Goal: Task Accomplishment & Management: Use online tool/utility

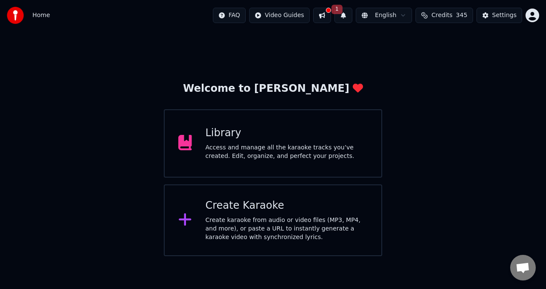
click at [219, 216] on div "Create karaoke from audio or video files (MP3, MP4, and more), or paste a URL t…" at bounding box center [287, 229] width 163 height 26
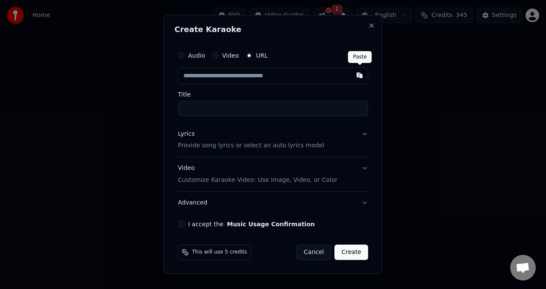
click at [359, 75] on button "button" at bounding box center [359, 74] width 17 height 15
type input "**********"
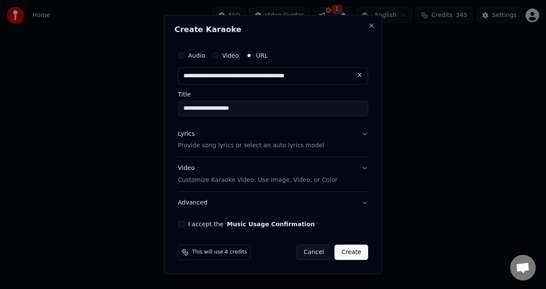
type input "**********"
click at [366, 136] on button "Lyrics Provide song lyrics or select an auto lyrics model" at bounding box center [273, 140] width 190 height 34
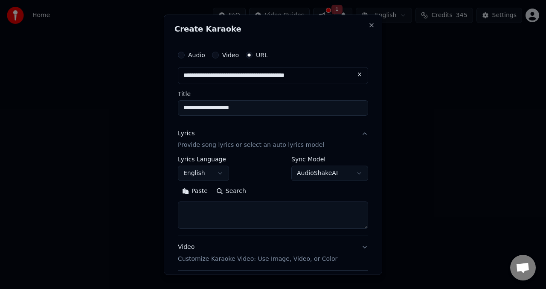
click at [353, 174] on body "**********" at bounding box center [273, 128] width 546 height 256
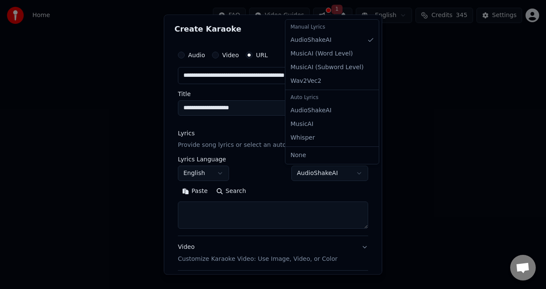
select select "**********"
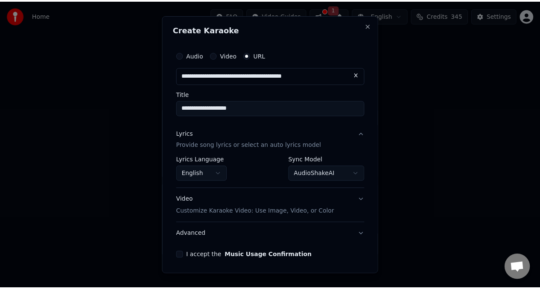
scroll to position [31, 0]
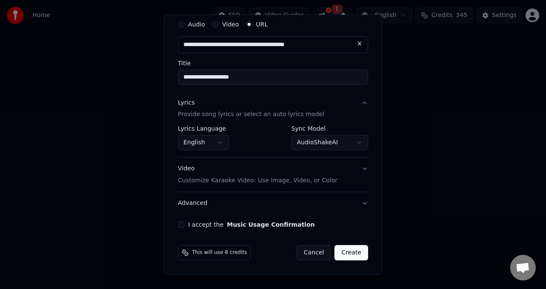
click at [182, 226] on button "I accept the Music Usage Confirmation" at bounding box center [181, 225] width 7 height 7
click at [353, 251] on button "Create" at bounding box center [352, 252] width 34 height 15
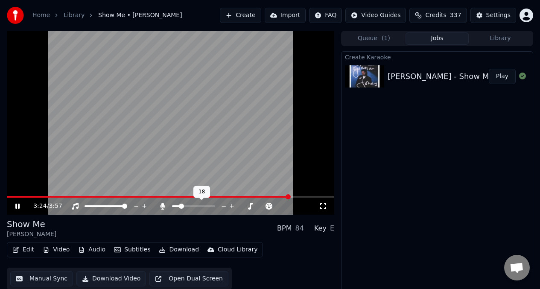
click at [179, 206] on span at bounding box center [181, 206] width 5 height 5
click at [8, 196] on span at bounding box center [151, 197] width 288 height 2
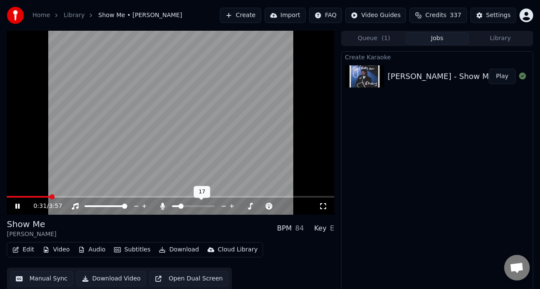
click at [186, 206] on div at bounding box center [201, 206] width 69 height 9
click at [190, 206] on span at bounding box center [189, 206] width 5 height 5
click at [161, 206] on icon at bounding box center [162, 206] width 9 height 7
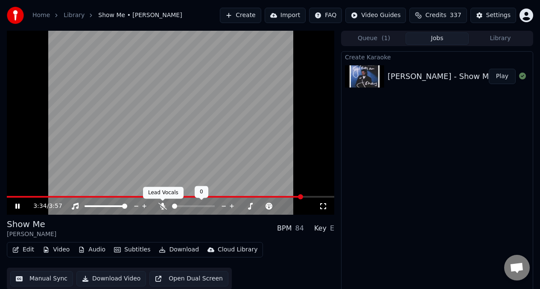
click at [163, 205] on icon at bounding box center [162, 206] width 9 height 7
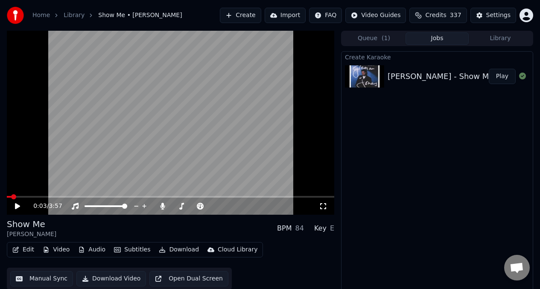
click at [11, 197] on span at bounding box center [9, 197] width 4 height 2
click at [56, 160] on video at bounding box center [170, 123] width 327 height 184
click at [137, 147] on video at bounding box center [170, 123] width 327 height 184
click at [41, 278] on button "Manual Sync" at bounding box center [41, 278] width 63 height 15
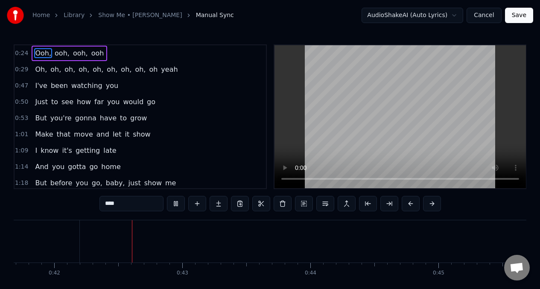
scroll to position [0, 5339]
click at [38, 48] on span "Ooh," at bounding box center [43, 53] width 18 height 10
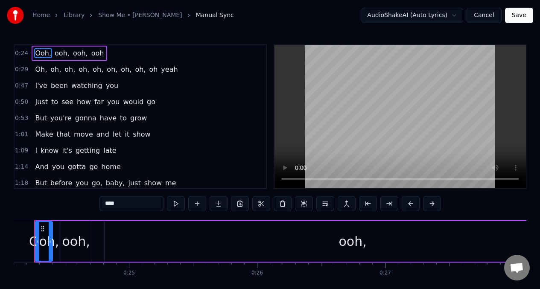
scroll to position [0, 3064]
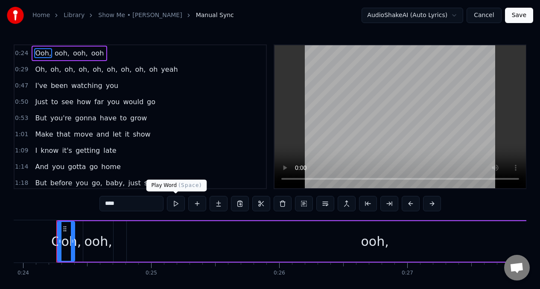
click at [175, 204] on button at bounding box center [176, 203] width 18 height 15
click at [108, 230] on div "ooh," at bounding box center [98, 241] width 30 height 41
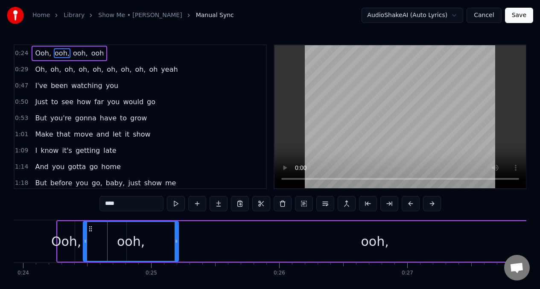
drag, startPoint x: 111, startPoint y: 236, endPoint x: 179, endPoint y: 233, distance: 67.9
click at [178, 239] on div at bounding box center [176, 241] width 3 height 39
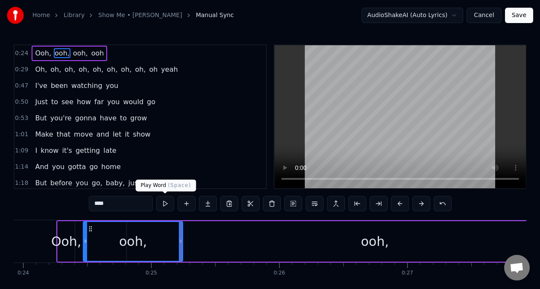
click at [165, 204] on button at bounding box center [165, 203] width 18 height 15
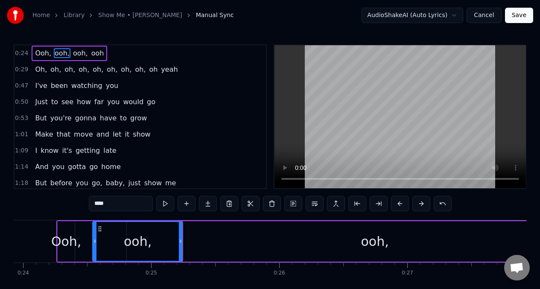
drag, startPoint x: 85, startPoint y: 237, endPoint x: 92, endPoint y: 237, distance: 7.7
click at [94, 237] on div at bounding box center [94, 241] width 3 height 39
click at [67, 230] on div "Ooh," at bounding box center [66, 241] width 17 height 41
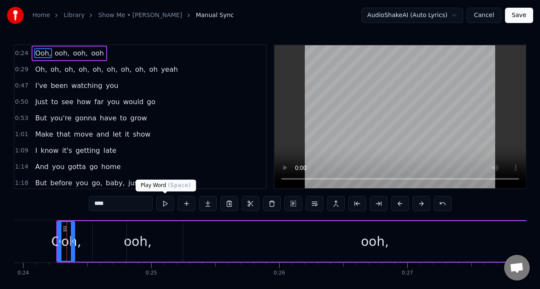
click at [164, 204] on button at bounding box center [165, 203] width 18 height 15
click at [59, 231] on div at bounding box center [59, 241] width 3 height 39
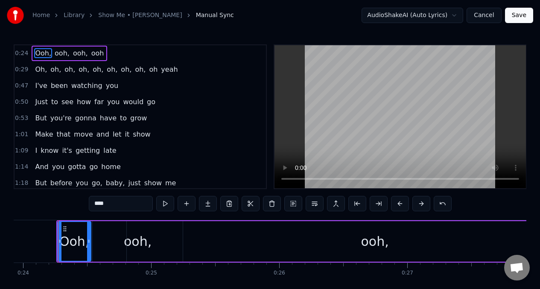
drag, startPoint x: 72, startPoint y: 234, endPoint x: 83, endPoint y: 235, distance: 11.1
click at [88, 235] on div at bounding box center [88, 241] width 3 height 39
drag, startPoint x: 59, startPoint y: 232, endPoint x: 72, endPoint y: 231, distance: 12.8
click at [73, 231] on div at bounding box center [73, 241] width 3 height 39
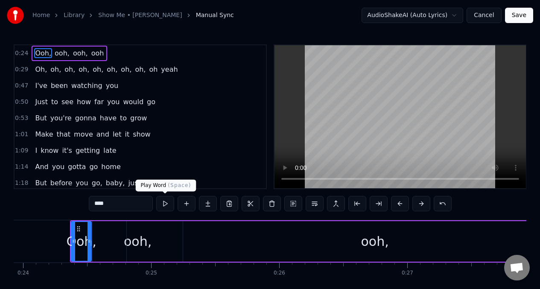
click at [164, 205] on button at bounding box center [165, 203] width 18 height 15
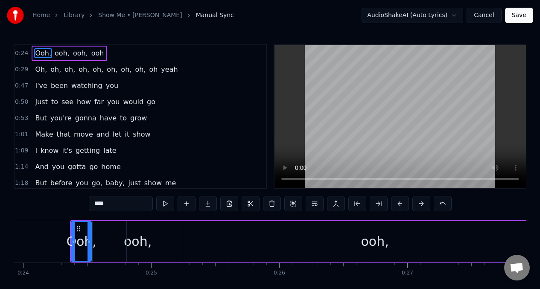
click at [123, 232] on div "ooh," at bounding box center [138, 241] width 90 height 41
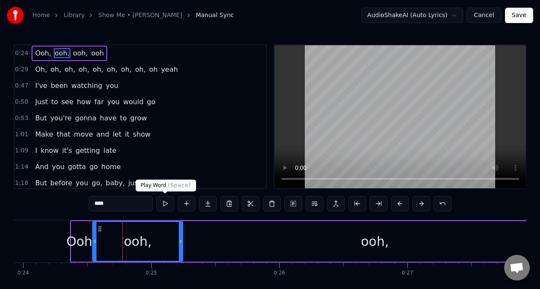
click at [163, 205] on button at bounding box center [165, 203] width 18 height 15
click at [235, 248] on div "ooh," at bounding box center [375, 241] width 496 height 41
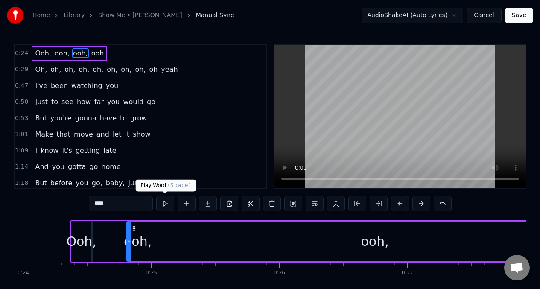
click at [164, 205] on button at bounding box center [165, 203] width 18 height 15
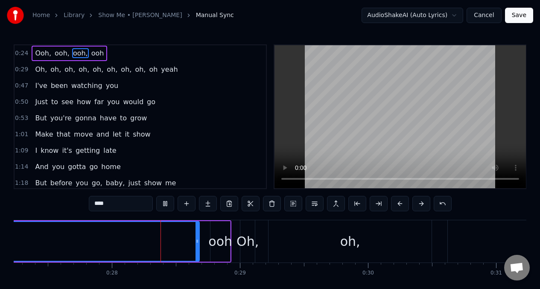
scroll to position [0, 3492]
drag, startPoint x: 35, startPoint y: 54, endPoint x: 50, endPoint y: 75, distance: 26.2
click at [35, 54] on span "Ooh," at bounding box center [43, 53] width 18 height 10
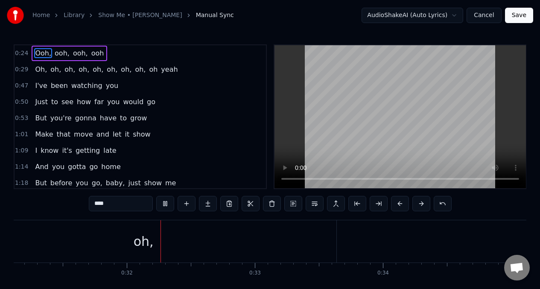
scroll to position [0, 3987]
click at [45, 54] on span "Ooh," at bounding box center [43, 53] width 18 height 10
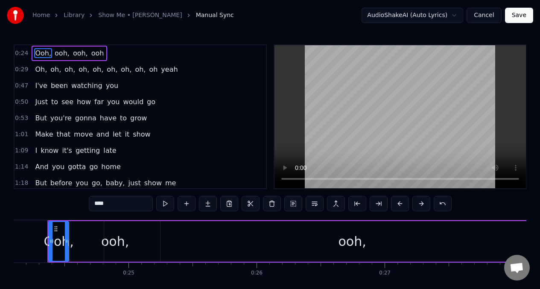
scroll to position [0, 3078]
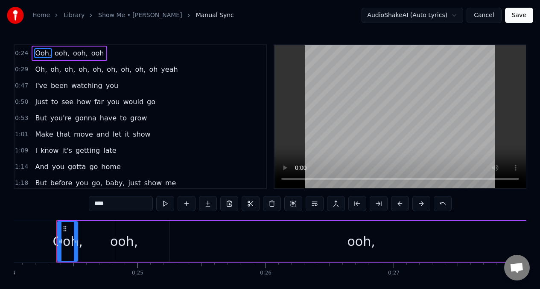
click at [214, 249] on div "ooh," at bounding box center [361, 241] width 496 height 41
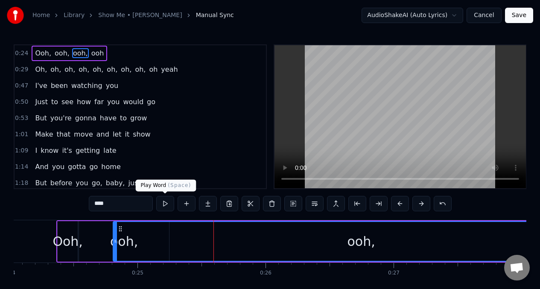
click at [166, 205] on button at bounding box center [165, 203] width 18 height 15
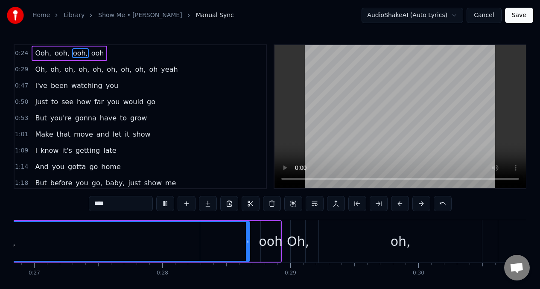
scroll to position [0, 3510]
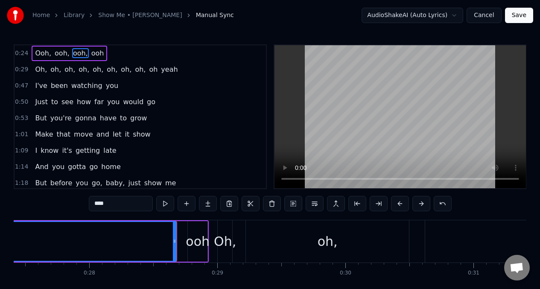
click at [226, 252] on div "Oh," at bounding box center [225, 241] width 15 height 42
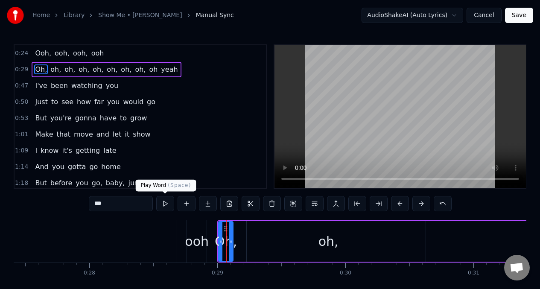
click at [164, 204] on button at bounding box center [165, 203] width 18 height 15
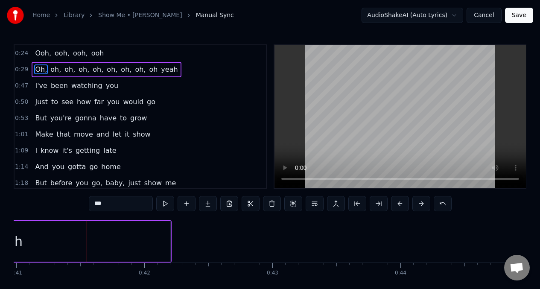
scroll to position [0, 5250]
click at [69, 242] on div "yeah" at bounding box center [5, 241] width 327 height 41
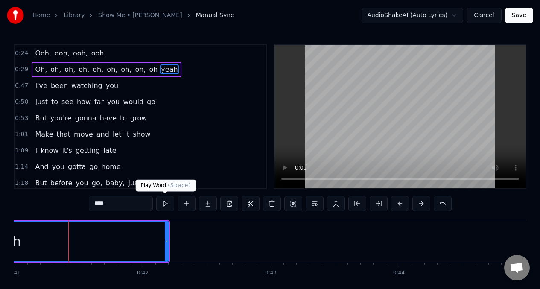
click at [164, 206] on button at bounding box center [165, 203] width 18 height 15
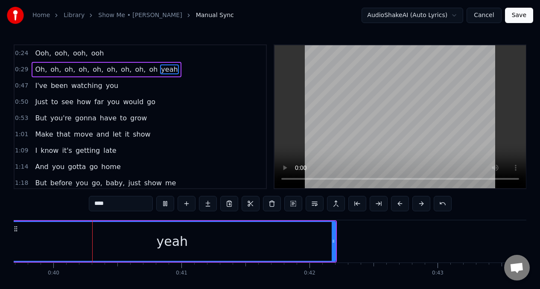
scroll to position [0, 5065]
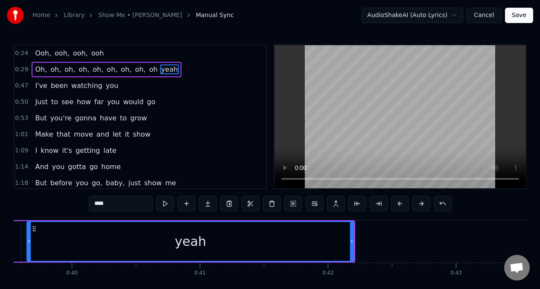
click at [148, 69] on span "oh" at bounding box center [153, 69] width 10 height 10
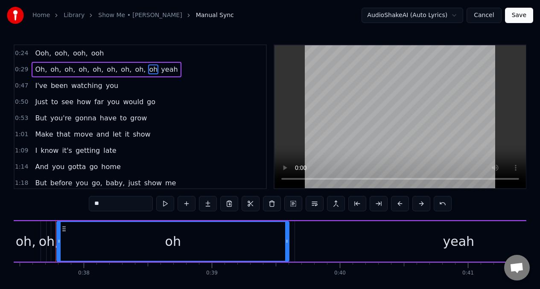
scroll to position [0, 4796]
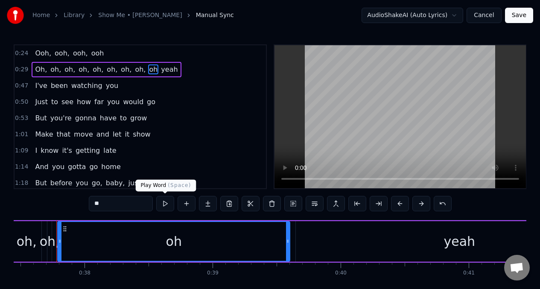
click at [163, 203] on button at bounding box center [165, 203] width 18 height 15
click at [163, 204] on button at bounding box center [165, 203] width 18 height 15
click at [48, 236] on div "oh," at bounding box center [50, 241] width 20 height 19
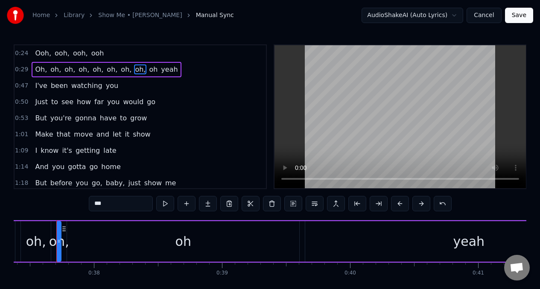
scroll to position [0, 4786]
click at [164, 204] on button at bounding box center [165, 203] width 18 height 15
click at [96, 239] on div "oh" at bounding box center [184, 241] width 232 height 41
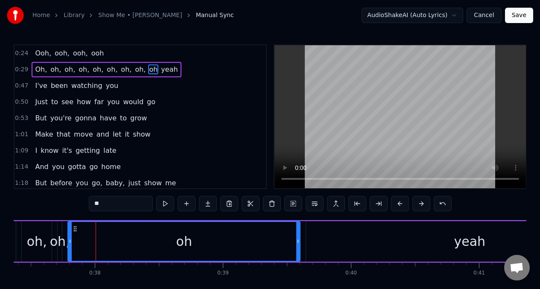
click at [33, 245] on div "oh," at bounding box center [37, 241] width 20 height 19
type input "***"
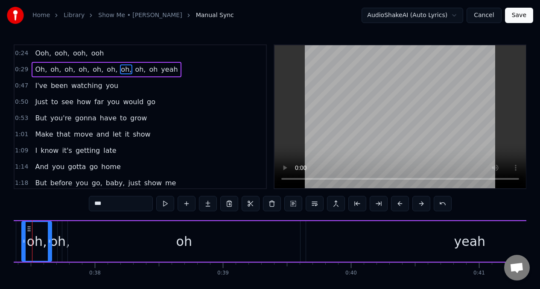
scroll to position [0, 4761]
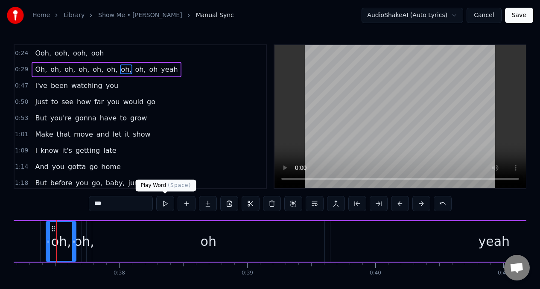
click at [166, 205] on button at bounding box center [165, 203] width 18 height 15
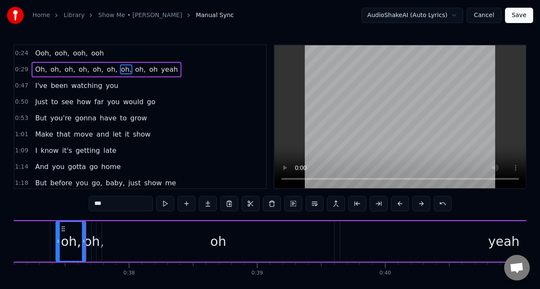
click at [166, 205] on button at bounding box center [165, 203] width 18 height 15
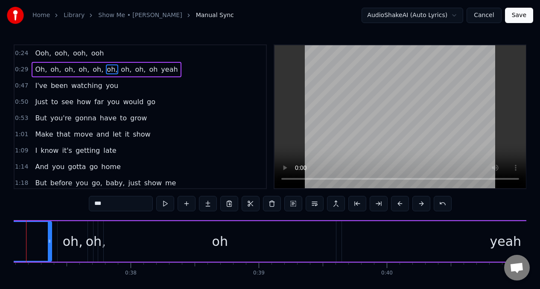
scroll to position [0, 4719]
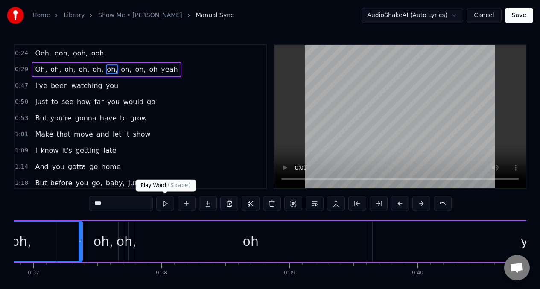
click at [166, 207] on button at bounding box center [165, 203] width 18 height 15
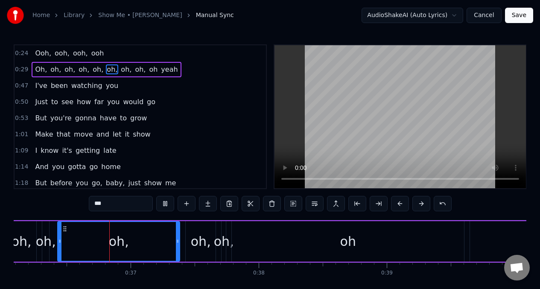
scroll to position [0, 4621]
click at [166, 207] on button at bounding box center [165, 203] width 18 height 15
click at [196, 250] on div "oh," at bounding box center [201, 241] width 20 height 19
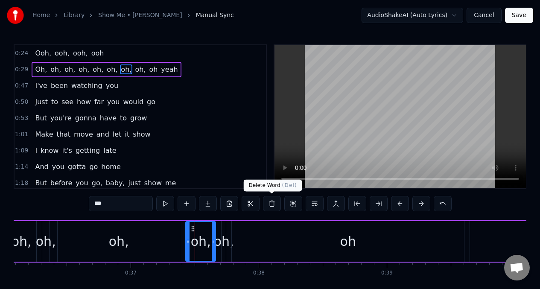
click at [273, 205] on button at bounding box center [272, 203] width 18 height 15
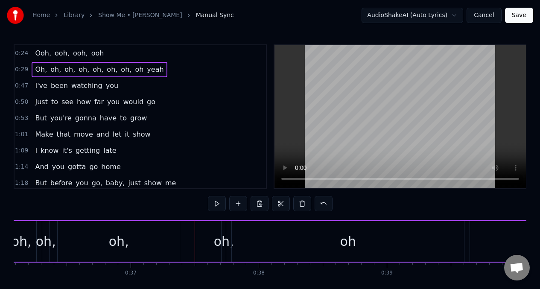
click at [158, 242] on div "oh," at bounding box center [119, 241] width 122 height 41
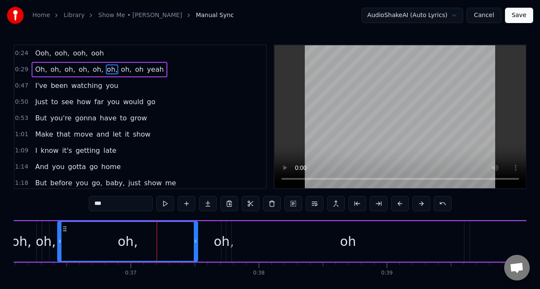
drag, startPoint x: 178, startPoint y: 242, endPoint x: 196, endPoint y: 243, distance: 18.4
click at [196, 243] on icon at bounding box center [195, 241] width 3 height 7
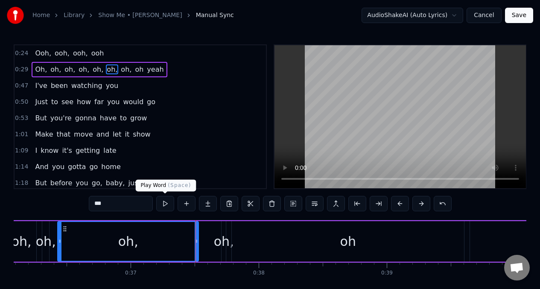
click at [166, 206] on button at bounding box center [165, 203] width 18 height 15
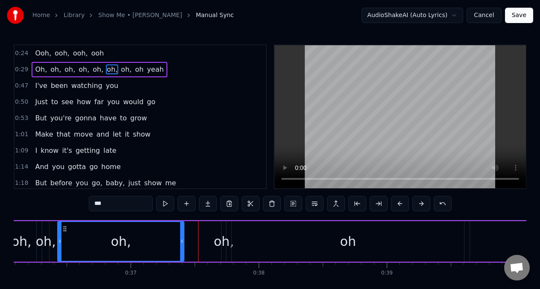
drag, startPoint x: 197, startPoint y: 241, endPoint x: 187, endPoint y: 243, distance: 9.6
click at [183, 244] on icon at bounding box center [181, 241] width 3 height 7
click at [222, 237] on div "oh," at bounding box center [224, 241] width 20 height 19
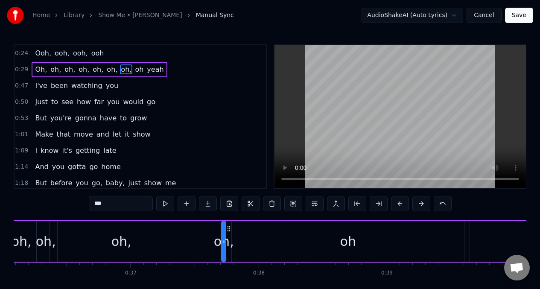
drag, startPoint x: 220, startPoint y: 237, endPoint x: 215, endPoint y: 237, distance: 5.1
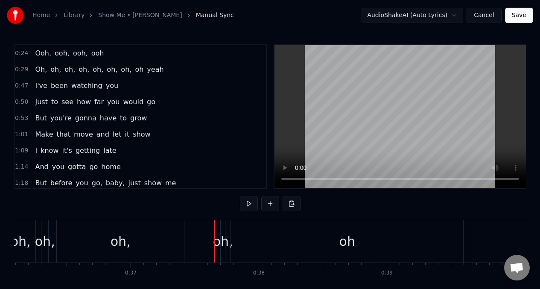
click at [221, 236] on div "oh," at bounding box center [223, 241] width 20 height 19
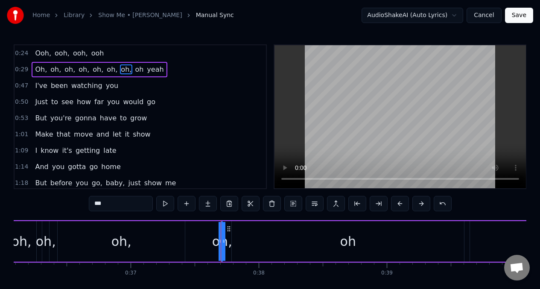
drag, startPoint x: 223, startPoint y: 236, endPoint x: 205, endPoint y: 239, distance: 18.1
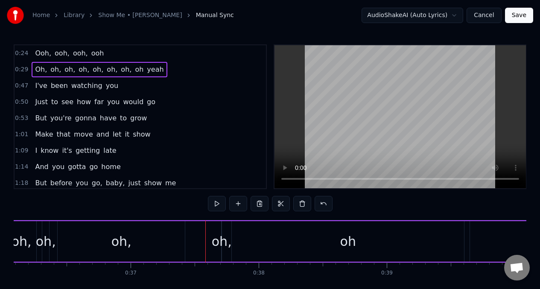
click at [219, 237] on div "oh," at bounding box center [222, 241] width 20 height 19
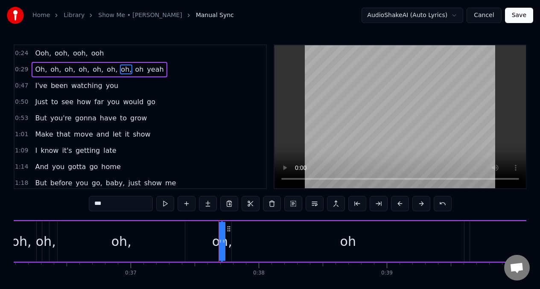
drag, startPoint x: 220, startPoint y: 237, endPoint x: 215, endPoint y: 238, distance: 5.7
click at [222, 239] on div "oh," at bounding box center [222, 241] width 0 height 39
drag, startPoint x: 224, startPoint y: 236, endPoint x: 229, endPoint y: 236, distance: 5.1
click at [222, 236] on div "oh," at bounding box center [222, 241] width 0 height 39
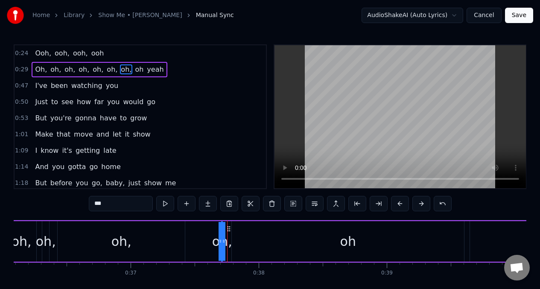
click at [222, 234] on div "oh," at bounding box center [222, 241] width 0 height 39
drag, startPoint x: 228, startPoint y: 230, endPoint x: 221, endPoint y: 230, distance: 7.7
click at [221, 230] on icon at bounding box center [220, 228] width 7 height 7
drag, startPoint x: 216, startPoint y: 235, endPoint x: 221, endPoint y: 235, distance: 4.7
click at [214, 235] on div "oh," at bounding box center [214, 241] width 0 height 39
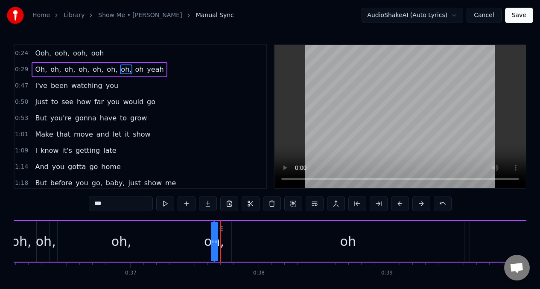
click at [215, 235] on div at bounding box center [215, 241] width 3 height 39
drag, startPoint x: 215, startPoint y: 235, endPoint x: 180, endPoint y: 238, distance: 35.1
click at [180, 238] on div at bounding box center [180, 241] width 3 height 39
drag, startPoint x: 210, startPoint y: 236, endPoint x: 225, endPoint y: 236, distance: 14.5
click at [225, 236] on div at bounding box center [222, 241] width 3 height 39
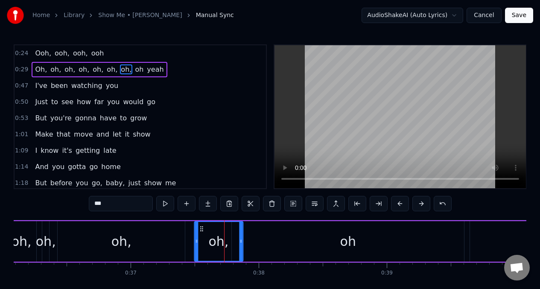
drag, startPoint x: 185, startPoint y: 231, endPoint x: 201, endPoint y: 231, distance: 15.4
click at [201, 231] on icon at bounding box center [201, 228] width 7 height 7
click at [163, 208] on button at bounding box center [165, 203] width 18 height 15
click at [162, 208] on button at bounding box center [165, 203] width 18 height 15
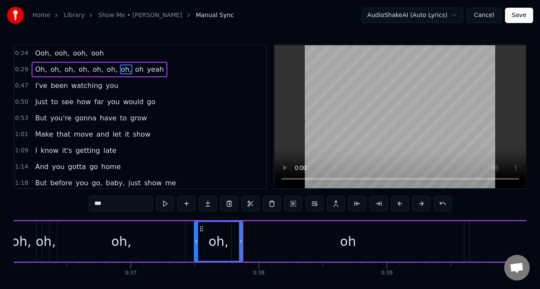
click at [161, 208] on button at bounding box center [165, 203] width 18 height 15
click at [160, 208] on button at bounding box center [165, 203] width 18 height 15
click at [138, 236] on div "oh," at bounding box center [121, 241] width 127 height 41
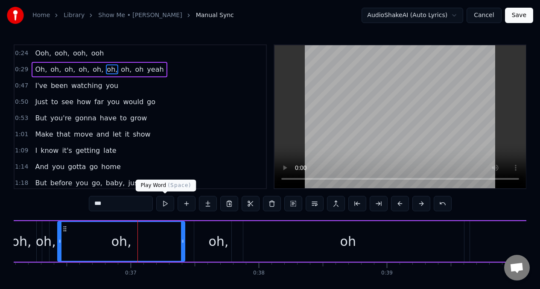
click at [165, 204] on button at bounding box center [165, 203] width 18 height 15
click at [92, 72] on span "oh," at bounding box center [98, 69] width 12 height 10
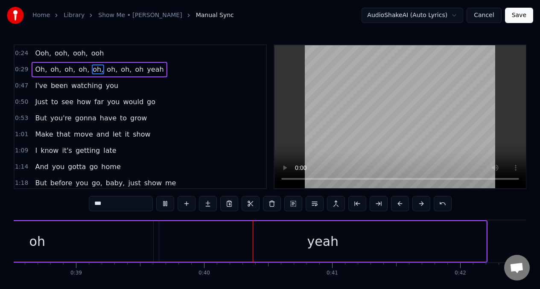
scroll to position [0, 5050]
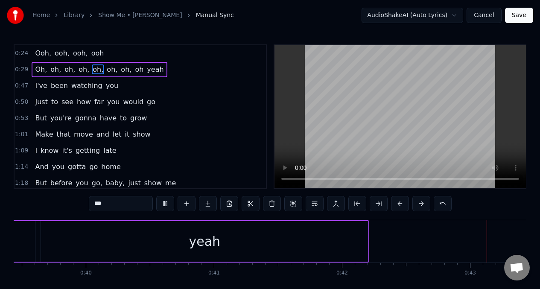
click at [81, 70] on span "oh," at bounding box center [84, 69] width 12 height 10
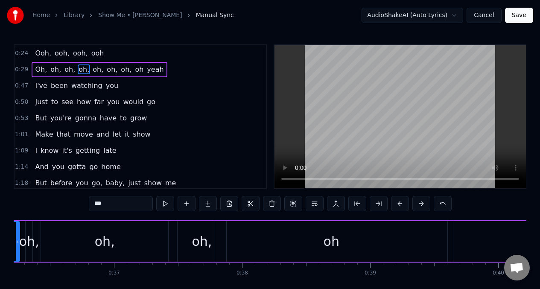
scroll to position [0, 4570]
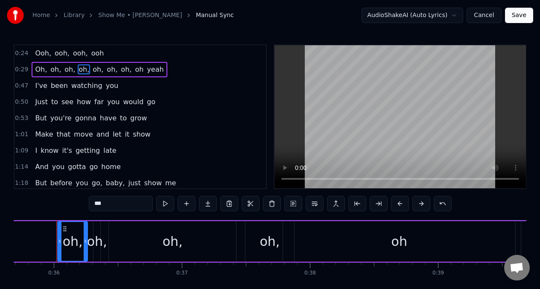
click at [43, 52] on span "Ooh," at bounding box center [43, 53] width 18 height 10
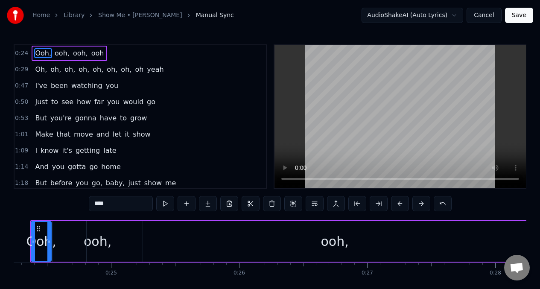
scroll to position [0, 3078]
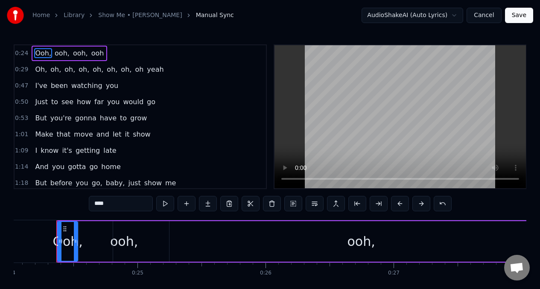
click at [172, 238] on div "ooh," at bounding box center [361, 241] width 496 height 41
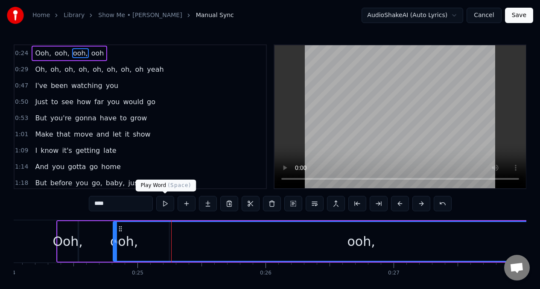
click at [165, 206] on button at bounding box center [165, 203] width 18 height 15
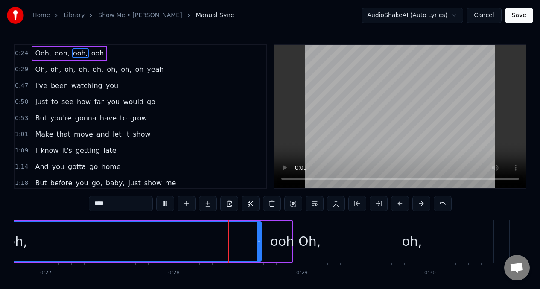
scroll to position [0, 3512]
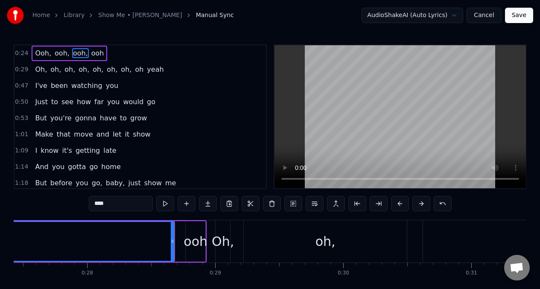
click at [38, 73] on span "Oh," at bounding box center [41, 69] width 14 height 10
type input "***"
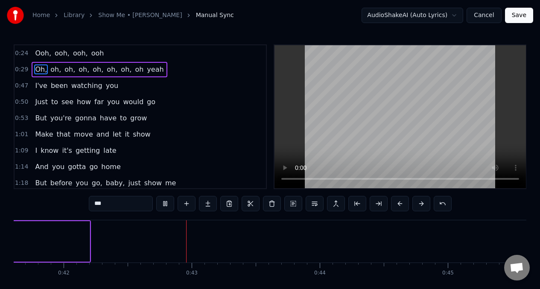
scroll to position [0, 5389]
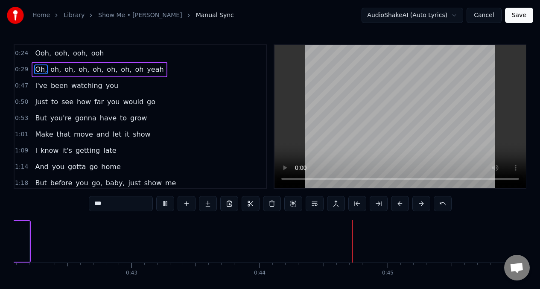
click at [35, 67] on span "Oh," at bounding box center [41, 69] width 14 height 10
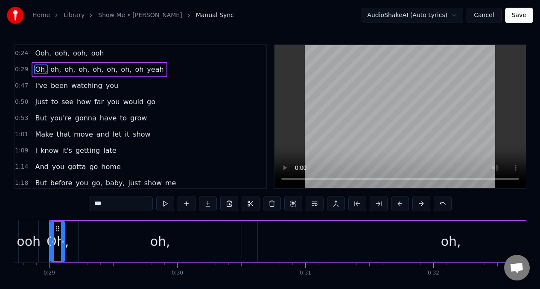
scroll to position [0, 3671]
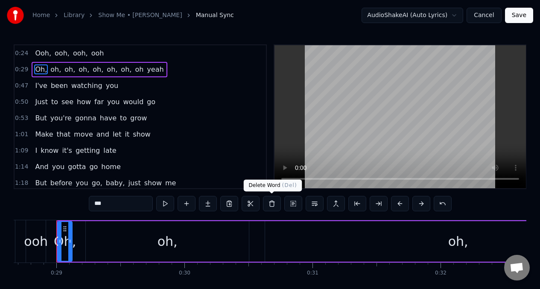
click at [274, 206] on button at bounding box center [272, 203] width 18 height 15
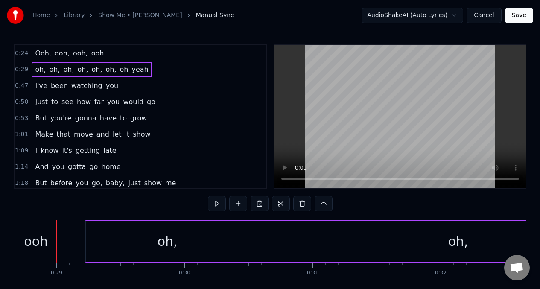
click at [210, 234] on div "oh," at bounding box center [167, 241] width 163 height 41
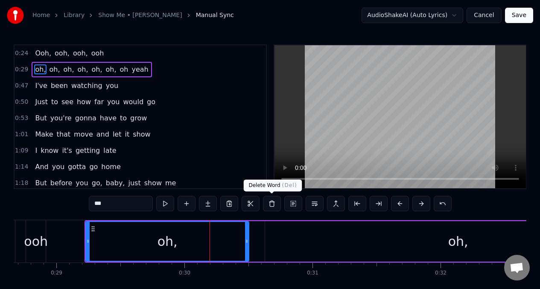
click at [273, 206] on button at bounding box center [272, 203] width 18 height 15
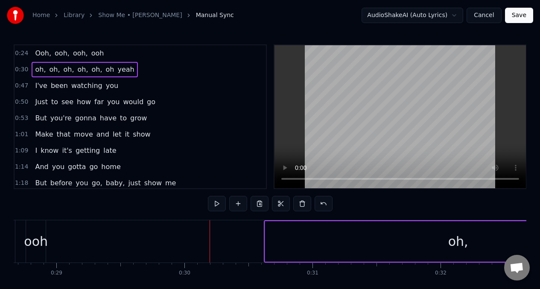
click at [36, 234] on div "ooh" at bounding box center [36, 241] width 24 height 19
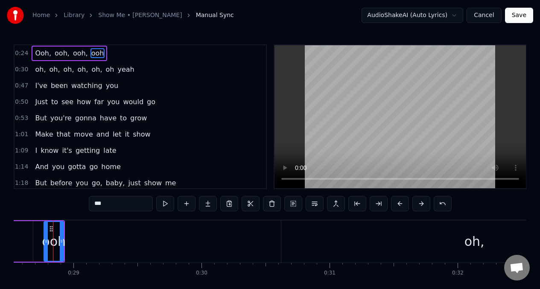
scroll to position [0, 3651]
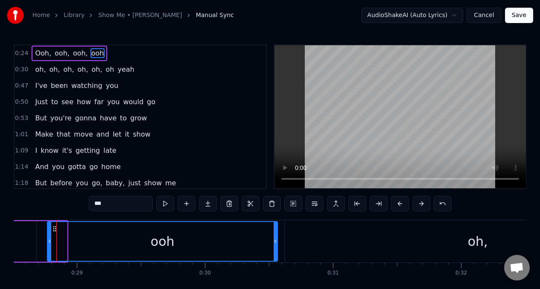
drag, startPoint x: 66, startPoint y: 236, endPoint x: 278, endPoint y: 248, distance: 212.5
click at [277, 248] on div at bounding box center [275, 241] width 3 height 39
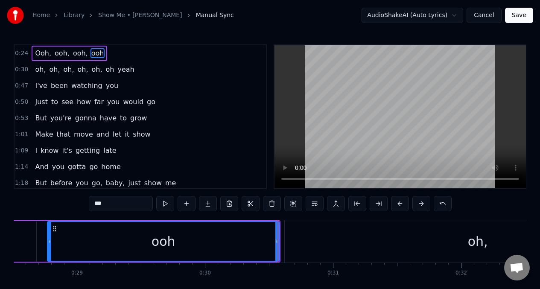
click at [473, 244] on div "oh," at bounding box center [478, 241] width 20 height 19
type input "***"
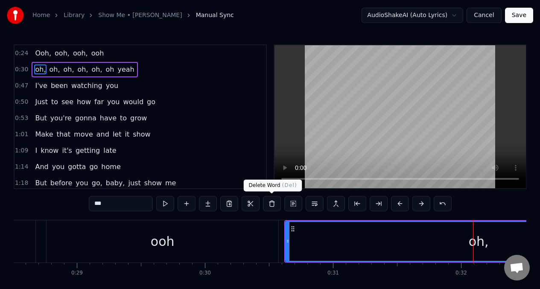
click at [272, 205] on button at bounding box center [272, 203] width 18 height 15
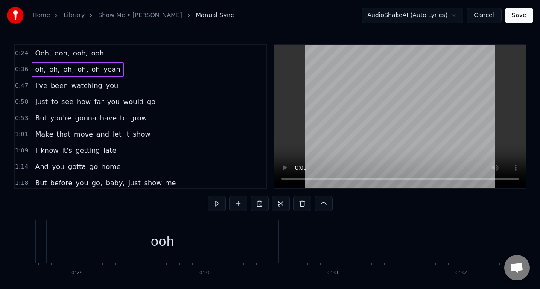
click at [269, 242] on div "ooh" at bounding box center [163, 241] width 232 height 42
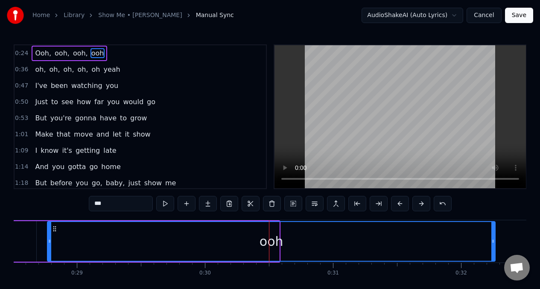
drag, startPoint x: 277, startPoint y: 242, endPoint x: 495, endPoint y: 240, distance: 218.6
click at [495, 240] on icon at bounding box center [492, 241] width 3 height 7
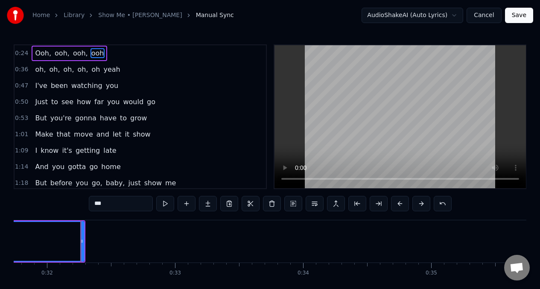
scroll to position [0, 4089]
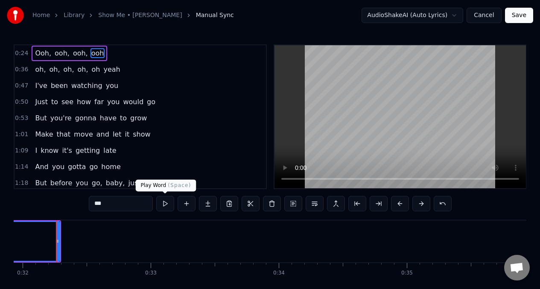
click at [164, 205] on button at bounding box center [165, 203] width 18 height 15
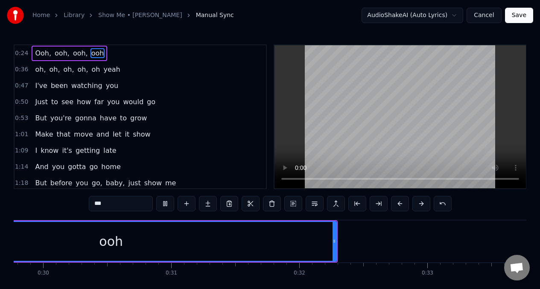
scroll to position [0, 3735]
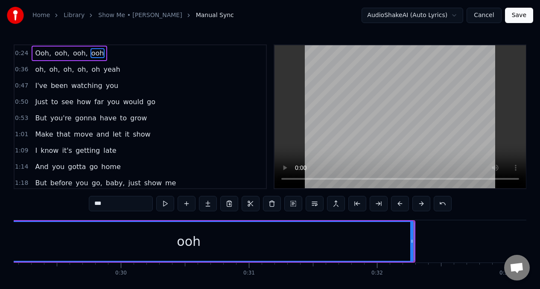
click at [164, 205] on button at bounding box center [165, 203] width 18 height 15
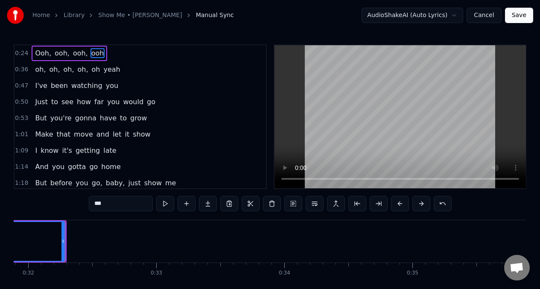
scroll to position [0, 4092]
click at [41, 52] on span "Ooh," at bounding box center [43, 53] width 18 height 10
type input "****"
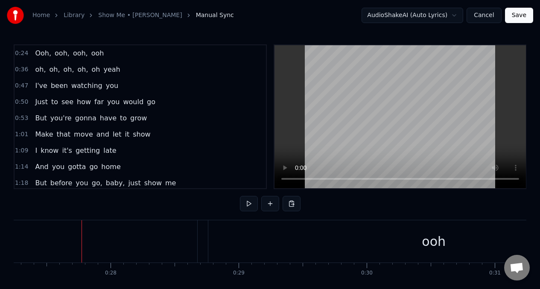
scroll to position [0, 3514]
click at [57, 53] on span "ooh," at bounding box center [62, 53] width 17 height 10
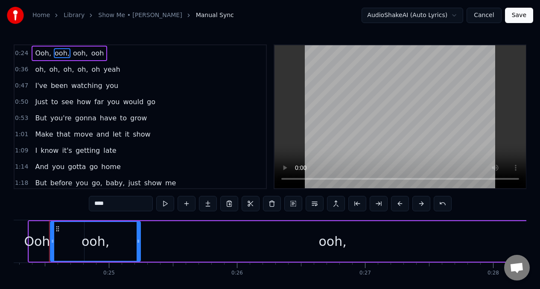
scroll to position [0, 3099]
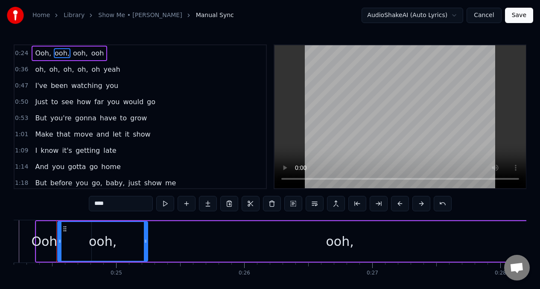
click at [229, 244] on div "ooh," at bounding box center [340, 241] width 496 height 41
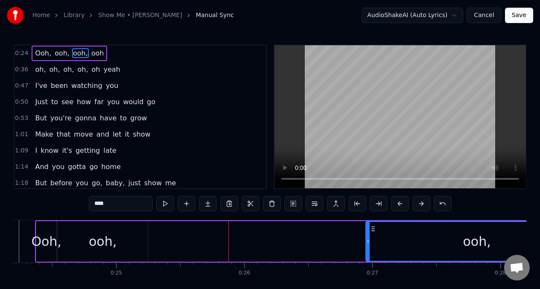
drag, startPoint x: 93, startPoint y: 237, endPoint x: 367, endPoint y: 234, distance: 274.1
click at [367, 234] on div at bounding box center [367, 241] width 3 height 39
click at [137, 238] on div "ooh," at bounding box center [103, 241] width 90 height 41
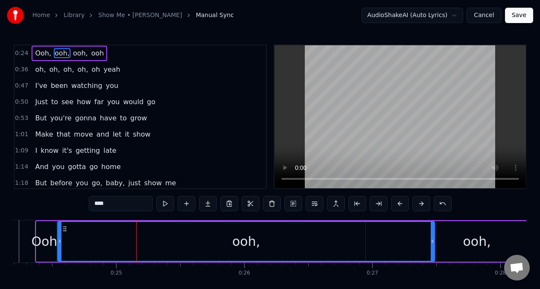
drag, startPoint x: 145, startPoint y: 242, endPoint x: 432, endPoint y: 238, distance: 286.9
click at [432, 238] on icon at bounding box center [432, 241] width 3 height 7
click at [164, 203] on button at bounding box center [165, 203] width 18 height 15
click at [470, 241] on div "ooh," at bounding box center [477, 241] width 28 height 19
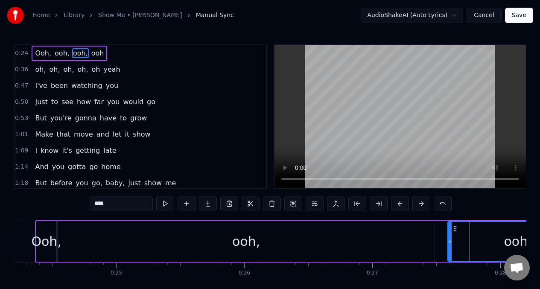
drag, startPoint x: 368, startPoint y: 243, endPoint x: 450, endPoint y: 243, distance: 82.0
click at [450, 243] on icon at bounding box center [449, 241] width 3 height 7
click at [403, 240] on div "ooh," at bounding box center [246, 241] width 377 height 41
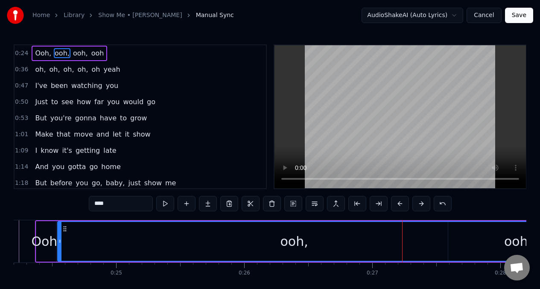
drag, startPoint x: 433, startPoint y: 239, endPoint x: 532, endPoint y: 234, distance: 99.2
click at [532, 234] on div "Home Library Show Me • [PERSON_NAME] Manual Sync AudioShakeAI (Auto Lyrics) Can…" at bounding box center [270, 153] width 540 height 306
click at [166, 204] on button at bounding box center [165, 203] width 18 height 15
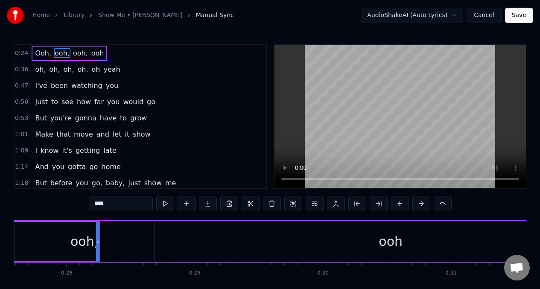
scroll to position [0, 3541]
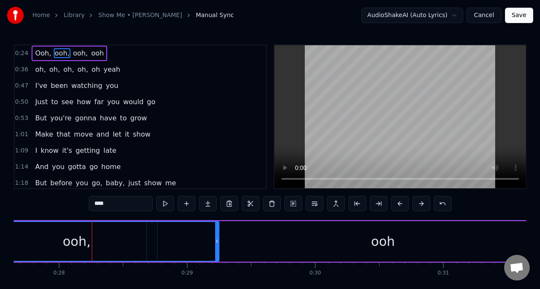
drag, startPoint x: 89, startPoint y: 238, endPoint x: 216, endPoint y: 242, distance: 126.8
click at [216, 242] on icon at bounding box center [216, 241] width 3 height 7
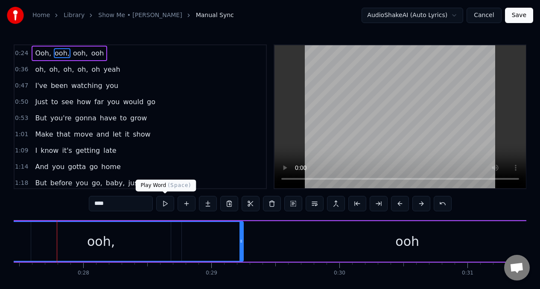
click at [164, 204] on button at bounding box center [165, 203] width 18 height 15
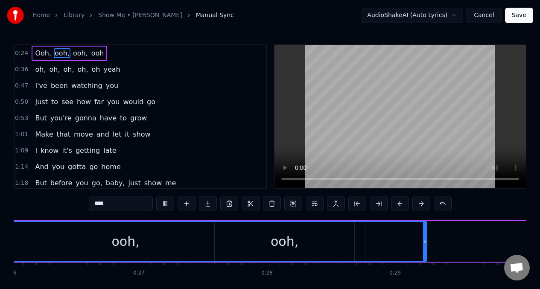
scroll to position [0, 3191]
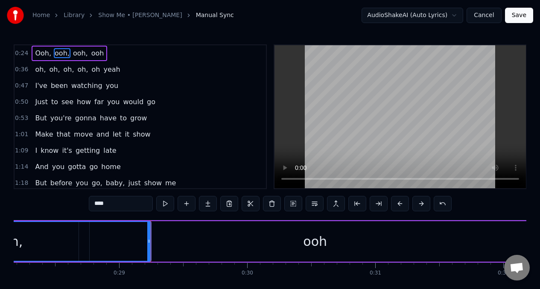
click at [164, 204] on button at bounding box center [165, 203] width 18 height 15
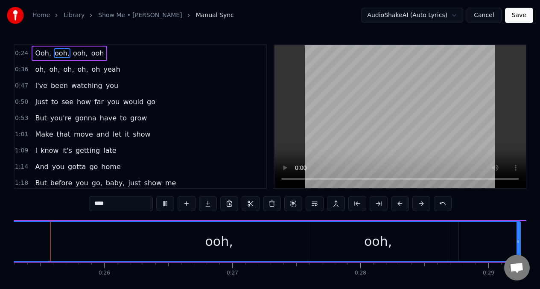
scroll to position [0, 3206]
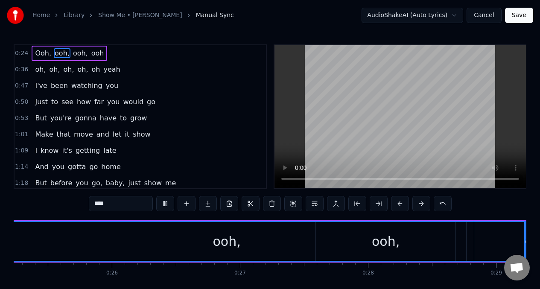
click at [164, 204] on button at bounding box center [165, 203] width 18 height 15
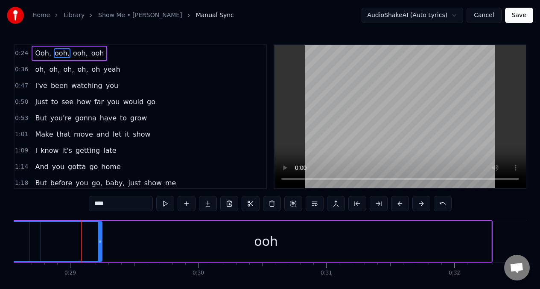
scroll to position [0, 3658]
click at [147, 245] on div "ooh" at bounding box center [265, 241] width 451 height 41
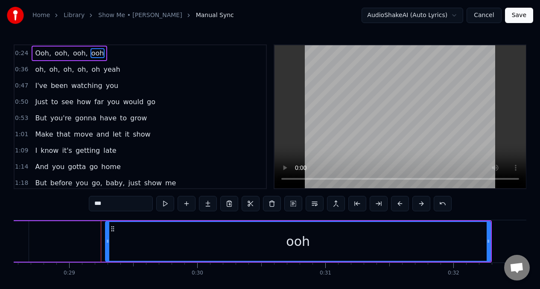
drag, startPoint x: 41, startPoint y: 242, endPoint x: 107, endPoint y: 241, distance: 65.7
click at [107, 241] on icon at bounding box center [107, 241] width 3 height 7
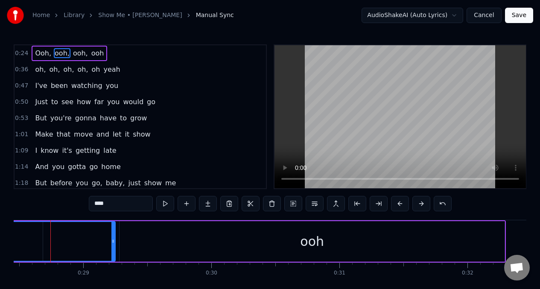
scroll to position [0, 3638]
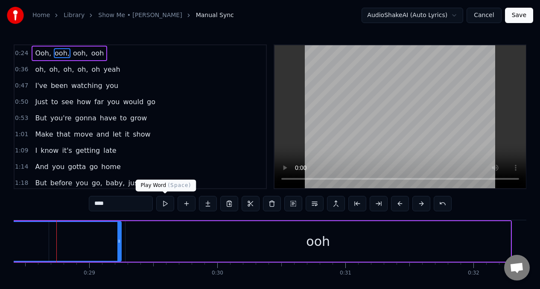
click at [166, 204] on button at bounding box center [165, 203] width 18 height 15
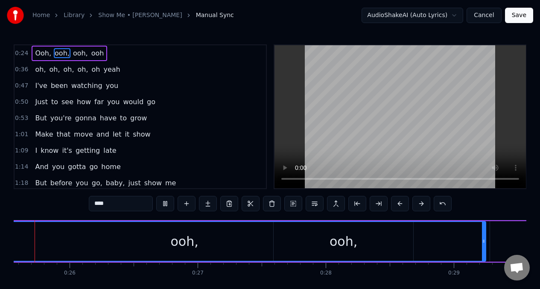
scroll to position [0, 3235]
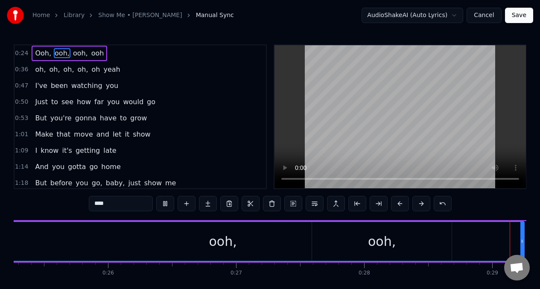
click at [166, 204] on button at bounding box center [165, 203] width 18 height 15
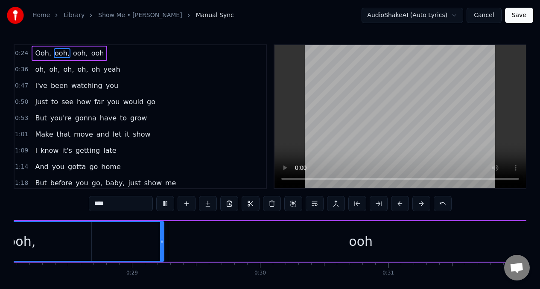
scroll to position [0, 3596]
drag, startPoint x: 54, startPoint y: 242, endPoint x: 61, endPoint y: 243, distance: 7.8
drag, startPoint x: 91, startPoint y: 242, endPoint x: 105, endPoint y: 242, distance: 13.3
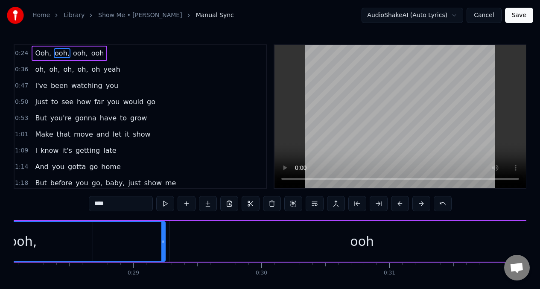
click at [190, 241] on div "ooh" at bounding box center [361, 241] width 385 height 41
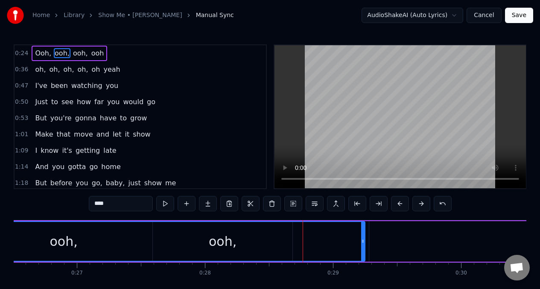
scroll to position [0, 3382]
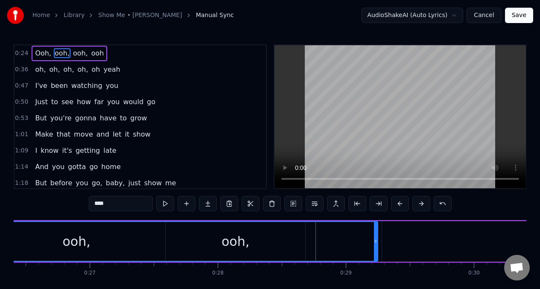
click at [82, 245] on div "ooh," at bounding box center [77, 241] width 28 height 19
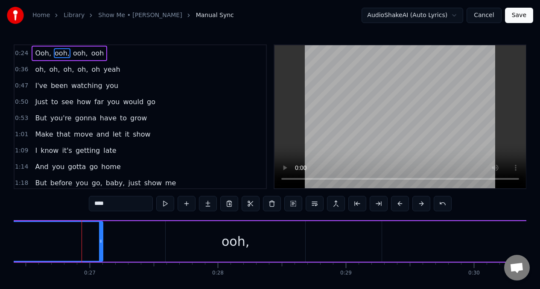
drag, startPoint x: 376, startPoint y: 236, endPoint x: 101, endPoint y: 241, distance: 275.0
click at [101, 241] on div at bounding box center [100, 241] width 3 height 39
click at [304, 240] on div "ooh," at bounding box center [236, 241] width 140 height 41
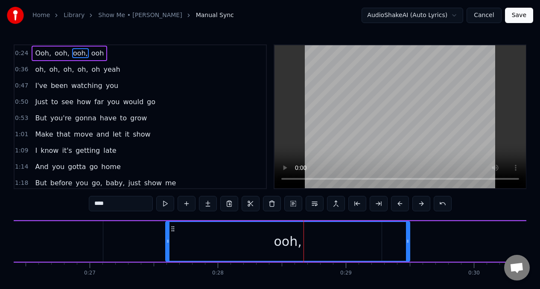
drag, startPoint x: 304, startPoint y: 240, endPoint x: 409, endPoint y: 239, distance: 104.6
click at [409, 239] on icon at bounding box center [407, 241] width 3 height 7
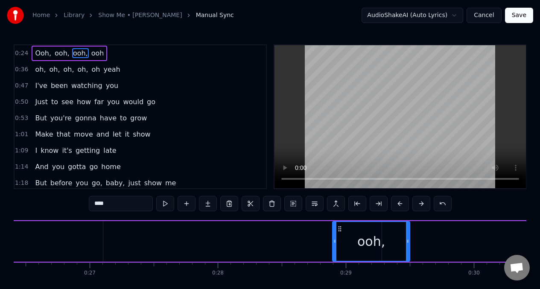
drag, startPoint x: 167, startPoint y: 241, endPoint x: 334, endPoint y: 237, distance: 167.0
click at [334, 237] on div at bounding box center [334, 241] width 3 height 39
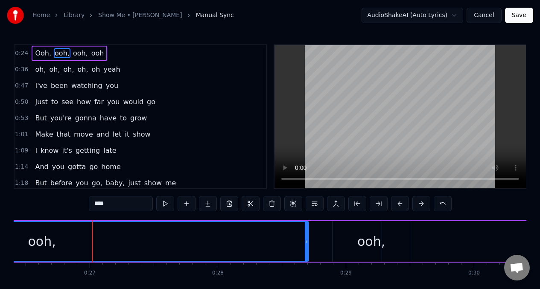
drag, startPoint x: 100, startPoint y: 242, endPoint x: 306, endPoint y: 231, distance: 206.1
click at [306, 231] on div at bounding box center [306, 241] width 3 height 39
click at [164, 201] on button at bounding box center [165, 203] width 18 height 15
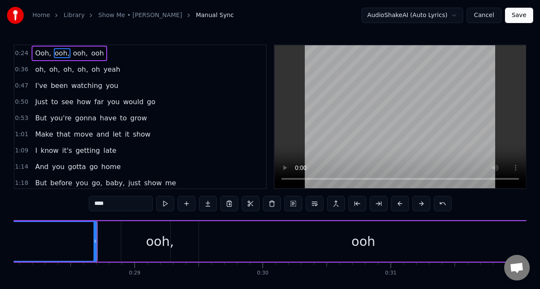
scroll to position [0, 3634]
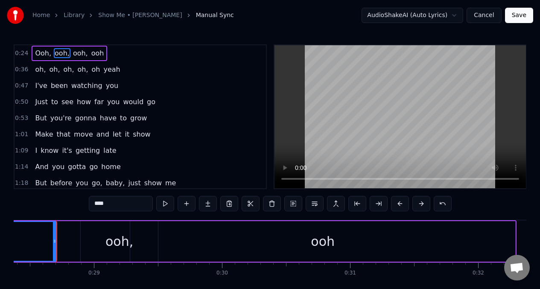
click at [158, 243] on div "ooh" at bounding box center [322, 241] width 385 height 41
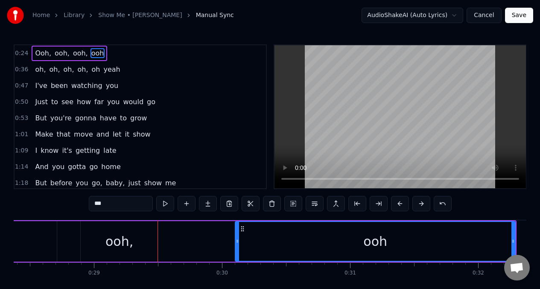
drag, startPoint x: 132, startPoint y: 234, endPoint x: 237, endPoint y: 235, distance: 105.0
click at [237, 235] on div at bounding box center [237, 241] width 3 height 39
click at [95, 234] on div "ooh," at bounding box center [119, 241] width 77 height 41
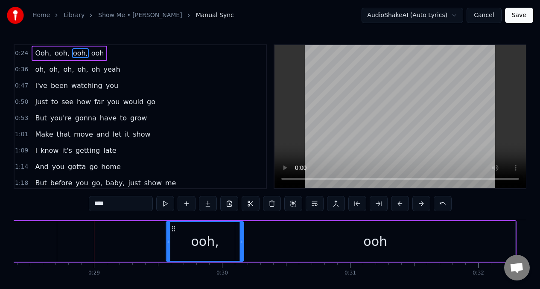
drag, startPoint x: 88, startPoint y: 230, endPoint x: 175, endPoint y: 228, distance: 87.5
click at [175, 228] on icon at bounding box center [173, 228] width 7 height 7
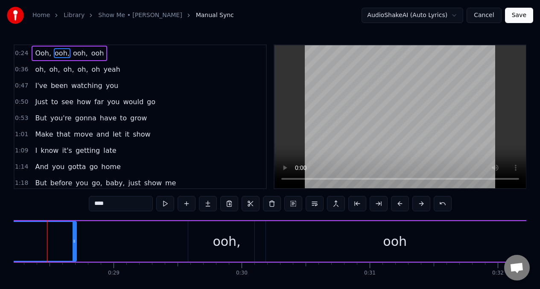
scroll to position [0, 3605]
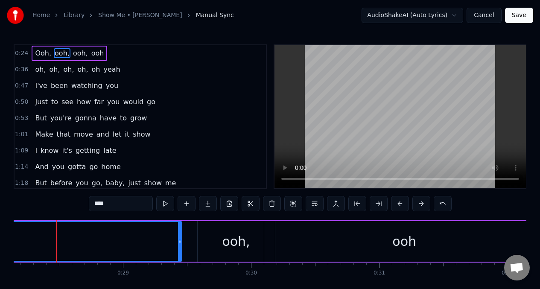
drag, startPoint x: 84, startPoint y: 243, endPoint x: 180, endPoint y: 234, distance: 96.5
click at [180, 234] on div at bounding box center [179, 241] width 3 height 39
click at [165, 205] on button at bounding box center [165, 203] width 18 height 15
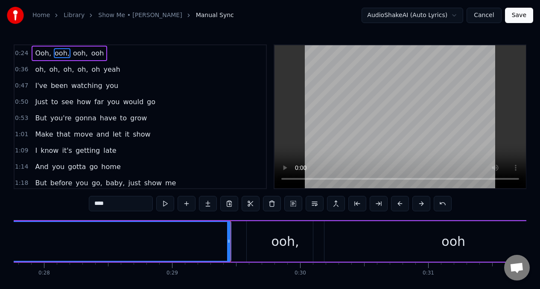
scroll to position [0, 3659]
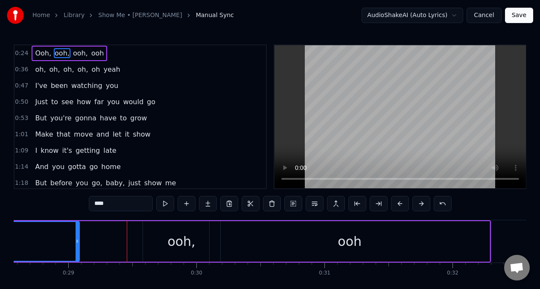
drag, startPoint x: 125, startPoint y: 244, endPoint x: 84, endPoint y: 246, distance: 41.5
click at [78, 248] on div at bounding box center [77, 241] width 3 height 39
click at [143, 238] on div "ooh," at bounding box center [181, 241] width 77 height 41
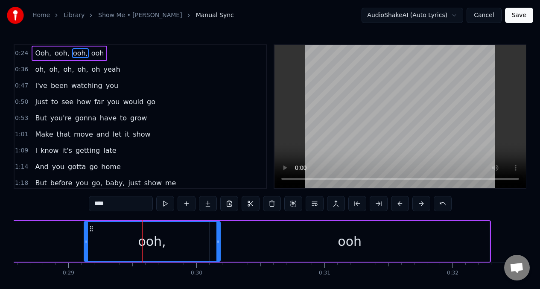
drag, startPoint x: 145, startPoint y: 237, endPoint x: 161, endPoint y: 236, distance: 15.8
click at [87, 239] on div at bounding box center [86, 241] width 3 height 39
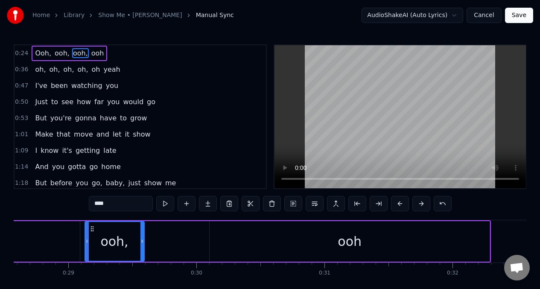
drag, startPoint x: 219, startPoint y: 241, endPoint x: 155, endPoint y: 232, distance: 64.7
click at [142, 241] on icon at bounding box center [141, 241] width 3 height 7
click at [165, 205] on button at bounding box center [165, 203] width 18 height 15
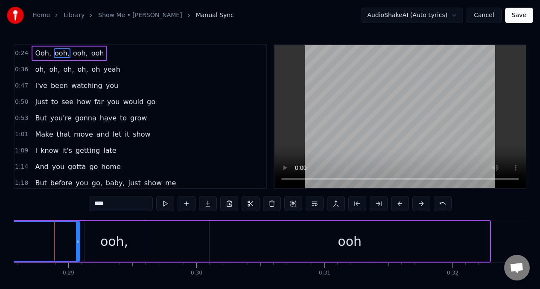
scroll to position [0, 3657]
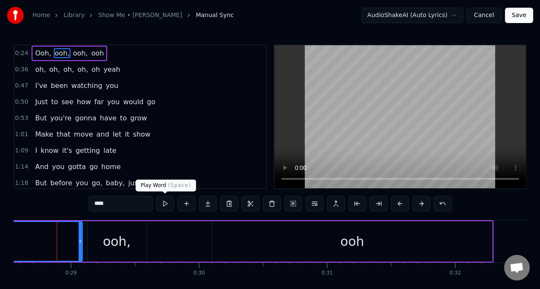
click at [165, 204] on button at bounding box center [165, 203] width 18 height 15
click at [37, 54] on span "Ooh," at bounding box center [43, 53] width 18 height 10
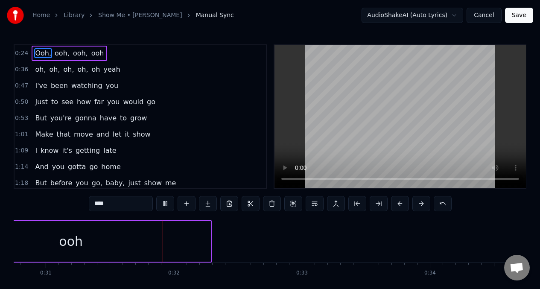
scroll to position [0, 3964]
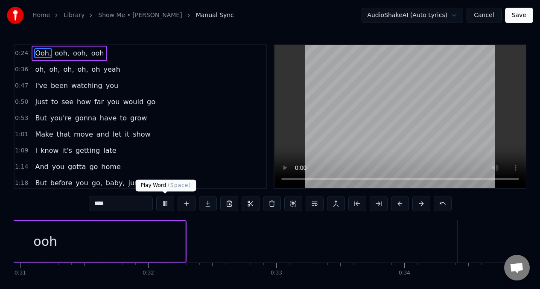
click at [165, 206] on button at bounding box center [165, 203] width 18 height 15
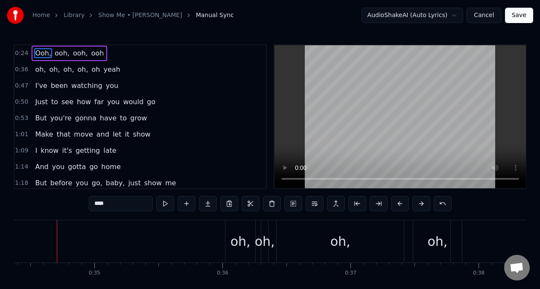
click at [90, 53] on span "ooh" at bounding box center [97, 53] width 15 height 10
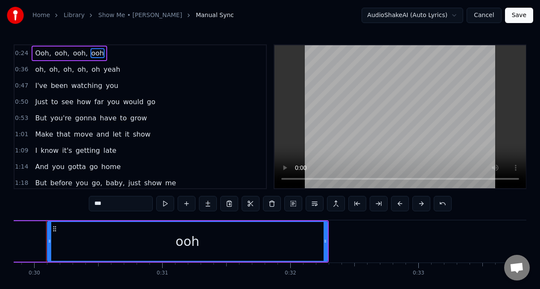
scroll to position [0, 3811]
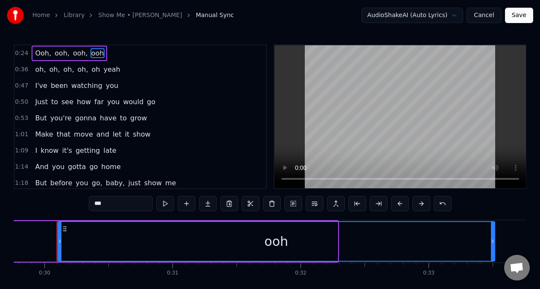
drag, startPoint x: 336, startPoint y: 245, endPoint x: 429, endPoint y: 245, distance: 93.5
click at [494, 245] on div at bounding box center [492, 241] width 3 height 39
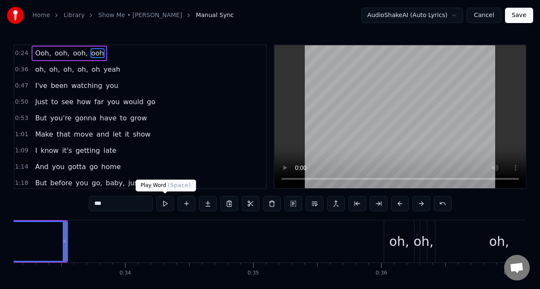
scroll to position [0, 4250]
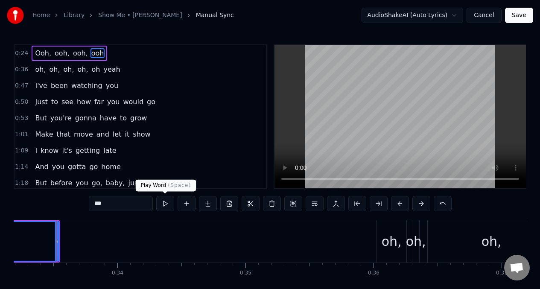
click at [164, 203] on button at bounding box center [165, 203] width 18 height 15
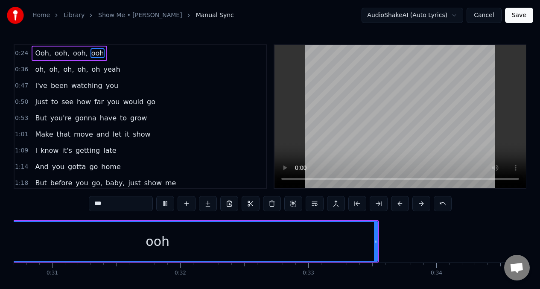
scroll to position [0, 3911]
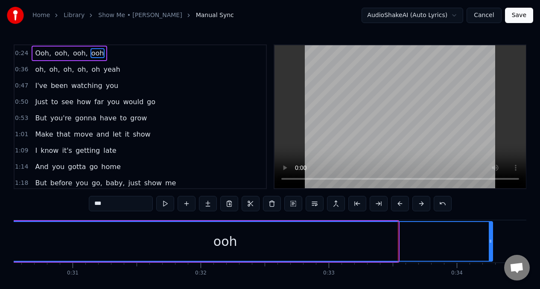
drag, startPoint x: 396, startPoint y: 244, endPoint x: 487, endPoint y: 246, distance: 91.0
click at [490, 244] on icon at bounding box center [490, 241] width 3 height 7
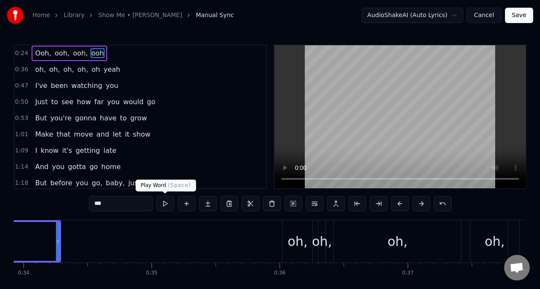
click at [164, 207] on button at bounding box center [165, 203] width 18 height 15
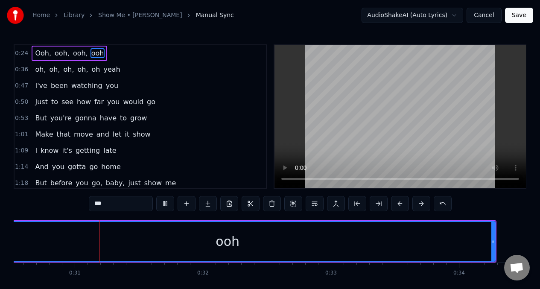
scroll to position [0, 3909]
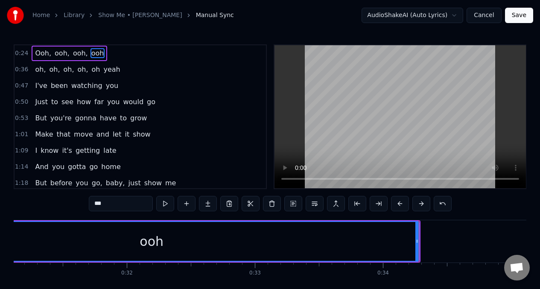
click at [164, 207] on button at bounding box center [165, 203] width 18 height 15
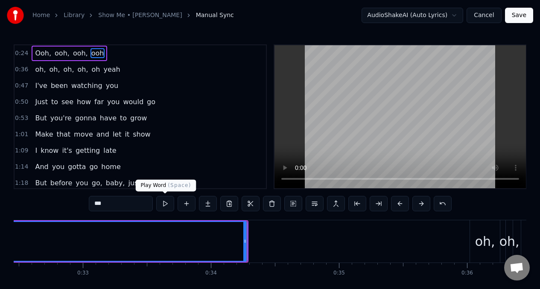
scroll to position [0, 4294]
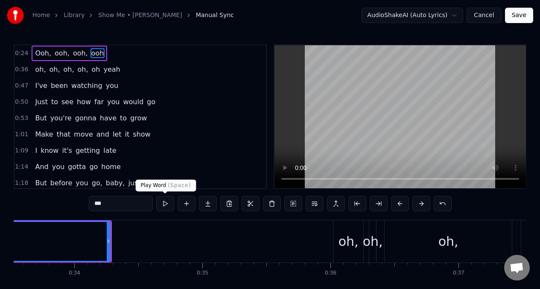
click at [164, 204] on button at bounding box center [165, 203] width 18 height 15
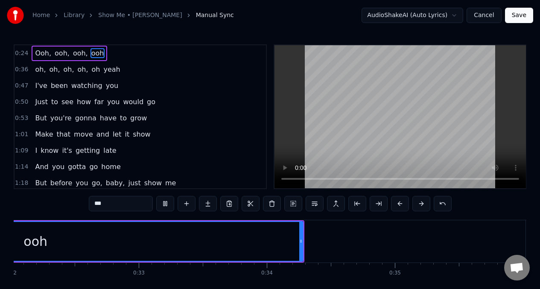
click at [164, 204] on button at bounding box center [165, 203] width 18 height 15
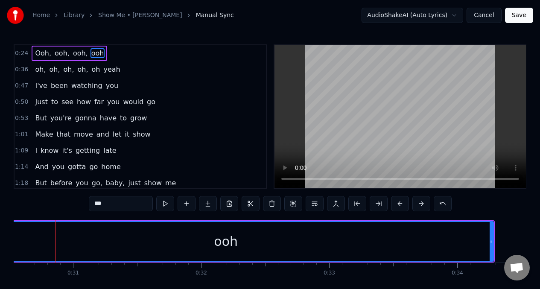
scroll to position [0, 3909]
click at [164, 204] on button at bounding box center [165, 203] width 18 height 15
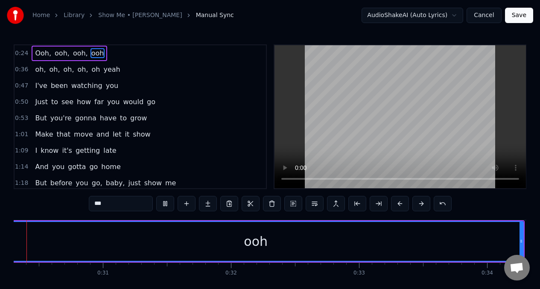
scroll to position [0, 3836]
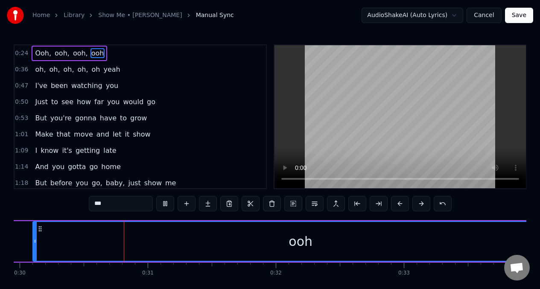
click at [164, 204] on button at bounding box center [165, 203] width 18 height 15
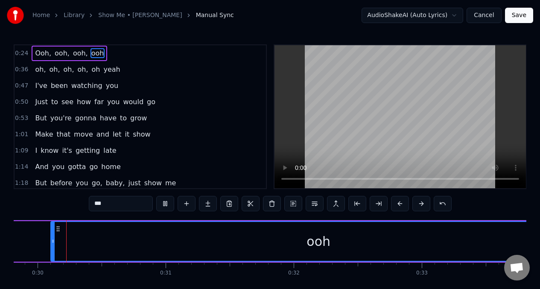
scroll to position [0, 3813]
click at [164, 204] on button at bounding box center [165, 203] width 18 height 15
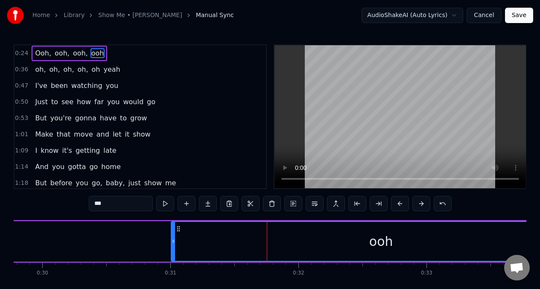
drag, startPoint x: 58, startPoint y: 244, endPoint x: 173, endPoint y: 236, distance: 116.0
click at [173, 236] on div at bounding box center [173, 241] width 3 height 39
click at [165, 205] on button at bounding box center [165, 203] width 18 height 15
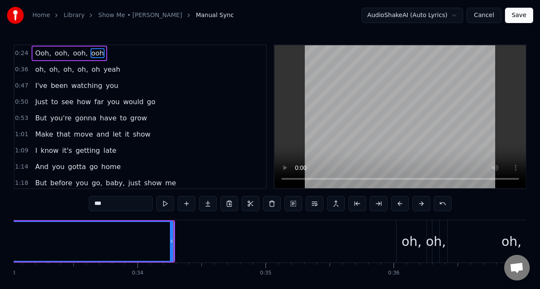
scroll to position [0, 4264]
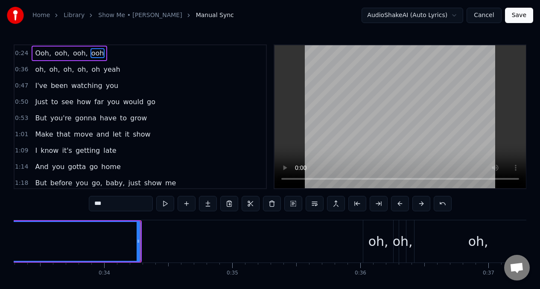
click at [76, 56] on span "ooh," at bounding box center [80, 53] width 17 height 10
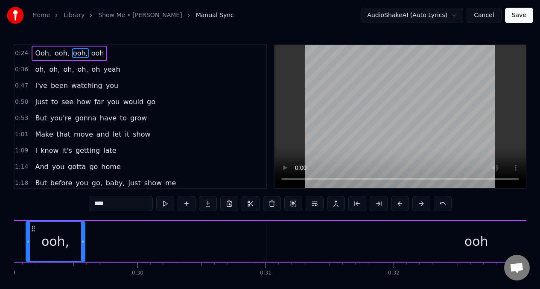
scroll to position [0, 3686]
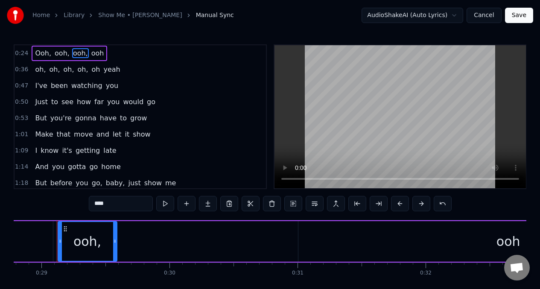
click at [38, 52] on span "Ooh," at bounding box center [43, 53] width 18 height 10
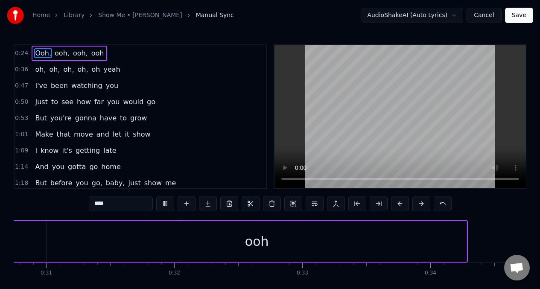
scroll to position [0, 3981]
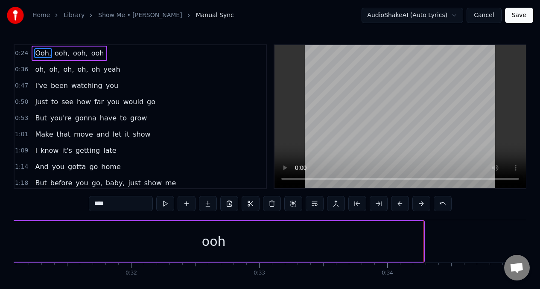
click at [36, 58] on span "Ooh," at bounding box center [43, 53] width 18 height 10
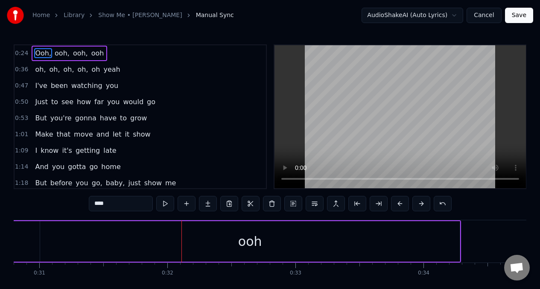
scroll to position [0, 3978]
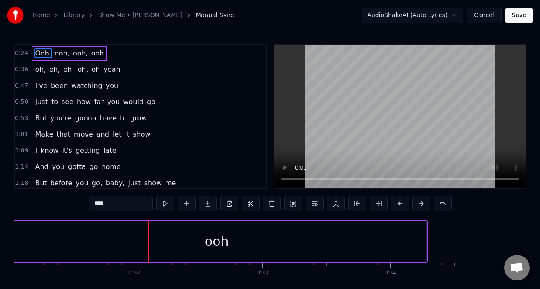
click at [61, 53] on span "ooh," at bounding box center [62, 53] width 17 height 10
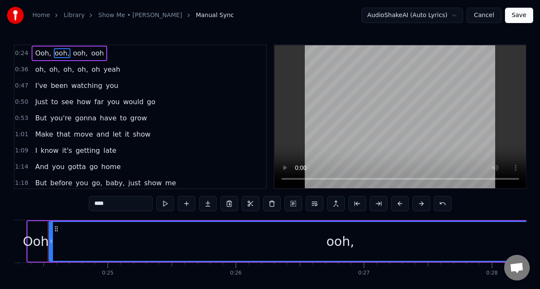
scroll to position [0, 3099]
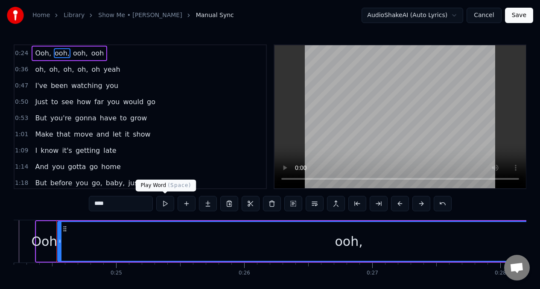
click at [164, 205] on button at bounding box center [165, 203] width 18 height 15
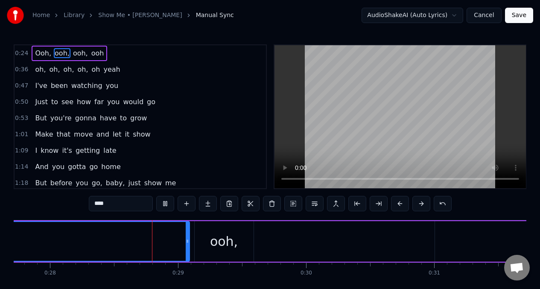
scroll to position [0, 3552]
click at [211, 240] on div "ooh," at bounding box center [222, 241] width 28 height 19
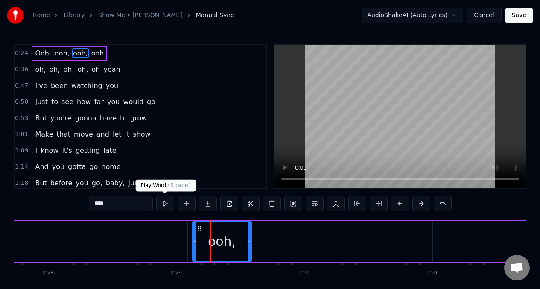
click at [164, 203] on button at bounding box center [165, 203] width 18 height 15
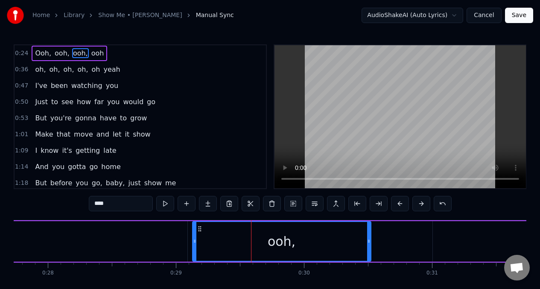
drag, startPoint x: 248, startPoint y: 242, endPoint x: 368, endPoint y: 251, distance: 119.9
click at [371, 253] on div at bounding box center [368, 241] width 3 height 39
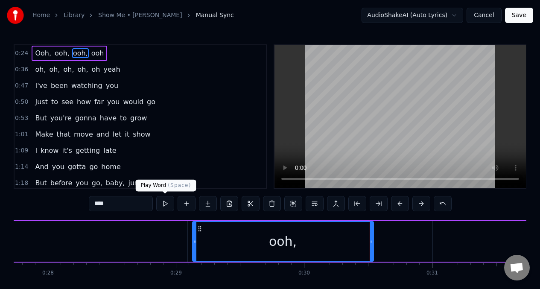
click at [163, 204] on button at bounding box center [165, 203] width 18 height 15
click at [163, 205] on button at bounding box center [165, 203] width 18 height 15
click at [38, 52] on span "Ooh," at bounding box center [43, 53] width 18 height 10
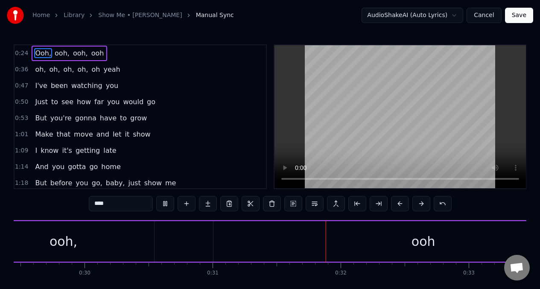
scroll to position [0, 3958]
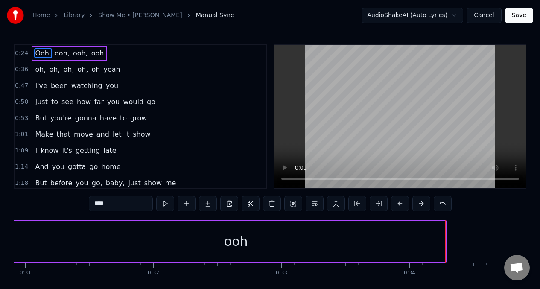
click at [35, 70] on span "oh," at bounding box center [40, 69] width 12 height 10
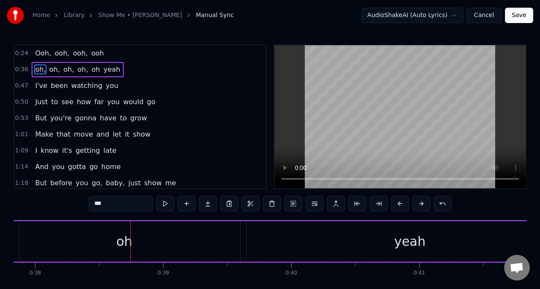
scroll to position [0, 4849]
click at [37, 69] on span "oh," at bounding box center [40, 69] width 12 height 10
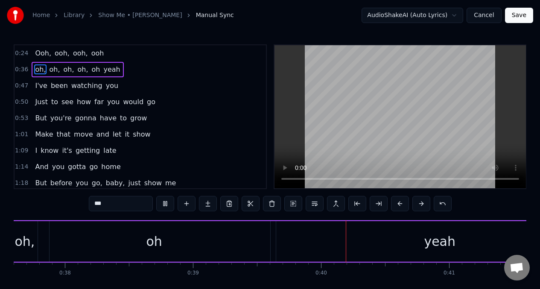
scroll to position [0, 5023]
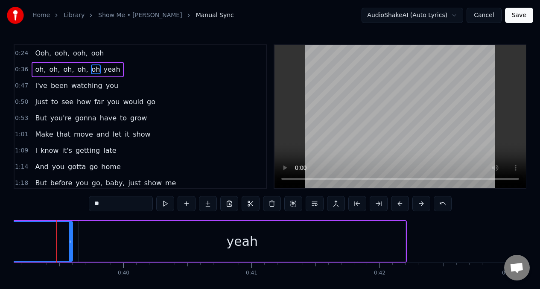
scroll to position [0, 5012]
click at [165, 203] on button at bounding box center [165, 203] width 18 height 15
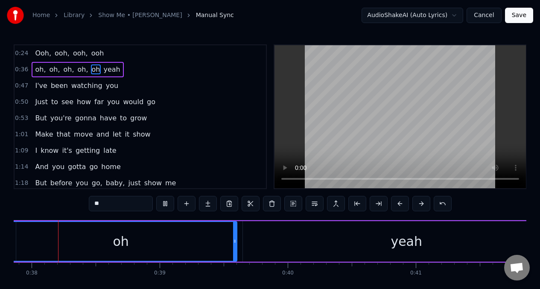
scroll to position [0, 4840]
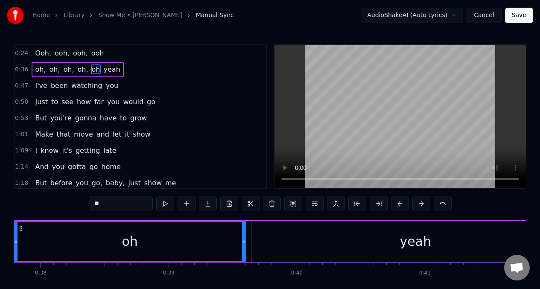
click at [165, 203] on button at bounding box center [165, 203] width 18 height 15
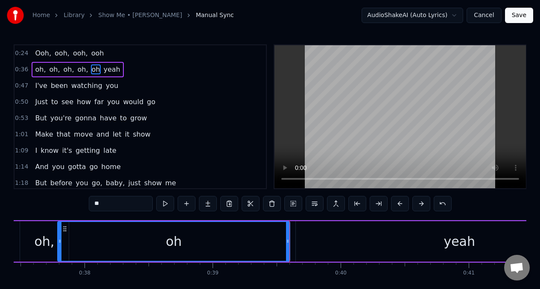
click at [38, 238] on div "oh," at bounding box center [44, 241] width 20 height 19
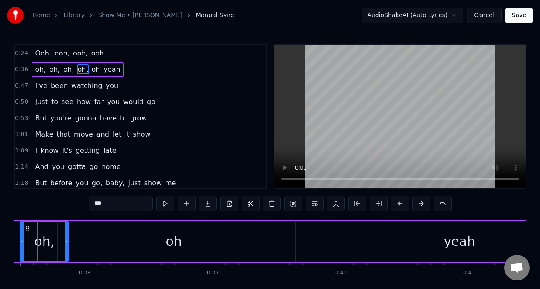
scroll to position [0, 4776]
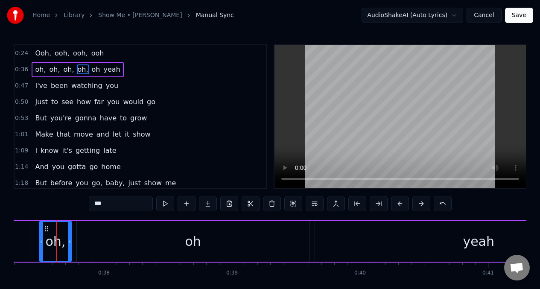
drag, startPoint x: 86, startPoint y: 235, endPoint x: 70, endPoint y: 236, distance: 16.2
click at [70, 236] on div at bounding box center [69, 241] width 3 height 39
click at [165, 204] on button at bounding box center [165, 203] width 18 height 15
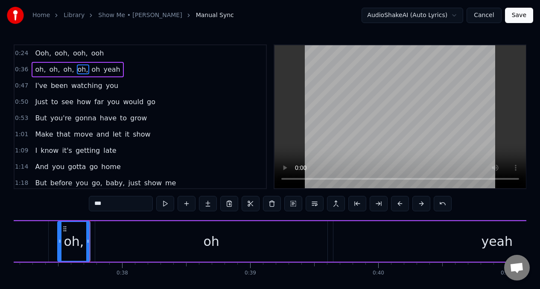
click at [165, 204] on button at bounding box center [165, 203] width 18 height 15
click at [102, 238] on div "oh" at bounding box center [211, 241] width 232 height 41
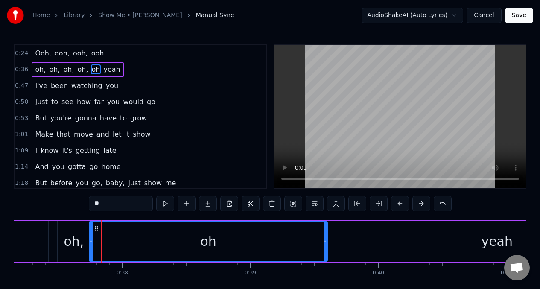
drag, startPoint x: 98, startPoint y: 240, endPoint x: 92, endPoint y: 239, distance: 6.1
click at [92, 239] on icon at bounding box center [91, 241] width 3 height 7
click at [165, 206] on button at bounding box center [165, 203] width 18 height 15
drag, startPoint x: 325, startPoint y: 240, endPoint x: 316, endPoint y: 240, distance: 9.0
click at [316, 240] on icon at bounding box center [316, 241] width 3 height 7
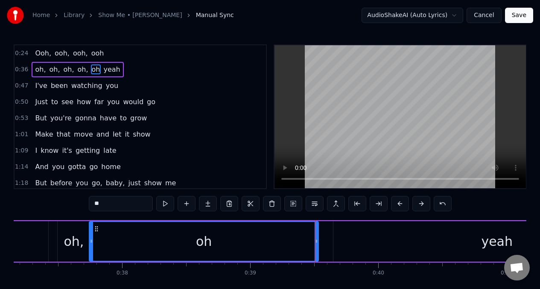
click at [333, 239] on div "yeah" at bounding box center [497, 241] width 328 height 41
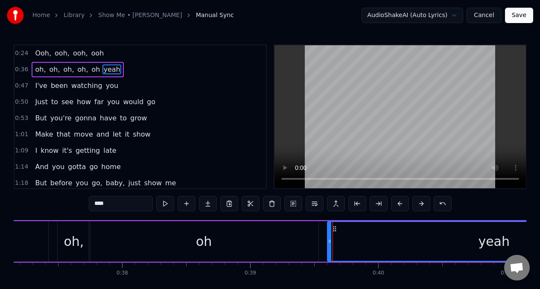
drag, startPoint x: 335, startPoint y: 241, endPoint x: 328, endPoint y: 240, distance: 6.9
click at [328, 240] on icon at bounding box center [329, 241] width 3 height 7
click at [146, 241] on div "oh" at bounding box center [203, 241] width 229 height 41
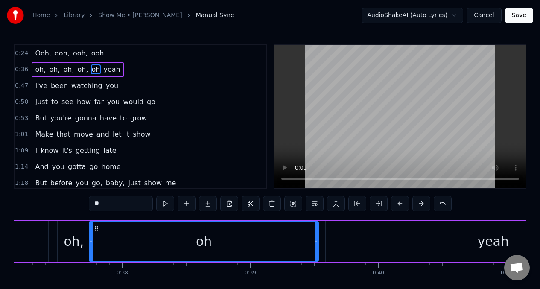
click at [78, 238] on div "oh," at bounding box center [74, 241] width 20 height 19
type input "***"
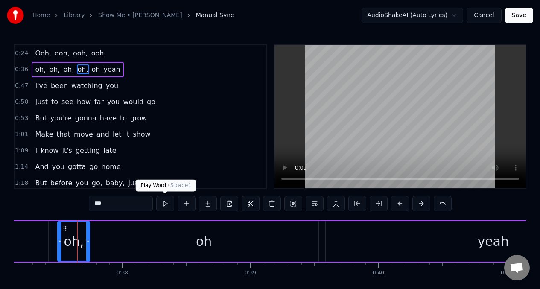
click at [164, 204] on button at bounding box center [165, 203] width 18 height 15
click at [37, 69] on span "oh," at bounding box center [40, 69] width 12 height 10
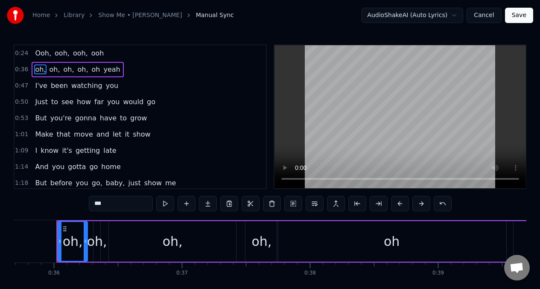
scroll to position [0, 4570]
click at [164, 205] on button at bounding box center [165, 203] width 18 height 15
click at [99, 235] on div "oh," at bounding box center [97, 241] width 20 height 19
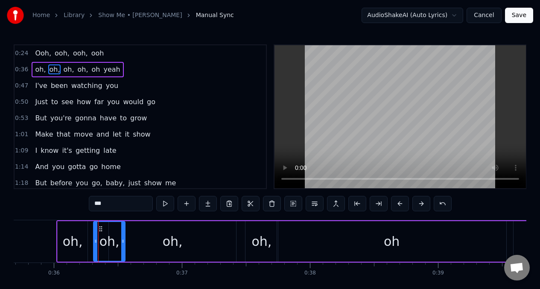
drag, startPoint x: 99, startPoint y: 235, endPoint x: 124, endPoint y: 239, distance: 25.0
click at [124, 239] on div at bounding box center [122, 241] width 3 height 39
click at [165, 205] on button at bounding box center [165, 203] width 18 height 15
click at [37, 69] on span "oh," at bounding box center [40, 69] width 12 height 10
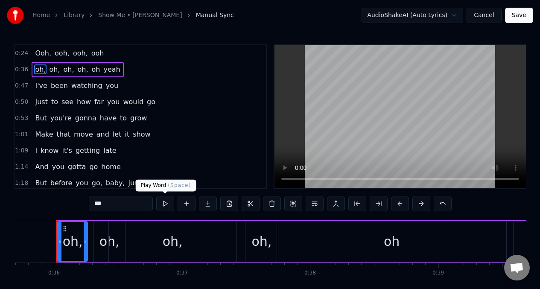
click at [163, 203] on button at bounding box center [165, 203] width 18 height 15
click at [33, 68] on div "oh, oh, oh, oh, oh yeah" at bounding box center [78, 69] width 92 height 15
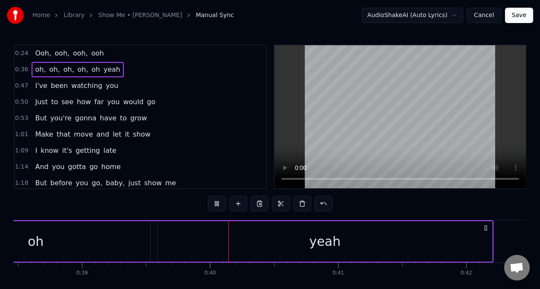
scroll to position [0, 5015]
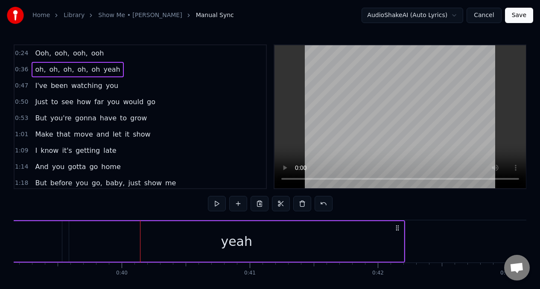
click at [40, 67] on span "oh," at bounding box center [40, 69] width 12 height 10
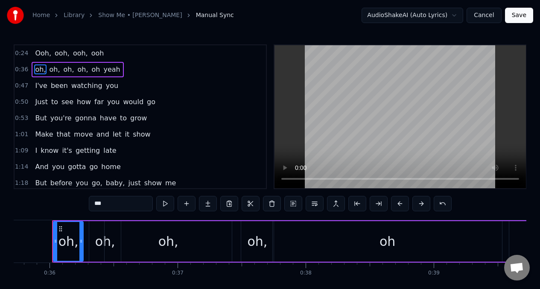
scroll to position [0, 4570]
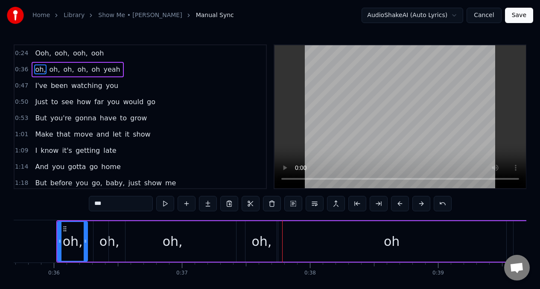
click at [169, 242] on div "oh," at bounding box center [173, 241] width 20 height 19
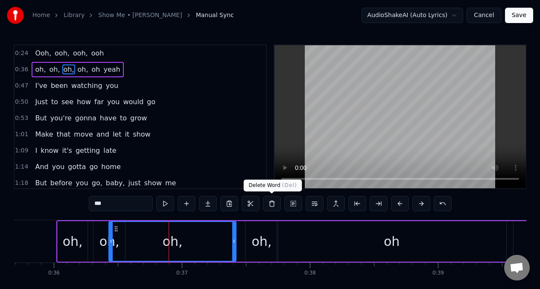
click at [272, 205] on button at bounding box center [272, 203] width 18 height 15
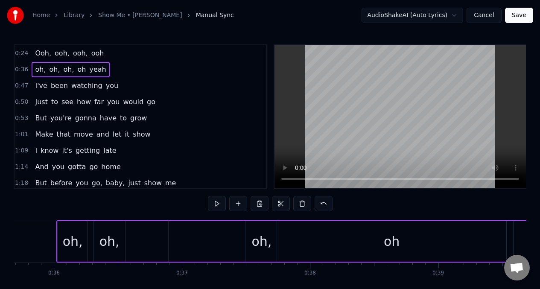
click at [116, 239] on div "oh," at bounding box center [109, 241] width 20 height 19
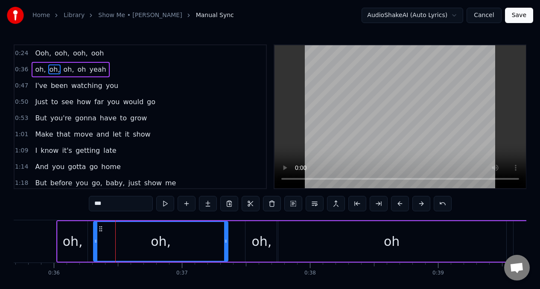
drag, startPoint x: 124, startPoint y: 245, endPoint x: 227, endPoint y: 233, distance: 103.5
click at [227, 233] on div at bounding box center [225, 241] width 3 height 39
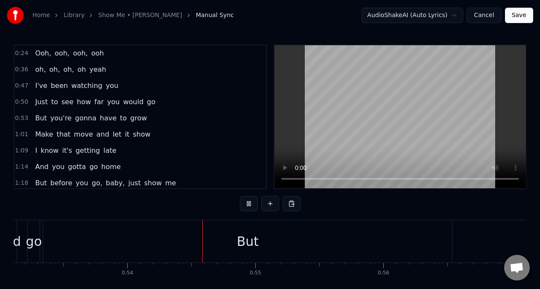
scroll to position [0, 6863]
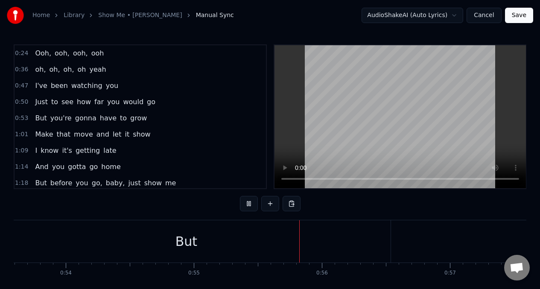
click at [42, 102] on span "Just" at bounding box center [41, 102] width 14 height 10
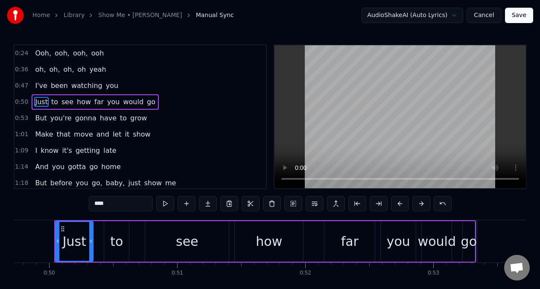
scroll to position [0, 6366]
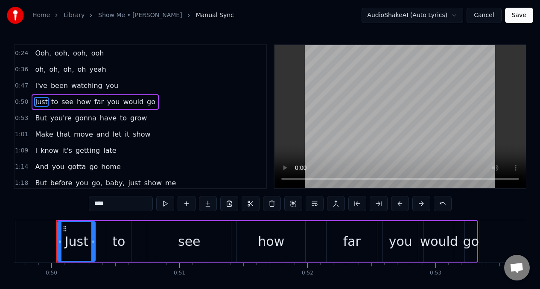
click at [270, 250] on div "how" at bounding box center [271, 241] width 26 height 19
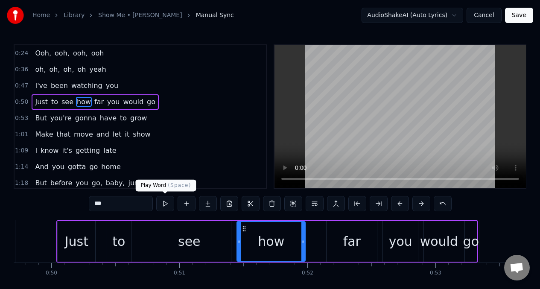
click at [165, 207] on button at bounding box center [165, 203] width 18 height 15
click at [348, 245] on div "far" at bounding box center [352, 241] width 18 height 19
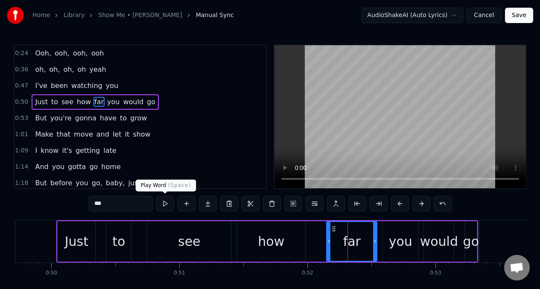
click at [168, 205] on button at bounding box center [165, 203] width 18 height 15
click at [43, 120] on span "But" at bounding box center [40, 118] width 13 height 10
type input "***"
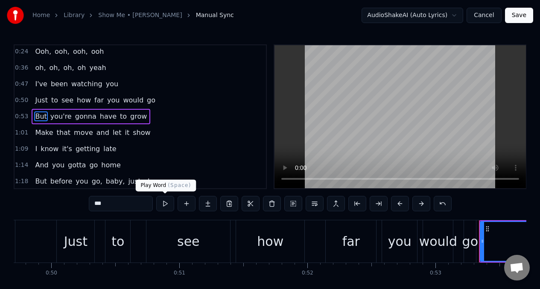
click at [165, 204] on button at bounding box center [165, 203] width 18 height 15
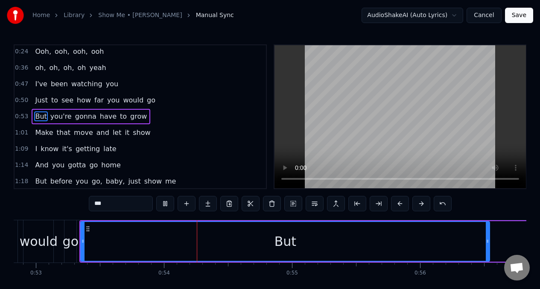
scroll to position [0, 6818]
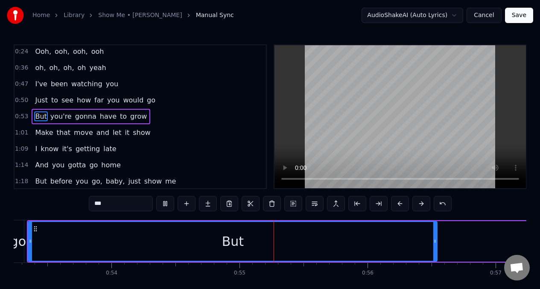
click at [165, 204] on button at bounding box center [165, 203] width 18 height 15
click at [109, 207] on input "***" at bounding box center [121, 203] width 64 height 15
click at [274, 204] on button at bounding box center [272, 203] width 18 height 15
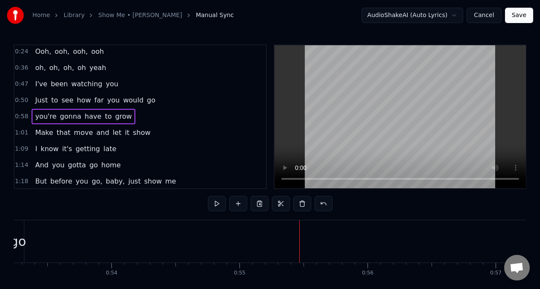
click at [17, 236] on div "go" at bounding box center [18, 241] width 16 height 19
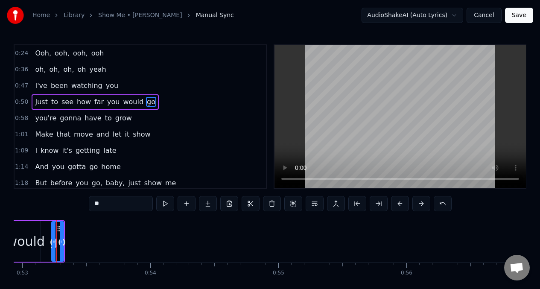
scroll to position [0, 6778]
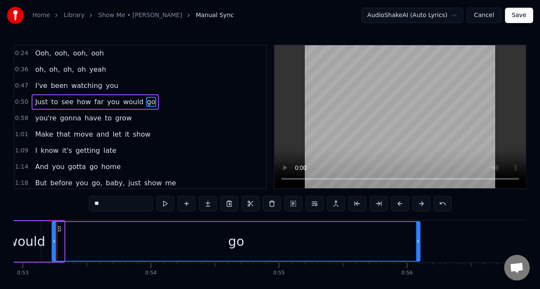
drag, startPoint x: 62, startPoint y: 236, endPoint x: 419, endPoint y: 231, distance: 356.9
click at [419, 231] on div at bounding box center [417, 241] width 3 height 39
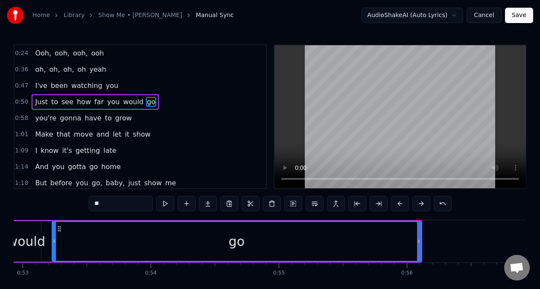
drag, startPoint x: 20, startPoint y: 236, endPoint x: 95, endPoint y: 219, distance: 77.7
click at [19, 236] on div "would" at bounding box center [26, 241] width 38 height 19
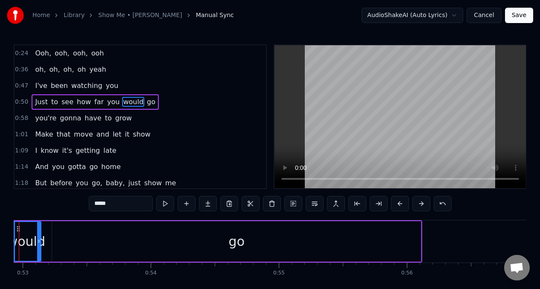
scroll to position [0, 6741]
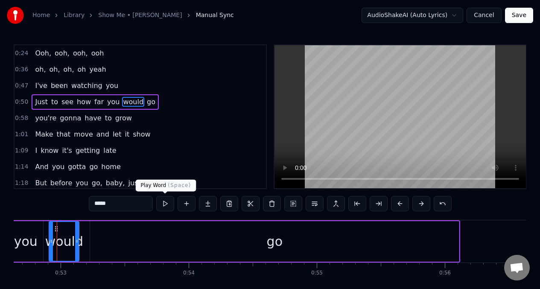
click at [164, 205] on button at bounding box center [165, 203] width 18 height 15
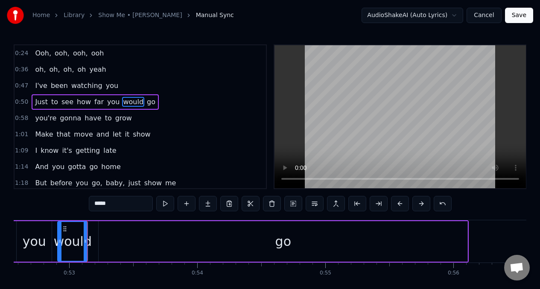
click at [163, 206] on button at bounding box center [165, 203] width 18 height 15
click at [157, 242] on div "go" at bounding box center [283, 241] width 369 height 41
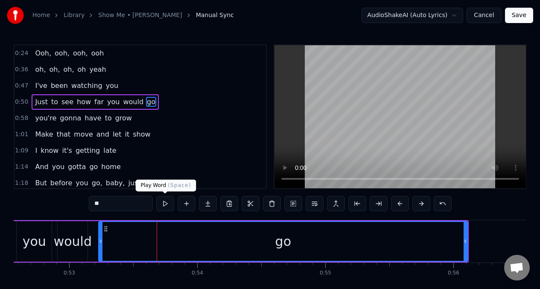
click at [162, 204] on button at bounding box center [165, 203] width 18 height 15
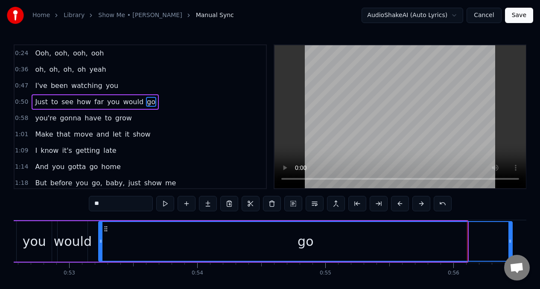
drag, startPoint x: 467, startPoint y: 241, endPoint x: 512, endPoint y: 238, distance: 45.3
click at [512, 238] on icon at bounding box center [509, 241] width 3 height 7
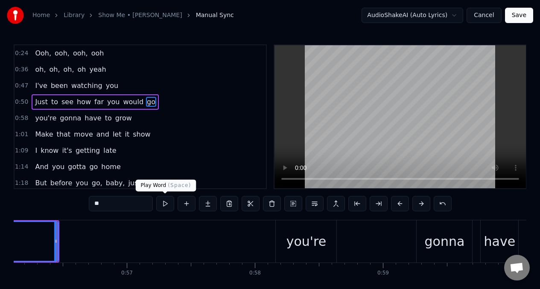
click at [163, 204] on button at bounding box center [165, 203] width 18 height 15
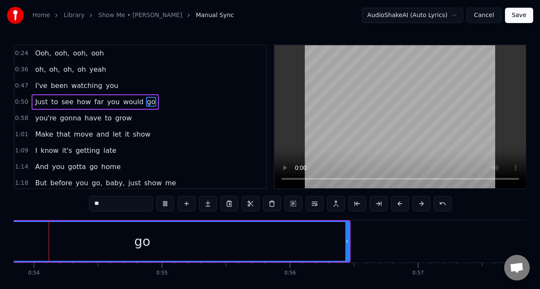
scroll to position [0, 6868]
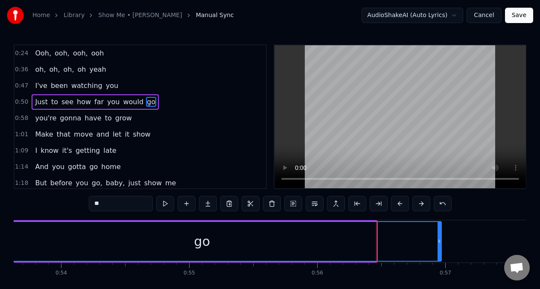
drag, startPoint x: 375, startPoint y: 240, endPoint x: 441, endPoint y: 238, distance: 65.4
click at [441, 238] on icon at bounding box center [439, 241] width 3 height 7
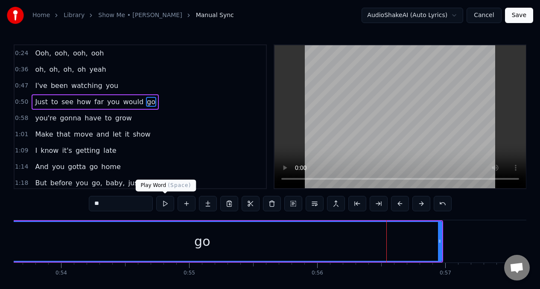
click at [165, 204] on button at bounding box center [165, 203] width 18 height 15
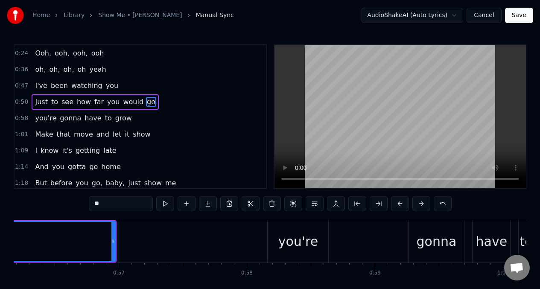
scroll to position [0, 7220]
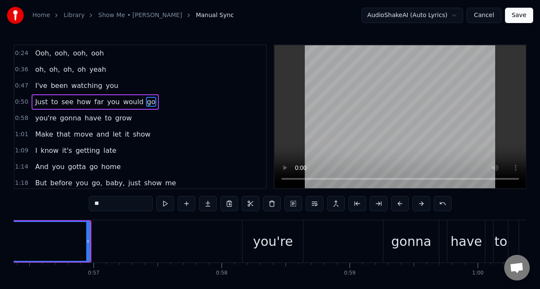
click at [257, 232] on div "you're" at bounding box center [273, 241] width 40 height 19
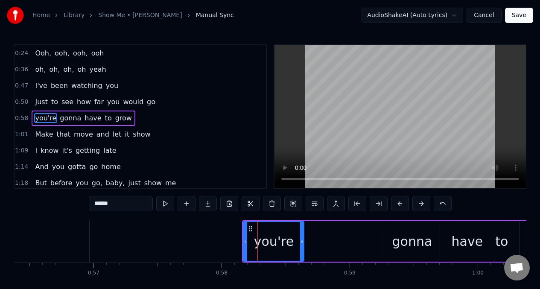
scroll to position [2, 0]
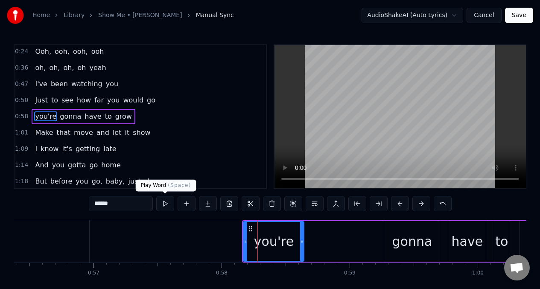
click at [165, 206] on button at bounding box center [165, 203] width 18 height 15
click at [163, 206] on button at bounding box center [165, 203] width 18 height 15
click at [98, 204] on input "******" at bounding box center [121, 203] width 64 height 15
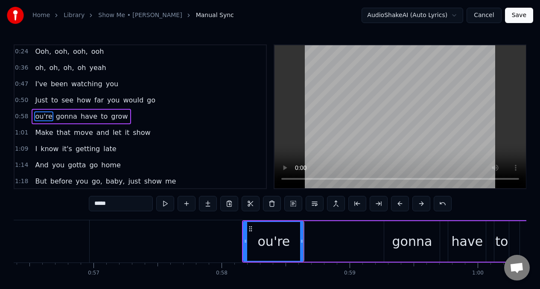
click at [93, 206] on input "*****" at bounding box center [121, 203] width 64 height 15
type input "******"
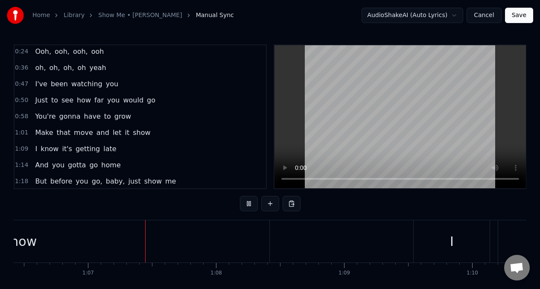
scroll to position [0, 8518]
click at [114, 117] on span "grow" at bounding box center [123, 116] width 18 height 10
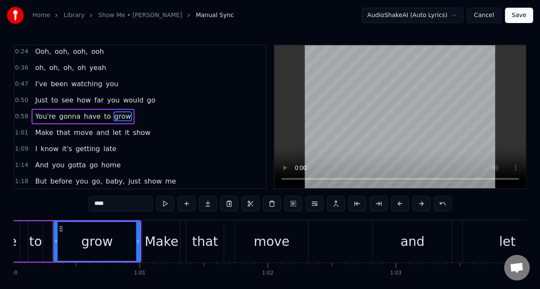
scroll to position [0, 7682]
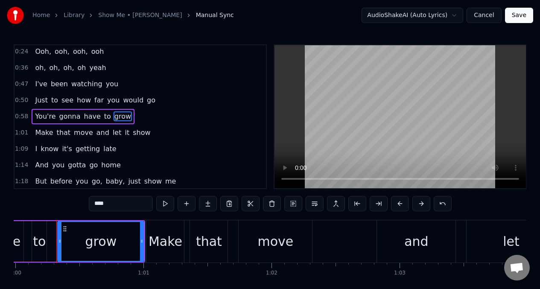
click at [114, 206] on input "****" at bounding box center [121, 203] width 64 height 15
type input "*"
click at [42, 115] on span "You're" at bounding box center [45, 116] width 22 height 10
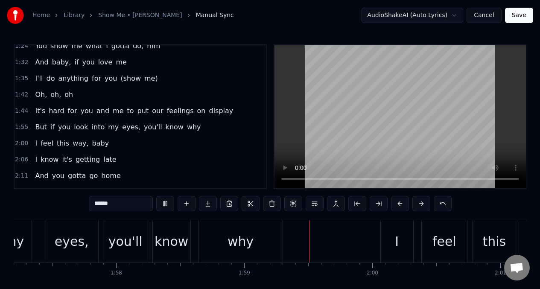
scroll to position [153, 0]
click at [34, 79] on span "I'll" at bounding box center [38, 79] width 9 height 10
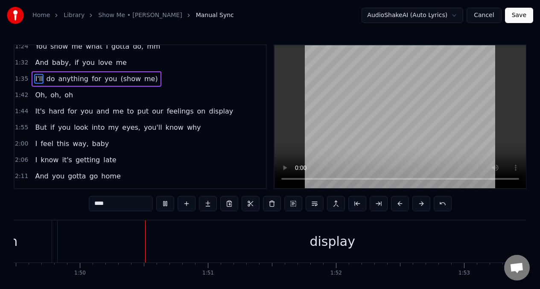
scroll to position [0, 14026]
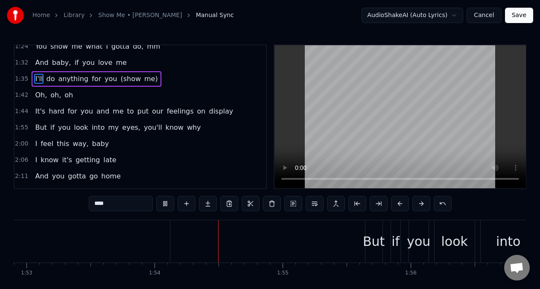
click at [64, 97] on span "oh" at bounding box center [69, 95] width 10 height 10
type input "**"
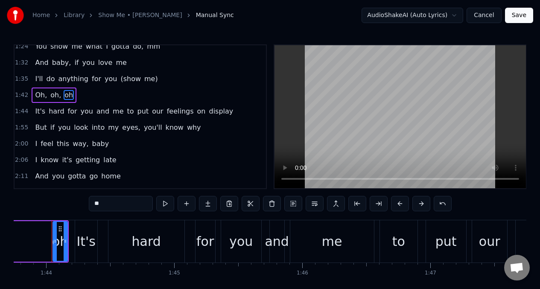
scroll to position [0, 13281]
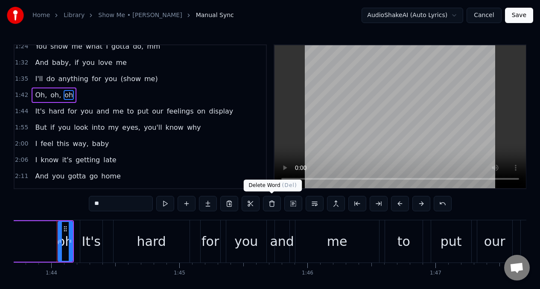
click at [272, 203] on button at bounding box center [272, 203] width 18 height 15
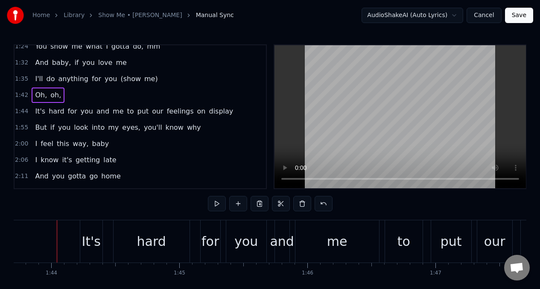
click at [53, 97] on span "oh," at bounding box center [56, 95] width 12 height 10
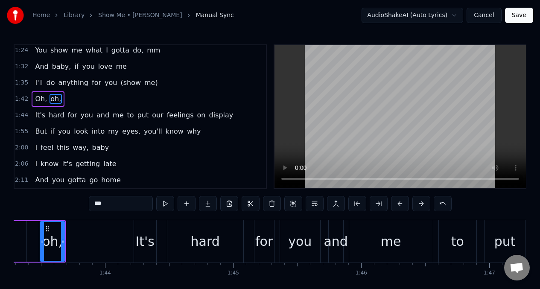
scroll to position [0, 13210]
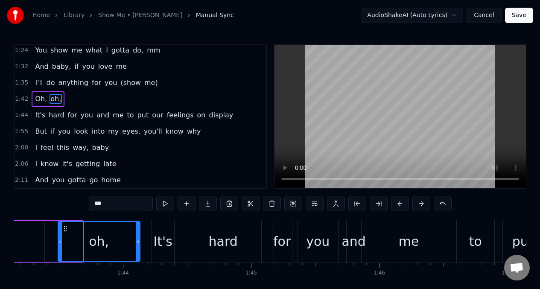
drag, startPoint x: 80, startPoint y: 236, endPoint x: 137, endPoint y: 235, distance: 57.2
click at [137, 235] on div at bounding box center [137, 241] width 3 height 39
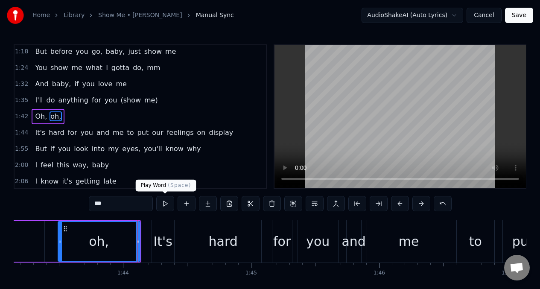
click at [165, 204] on button at bounding box center [165, 203] width 18 height 15
click at [23, 242] on div "Oh," at bounding box center [1, 241] width 86 height 41
type input "***"
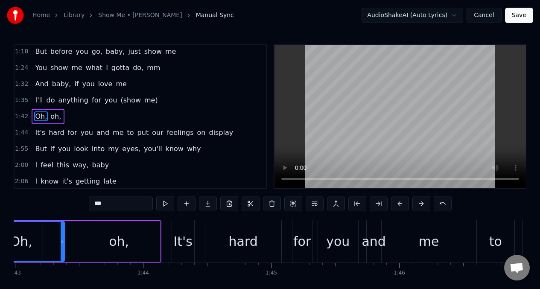
scroll to position [0, 13175]
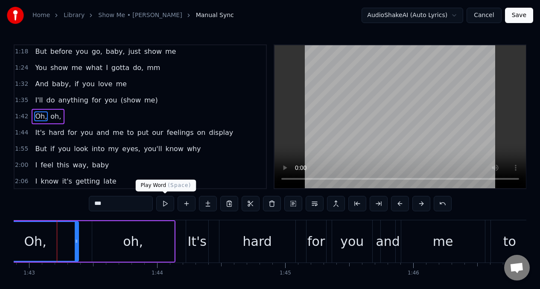
click at [165, 204] on button at bounding box center [165, 203] width 18 height 15
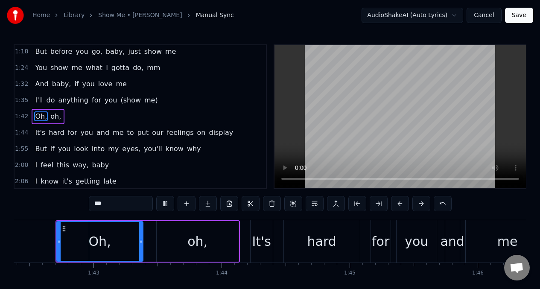
scroll to position [0, 13110]
click at [165, 204] on button at bounding box center [165, 203] width 18 height 15
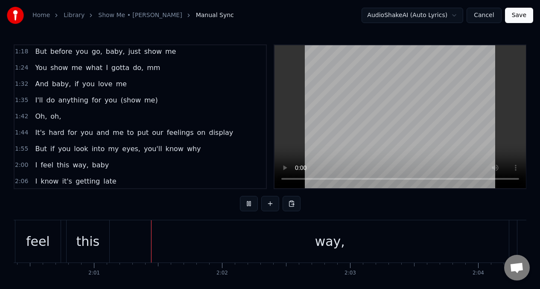
scroll to position [0, 15417]
click at [34, 152] on span "But" at bounding box center [40, 149] width 13 height 10
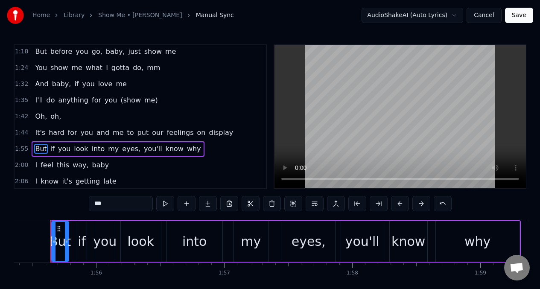
scroll to position [0, 14767]
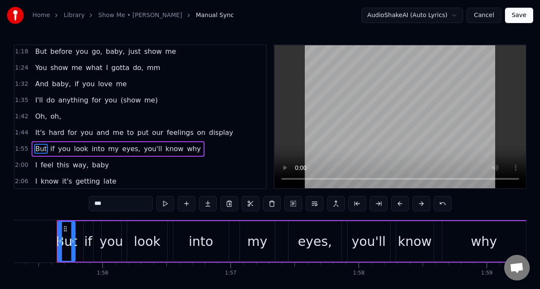
click at [310, 239] on div "eyes," at bounding box center [315, 241] width 34 height 19
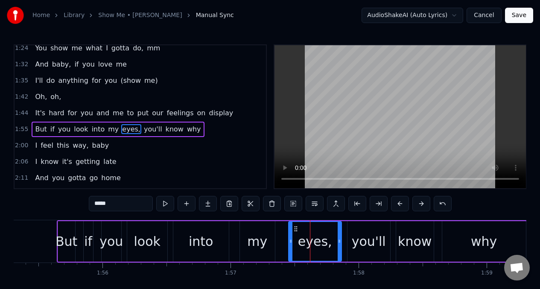
scroll to position [164, 0]
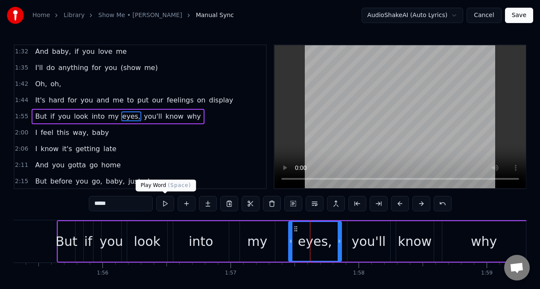
click at [164, 206] on button at bounding box center [165, 203] width 18 height 15
click at [363, 250] on div "you'll" at bounding box center [369, 241] width 34 height 19
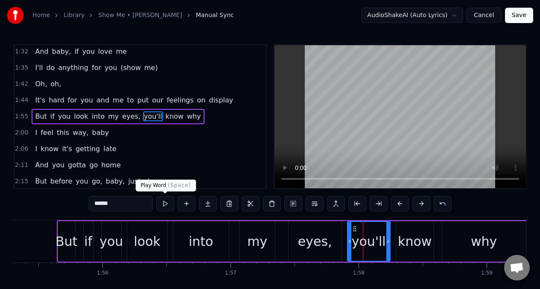
click at [165, 204] on button at bounding box center [165, 203] width 18 height 15
drag, startPoint x: 256, startPoint y: 245, endPoint x: 263, endPoint y: 197, distance: 48.4
click at [256, 244] on div "my" at bounding box center [257, 241] width 20 height 19
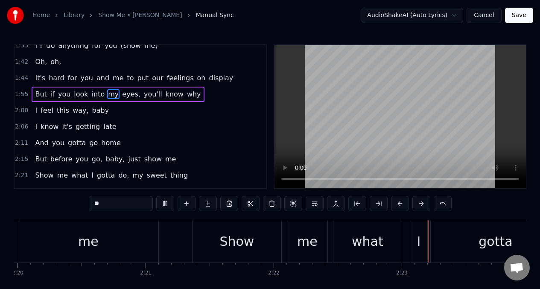
scroll to position [188, 0]
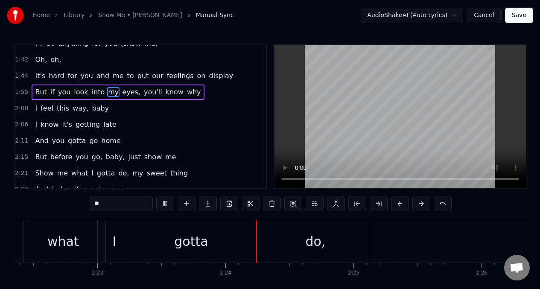
click at [37, 159] on span "But" at bounding box center [40, 157] width 13 height 10
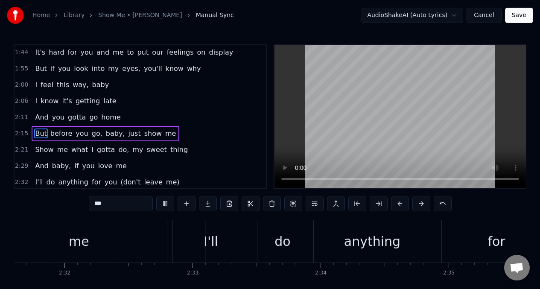
scroll to position [0, 19492]
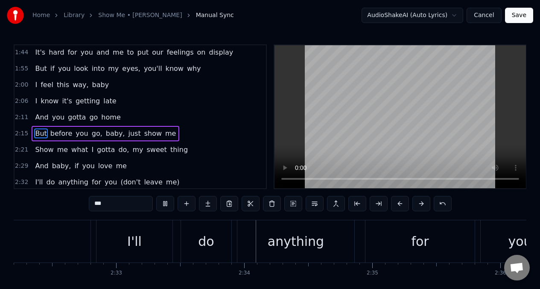
click at [39, 150] on span "Show" at bounding box center [44, 150] width 20 height 10
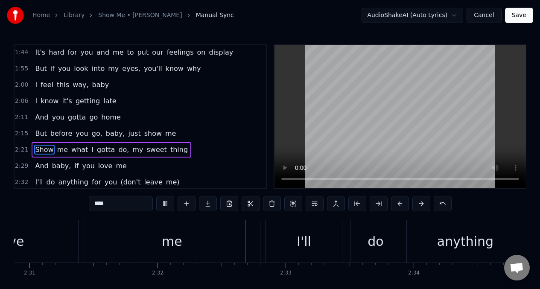
scroll to position [0, 19414]
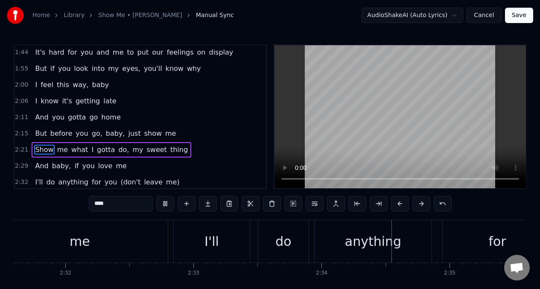
click at [131, 152] on span "my" at bounding box center [137, 150] width 12 height 10
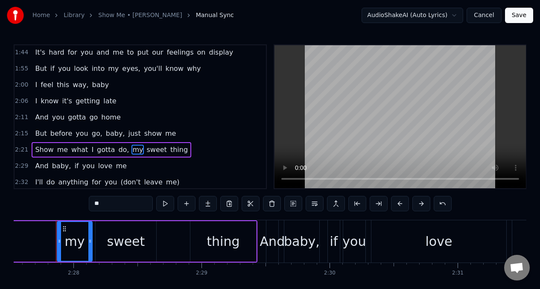
scroll to position [0, 18893]
click at [94, 205] on input "**" at bounding box center [121, 203] width 64 height 15
click at [172, 149] on span "thing" at bounding box center [181, 150] width 19 height 10
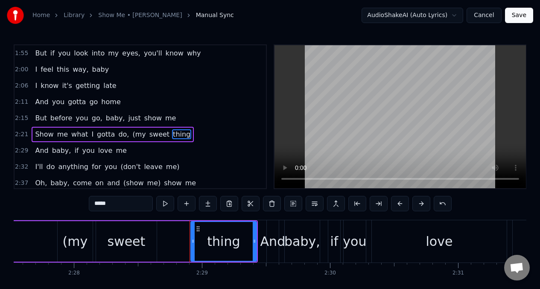
scroll to position [245, 0]
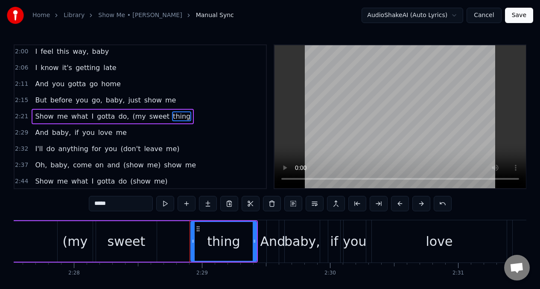
click at [117, 205] on input "*****" at bounding box center [121, 203] width 64 height 15
type input "*"
click at [165, 204] on button at bounding box center [165, 203] width 18 height 15
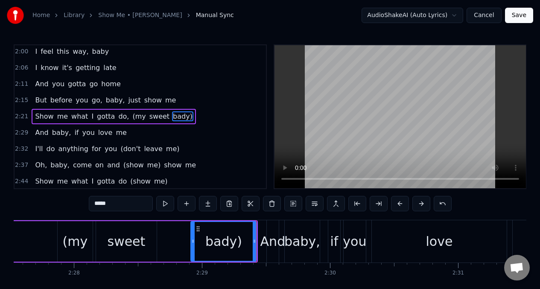
click at [165, 204] on button at bounding box center [165, 203] width 18 height 15
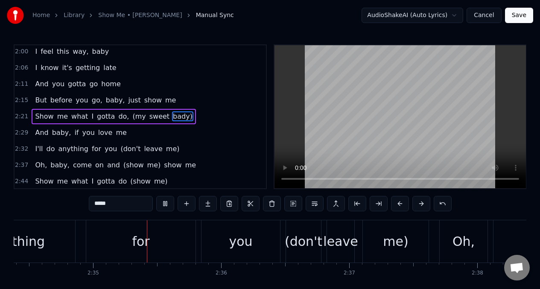
scroll to position [0, 19778]
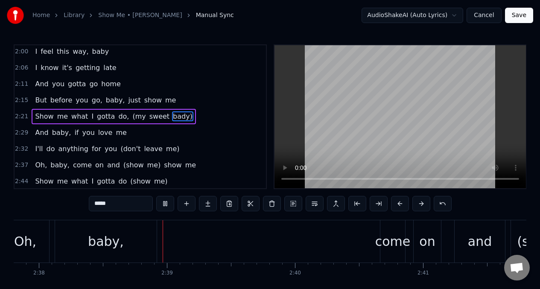
click at [35, 99] on span "But" at bounding box center [40, 100] width 13 height 10
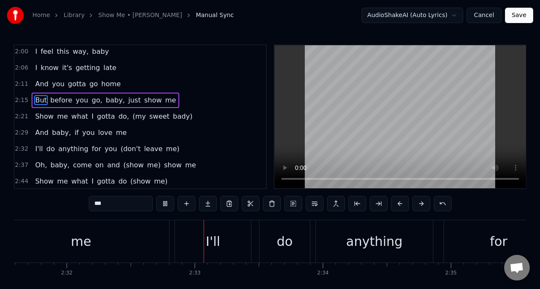
scroll to position [0, 19457]
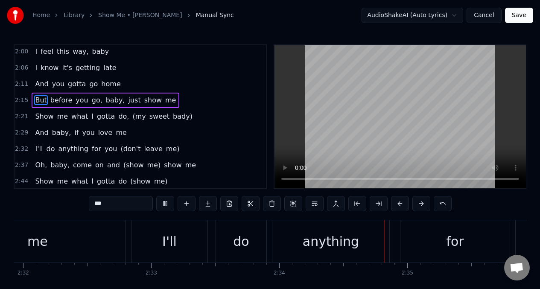
click at [172, 119] on span "bady)" at bounding box center [182, 116] width 21 height 10
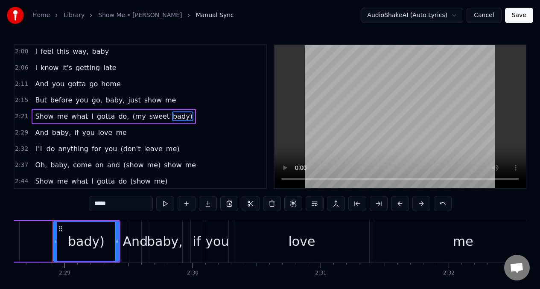
scroll to position [0, 19027]
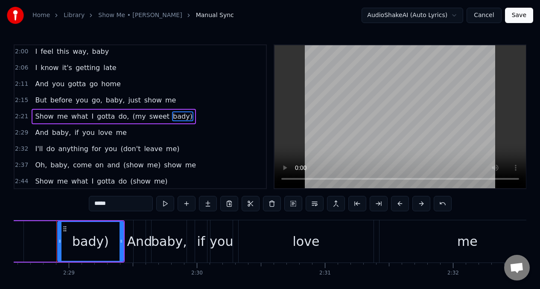
click at [98, 204] on input "*****" at bounding box center [121, 203] width 64 height 15
click at [115, 205] on input "*****" at bounding box center [121, 203] width 64 height 15
type input "*"
click at [45, 117] on span "Show" at bounding box center [44, 116] width 20 height 10
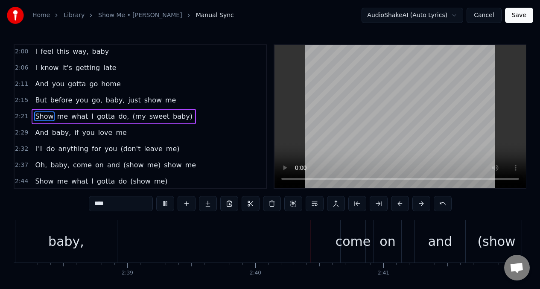
scroll to position [0, 20407]
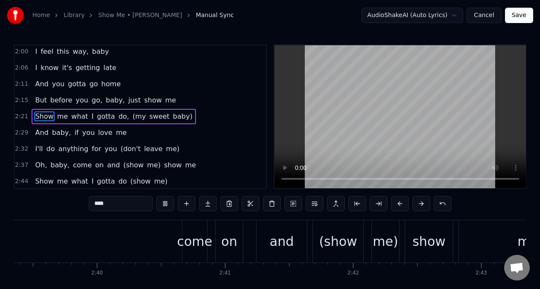
click at [35, 149] on span "I'll" at bounding box center [38, 149] width 9 height 10
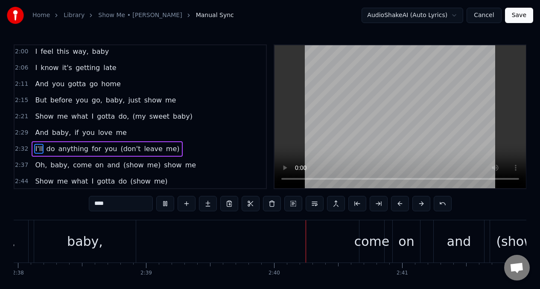
scroll to position [0, 20395]
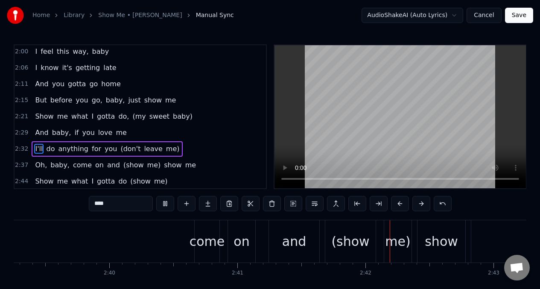
click at [145, 148] on span "leave" at bounding box center [153, 149] width 20 height 10
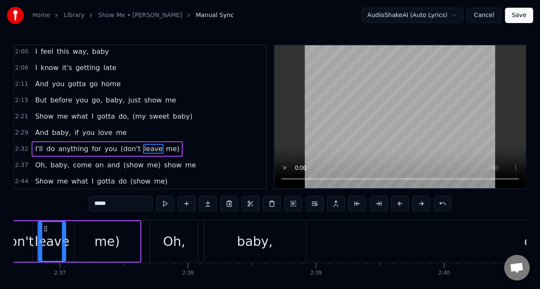
scroll to position [0, 20041]
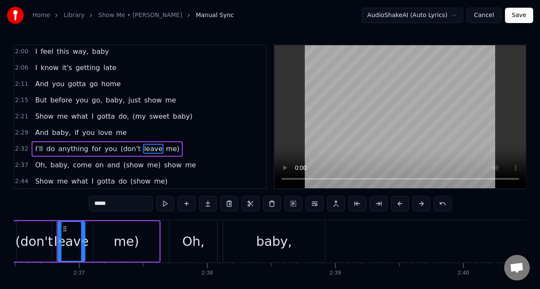
click at [121, 150] on span "(don't" at bounding box center [131, 149] width 22 height 10
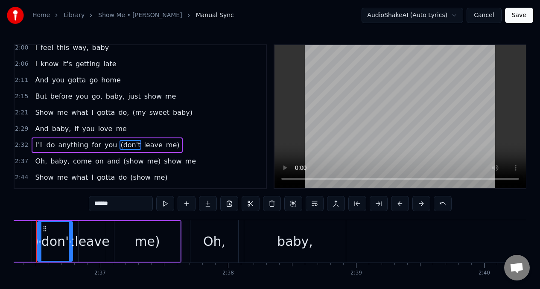
scroll to position [0, 20000]
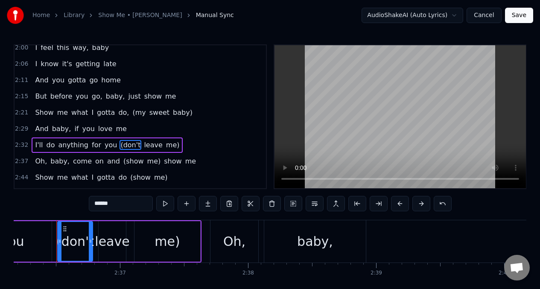
click at [117, 209] on input "******" at bounding box center [121, 203] width 64 height 15
click at [143, 147] on span "leave" at bounding box center [153, 145] width 20 height 10
type input "*****"
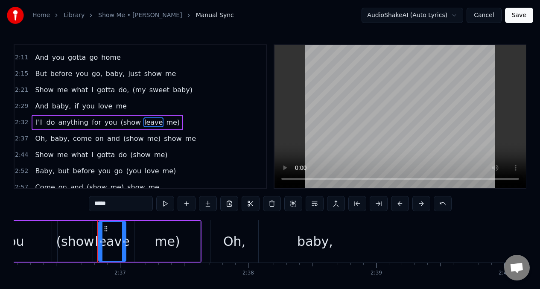
scroll to position [277, 0]
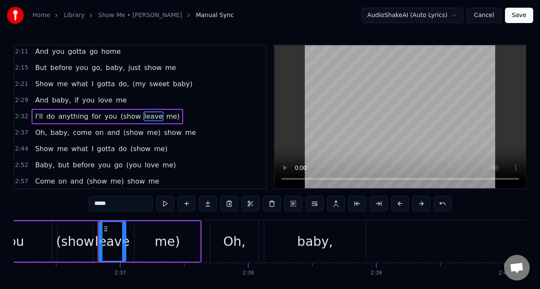
click at [117, 205] on input "*****" at bounding box center [121, 203] width 64 height 15
click at [270, 205] on button at bounding box center [272, 203] width 18 height 15
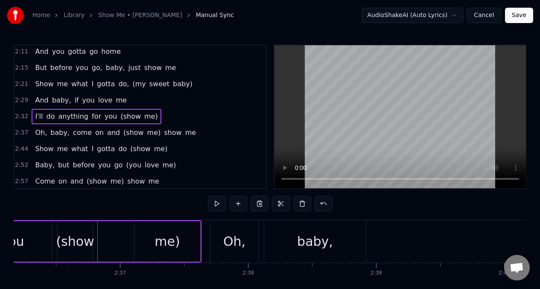
click at [80, 236] on div "(show" at bounding box center [75, 241] width 38 height 19
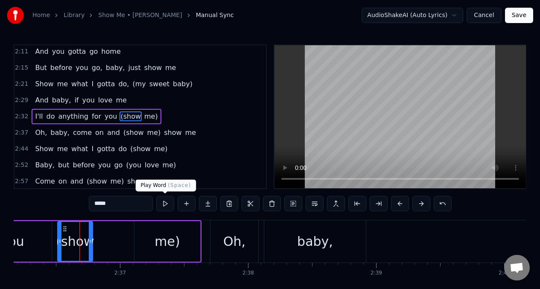
click at [163, 206] on button at bounding box center [165, 203] width 18 height 15
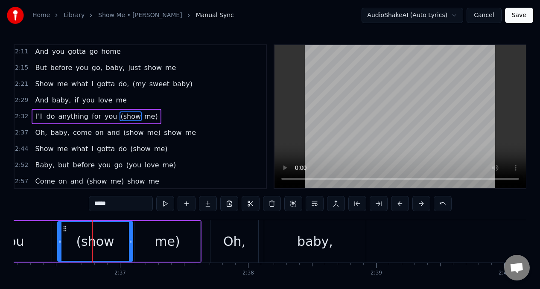
drag, startPoint x: 90, startPoint y: 238, endPoint x: 130, endPoint y: 233, distance: 40.4
click at [130, 233] on div at bounding box center [130, 241] width 3 height 39
click at [166, 204] on button at bounding box center [165, 203] width 18 height 15
drag, startPoint x: 59, startPoint y: 242, endPoint x: 39, endPoint y: 243, distance: 20.5
click at [39, 243] on icon at bounding box center [39, 241] width 3 height 7
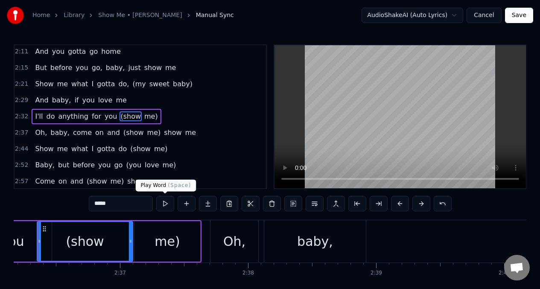
scroll to position [0, 19982]
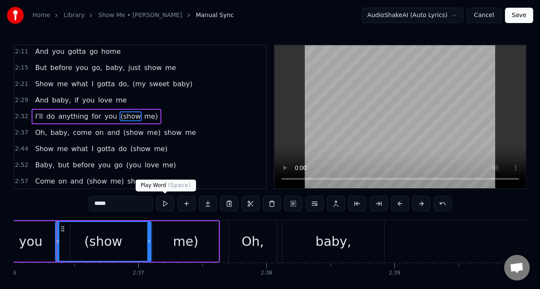
click at [165, 205] on button at bounding box center [165, 203] width 18 height 15
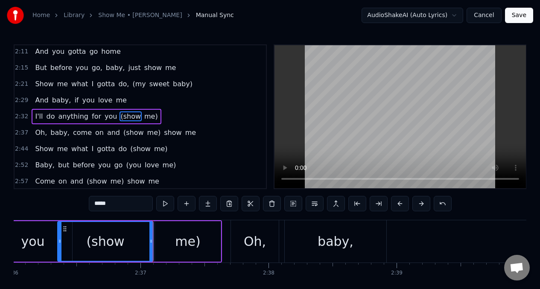
click at [165, 205] on button at bounding box center [165, 203] width 18 height 15
drag, startPoint x: 60, startPoint y: 242, endPoint x: 87, endPoint y: 243, distance: 26.5
click at [83, 243] on icon at bounding box center [80, 241] width 3 height 7
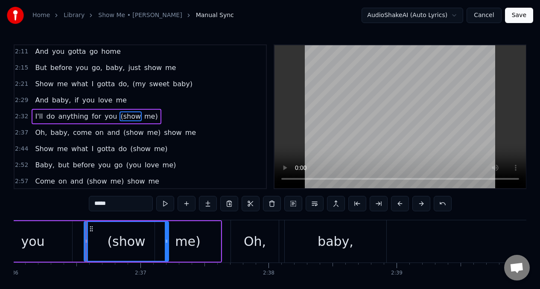
drag, startPoint x: 151, startPoint y: 242, endPoint x: 167, endPoint y: 240, distance: 15.9
click at [167, 241] on icon at bounding box center [166, 241] width 3 height 7
click at [166, 204] on button at bounding box center [165, 203] width 18 height 15
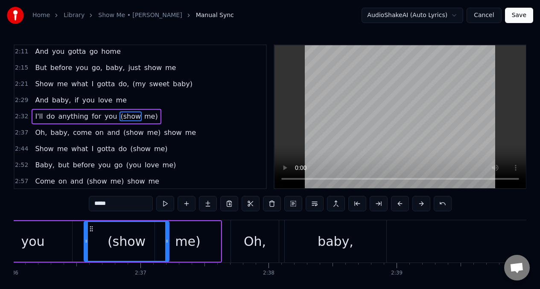
click at [166, 204] on button at bounding box center [165, 203] width 18 height 15
drag, startPoint x: 187, startPoint y: 245, endPoint x: 176, endPoint y: 226, distance: 22.0
click at [185, 243] on div "me)" at bounding box center [187, 241] width 25 height 19
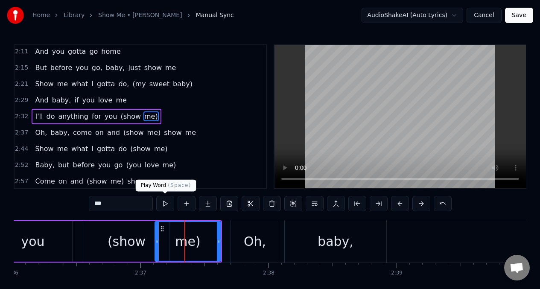
click at [166, 204] on button at bounding box center [165, 203] width 18 height 15
click at [65, 115] on span "anything" at bounding box center [73, 116] width 32 height 10
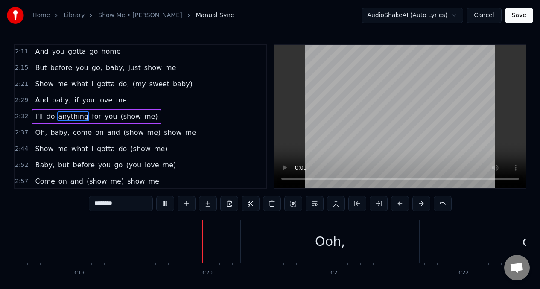
scroll to position [0, 25498]
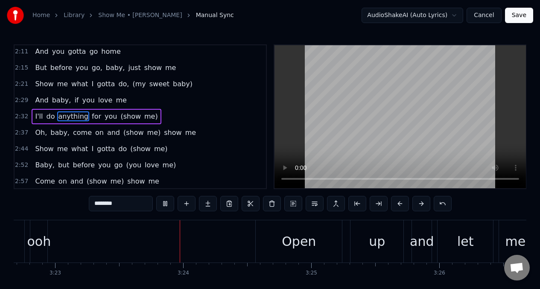
click at [172, 86] on span "baby)" at bounding box center [182, 84] width 21 height 10
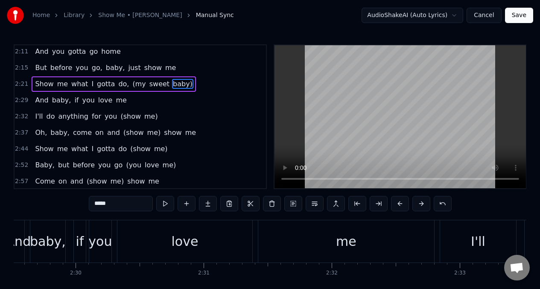
scroll to position [0, 19027]
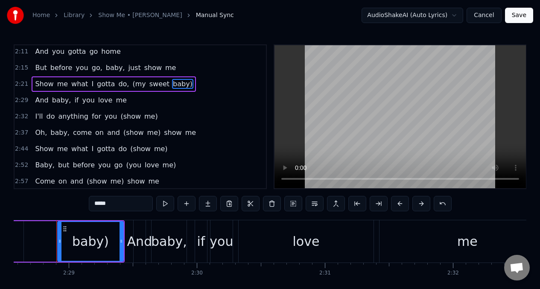
click at [113, 205] on input "*****" at bounding box center [121, 203] width 64 height 15
type input "*"
click at [40, 166] on span "Baby," at bounding box center [44, 165] width 21 height 10
type input "*****"
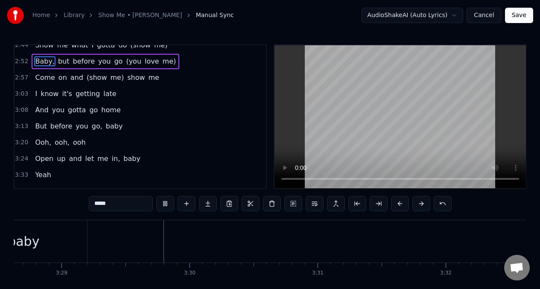
scroll to position [0, 26722]
click at [39, 142] on span "Ooh," at bounding box center [43, 142] width 18 height 10
type input "****"
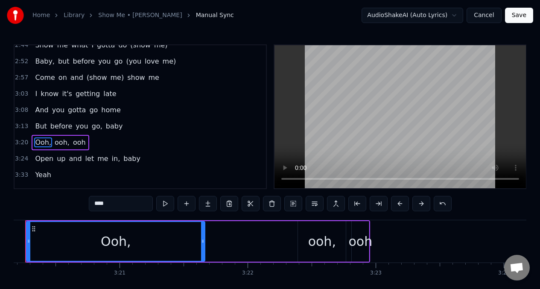
scroll to position [0, 25604]
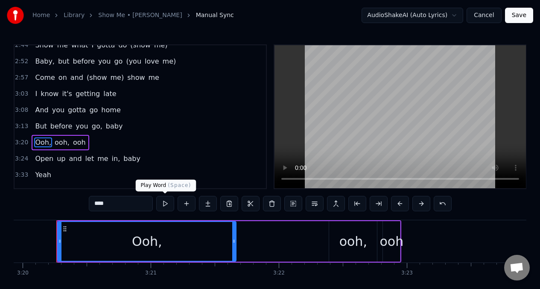
click at [163, 205] on button at bounding box center [165, 203] width 18 height 15
click at [162, 205] on button at bounding box center [165, 203] width 18 height 15
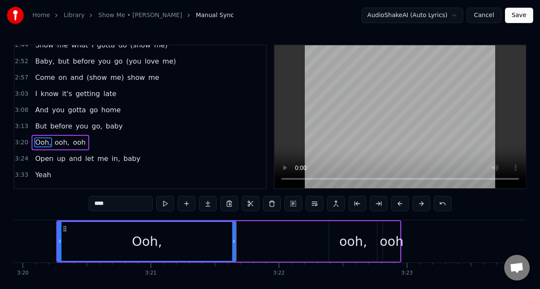
click at [162, 205] on button at bounding box center [165, 203] width 18 height 15
click at [161, 205] on button at bounding box center [165, 203] width 18 height 15
click at [163, 203] on button at bounding box center [165, 203] width 18 height 15
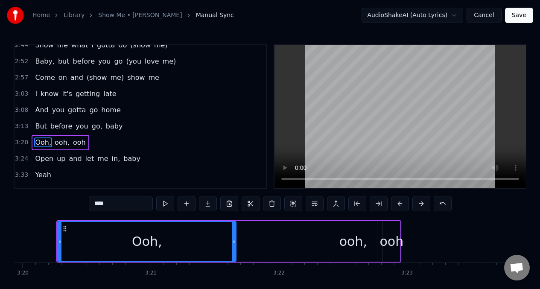
click at [289, 244] on div "Ooh, ooh, ooh" at bounding box center [228, 241] width 345 height 42
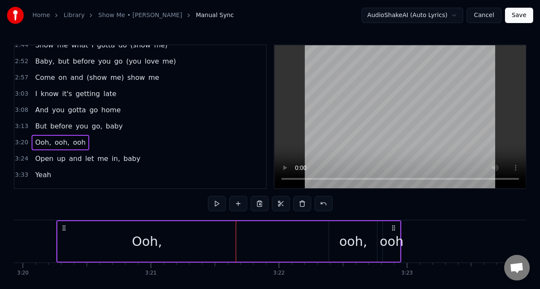
click at [340, 238] on div "ooh," at bounding box center [353, 241] width 48 height 41
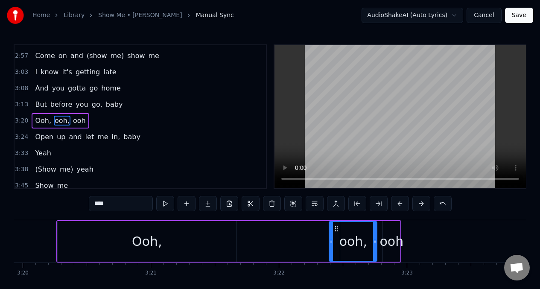
scroll to position [407, 0]
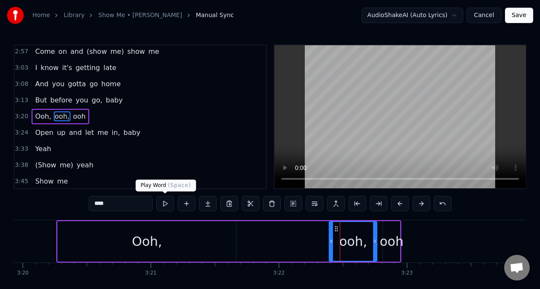
click at [163, 203] on button at bounding box center [165, 203] width 18 height 15
click at [389, 236] on div "ooh" at bounding box center [392, 241] width 24 height 19
type input "***"
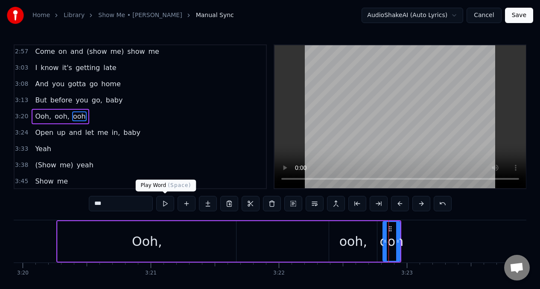
click at [165, 204] on button at bounding box center [165, 203] width 18 height 15
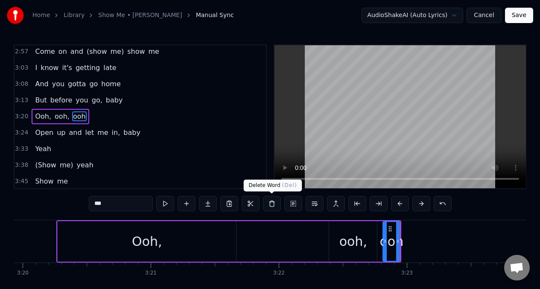
click at [271, 206] on button at bounding box center [272, 203] width 18 height 15
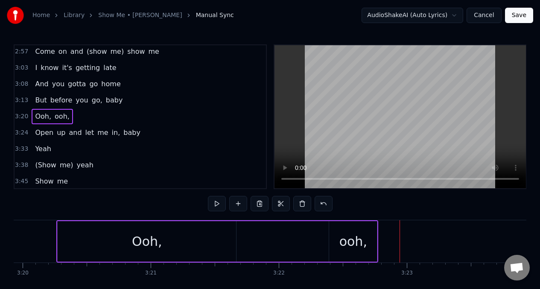
click at [67, 241] on div "Ooh," at bounding box center [147, 241] width 178 height 41
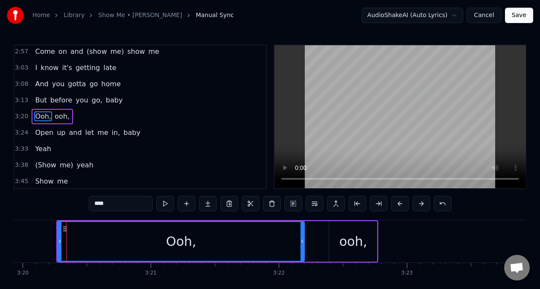
drag, startPoint x: 233, startPoint y: 243, endPoint x: 308, endPoint y: 240, distance: 75.2
click at [304, 240] on icon at bounding box center [302, 241] width 3 height 7
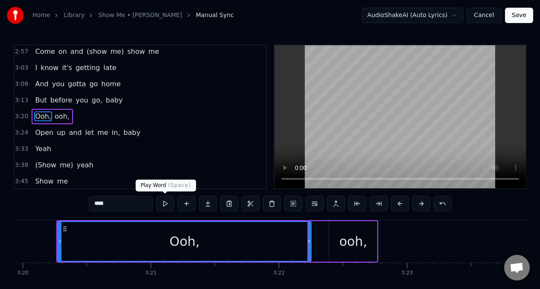
click at [166, 204] on button at bounding box center [165, 203] width 18 height 15
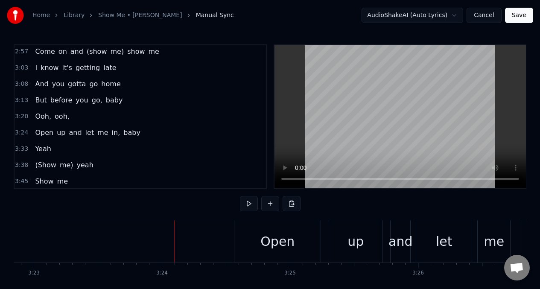
scroll to position [0, 26056]
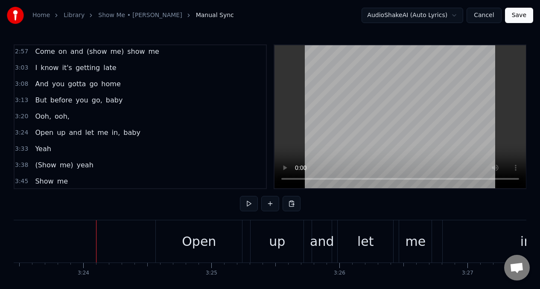
click at [64, 113] on span "ooh," at bounding box center [62, 116] width 17 height 10
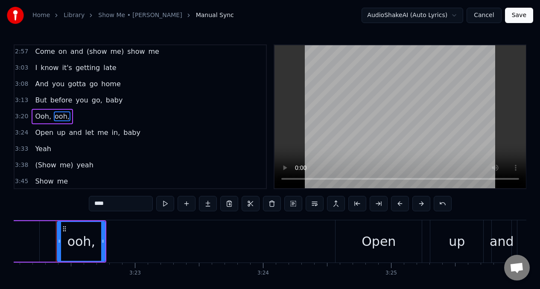
scroll to position [0, 25876]
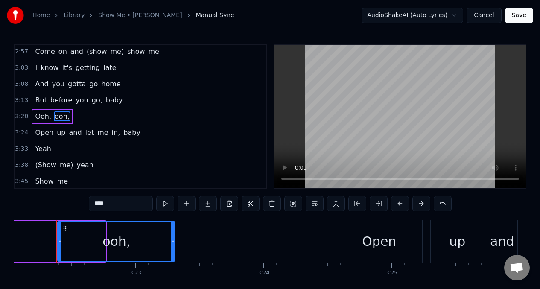
drag, startPoint x: 104, startPoint y: 243, endPoint x: 174, endPoint y: 240, distance: 69.6
click at [174, 240] on icon at bounding box center [172, 241] width 3 height 7
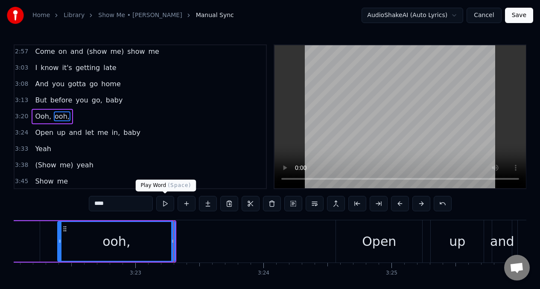
click at [165, 204] on button at bounding box center [165, 203] width 18 height 15
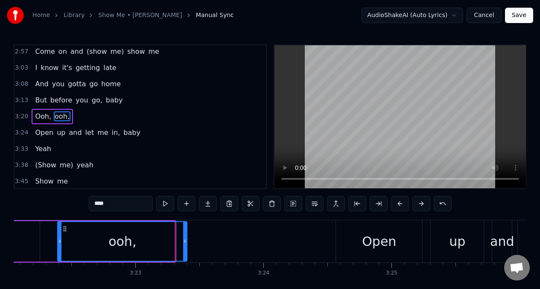
drag, startPoint x: 173, startPoint y: 243, endPoint x: 185, endPoint y: 243, distance: 12.0
click at [187, 245] on div at bounding box center [184, 241] width 3 height 39
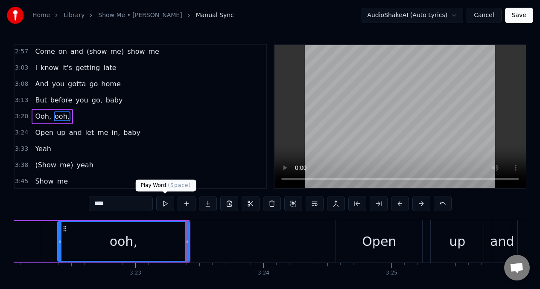
click at [164, 203] on button at bounding box center [165, 203] width 18 height 15
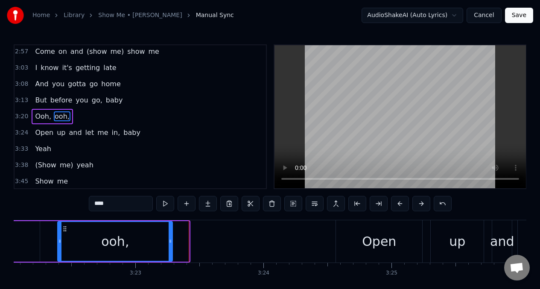
drag, startPoint x: 187, startPoint y: 242, endPoint x: 170, endPoint y: 242, distance: 16.7
click at [170, 242] on icon at bounding box center [170, 241] width 3 height 7
click at [57, 243] on icon at bounding box center [56, 241] width 3 height 7
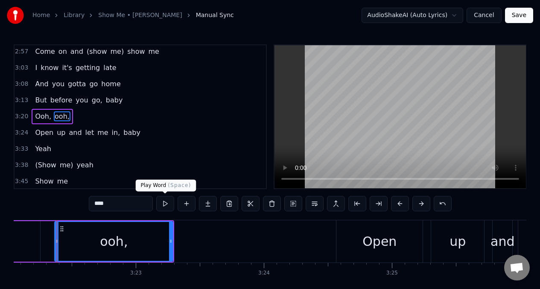
click at [164, 204] on button at bounding box center [165, 203] width 18 height 15
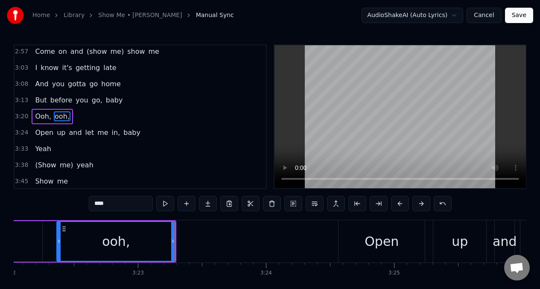
click at [38, 119] on span "Ooh," at bounding box center [43, 116] width 18 height 10
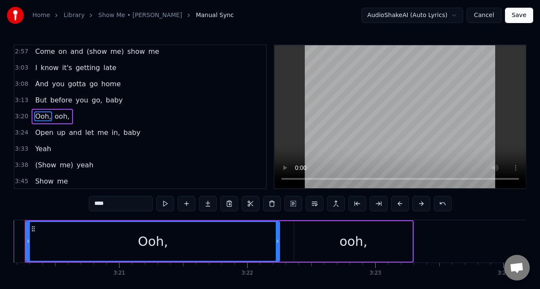
scroll to position [0, 25604]
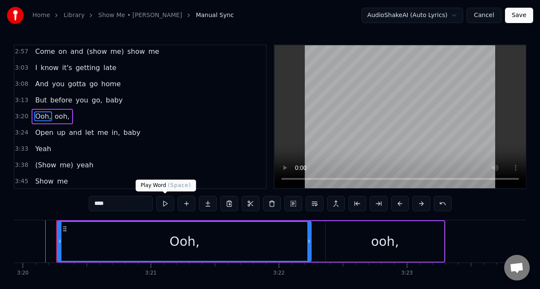
click at [164, 203] on button at bounding box center [165, 203] width 18 height 15
click at [34, 98] on span "But" at bounding box center [40, 100] width 13 height 10
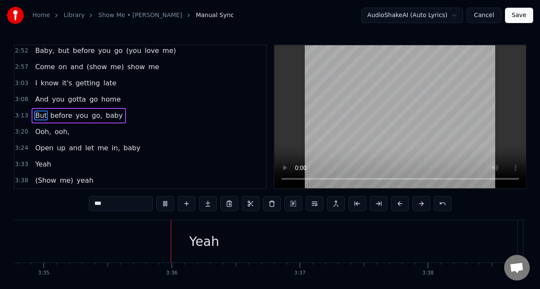
scroll to position [0, 27515]
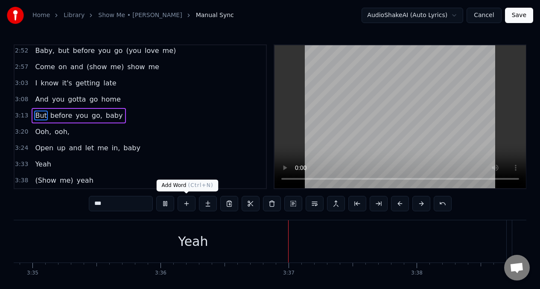
click at [207, 245] on div "Yeah" at bounding box center [193, 241] width 627 height 42
type input "****"
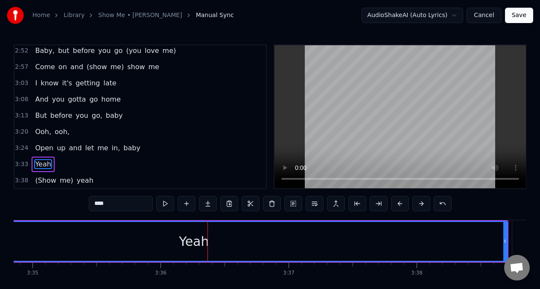
scroll to position [440, 0]
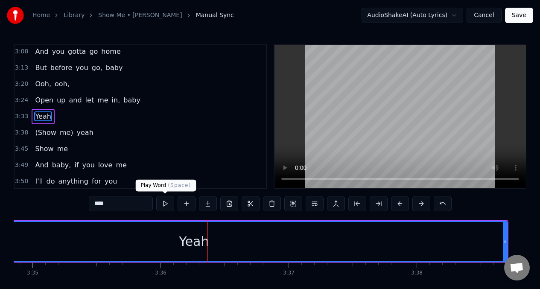
click at [164, 204] on button at bounding box center [165, 203] width 18 height 15
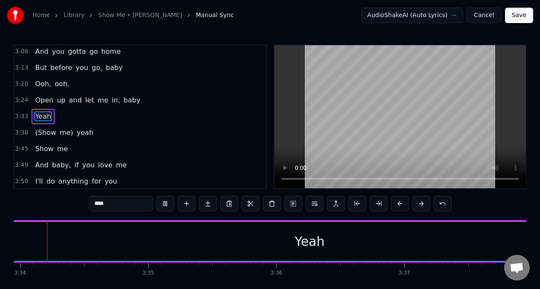
scroll to position [0, 27371]
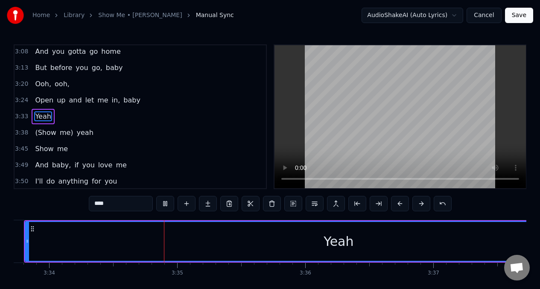
click at [164, 204] on button at bounding box center [165, 203] width 18 height 15
drag, startPoint x: 25, startPoint y: 242, endPoint x: 18, endPoint y: 241, distance: 7.7
click at [18, 241] on div "Yeah" at bounding box center [334, 241] width 635 height 41
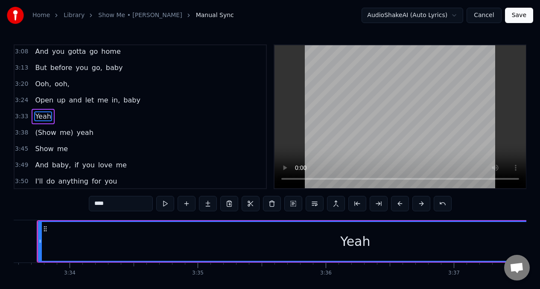
scroll to position [0, 27331]
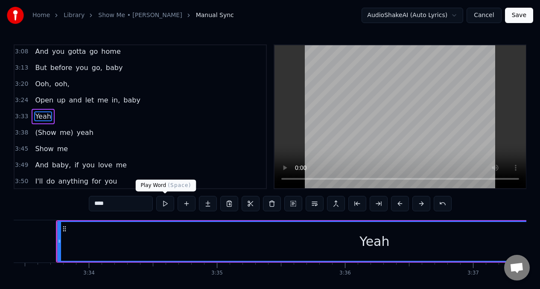
click at [166, 206] on button at bounding box center [165, 203] width 18 height 15
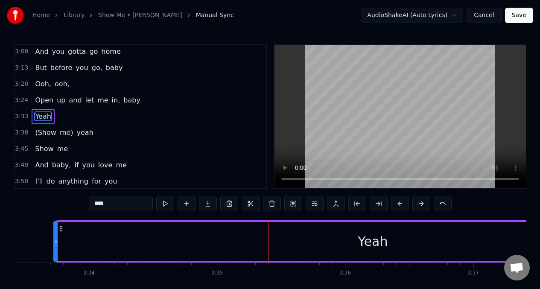
click at [55, 244] on div at bounding box center [55, 241] width 3 height 39
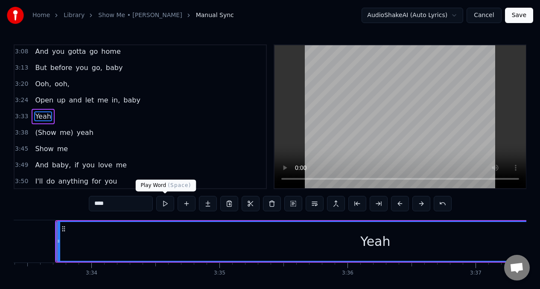
click at [163, 205] on button at bounding box center [165, 203] width 18 height 15
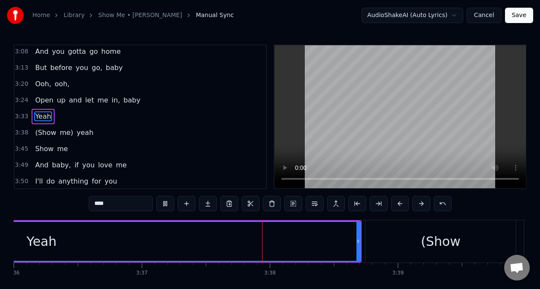
scroll to position [0, 27782]
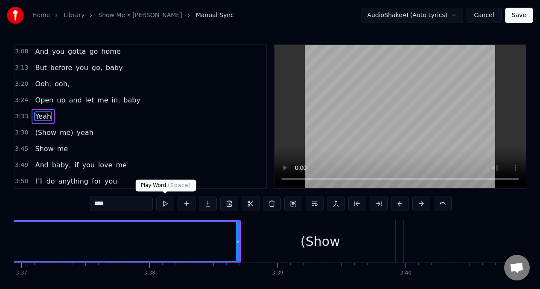
click at [164, 205] on button at bounding box center [165, 203] width 18 height 15
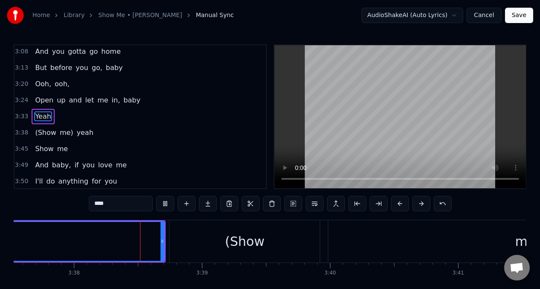
scroll to position [0, 27860]
click at [32, 99] on div "Open up and let me in, baby" at bounding box center [88, 100] width 112 height 15
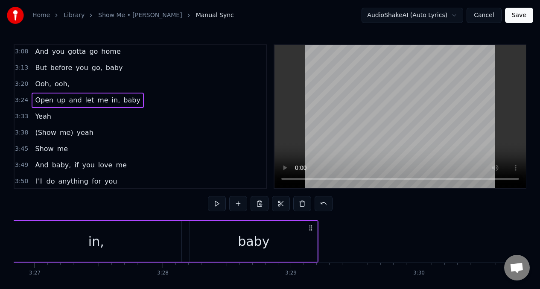
scroll to position [0, 26155]
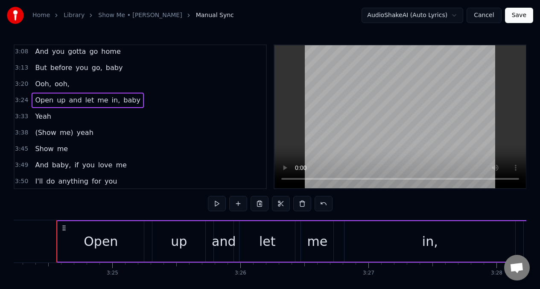
click at [33, 84] on div "Ooh, ooh," at bounding box center [52, 83] width 41 height 15
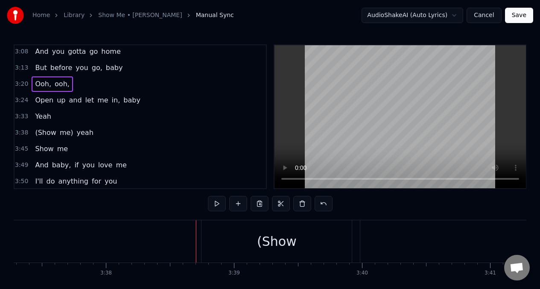
scroll to position [0, 27901]
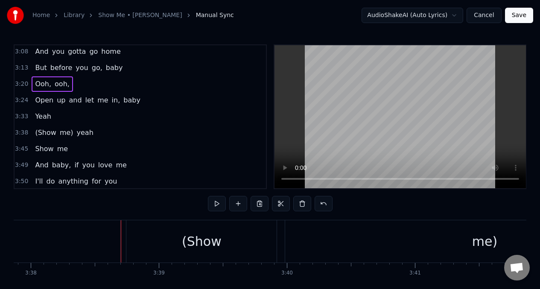
click at [38, 102] on span "Open" at bounding box center [44, 100] width 20 height 10
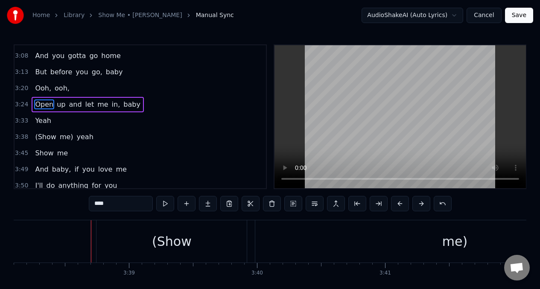
scroll to position [0, 27931]
click at [35, 103] on span "Open" at bounding box center [44, 104] width 20 height 10
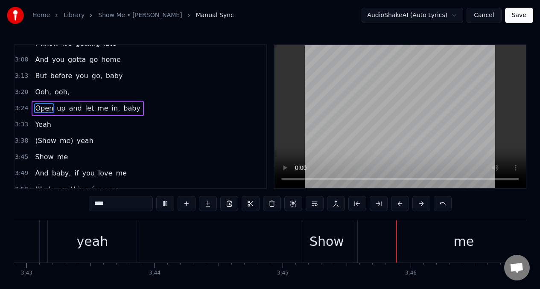
scroll to position [0, 28848]
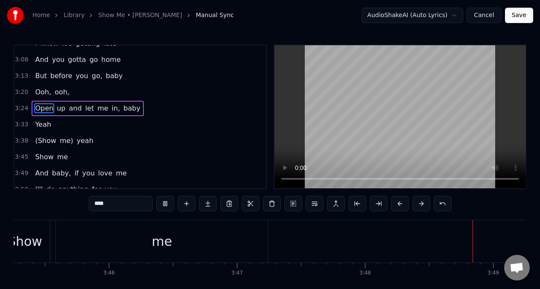
click at [32, 141] on div "(Show me) yeah" at bounding box center [64, 140] width 65 height 15
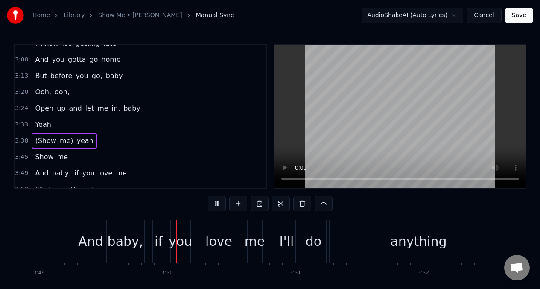
scroll to position [0, 29310]
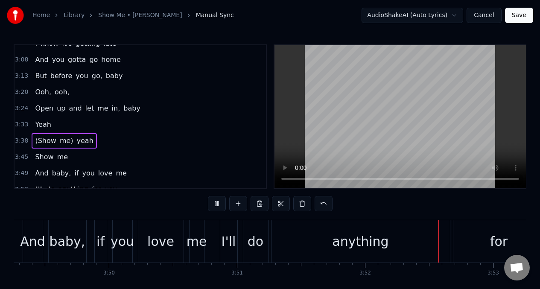
click at [38, 140] on span "(Show" at bounding box center [45, 141] width 23 height 10
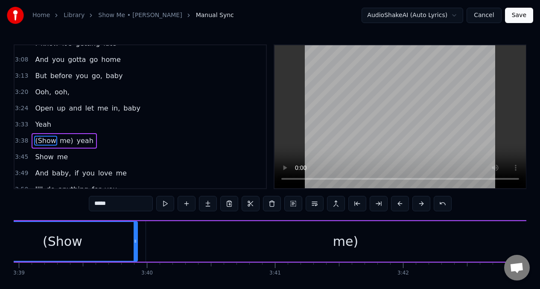
scroll to position [0, 27971]
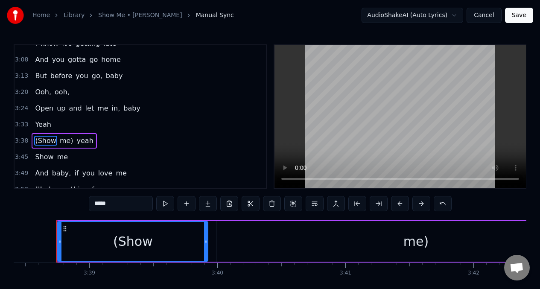
click at [102, 208] on input "*****" at bounding box center [121, 203] width 64 height 15
click at [165, 203] on button at bounding box center [165, 203] width 18 height 15
click at [164, 203] on button at bounding box center [165, 203] width 18 height 15
click at [252, 241] on div "me)" at bounding box center [415, 241] width 399 height 41
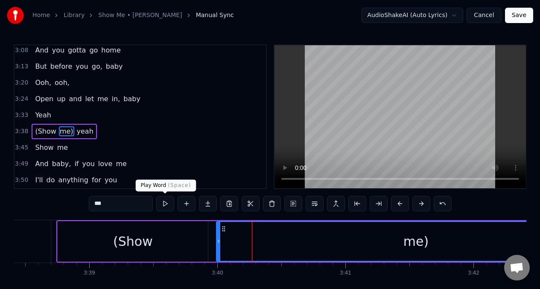
click at [165, 207] on button at bounding box center [165, 203] width 18 height 15
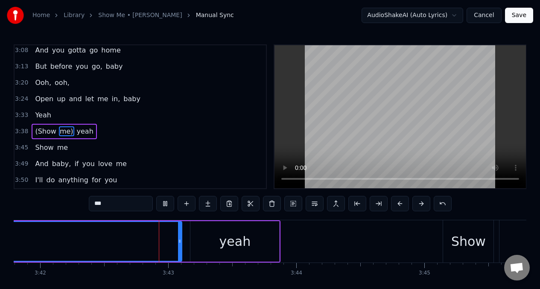
scroll to position [0, 28408]
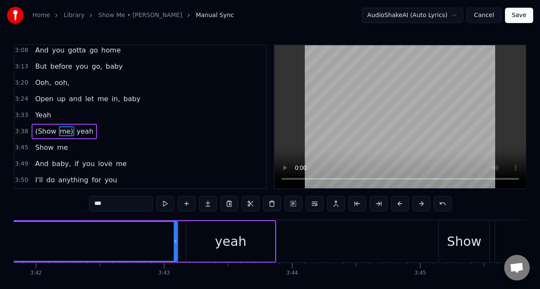
click at [37, 117] on span "Yeah" at bounding box center [43, 115] width 18 height 10
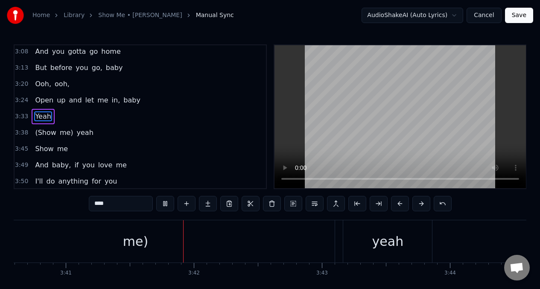
scroll to position [0, 28251]
click at [311, 241] on div "me)" at bounding box center [135, 241] width 399 height 42
type input "***"
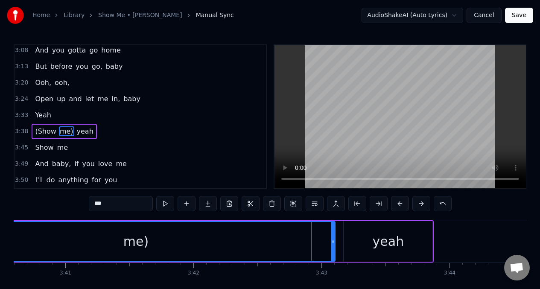
drag, startPoint x: 335, startPoint y: 238, endPoint x: 330, endPoint y: 238, distance: 4.3
click at [330, 238] on div "me)" at bounding box center [136, 241] width 400 height 41
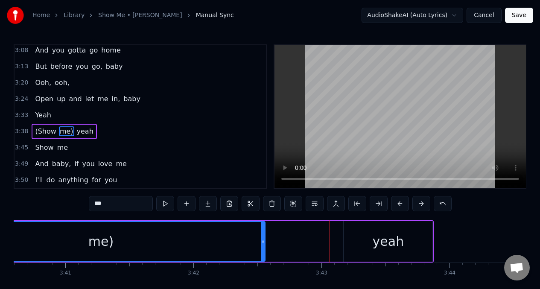
drag, startPoint x: 334, startPoint y: 239, endPoint x: 257, endPoint y: 240, distance: 77.7
click at [261, 240] on icon at bounding box center [262, 241] width 3 height 7
click at [342, 247] on div "(Show me) yeah" at bounding box center [104, 241] width 657 height 42
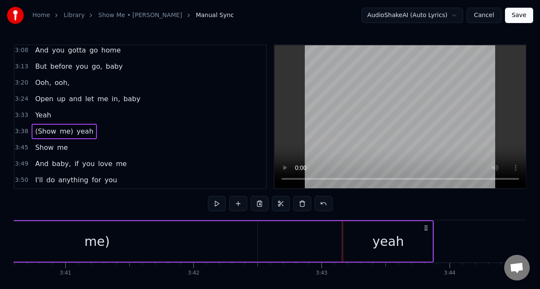
click at [365, 239] on div "yeah" at bounding box center [388, 241] width 89 height 41
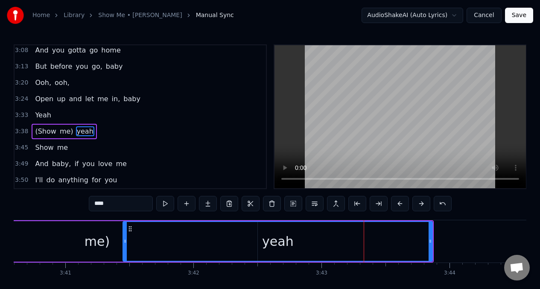
drag, startPoint x: 345, startPoint y: 243, endPoint x: 123, endPoint y: 234, distance: 221.7
click at [123, 234] on div at bounding box center [124, 241] width 3 height 39
click at [39, 112] on span "Yeah" at bounding box center [43, 115] width 18 height 10
type input "****"
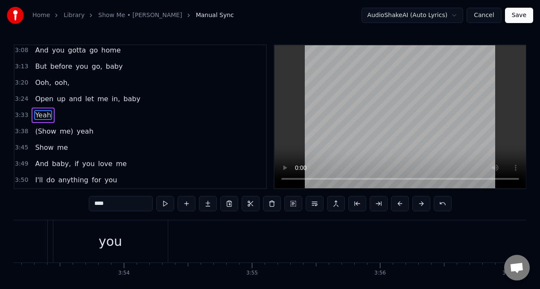
scroll to position [0, 29858]
click at [38, 116] on span "Yeah" at bounding box center [43, 115] width 18 height 10
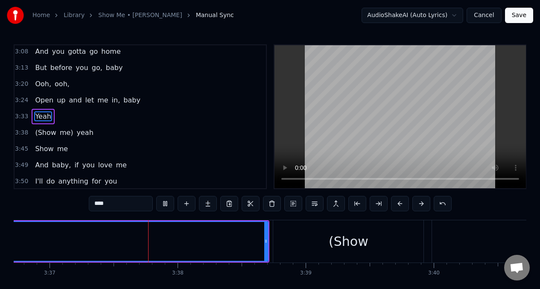
scroll to position [0, 27756]
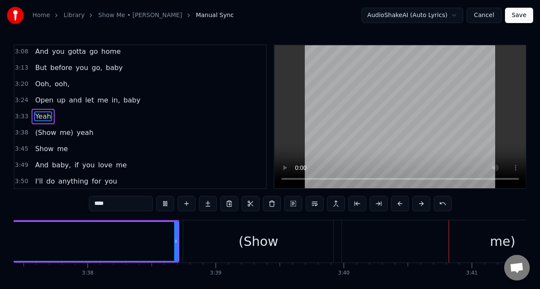
click at [333, 248] on div "(Show me) yeah" at bounding box center [511, 241] width 657 height 42
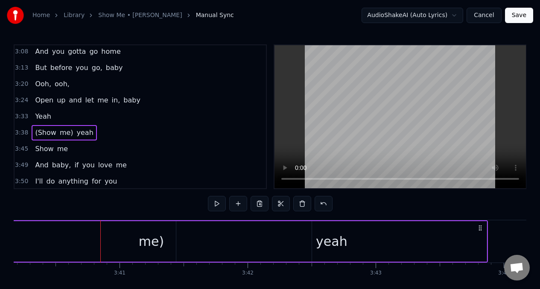
scroll to position [0, 28197]
click at [134, 242] on div "me)" at bounding box center [150, 241] width 321 height 41
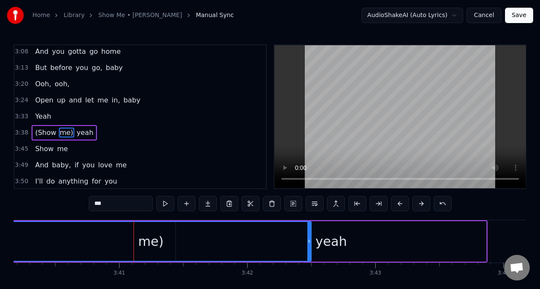
scroll to position [441, 0]
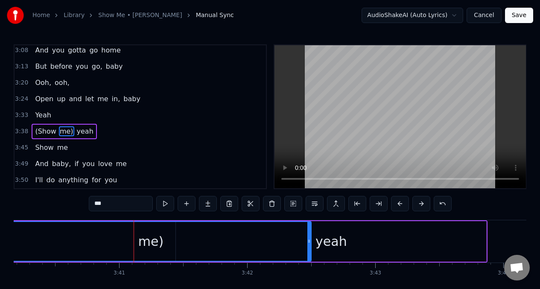
click at [108, 242] on div "me)" at bounding box center [151, 241] width 320 height 39
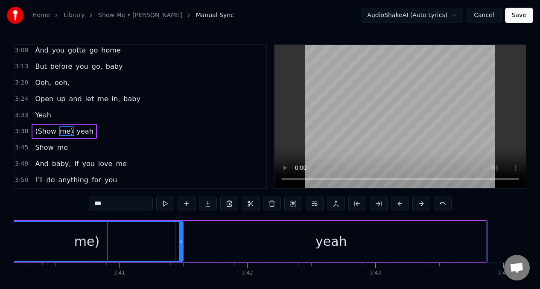
drag, startPoint x: 309, startPoint y: 240, endPoint x: 181, endPoint y: 236, distance: 129.0
click at [181, 236] on div at bounding box center [180, 241] width 3 height 39
click at [362, 239] on div "yeah" at bounding box center [331, 241] width 310 height 41
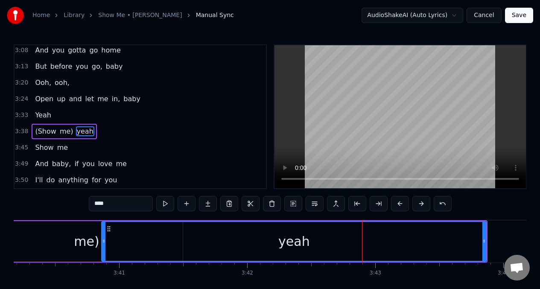
drag, startPoint x: 177, startPoint y: 242, endPoint x: 103, endPoint y: 240, distance: 74.3
click at [103, 240] on icon at bounding box center [103, 241] width 3 height 7
click at [38, 114] on span "Yeah" at bounding box center [43, 115] width 18 height 10
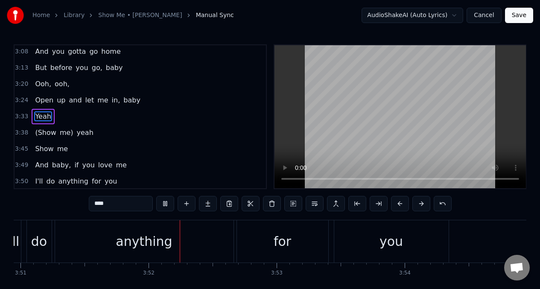
scroll to position [0, 29602]
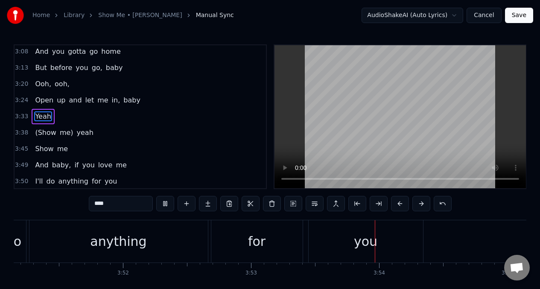
click at [34, 163] on span "And" at bounding box center [41, 165] width 15 height 10
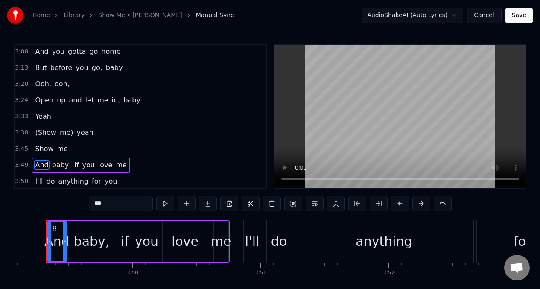
scroll to position [0, 29326]
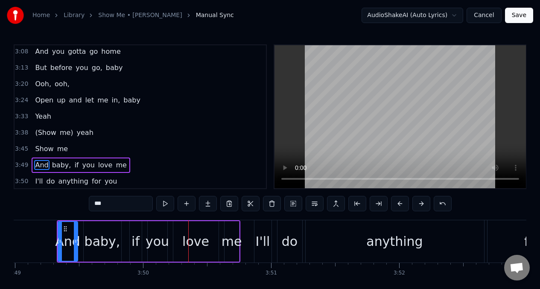
click at [66, 242] on div "And" at bounding box center [67, 241] width 25 height 19
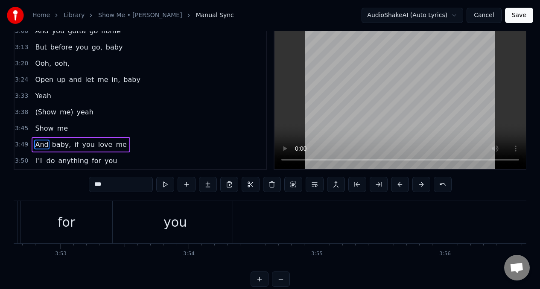
scroll to position [0, 29797]
click at [42, 146] on span "And" at bounding box center [41, 145] width 15 height 10
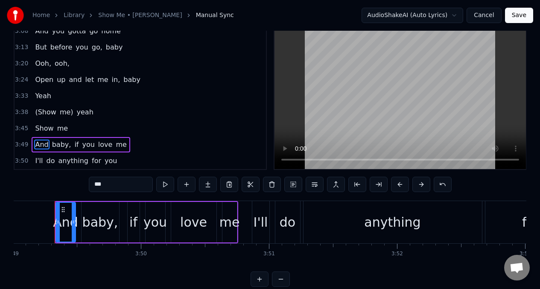
scroll to position [0, 29326]
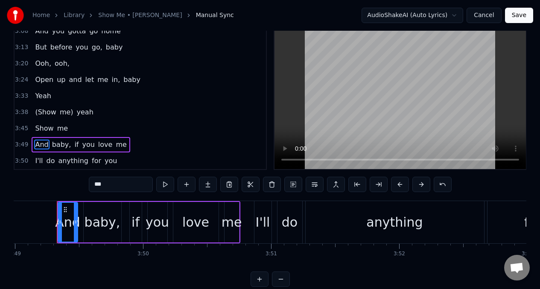
click at [232, 220] on div "me" at bounding box center [232, 222] width 20 height 19
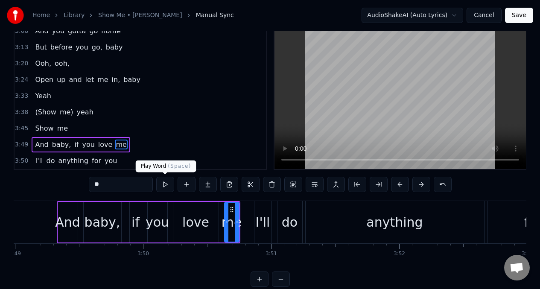
click at [164, 186] on button at bounding box center [165, 184] width 18 height 15
click at [63, 223] on div "And" at bounding box center [67, 222] width 25 height 19
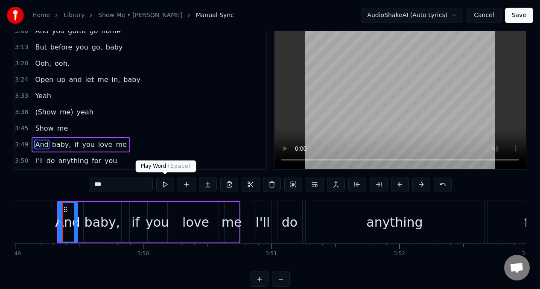
click at [163, 188] on button at bounding box center [165, 184] width 18 height 15
click at [104, 215] on div "baby," at bounding box center [103, 222] width 36 height 19
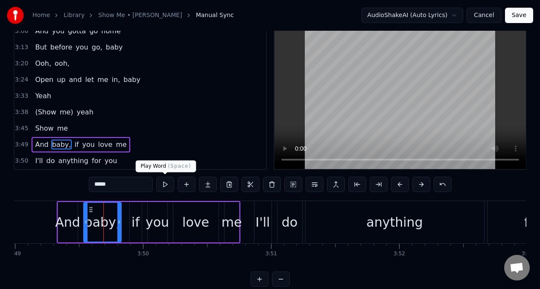
click at [166, 187] on button at bounding box center [165, 184] width 18 height 15
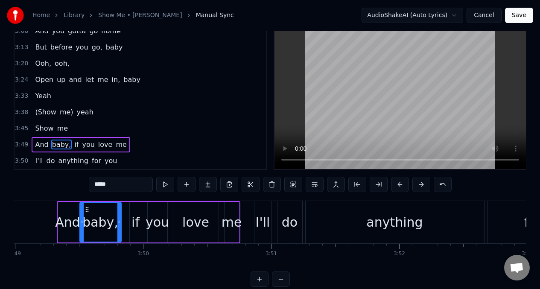
click at [82, 215] on div at bounding box center [81, 222] width 3 height 39
drag, startPoint x: 119, startPoint y: 213, endPoint x: 111, endPoint y: 210, distance: 8.0
click at [111, 211] on div at bounding box center [110, 222] width 3 height 39
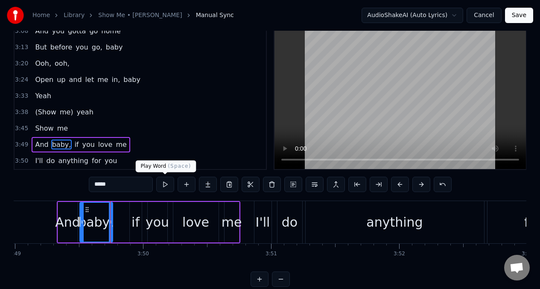
click at [163, 186] on button at bounding box center [165, 184] width 18 height 15
click at [136, 213] on div "if" at bounding box center [135, 222] width 8 height 19
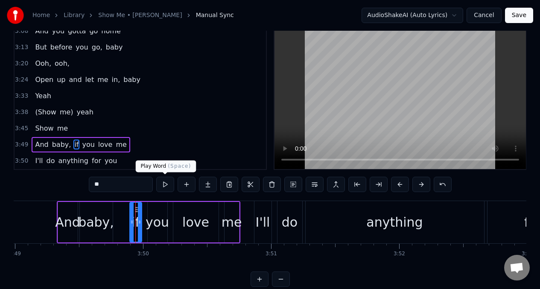
click at [163, 186] on button at bounding box center [165, 184] width 18 height 15
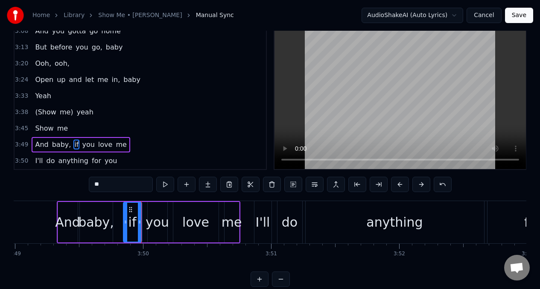
drag, startPoint x: 131, startPoint y: 213, endPoint x: 124, endPoint y: 214, distance: 6.4
click at [124, 214] on div at bounding box center [125, 222] width 3 height 39
click at [165, 186] on button at bounding box center [165, 184] width 18 height 15
drag, startPoint x: 125, startPoint y: 212, endPoint x: 115, endPoint y: 210, distance: 10.1
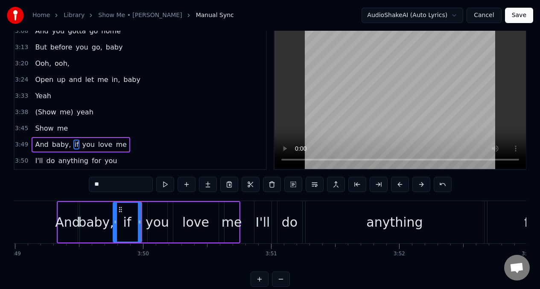
click at [114, 211] on div at bounding box center [115, 222] width 3 height 39
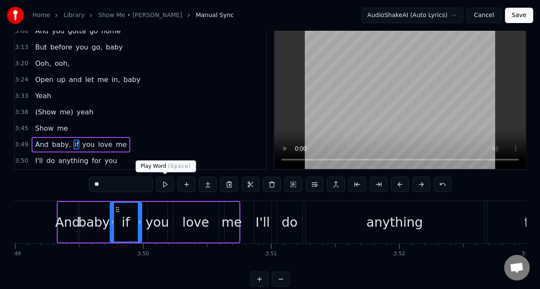
click at [163, 184] on button at bounding box center [165, 184] width 18 height 15
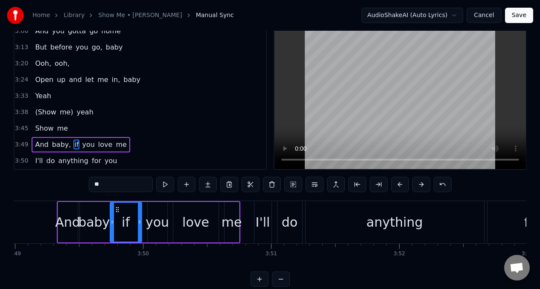
click at [152, 219] on div "you" at bounding box center [157, 222] width 23 height 19
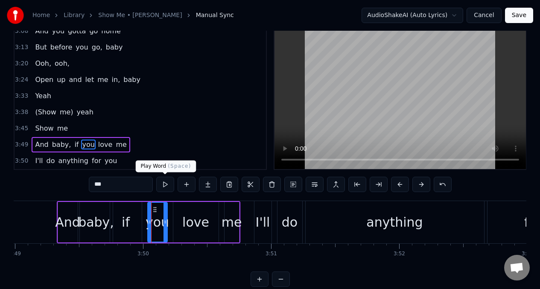
click at [165, 187] on button at bounding box center [165, 184] width 18 height 15
click at [164, 187] on button at bounding box center [165, 184] width 18 height 15
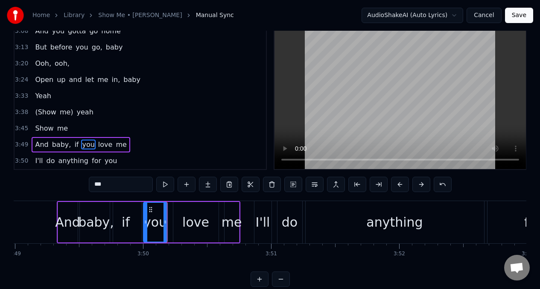
drag, startPoint x: 149, startPoint y: 214, endPoint x: 143, endPoint y: 214, distance: 6.4
click at [144, 214] on div at bounding box center [145, 222] width 3 height 39
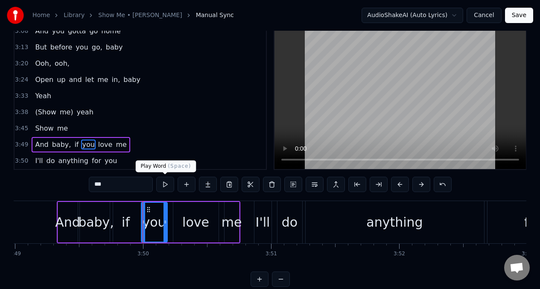
click at [165, 185] on button at bounding box center [165, 184] width 18 height 15
drag, startPoint x: 190, startPoint y: 211, endPoint x: 185, endPoint y: 212, distance: 5.6
click at [185, 212] on div "love" at bounding box center [195, 222] width 45 height 41
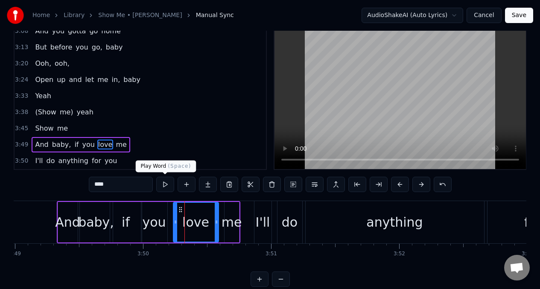
click at [166, 188] on button at bounding box center [165, 184] width 18 height 15
click at [166, 187] on button at bounding box center [165, 184] width 18 height 15
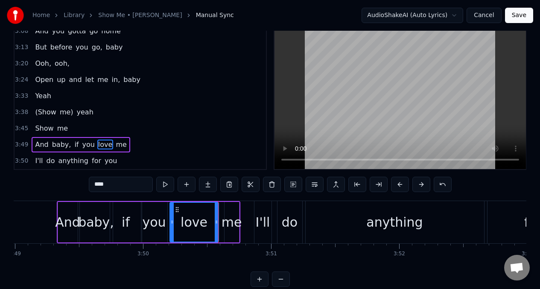
drag, startPoint x: 175, startPoint y: 217, endPoint x: 169, endPoint y: 213, distance: 7.6
click at [172, 217] on div at bounding box center [171, 222] width 3 height 39
click at [164, 187] on button at bounding box center [165, 184] width 18 height 15
click at [229, 221] on div "me" at bounding box center [232, 222] width 20 height 19
type input "**"
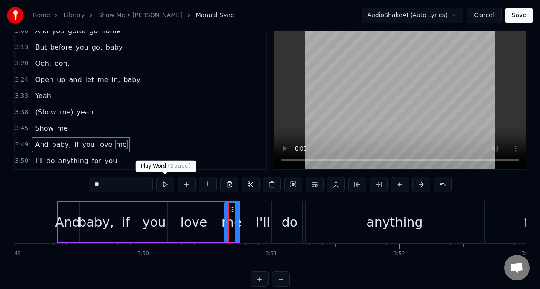
click at [166, 184] on button at bounding box center [165, 184] width 18 height 15
click at [165, 184] on button at bounding box center [165, 184] width 18 height 15
click at [164, 184] on button at bounding box center [165, 184] width 18 height 15
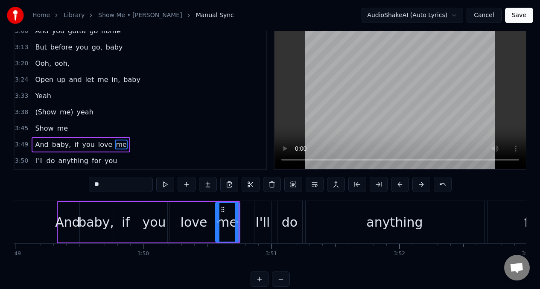
drag, startPoint x: 225, startPoint y: 219, endPoint x: 216, endPoint y: 216, distance: 9.2
click at [216, 216] on div at bounding box center [217, 222] width 3 height 39
click at [165, 184] on button at bounding box center [165, 184] width 18 height 15
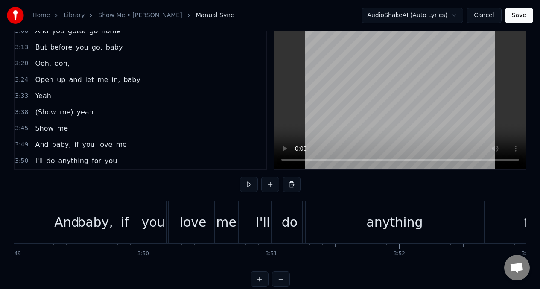
scroll to position [0, 29312]
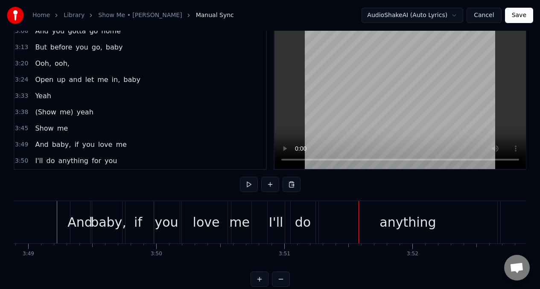
click at [333, 224] on div "anything" at bounding box center [408, 222] width 178 height 42
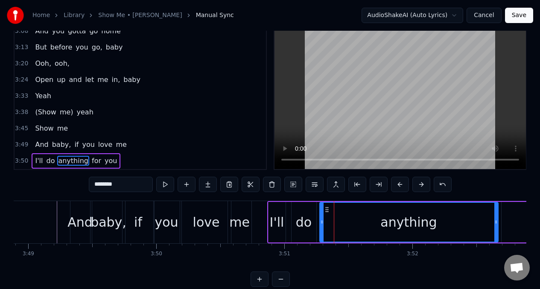
scroll to position [35, 0]
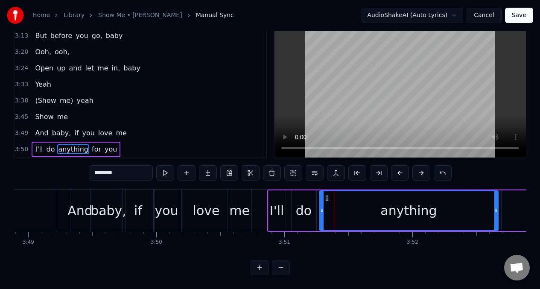
click at [422, 169] on button at bounding box center [421, 172] width 18 height 15
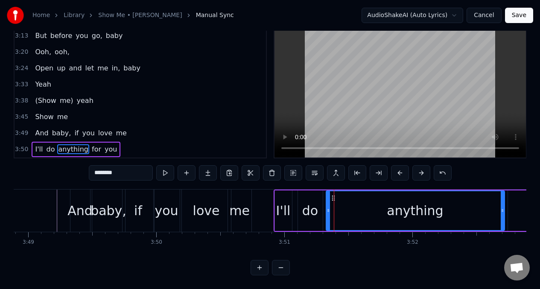
click at [422, 169] on button at bounding box center [421, 172] width 18 height 15
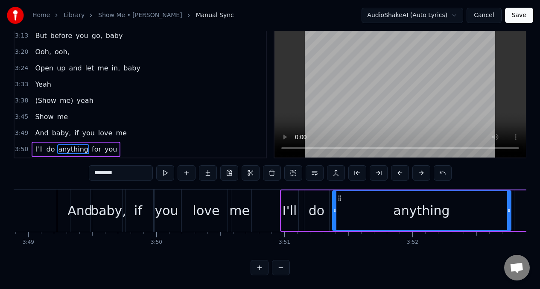
click at [422, 169] on button at bounding box center [421, 172] width 18 height 15
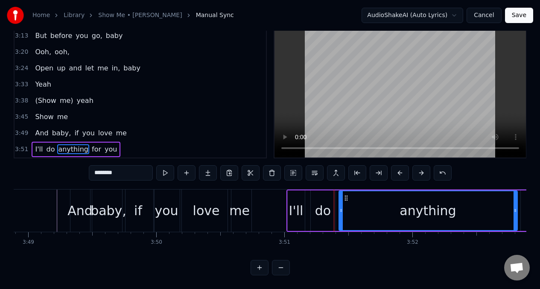
click at [422, 169] on button at bounding box center [421, 172] width 18 height 15
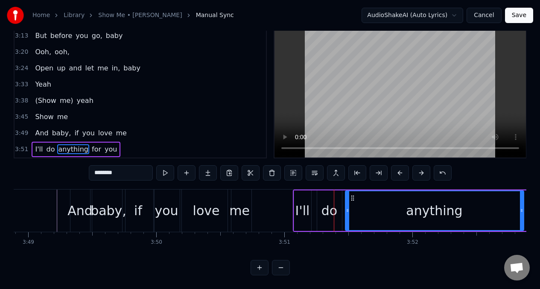
click at [422, 169] on button at bounding box center [421, 172] width 18 height 15
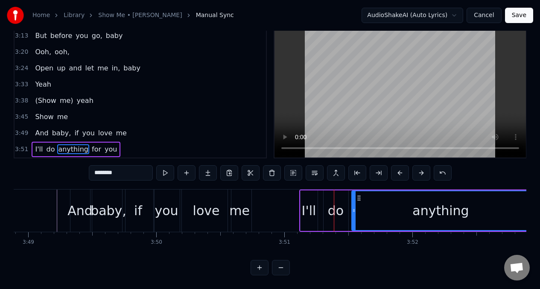
click at [422, 169] on button at bounding box center [421, 172] width 18 height 15
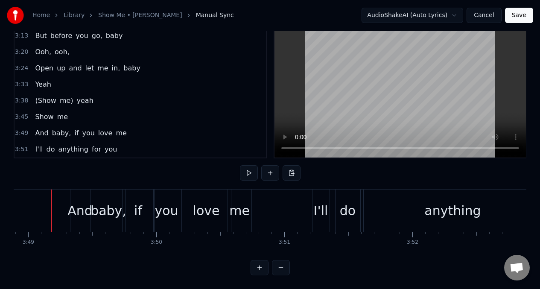
scroll to position [0, 29307]
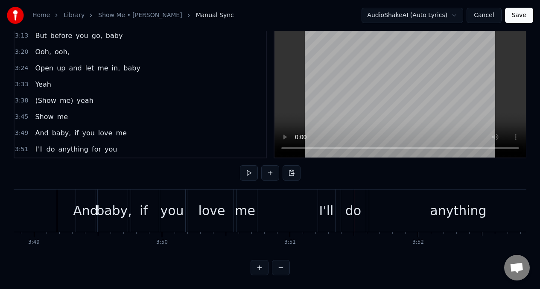
click at [346, 201] on div "do" at bounding box center [353, 210] width 16 height 19
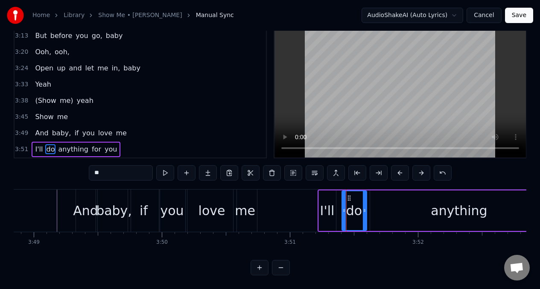
click at [330, 201] on div "I'll" at bounding box center [327, 210] width 15 height 19
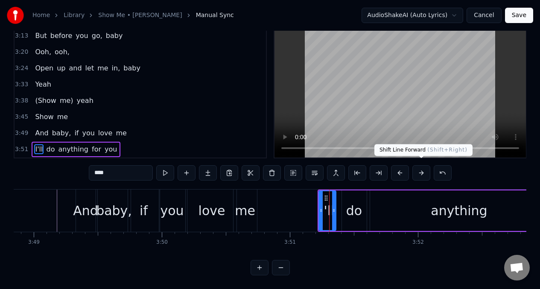
click at [423, 166] on button at bounding box center [421, 172] width 18 height 15
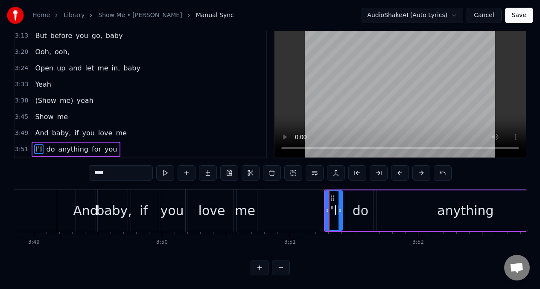
click at [423, 166] on button at bounding box center [421, 172] width 18 height 15
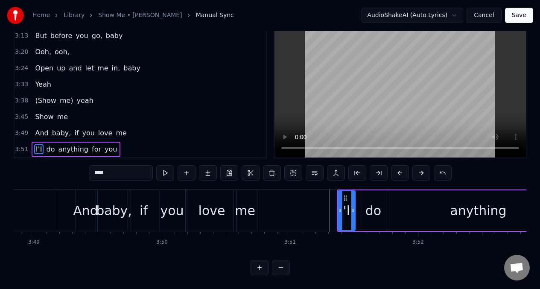
click at [423, 166] on button at bounding box center [421, 172] width 18 height 15
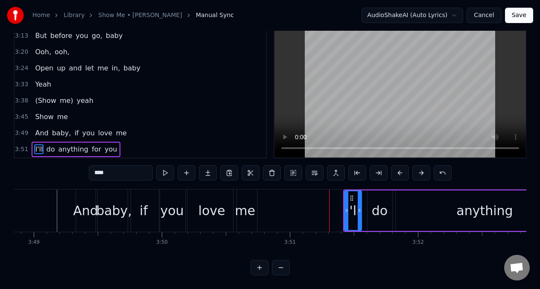
click at [423, 166] on button at bounding box center [421, 172] width 18 height 15
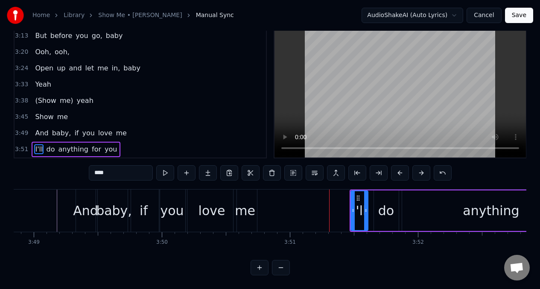
click at [423, 166] on button at bounding box center [421, 172] width 18 height 15
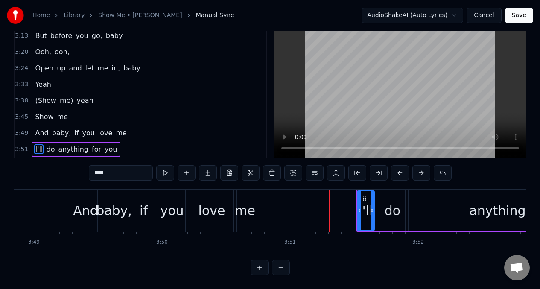
click at [423, 166] on button at bounding box center [421, 172] width 18 height 15
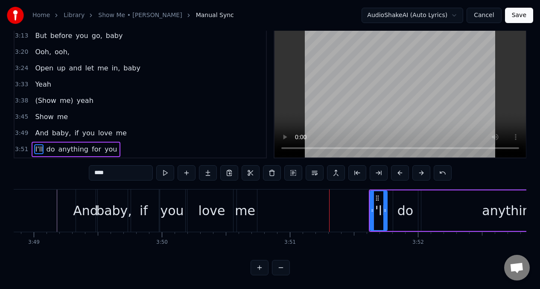
click at [423, 166] on button at bounding box center [421, 172] width 18 height 15
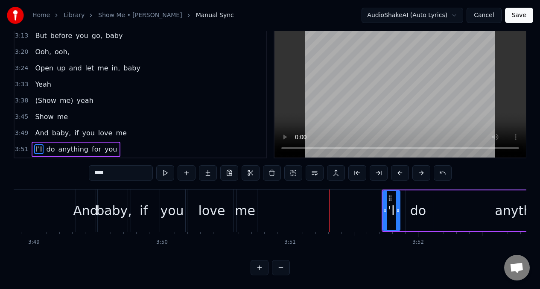
click at [255, 199] on div "me" at bounding box center [245, 211] width 23 height 42
type input "**"
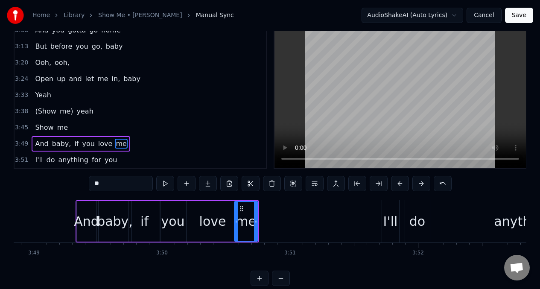
scroll to position [19, 0]
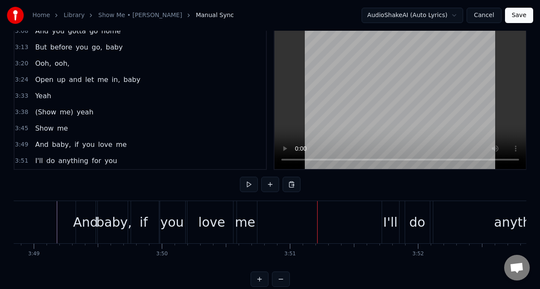
click at [257, 220] on div "And baby, if you love me" at bounding box center [168, 222] width 184 height 42
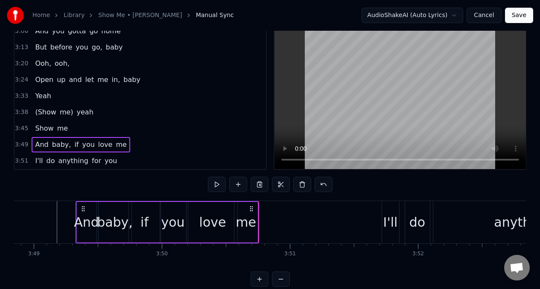
click at [241, 215] on div "me" at bounding box center [246, 222] width 20 height 19
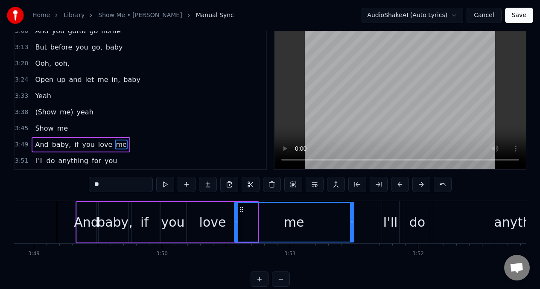
drag, startPoint x: 255, startPoint y: 218, endPoint x: 355, endPoint y: 212, distance: 100.0
click at [353, 212] on div at bounding box center [351, 222] width 3 height 39
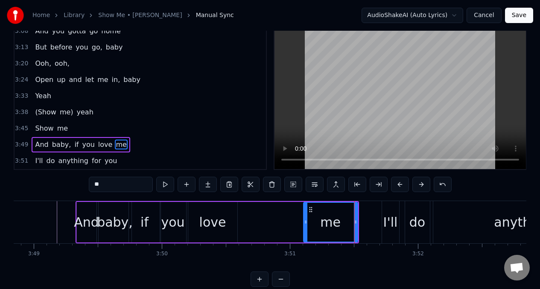
drag, startPoint x: 235, startPoint y: 217, endPoint x: 305, endPoint y: 213, distance: 70.1
click at [305, 213] on div at bounding box center [305, 222] width 3 height 39
click at [203, 211] on div "love" at bounding box center [212, 222] width 49 height 41
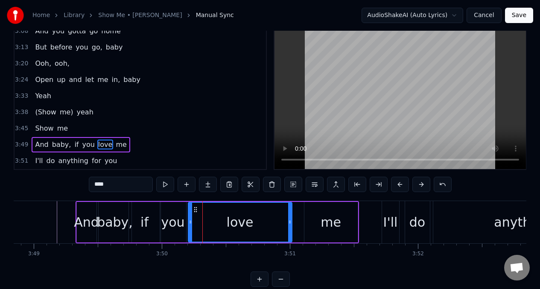
drag, startPoint x: 236, startPoint y: 214, endPoint x: 292, endPoint y: 210, distance: 56.9
click at [292, 210] on div at bounding box center [289, 222] width 3 height 39
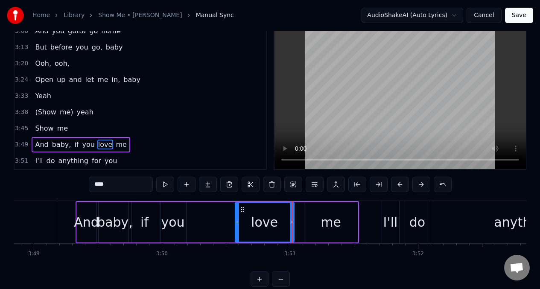
drag, startPoint x: 188, startPoint y: 213, endPoint x: 232, endPoint y: 213, distance: 44.0
click at [235, 211] on div "love" at bounding box center [265, 222] width 60 height 41
click at [147, 215] on div "if" at bounding box center [144, 222] width 8 height 19
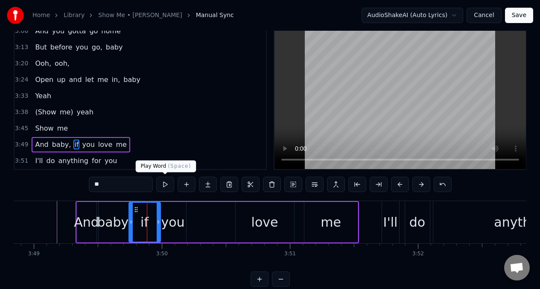
click at [165, 185] on button at bounding box center [165, 184] width 18 height 15
click at [178, 220] on div "you" at bounding box center [172, 222] width 23 height 19
type input "***"
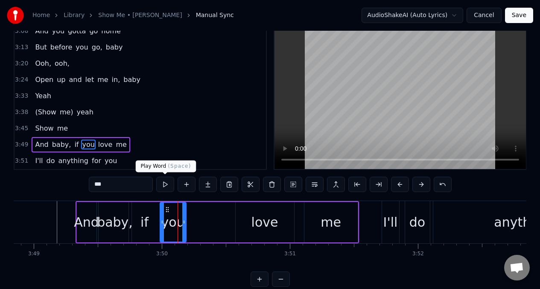
click at [165, 182] on button at bounding box center [165, 184] width 18 height 15
click at [217, 219] on div "And baby, if you love me" at bounding box center [217, 222] width 283 height 42
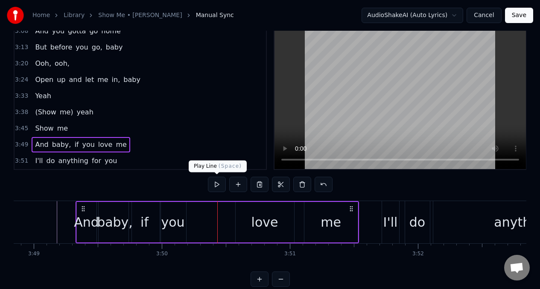
click at [218, 186] on button at bounding box center [217, 184] width 18 height 15
click at [238, 219] on div "love" at bounding box center [265, 222] width 58 height 41
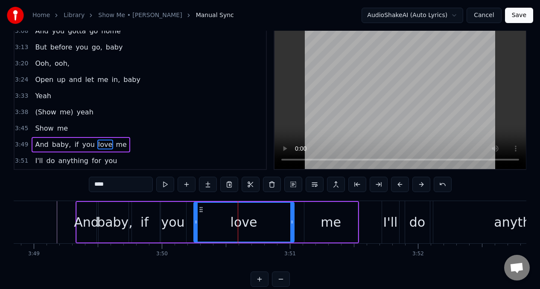
drag, startPoint x: 236, startPoint y: 221, endPoint x: 190, endPoint y: 216, distance: 45.9
click at [194, 219] on icon at bounding box center [195, 222] width 3 height 7
click at [166, 184] on button at bounding box center [165, 184] width 18 height 15
click at [309, 223] on div "me" at bounding box center [330, 222] width 53 height 41
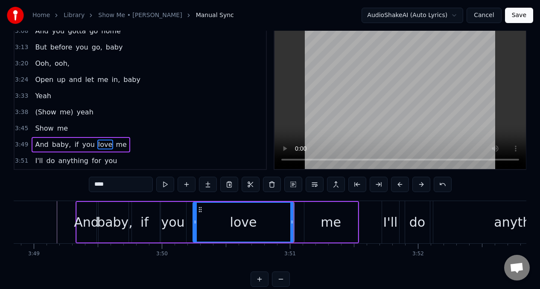
type input "**"
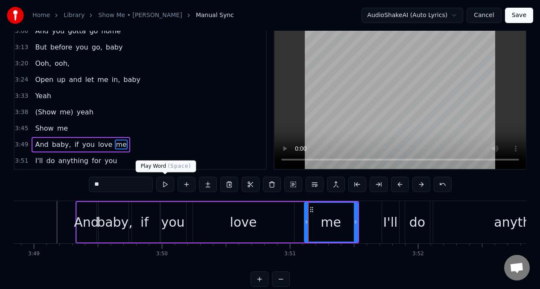
click at [165, 185] on button at bounding box center [165, 184] width 18 height 15
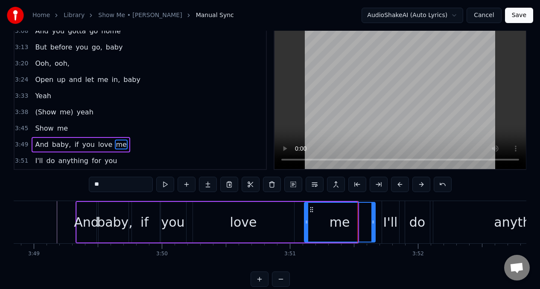
drag, startPoint x: 356, startPoint y: 222, endPoint x: 373, endPoint y: 220, distance: 17.6
click at [373, 220] on icon at bounding box center [372, 222] width 3 height 7
click at [163, 184] on button at bounding box center [165, 184] width 18 height 15
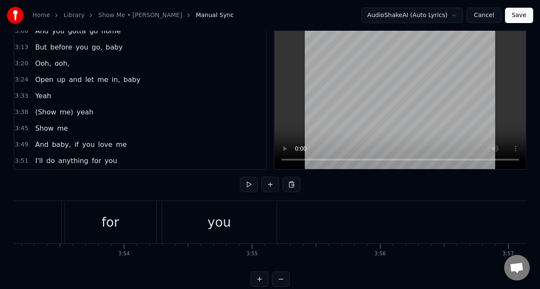
scroll to position [0, 29858]
click at [39, 146] on span "And" at bounding box center [41, 145] width 15 height 10
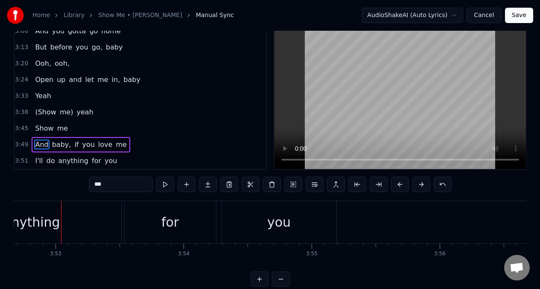
scroll to position [0, 29802]
click at [37, 163] on span "I'll" at bounding box center [38, 161] width 9 height 10
type input "****"
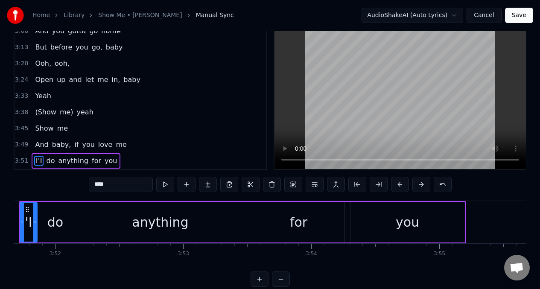
scroll to position [0, 29632]
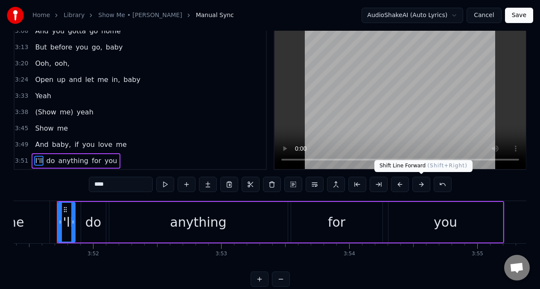
click at [421, 184] on button at bounding box center [421, 184] width 18 height 15
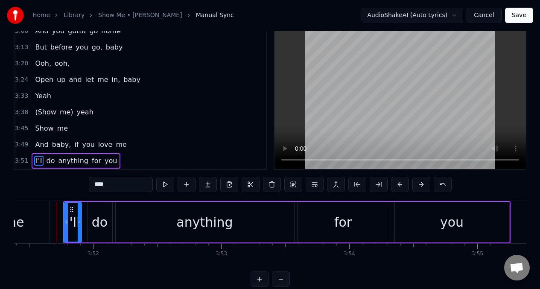
click at [421, 184] on button at bounding box center [421, 184] width 18 height 15
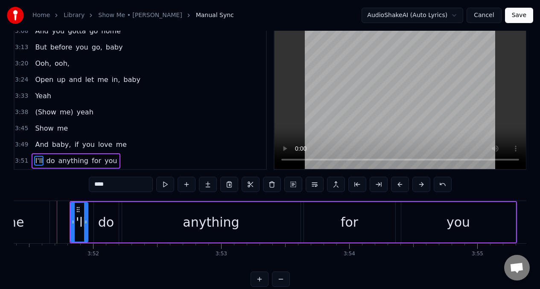
click at [421, 184] on button at bounding box center [421, 184] width 18 height 15
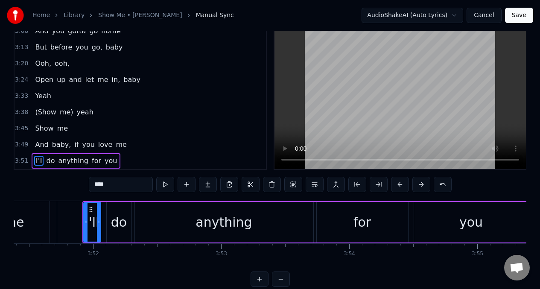
click at [421, 184] on button at bounding box center [421, 184] width 18 height 15
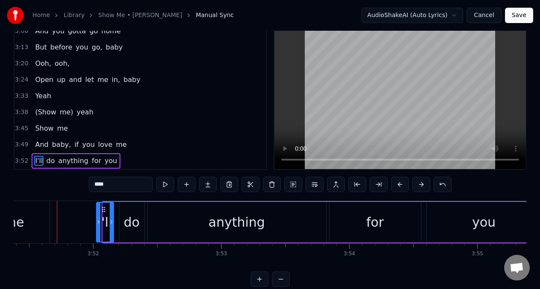
click at [421, 184] on button at bounding box center [421, 184] width 18 height 15
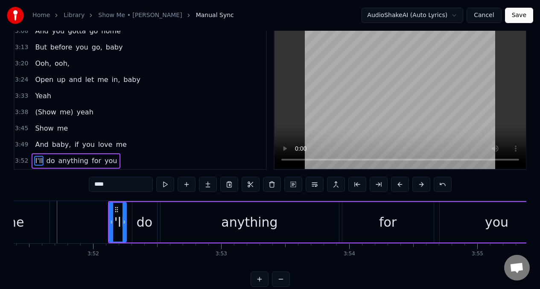
click at [421, 184] on button at bounding box center [421, 184] width 18 height 15
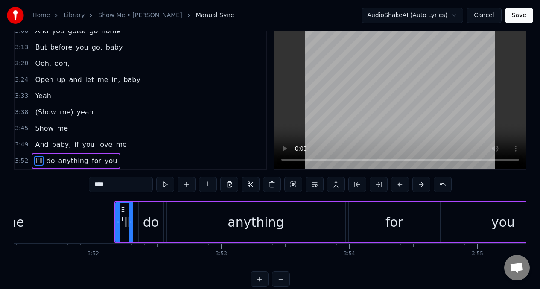
click at [422, 184] on button at bounding box center [421, 184] width 18 height 15
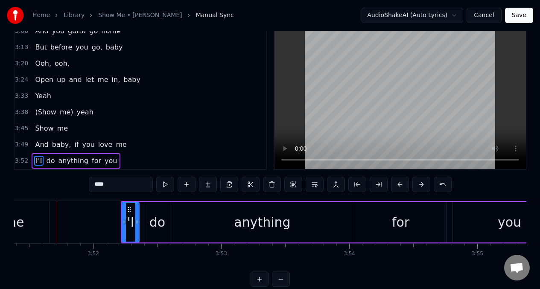
click at [422, 184] on button at bounding box center [421, 184] width 18 height 15
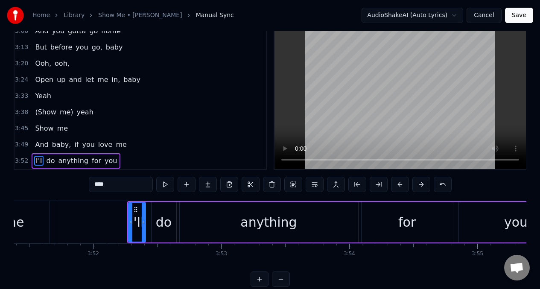
click at [422, 184] on button at bounding box center [421, 184] width 18 height 15
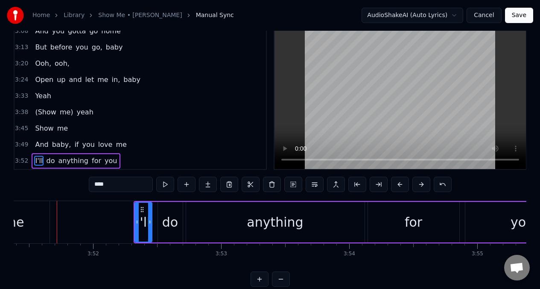
click at [422, 184] on button at bounding box center [421, 184] width 18 height 15
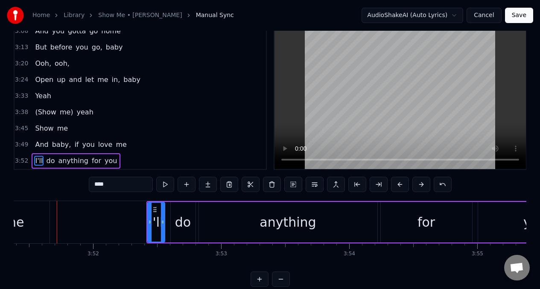
click at [422, 184] on button at bounding box center [421, 184] width 18 height 15
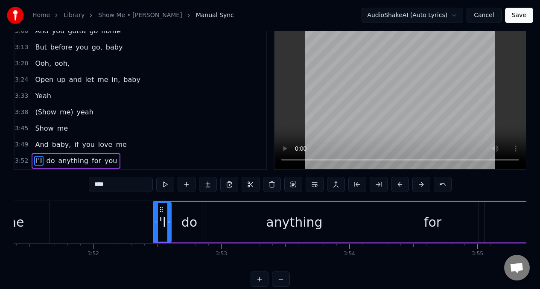
click at [162, 186] on button at bounding box center [165, 184] width 18 height 15
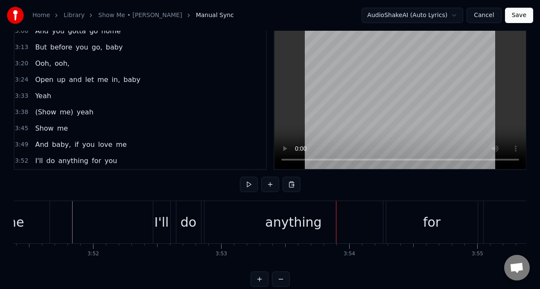
click at [194, 211] on div "do" at bounding box center [188, 222] width 25 height 42
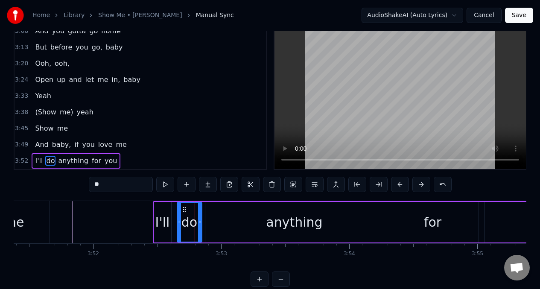
scroll to position [35, 0]
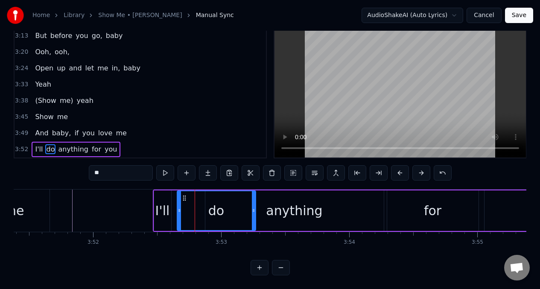
drag, startPoint x: 200, startPoint y: 200, endPoint x: 257, endPoint y: 199, distance: 56.8
click at [255, 199] on div at bounding box center [253, 210] width 3 height 39
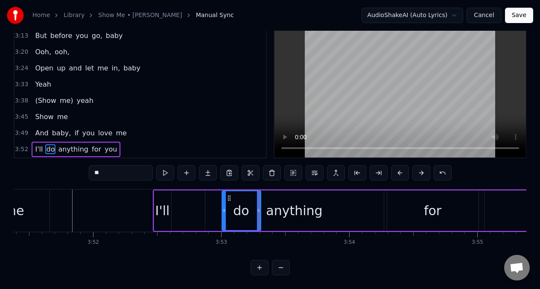
drag, startPoint x: 179, startPoint y: 197, endPoint x: 229, endPoint y: 198, distance: 50.4
click at [169, 198] on div "I'll" at bounding box center [162, 210] width 17 height 41
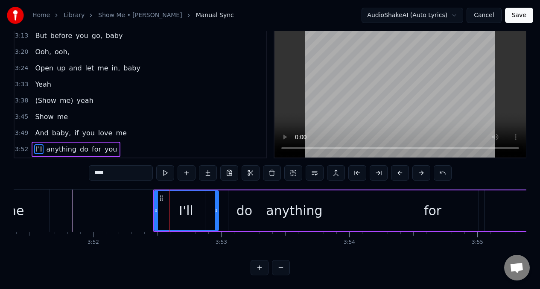
drag, startPoint x: 169, startPoint y: 198, endPoint x: 225, endPoint y: 196, distance: 55.9
click at [218, 196] on div at bounding box center [216, 210] width 3 height 39
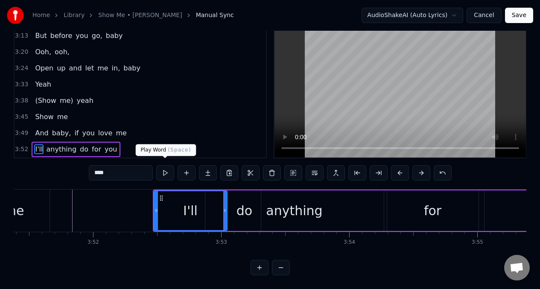
click at [165, 169] on button at bounding box center [165, 172] width 18 height 15
click at [165, 170] on button at bounding box center [165, 172] width 18 height 15
click at [246, 208] on div "do" at bounding box center [244, 210] width 16 height 19
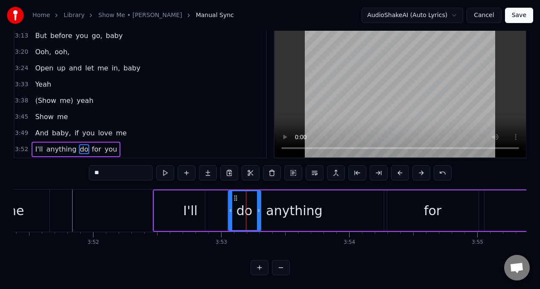
click at [315, 201] on div "anything" at bounding box center [294, 210] width 56 height 19
type input "********"
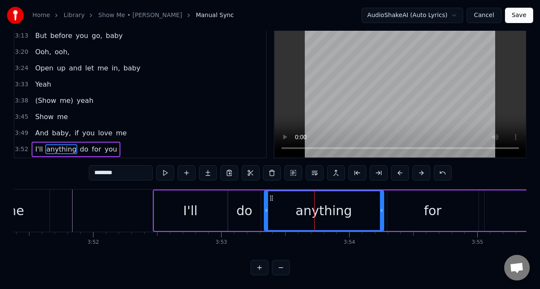
drag, startPoint x: 207, startPoint y: 205, endPoint x: 266, endPoint y: 204, distance: 58.9
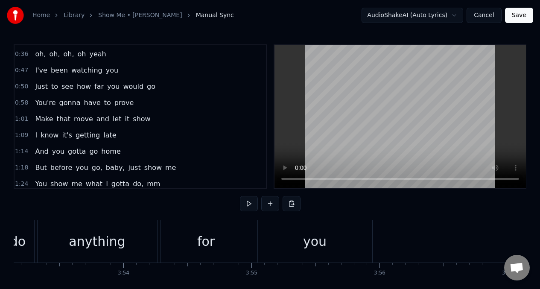
scroll to position [0, 0]
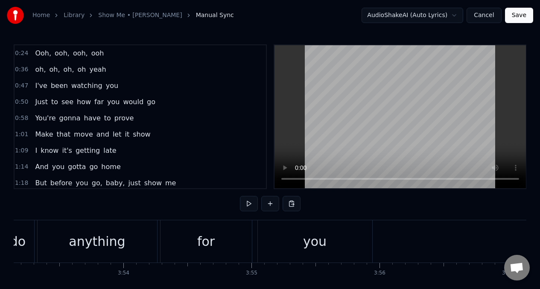
click at [37, 51] on span "Ooh," at bounding box center [43, 53] width 18 height 10
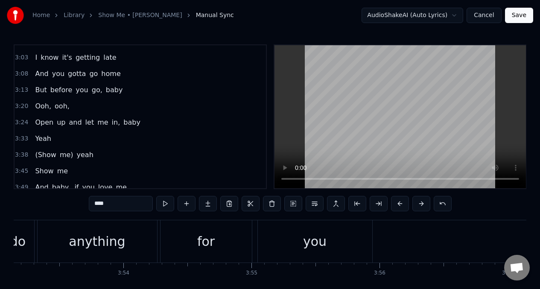
scroll to position [441, 0]
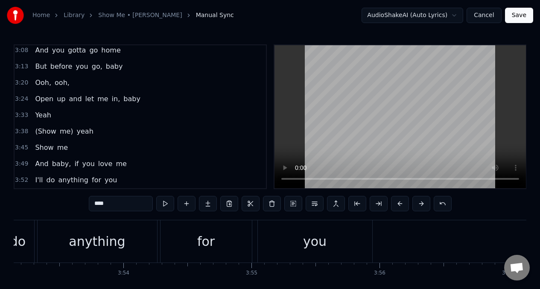
click at [526, 12] on button "Save" at bounding box center [519, 15] width 28 height 15
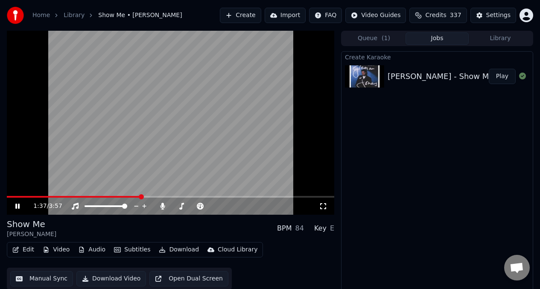
click at [146, 134] on video at bounding box center [170, 123] width 327 height 184
click at [43, 281] on button "Manual Sync" at bounding box center [41, 278] width 63 height 15
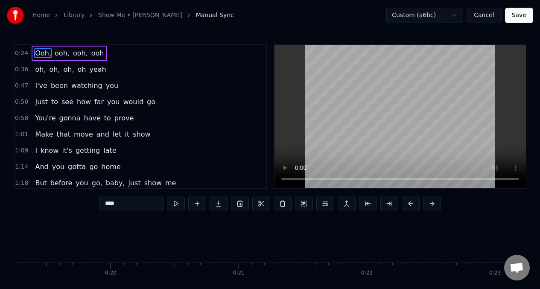
scroll to position [0, 3078]
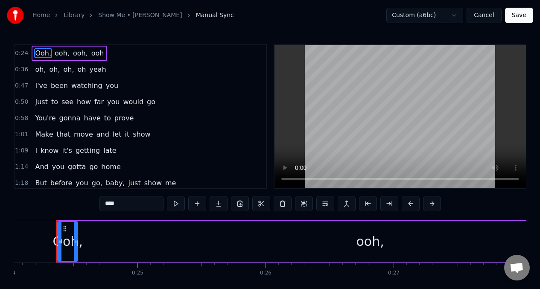
click at [39, 90] on span "I've" at bounding box center [41, 86] width 14 height 10
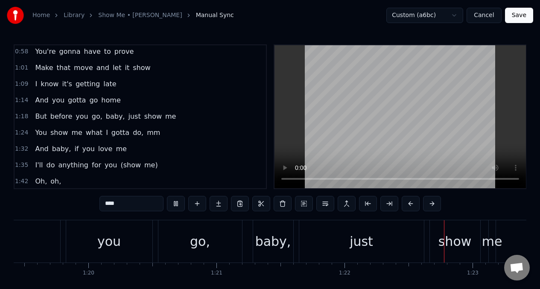
scroll to position [0, 0]
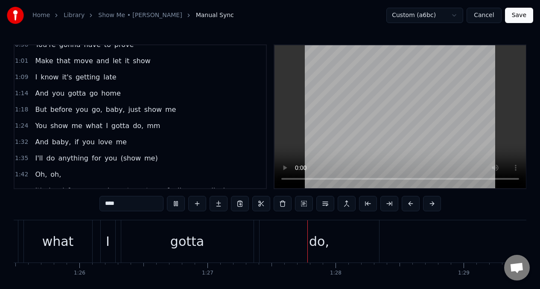
click at [41, 124] on span "You" at bounding box center [41, 126] width 14 height 10
type input "***"
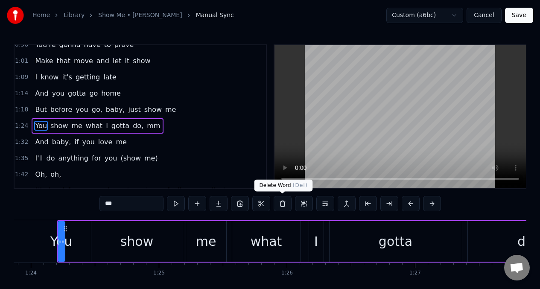
click at [280, 205] on button at bounding box center [283, 203] width 18 height 15
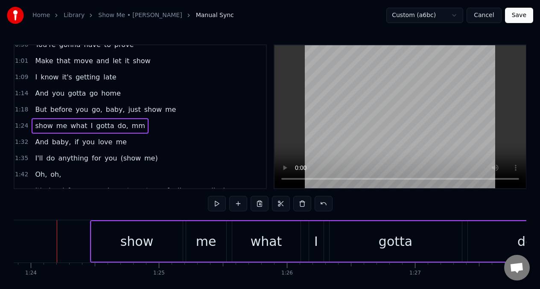
click at [45, 127] on span "show" at bounding box center [43, 126] width 19 height 10
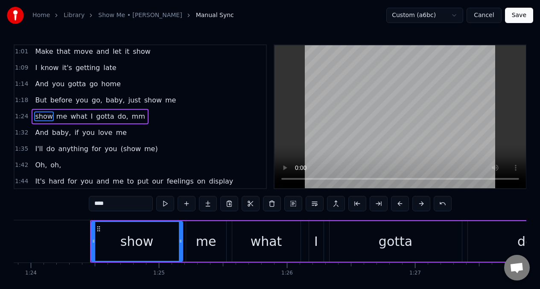
click at [97, 203] on input "****" at bounding box center [121, 203] width 64 height 15
click at [93, 205] on input "***" at bounding box center [121, 203] width 64 height 15
click at [166, 205] on button at bounding box center [165, 203] width 18 height 15
drag, startPoint x: 93, startPoint y: 242, endPoint x: 73, endPoint y: 243, distance: 20.1
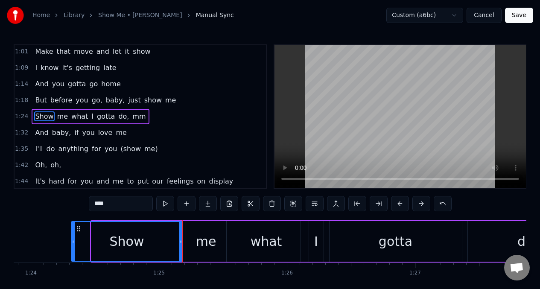
click at [73, 243] on icon at bounding box center [73, 241] width 3 height 7
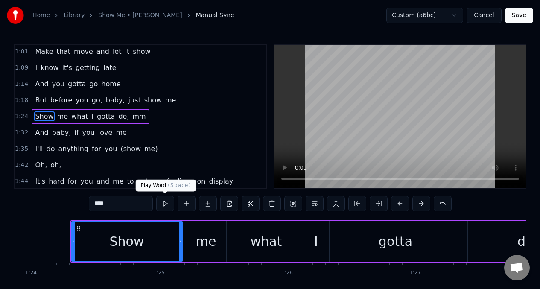
click at [166, 206] on button at bounding box center [165, 203] width 18 height 15
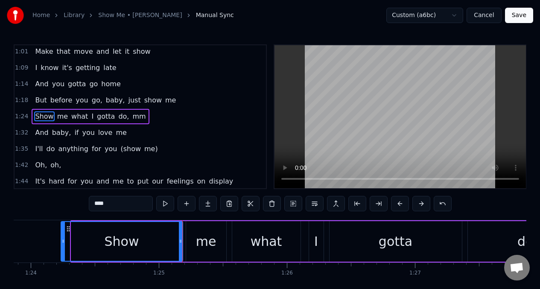
drag, startPoint x: 73, startPoint y: 241, endPoint x: 83, endPoint y: 231, distance: 15.1
click at [62, 241] on circle at bounding box center [62, 241] width 0 height 0
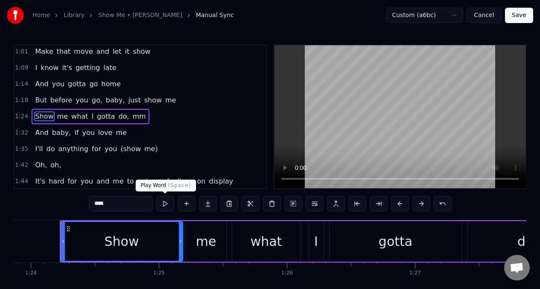
click at [166, 204] on button at bounding box center [165, 203] width 18 height 15
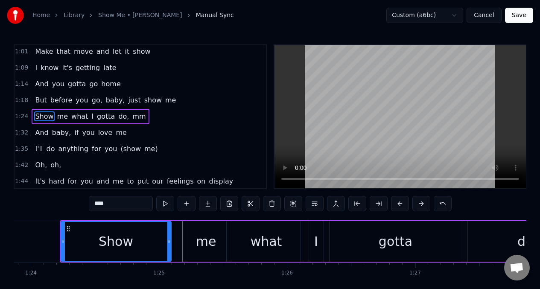
drag, startPoint x: 181, startPoint y: 234, endPoint x: 169, endPoint y: 236, distance: 12.1
click at [169, 236] on div at bounding box center [168, 241] width 3 height 39
click at [202, 229] on div "me" at bounding box center [206, 241] width 40 height 41
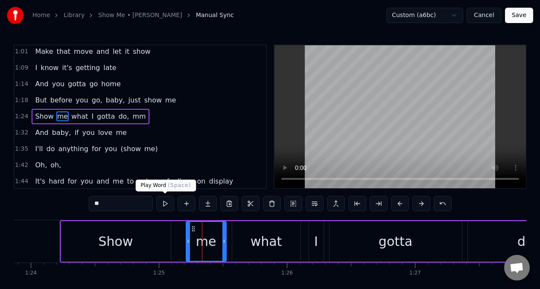
click at [163, 204] on button at bounding box center [165, 203] width 18 height 15
click at [39, 117] on span "Show" at bounding box center [44, 116] width 20 height 10
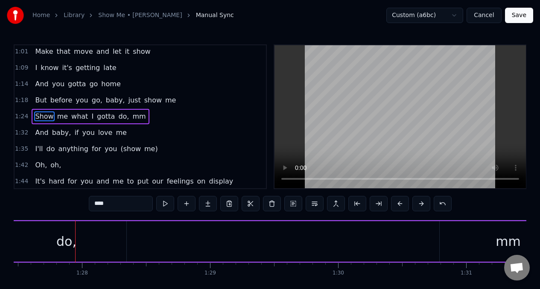
scroll to position [0, 11220]
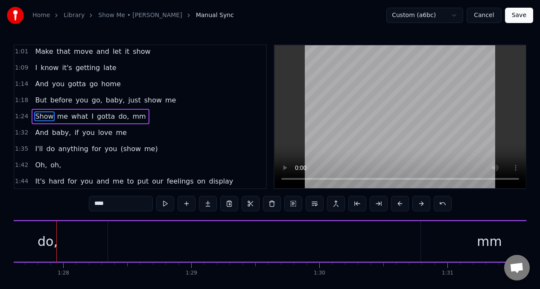
click at [400, 204] on button at bounding box center [400, 203] width 18 height 15
click at [35, 99] on span "But" at bounding box center [40, 100] width 13 height 10
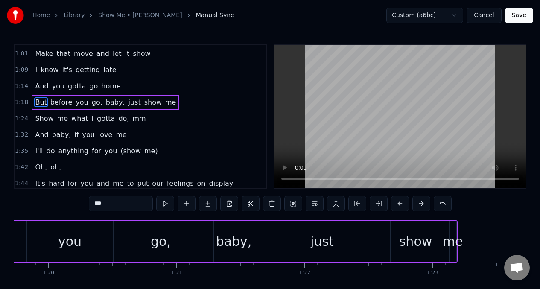
scroll to position [0, 9959]
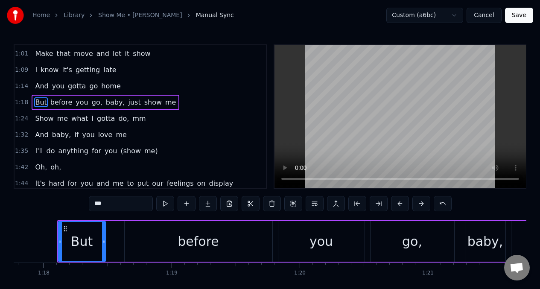
click at [36, 120] on span "Show" at bounding box center [44, 119] width 20 height 10
type input "****"
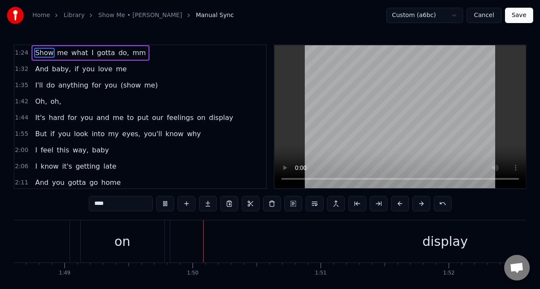
scroll to position [158, 0]
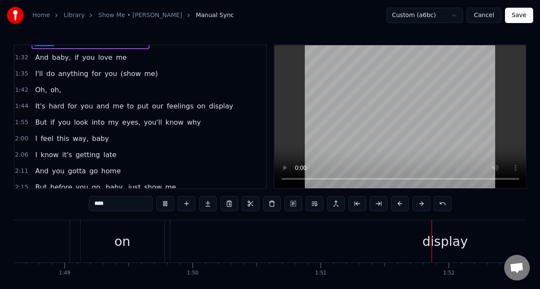
click at [519, 15] on button "Save" at bounding box center [519, 15] width 28 height 15
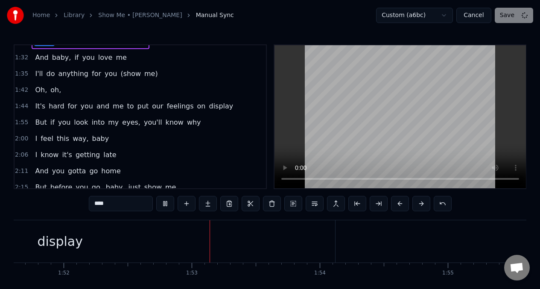
scroll to position [0, 14357]
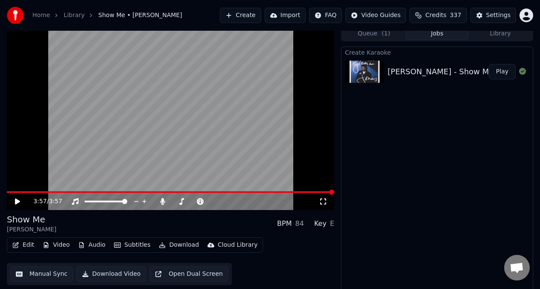
scroll to position [8, 0]
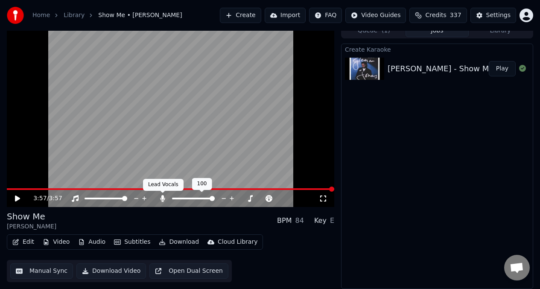
click at [163, 198] on icon at bounding box center [163, 198] width 5 height 7
click at [17, 197] on icon at bounding box center [17, 199] width 5 height 6
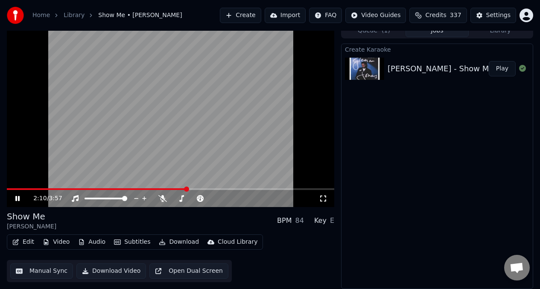
click at [310, 176] on video at bounding box center [170, 115] width 327 height 184
click at [103, 271] on button "Download Video" at bounding box center [111, 270] width 70 height 15
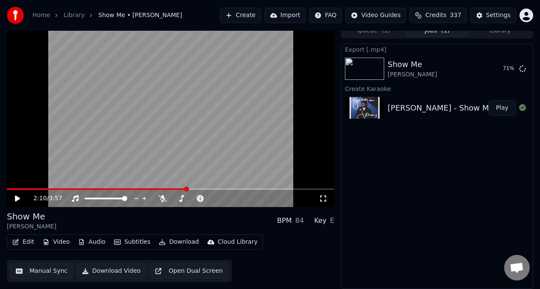
click at [502, 33] on button "Library" at bounding box center [500, 31] width 63 height 12
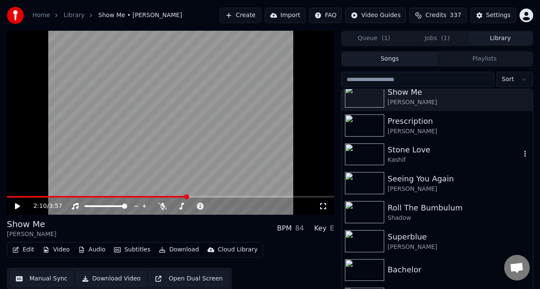
scroll to position [10, 0]
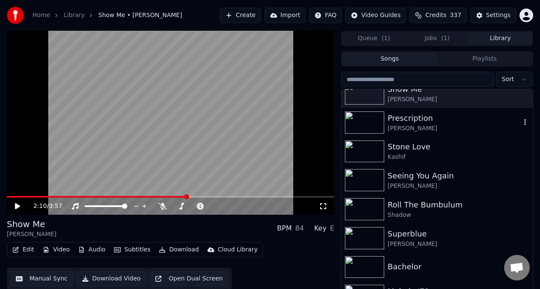
click at [369, 123] on img at bounding box center [364, 122] width 39 height 22
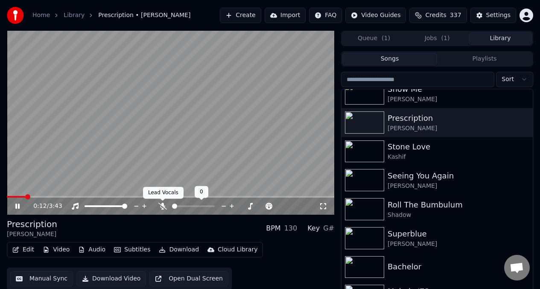
click at [187, 206] on span at bounding box center [193, 206] width 43 height 2
click at [11, 198] on div "0:18 / 3:43" at bounding box center [170, 206] width 327 height 17
click at [12, 195] on video at bounding box center [170, 123] width 327 height 184
click at [13, 196] on span at bounding box center [10, 197] width 6 height 2
click at [17, 206] on icon at bounding box center [17, 206] width 5 height 6
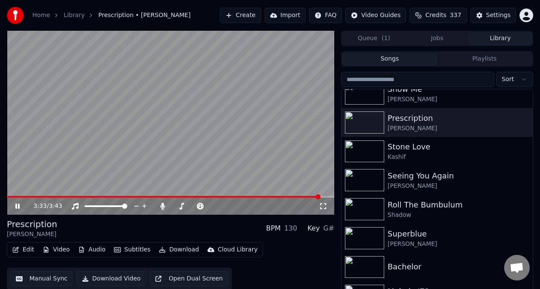
click at [12, 199] on div "3:33 / 3:43" at bounding box center [170, 206] width 327 height 17
click at [12, 196] on video at bounding box center [170, 123] width 327 height 184
click at [12, 197] on span at bounding box center [164, 197] width 315 height 2
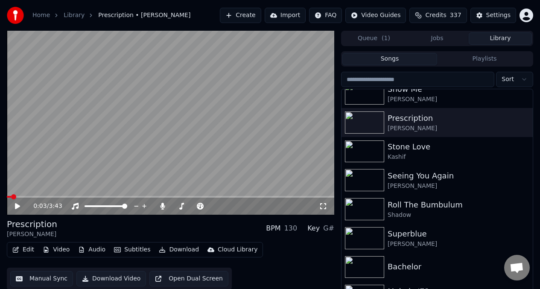
click at [16, 206] on icon at bounding box center [17, 206] width 5 height 6
click at [237, 108] on video at bounding box center [170, 123] width 327 height 184
click at [42, 278] on button "Manual Sync" at bounding box center [41, 278] width 63 height 15
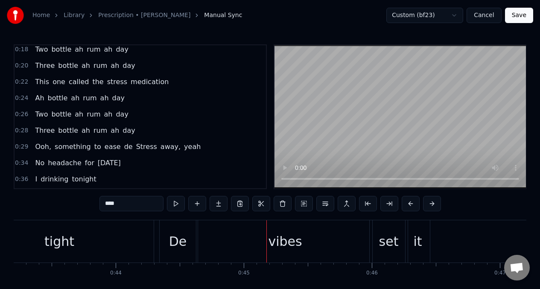
scroll to position [139, 0]
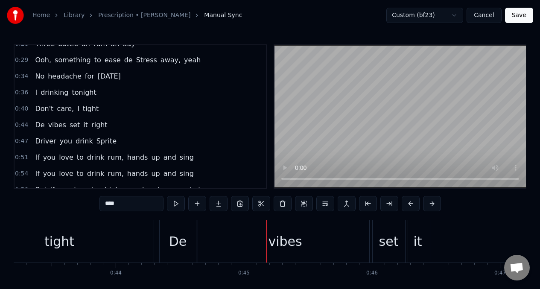
click at [35, 123] on span "De" at bounding box center [39, 125] width 11 height 10
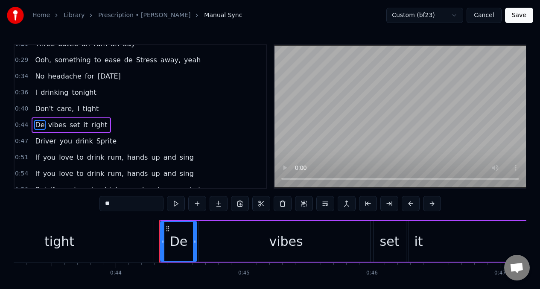
scroll to position [148, 0]
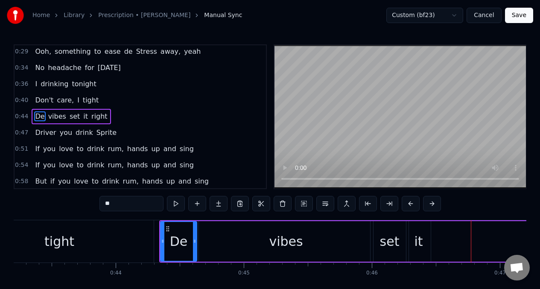
click at [90, 114] on span "right" at bounding box center [99, 116] width 18 height 10
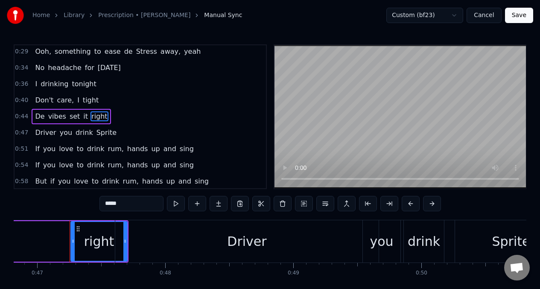
scroll to position [0, 6009]
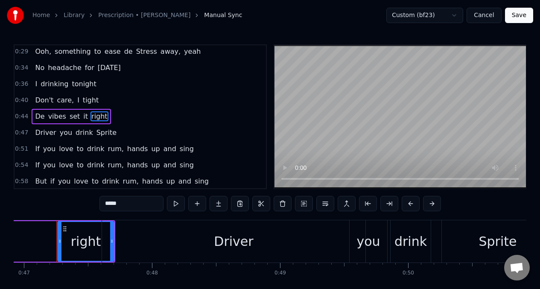
click at [237, 245] on div "Driver" at bounding box center [233, 241] width 39 height 19
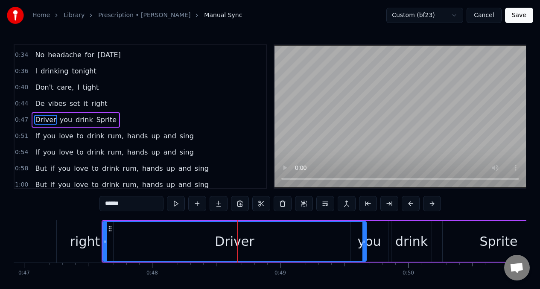
scroll to position [164, 0]
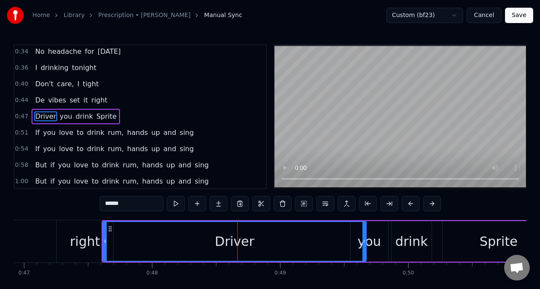
click at [65, 238] on div "right" at bounding box center [85, 241] width 56 height 42
type input "*****"
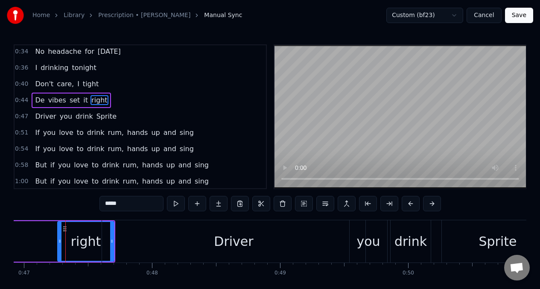
scroll to position [148, 0]
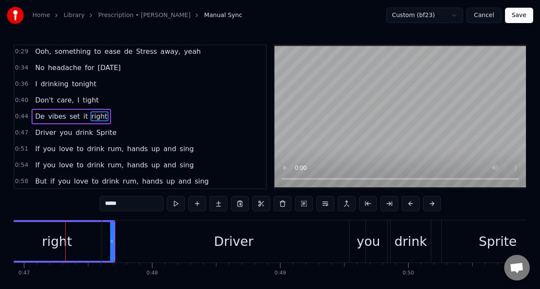
drag, startPoint x: 60, startPoint y: 233, endPoint x: 2, endPoint y: 235, distance: 57.7
click at [2, 235] on div "Home Library Prescription • Ravi B Manual Sync Custom (bf23) Cancel Save 0:11 T…" at bounding box center [270, 153] width 540 height 306
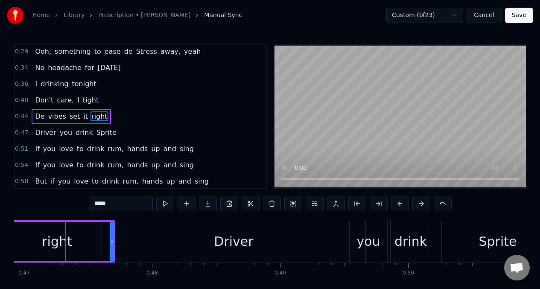
drag, startPoint x: 112, startPoint y: 239, endPoint x: 97, endPoint y: 242, distance: 14.7
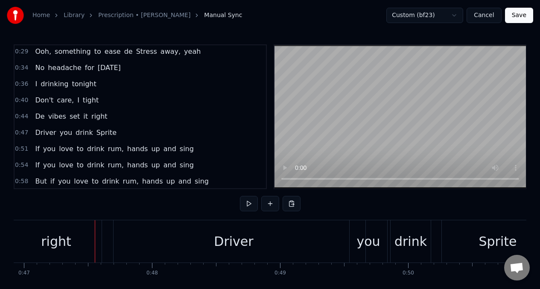
click at [62, 238] on div "right" at bounding box center [56, 241] width 30 height 19
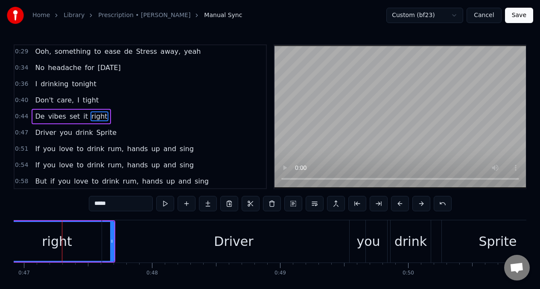
click at [39, 239] on div "right" at bounding box center [56, 241] width 113 height 39
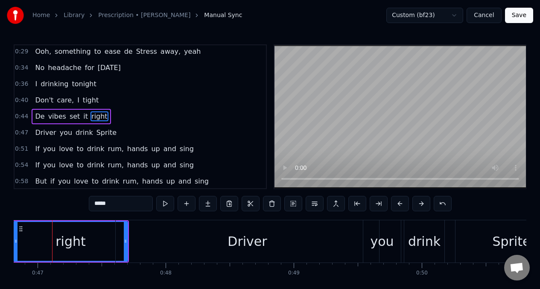
scroll to position [0, 5991]
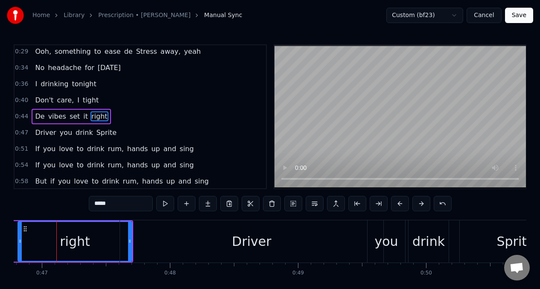
drag, startPoint x: 130, startPoint y: 235, endPoint x: 109, endPoint y: 235, distance: 20.5
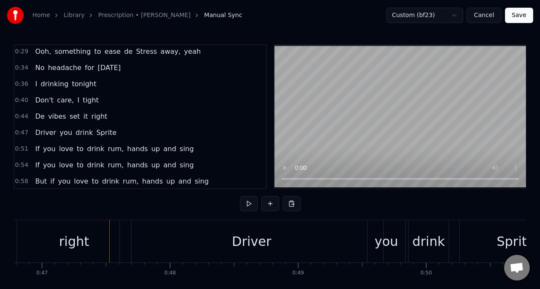
click at [26, 235] on div "right" at bounding box center [74, 241] width 114 height 42
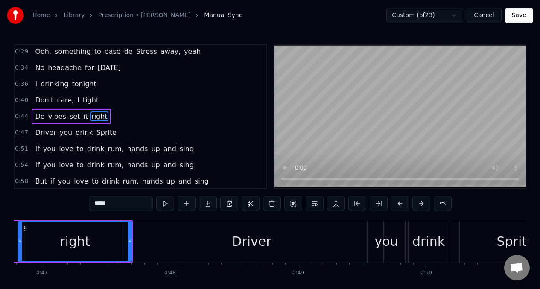
scroll to position [0, 5961]
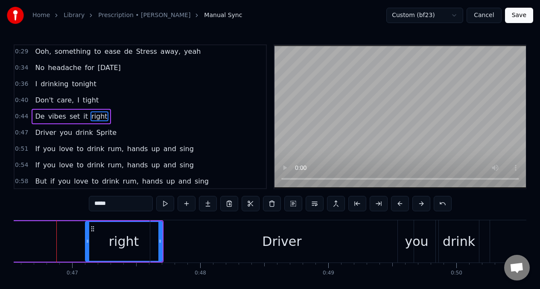
drag, startPoint x: 50, startPoint y: 238, endPoint x: 87, endPoint y: 242, distance: 37.3
click at [87, 242] on icon at bounding box center [87, 241] width 3 height 7
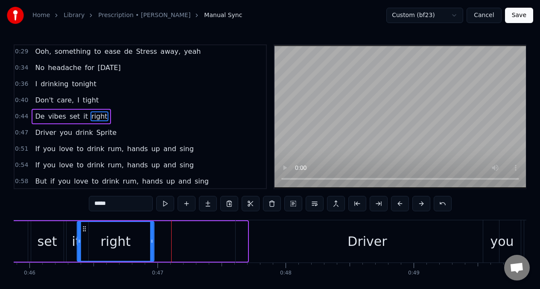
drag, startPoint x: 93, startPoint y: 228, endPoint x: 82, endPoint y: 228, distance: 11.1
click at [81, 229] on icon at bounding box center [84, 228] width 7 height 7
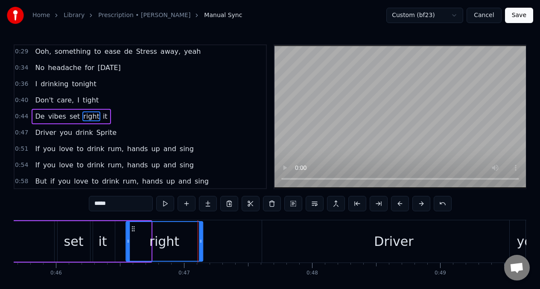
drag, startPoint x: 79, startPoint y: 230, endPoint x: 128, endPoint y: 232, distance: 50.0
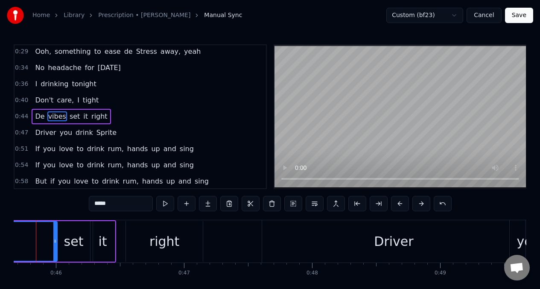
scroll to position [0, 5828]
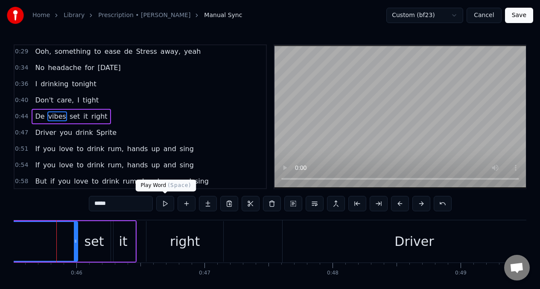
click at [165, 203] on button at bounding box center [165, 203] width 18 height 15
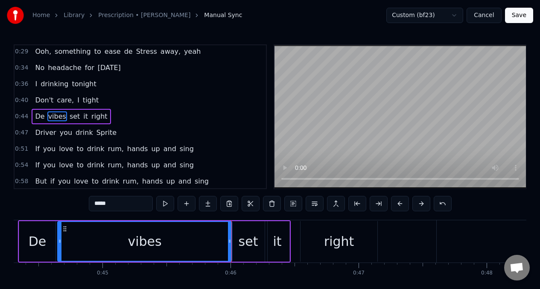
click at [248, 244] on div "set" at bounding box center [249, 241] width 20 height 19
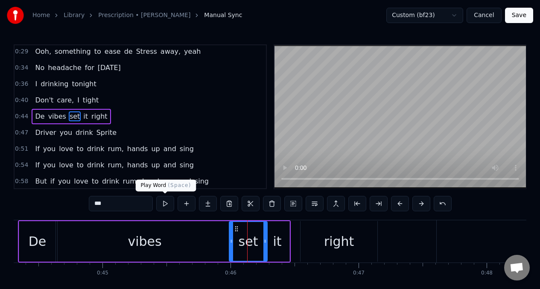
click at [163, 202] on button at bounding box center [165, 203] width 18 height 15
drag, startPoint x: 181, startPoint y: 231, endPoint x: 175, endPoint y: 230, distance: 5.6
click at [181, 231] on div "vibes" at bounding box center [145, 241] width 174 height 41
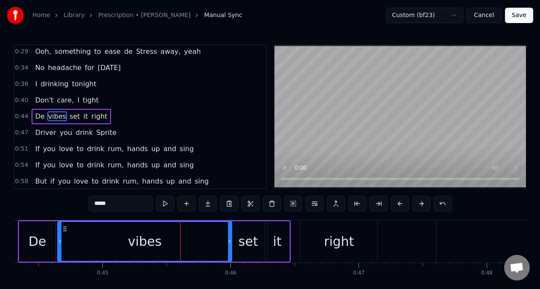
click at [103, 206] on input "*****" at bounding box center [121, 203] width 64 height 15
click at [163, 204] on button at bounding box center [165, 203] width 18 height 15
click at [276, 242] on div "it" at bounding box center [277, 241] width 9 height 19
type input "**"
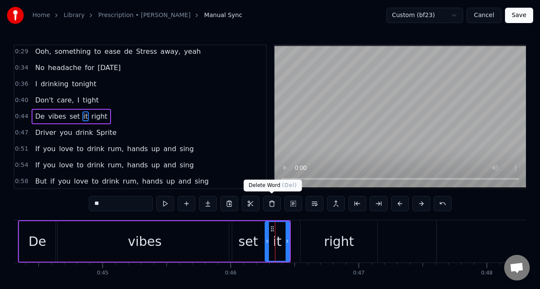
click at [271, 205] on button at bounding box center [272, 203] width 18 height 15
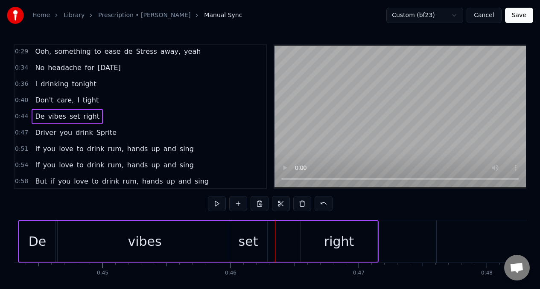
click at [265, 235] on div "set" at bounding box center [248, 241] width 38 height 41
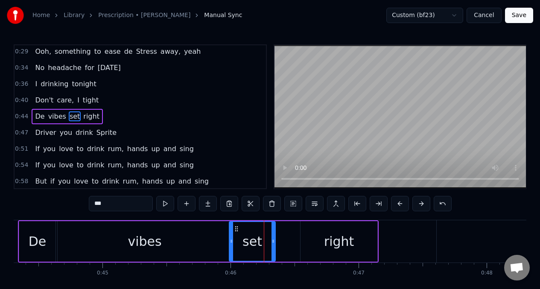
drag, startPoint x: 265, startPoint y: 235, endPoint x: 274, endPoint y: 235, distance: 9.8
click at [273, 235] on div at bounding box center [272, 241] width 3 height 39
drag, startPoint x: 232, startPoint y: 239, endPoint x: 239, endPoint y: 239, distance: 7.3
click at [239, 239] on icon at bounding box center [238, 241] width 3 height 7
drag, startPoint x: 205, startPoint y: 237, endPoint x: 201, endPoint y: 236, distance: 4.5
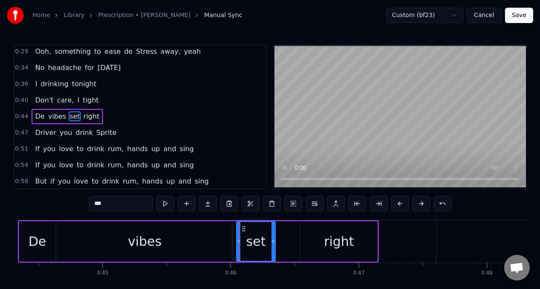
click at [205, 237] on div "vibes" at bounding box center [145, 241] width 174 height 41
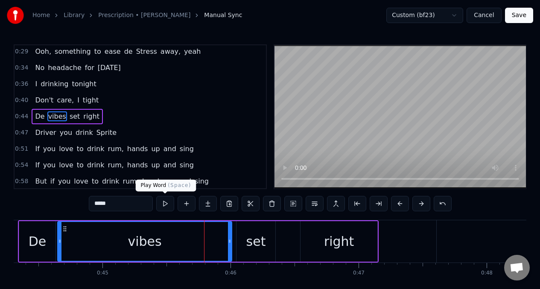
click at [166, 204] on button at bounding box center [165, 203] width 18 height 15
click at [256, 243] on div "set" at bounding box center [256, 241] width 20 height 19
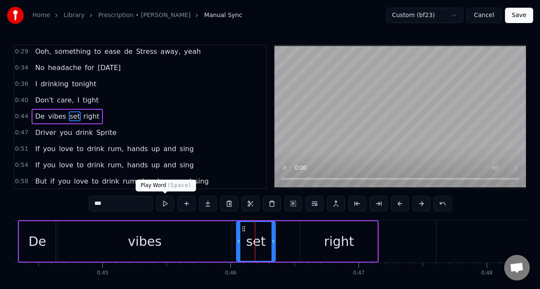
click at [166, 203] on button at bounding box center [165, 203] width 18 height 15
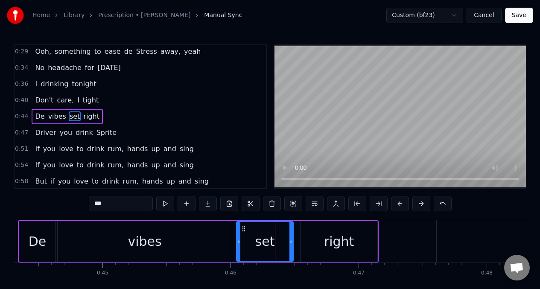
drag, startPoint x: 272, startPoint y: 241, endPoint x: 290, endPoint y: 243, distance: 18.0
click at [290, 243] on icon at bounding box center [290, 241] width 3 height 7
click at [165, 201] on button at bounding box center [165, 203] width 18 height 15
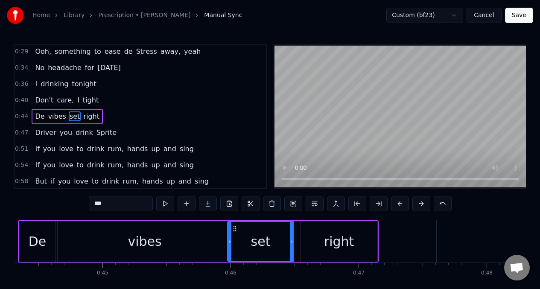
drag, startPoint x: 239, startPoint y: 242, endPoint x: 211, endPoint y: 234, distance: 29.6
click at [231, 241] on icon at bounding box center [229, 241] width 3 height 7
click at [166, 205] on button at bounding box center [165, 203] width 18 height 15
click at [27, 239] on div "De" at bounding box center [37, 241] width 36 height 41
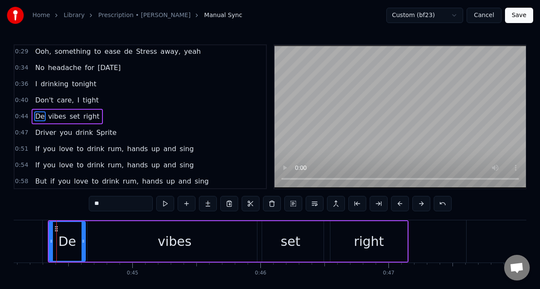
scroll to position [0, 5644]
click at [165, 205] on button at bounding box center [165, 203] width 18 height 15
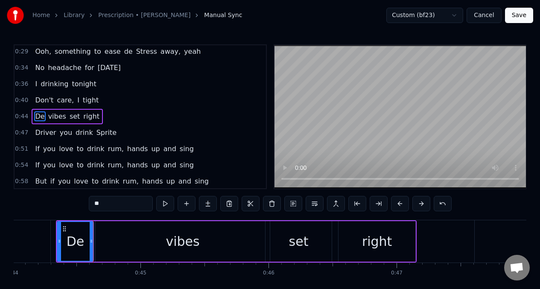
drag, startPoint x: 58, startPoint y: 239, endPoint x: 64, endPoint y: 239, distance: 6.0
click at [58, 239] on icon at bounding box center [59, 241] width 3 height 7
click at [64, 239] on div "De" at bounding box center [75, 241] width 35 height 39
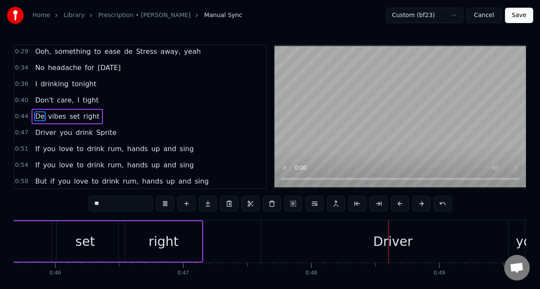
scroll to position [0, 6101]
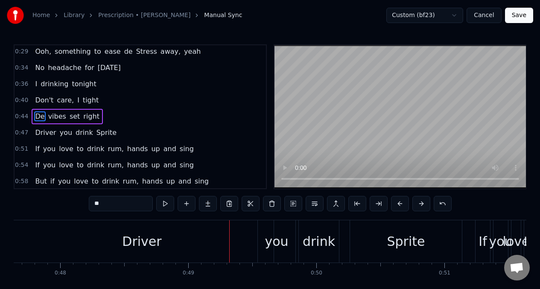
click at [73, 117] on span "set" at bounding box center [75, 116] width 12 height 10
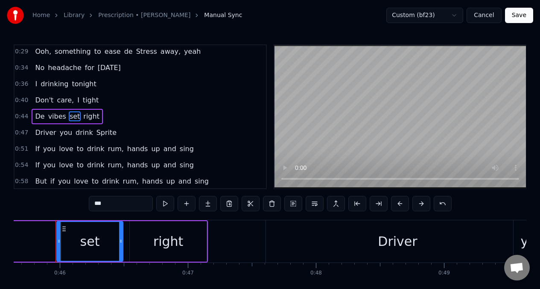
scroll to position [0, 5844]
click at [113, 205] on input "***" at bounding box center [121, 203] width 64 height 15
type input "*"
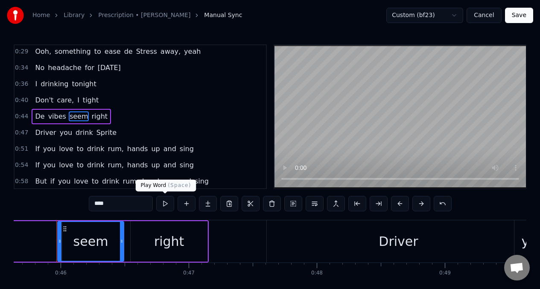
click at [163, 205] on button at bounding box center [165, 203] width 18 height 15
click at [36, 118] on span "De" at bounding box center [39, 116] width 11 height 10
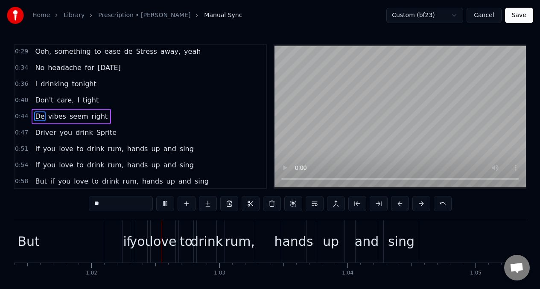
scroll to position [0, 7870]
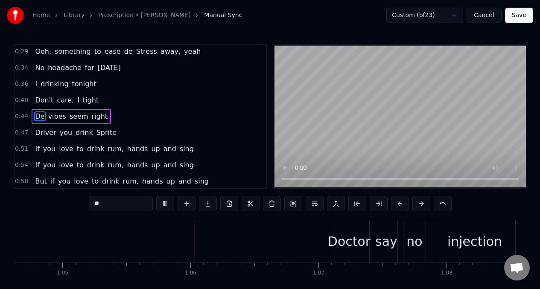
click at [37, 149] on span "If" at bounding box center [37, 149] width 6 height 10
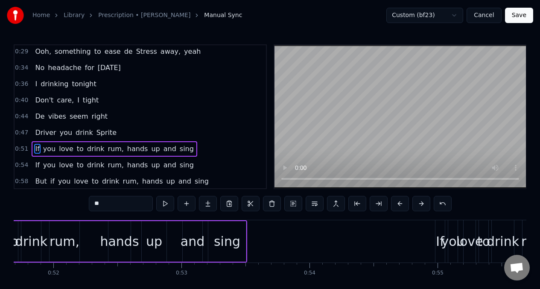
scroll to position [0, 6519]
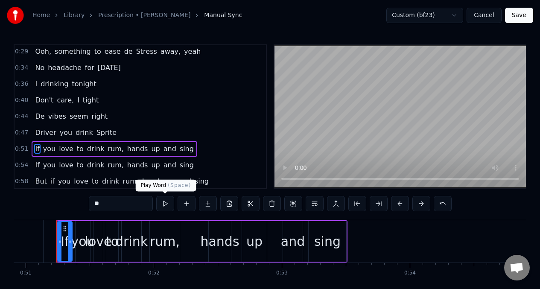
click at [165, 203] on button at bounding box center [165, 203] width 18 height 15
click at [36, 168] on span "If" at bounding box center [37, 165] width 6 height 10
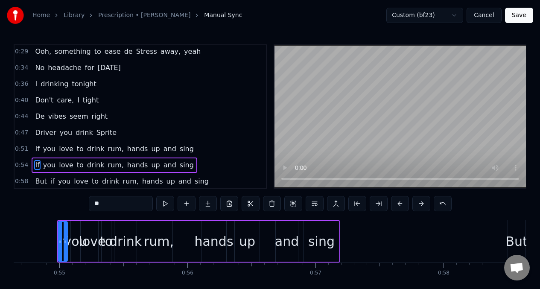
scroll to position [0, 6998]
click at [163, 206] on button at bounding box center [165, 203] width 18 height 15
click at [163, 205] on button at bounding box center [165, 203] width 18 height 15
click at [38, 178] on span "But" at bounding box center [40, 181] width 13 height 10
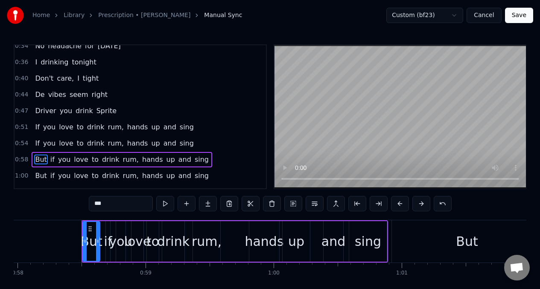
scroll to position [0, 7449]
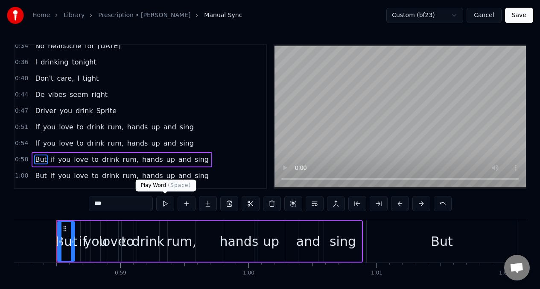
click at [164, 203] on button at bounding box center [165, 203] width 18 height 15
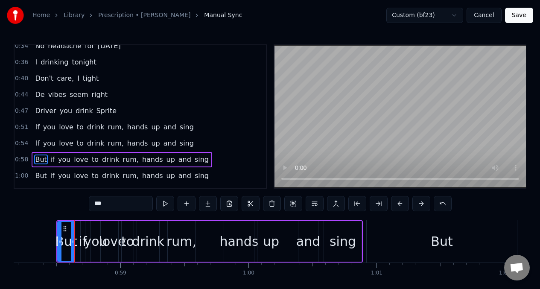
click at [164, 203] on button at bounding box center [165, 203] width 18 height 15
drag, startPoint x: 34, startPoint y: 142, endPoint x: 39, endPoint y: 147, distance: 7.2
click at [34, 142] on span "If" at bounding box center [37, 143] width 6 height 10
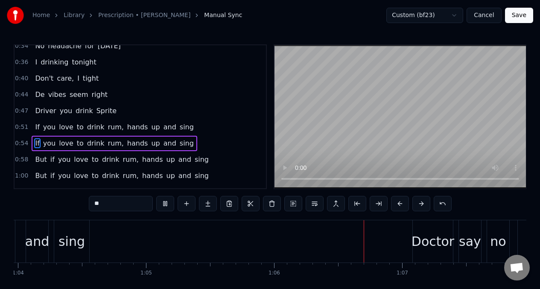
scroll to position [0, 8422]
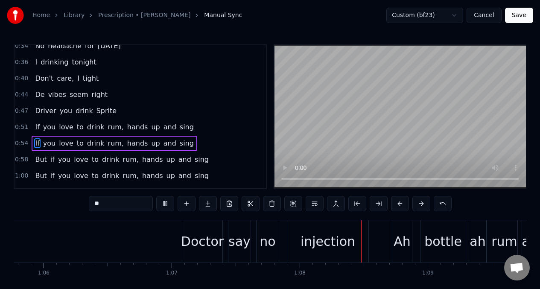
click at [34, 141] on span "If" at bounding box center [37, 143] width 6 height 10
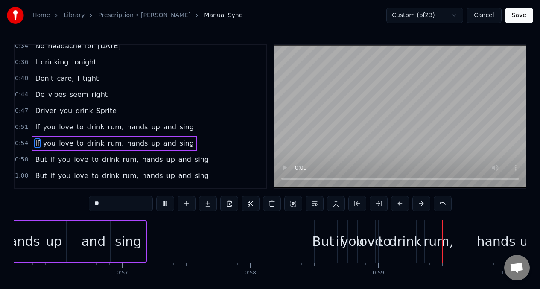
scroll to position [0, 7460]
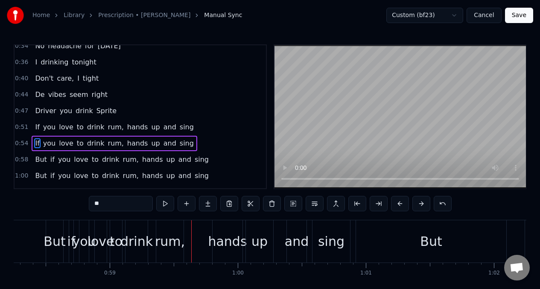
click at [37, 161] on span "But" at bounding box center [40, 160] width 13 height 10
type input "***"
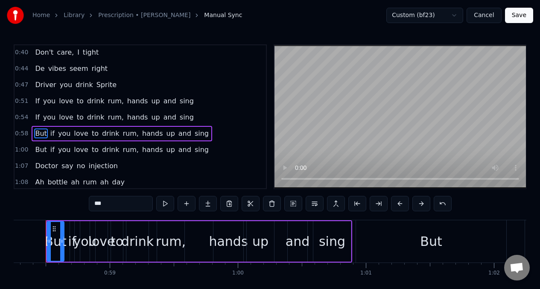
scroll to position [0, 7449]
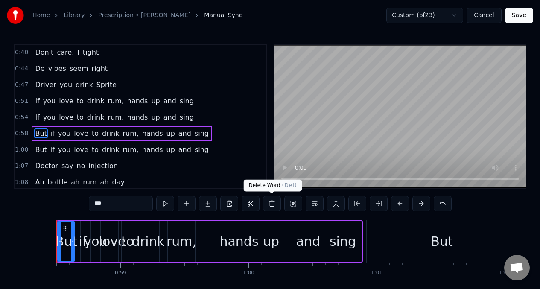
click at [271, 203] on button at bounding box center [272, 203] width 18 height 15
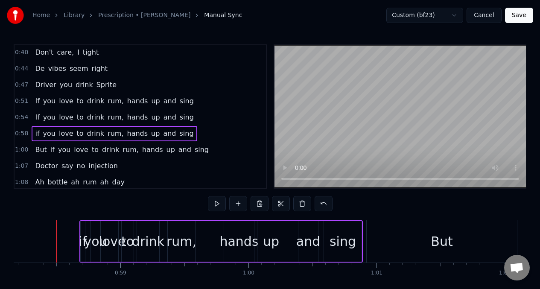
click at [36, 137] on span "if" at bounding box center [37, 133] width 6 height 10
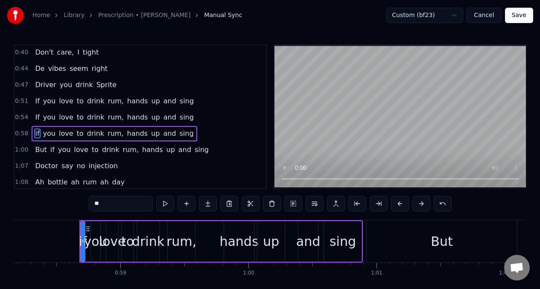
scroll to position [213, 0]
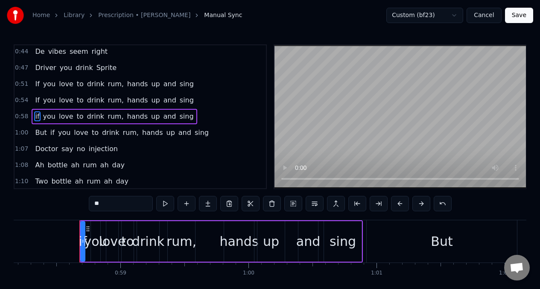
click at [97, 203] on input "**" at bounding box center [121, 203] width 64 height 15
type input "*"
type input "**"
click at [37, 99] on span "If" at bounding box center [37, 100] width 6 height 10
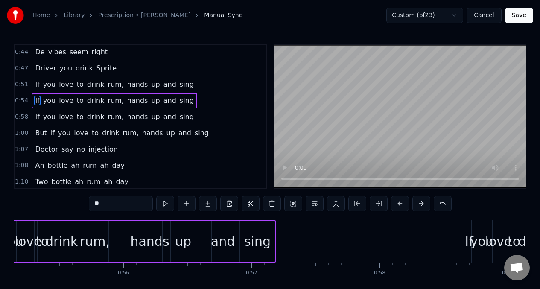
scroll to position [0, 6998]
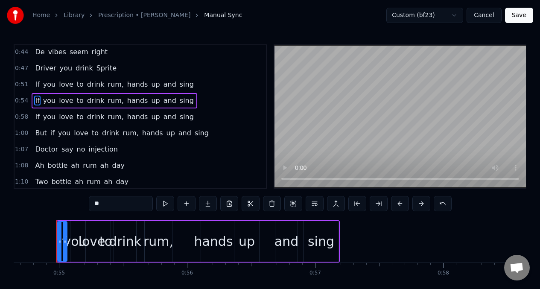
click at [38, 116] on span "If" at bounding box center [37, 117] width 6 height 10
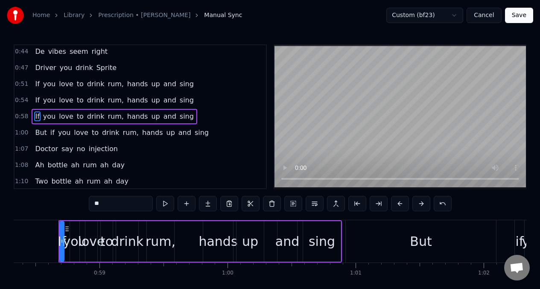
scroll to position [0, 7472]
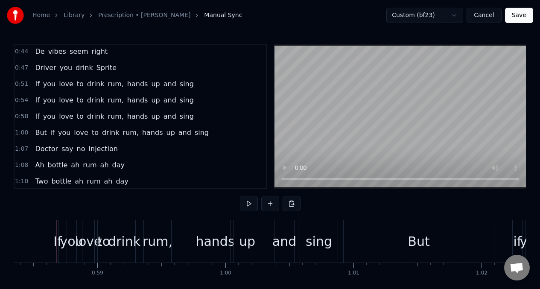
scroll to position [0, 7472]
click at [60, 230] on div "If you love to drink rum, hands up and sing" at bounding box center [198, 241] width 283 height 42
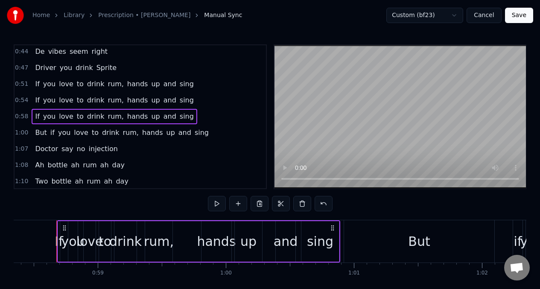
click at [58, 229] on div "If" at bounding box center [59, 241] width 2 height 41
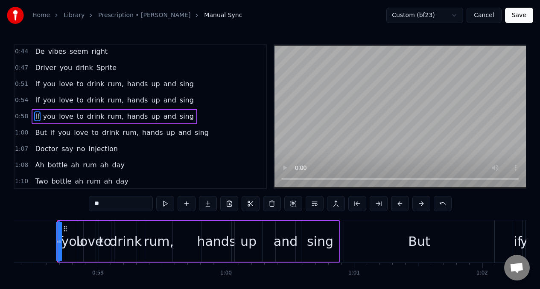
click at [61, 229] on div at bounding box center [59, 241] width 3 height 39
click at [37, 99] on span "If" at bounding box center [37, 100] width 6 height 10
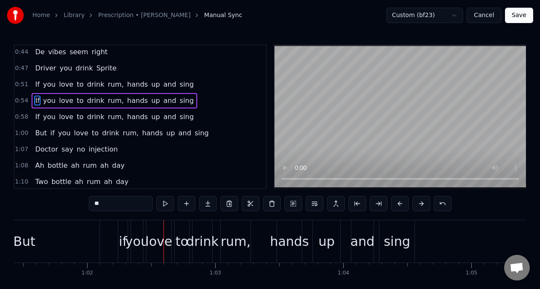
scroll to position [0, 7874]
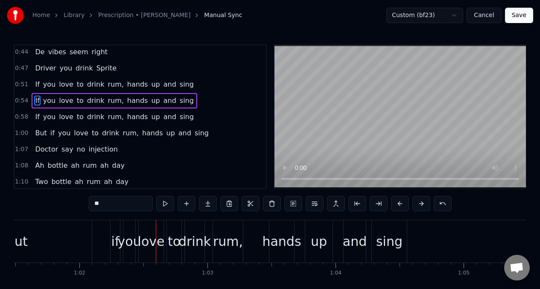
click at [40, 136] on span "But" at bounding box center [40, 133] width 13 height 10
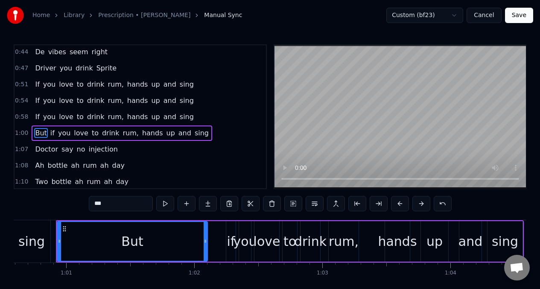
scroll to position [0, 7759]
click at [114, 203] on input "***" at bounding box center [121, 203] width 64 height 15
type input "*"
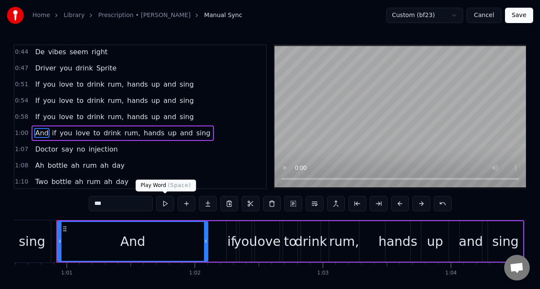
click at [165, 206] on button at bounding box center [165, 203] width 18 height 15
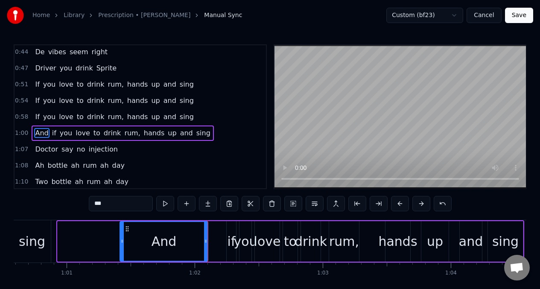
drag, startPoint x: 60, startPoint y: 244, endPoint x: 122, endPoint y: 246, distance: 62.4
click at [122, 246] on div at bounding box center [121, 241] width 3 height 39
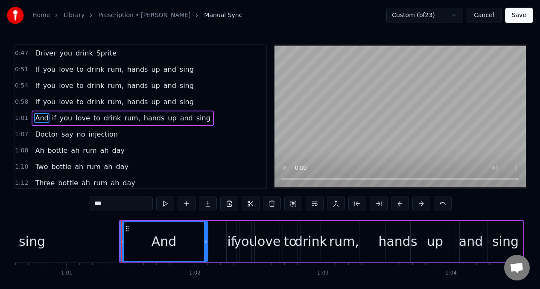
scroll to position [229, 0]
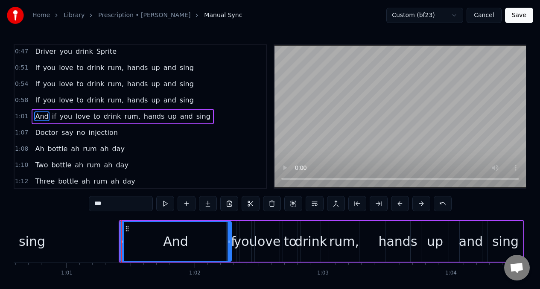
drag, startPoint x: 205, startPoint y: 242, endPoint x: 229, endPoint y: 243, distance: 23.5
click at [229, 243] on icon at bounding box center [229, 241] width 3 height 7
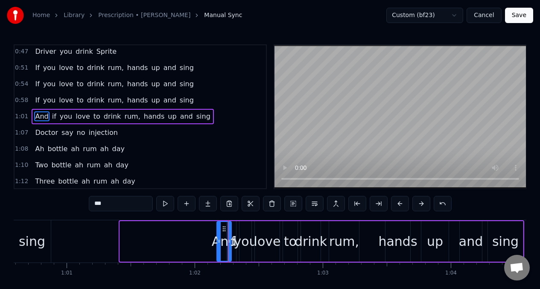
drag, startPoint x: 123, startPoint y: 243, endPoint x: 219, endPoint y: 240, distance: 97.0
click at [219, 240] on icon at bounding box center [218, 241] width 3 height 7
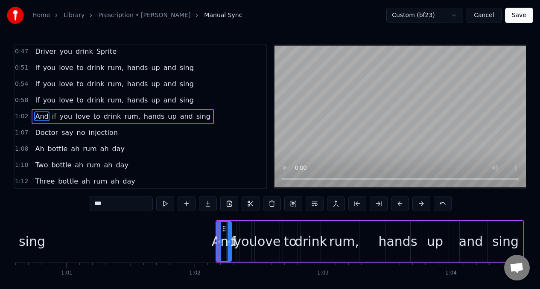
click at [163, 203] on button at bounding box center [165, 203] width 18 height 15
click at [167, 204] on button at bounding box center [165, 203] width 18 height 15
click at [38, 103] on span "If" at bounding box center [37, 100] width 6 height 10
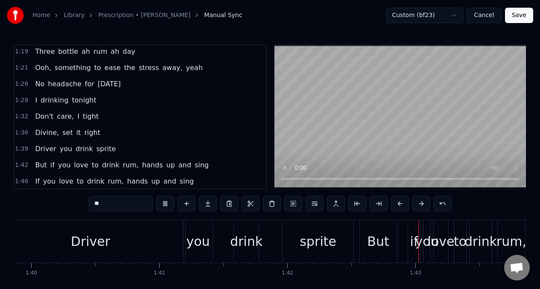
scroll to position [0, 13080]
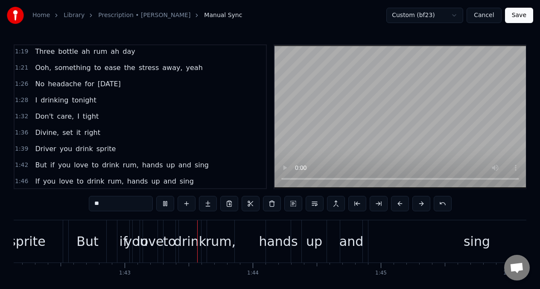
click at [34, 132] on span "Divine," at bounding box center [47, 133] width 26 height 10
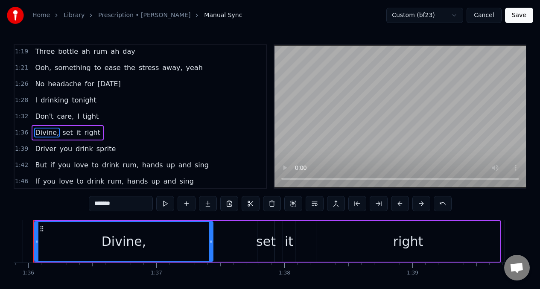
scroll to position [0, 12257]
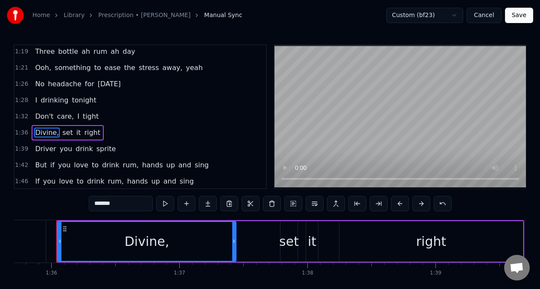
click at [123, 209] on input "*******" at bounding box center [121, 203] width 64 height 15
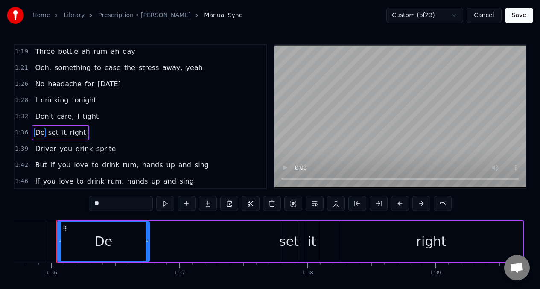
drag, startPoint x: 235, startPoint y: 239, endPoint x: 148, endPoint y: 241, distance: 86.7
click at [148, 241] on icon at bounding box center [147, 241] width 3 height 7
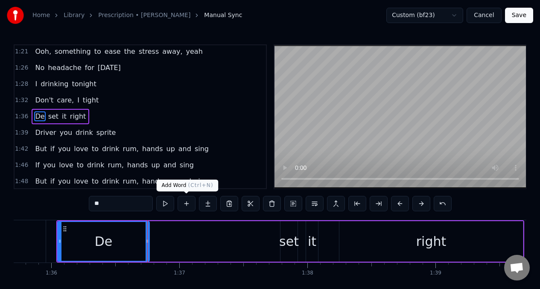
type input "**"
click at [187, 204] on button at bounding box center [187, 203] width 18 height 15
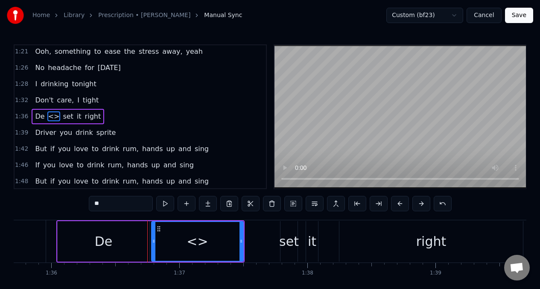
click at [112, 205] on input "**" at bounding box center [121, 203] width 64 height 15
type input "*"
click at [311, 246] on div "it" at bounding box center [312, 241] width 9 height 19
type input "**"
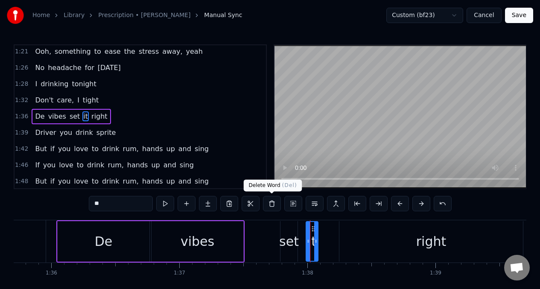
click at [272, 202] on button at bounding box center [272, 203] width 18 height 15
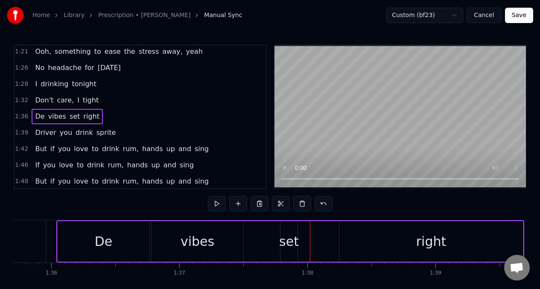
click at [291, 243] on div "set" at bounding box center [289, 241] width 20 height 19
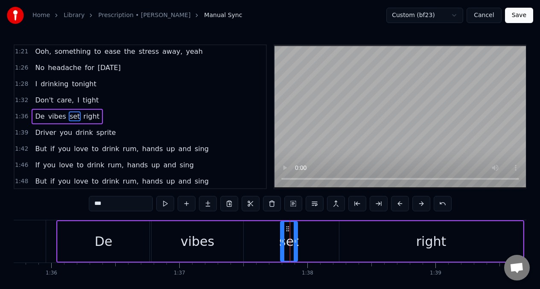
click at [114, 205] on input "***" at bounding box center [121, 203] width 64 height 15
click at [70, 235] on div "De" at bounding box center [104, 241] width 92 height 41
type input "**"
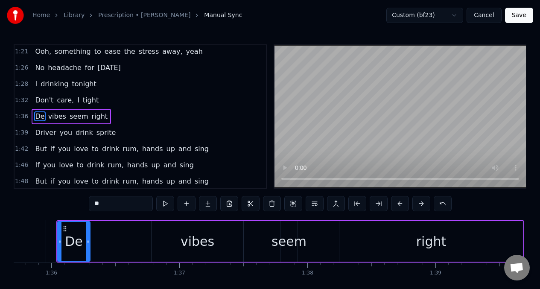
drag, startPoint x: 148, startPoint y: 236, endPoint x: 86, endPoint y: 228, distance: 62.0
click at [88, 234] on div at bounding box center [87, 241] width 3 height 39
click at [164, 204] on button at bounding box center [165, 203] width 18 height 15
drag, startPoint x: 87, startPoint y: 233, endPoint x: 127, endPoint y: 215, distance: 43.8
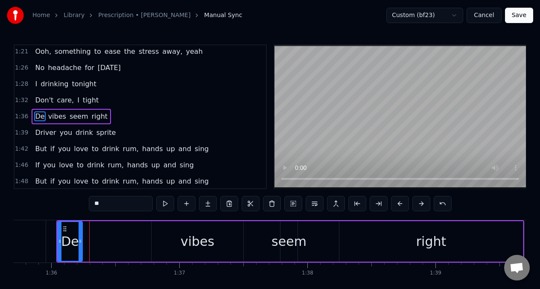
click at [79, 233] on div at bounding box center [80, 241] width 3 height 39
click at [185, 203] on button at bounding box center [187, 203] width 18 height 15
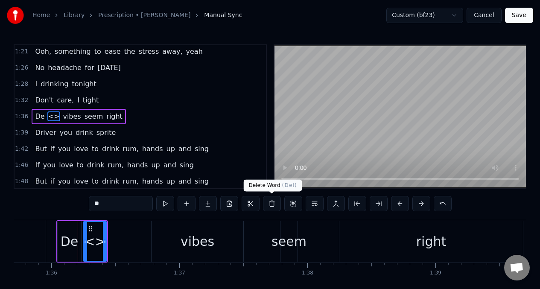
click at [272, 202] on button at bounding box center [272, 203] width 18 height 15
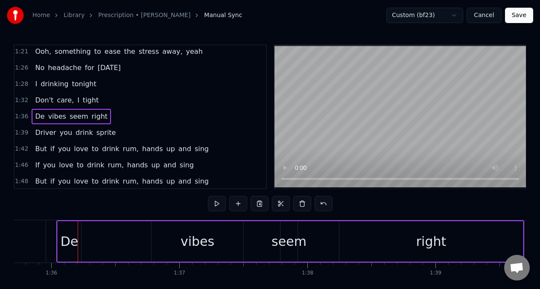
click at [64, 232] on div "De" at bounding box center [70, 241] width 18 height 19
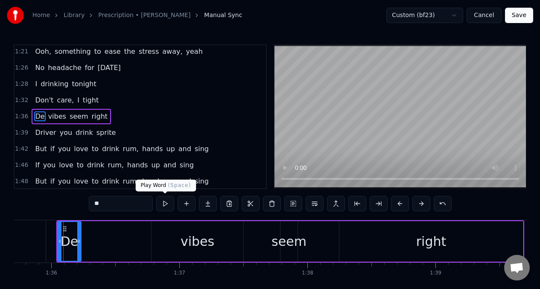
click at [163, 204] on button at bounding box center [165, 203] width 18 height 15
click at [156, 240] on div "vibes" at bounding box center [198, 241] width 92 height 41
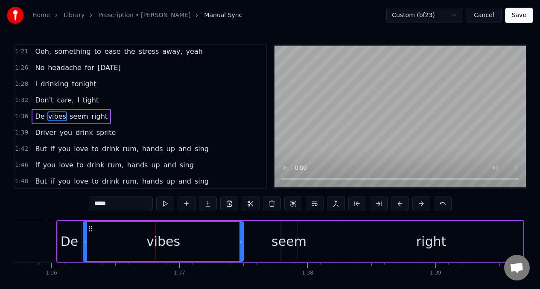
drag, startPoint x: 153, startPoint y: 240, endPoint x: 82, endPoint y: 241, distance: 70.4
click at [85, 239] on icon at bounding box center [85, 241] width 3 height 7
click at [61, 251] on div "De" at bounding box center [69, 241] width 23 height 41
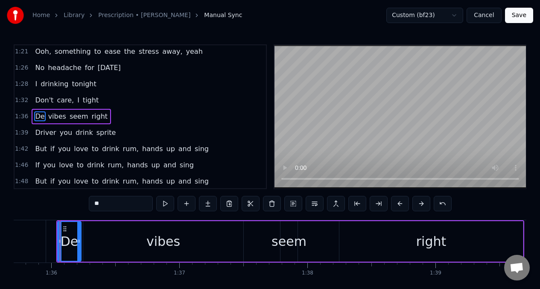
click at [163, 204] on button at bounding box center [165, 203] width 18 height 15
click at [126, 245] on div "vibes" at bounding box center [163, 241] width 160 height 41
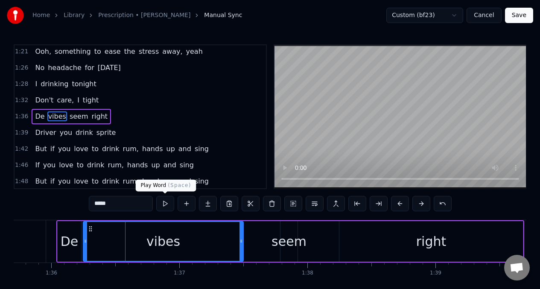
click at [164, 204] on button at bounding box center [165, 203] width 18 height 15
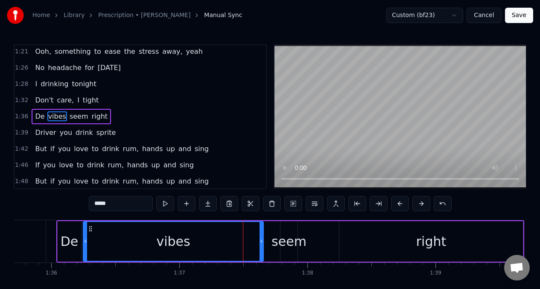
drag, startPoint x: 240, startPoint y: 242, endPoint x: 264, endPoint y: 242, distance: 23.5
click at [263, 242] on icon at bounding box center [261, 241] width 3 height 7
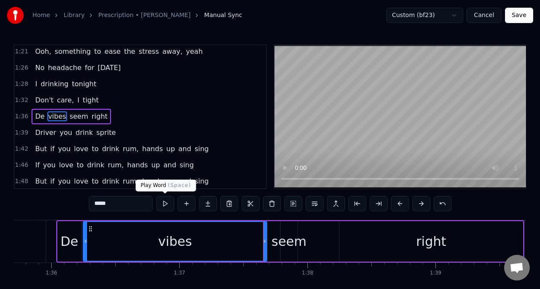
click at [165, 203] on button at bounding box center [165, 203] width 18 height 15
click at [286, 238] on div "seem" at bounding box center [288, 241] width 35 height 19
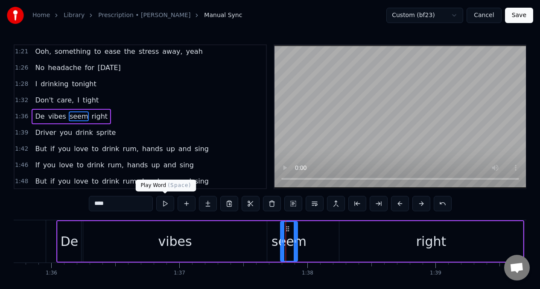
click at [161, 203] on button at bounding box center [165, 203] width 18 height 15
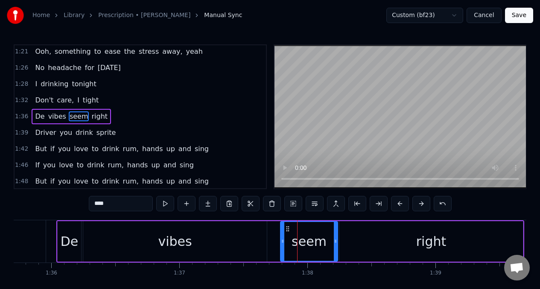
drag, startPoint x: 295, startPoint y: 236, endPoint x: 336, endPoint y: 236, distance: 41.0
click at [336, 236] on div at bounding box center [335, 241] width 3 height 39
click at [163, 203] on button at bounding box center [165, 203] width 18 height 15
drag, startPoint x: 283, startPoint y: 242, endPoint x: 346, endPoint y: 237, distance: 63.4
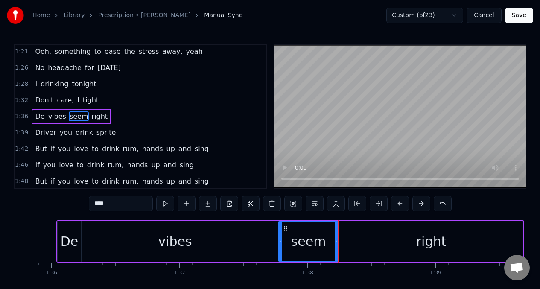
click at [281, 242] on circle at bounding box center [281, 242] width 0 height 0
drag, startPoint x: 337, startPoint y: 238, endPoint x: 328, endPoint y: 238, distance: 8.5
click at [328, 238] on icon at bounding box center [328, 241] width 3 height 7
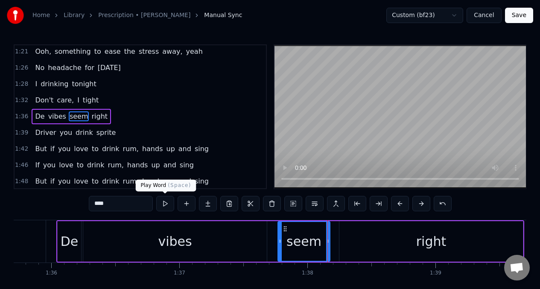
click at [163, 203] on button at bounding box center [165, 203] width 18 height 15
click at [404, 251] on div "right" at bounding box center [431, 241] width 184 height 41
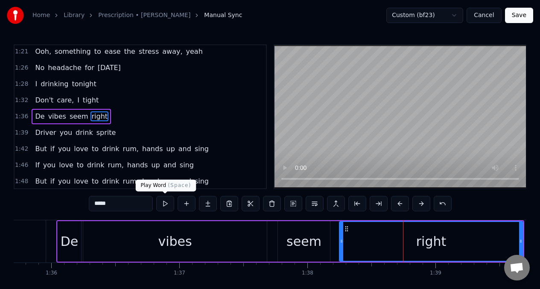
click at [164, 203] on button at bounding box center [165, 203] width 18 height 15
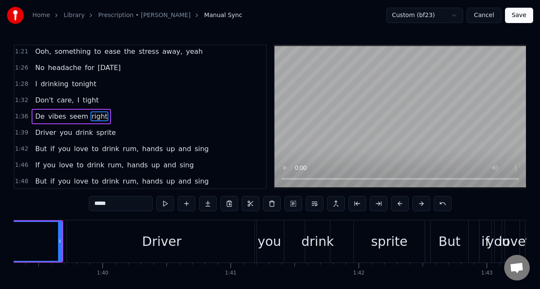
scroll to position [0, 12723]
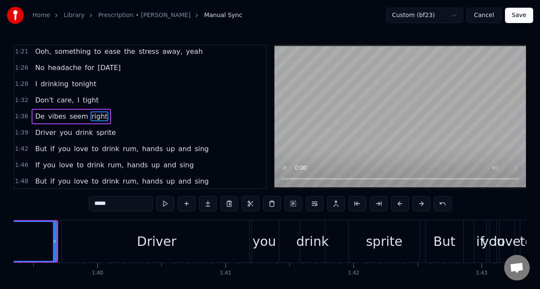
click at [35, 114] on span "De" at bounding box center [39, 116] width 11 height 10
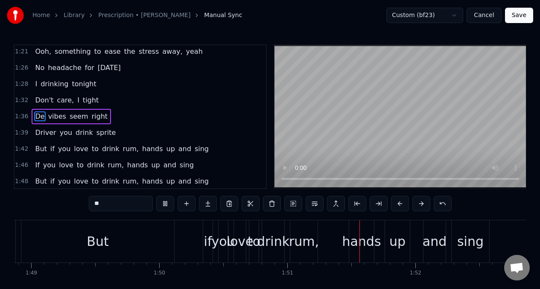
scroll to position [0, 14147]
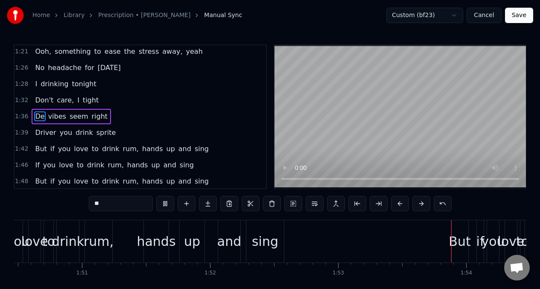
click at [40, 131] on span "Driver" at bounding box center [45, 133] width 23 height 10
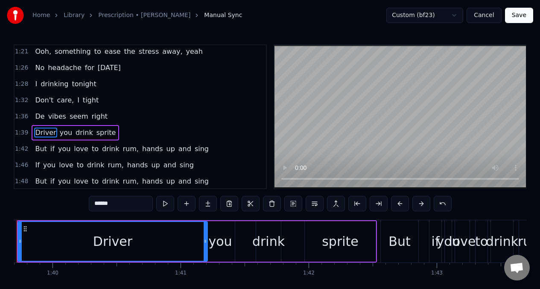
scroll to position [0, 12728]
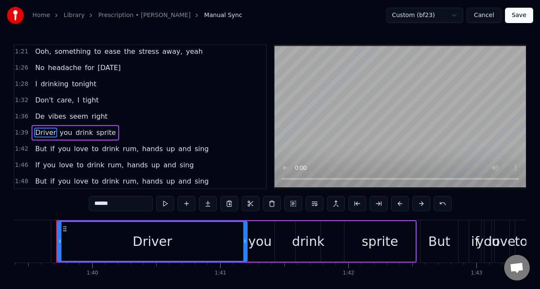
click at [37, 133] on span "Driver" at bounding box center [45, 133] width 23 height 10
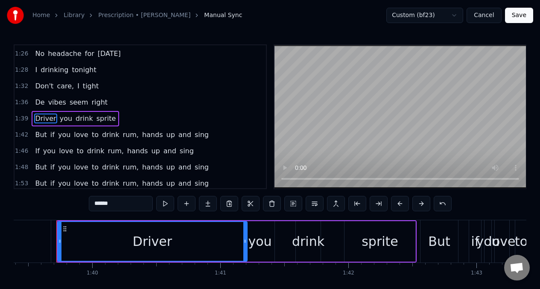
scroll to position [456, 0]
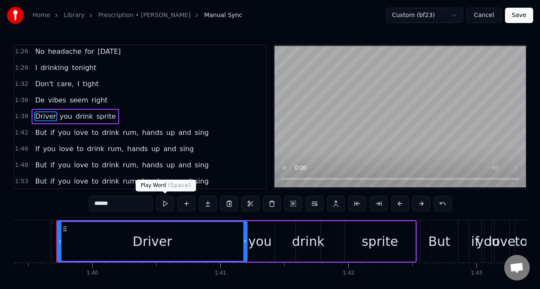
click at [165, 203] on button at bounding box center [165, 203] width 18 height 15
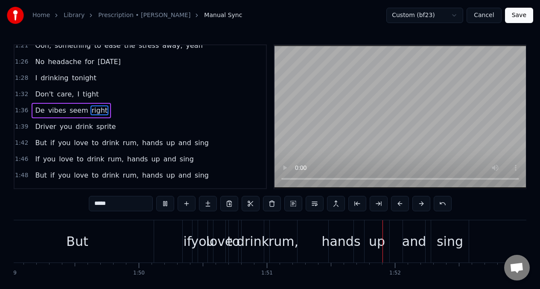
scroll to position [0, 14135]
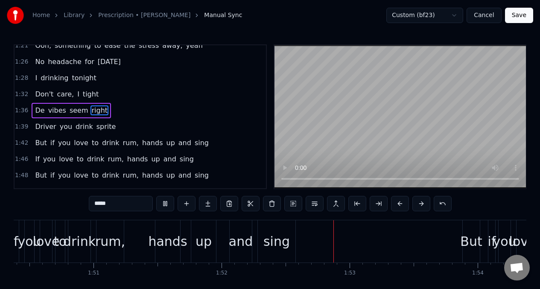
click at [37, 131] on span "Driver" at bounding box center [45, 127] width 23 height 10
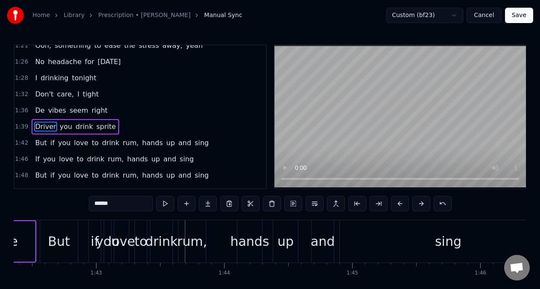
scroll to position [0, 13186]
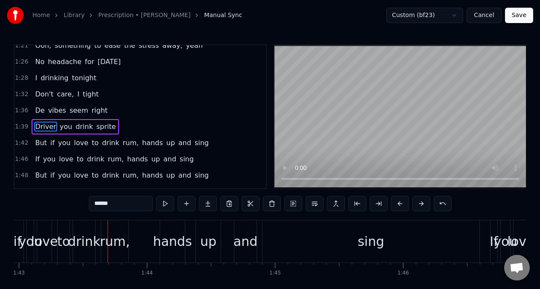
click at [41, 144] on span "But" at bounding box center [40, 143] width 13 height 10
type input "***"
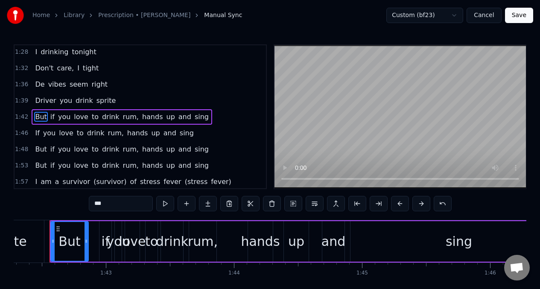
scroll to position [0, 13092]
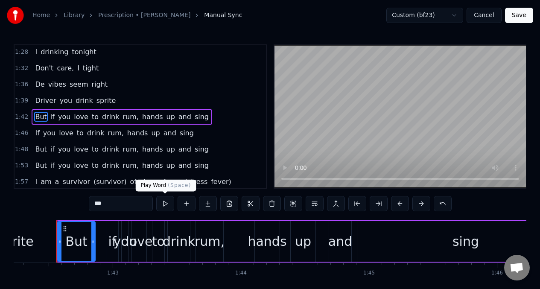
click at [166, 204] on button at bounding box center [165, 203] width 18 height 15
click at [165, 204] on button at bounding box center [165, 203] width 18 height 15
click at [164, 204] on button at bounding box center [165, 203] width 18 height 15
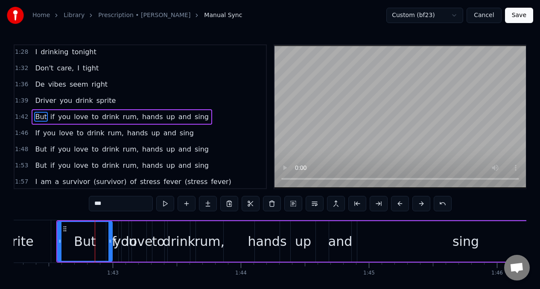
drag, startPoint x: 93, startPoint y: 235, endPoint x: 111, endPoint y: 234, distance: 17.1
click at [111, 234] on div at bounding box center [109, 241] width 3 height 39
click at [164, 205] on button at bounding box center [165, 203] width 18 height 15
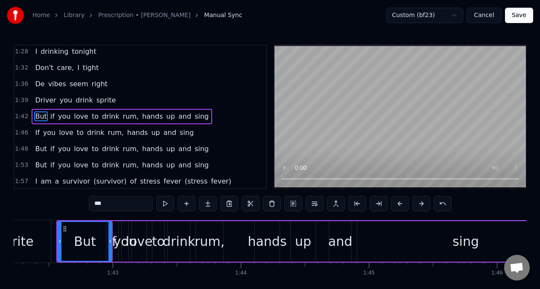
click at [164, 205] on button at bounding box center [165, 203] width 18 height 15
click at [164, 204] on button at bounding box center [165, 203] width 18 height 15
click at [271, 203] on button at bounding box center [272, 203] width 18 height 15
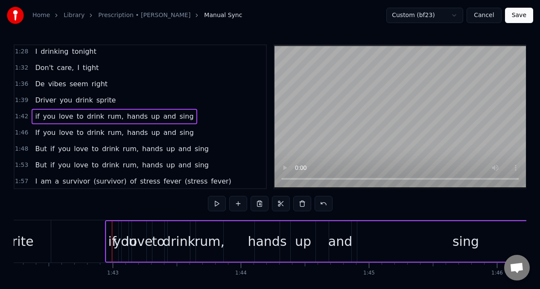
click at [36, 118] on span "if" at bounding box center [37, 116] width 6 height 10
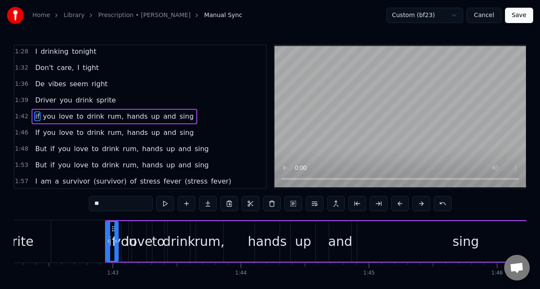
click at [107, 204] on input "**" at bounding box center [121, 203] width 64 height 15
type input "*"
click at [38, 101] on span "Driver" at bounding box center [45, 100] width 23 height 10
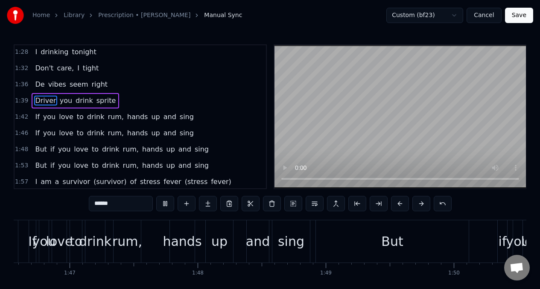
scroll to position [0, 14094]
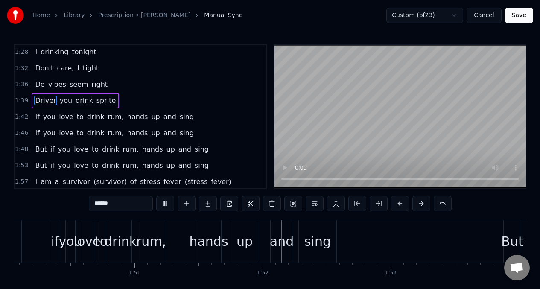
click at [57, 149] on span "you" at bounding box center [64, 149] width 14 height 10
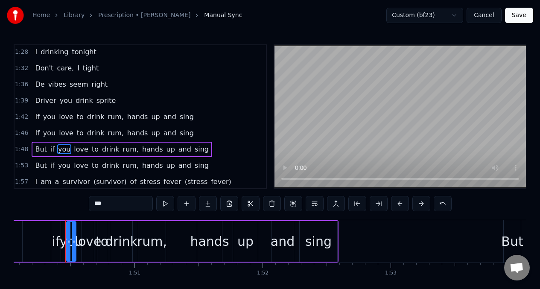
scroll to position [505, 0]
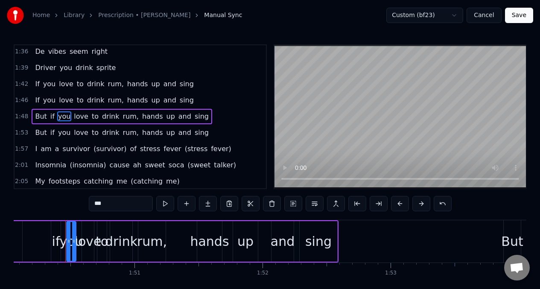
click at [39, 117] on span "But" at bounding box center [40, 116] width 13 height 10
type input "***"
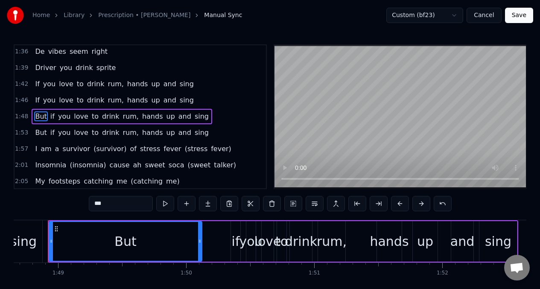
scroll to position [0, 13906]
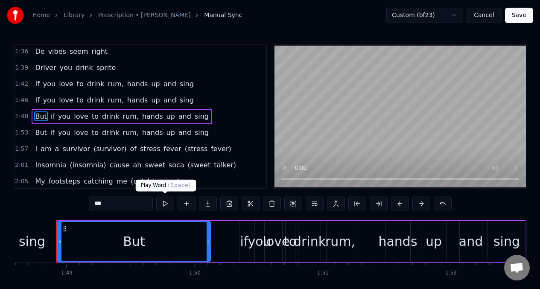
click at [166, 203] on button at bounding box center [165, 203] width 18 height 15
click at [271, 205] on button at bounding box center [272, 203] width 18 height 15
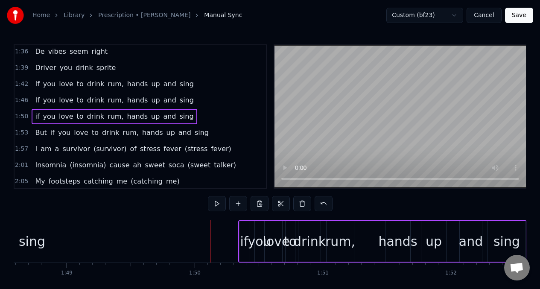
click at [242, 248] on div "if" at bounding box center [244, 241] width 8 height 19
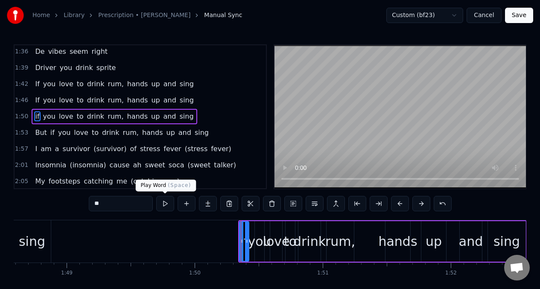
click at [165, 205] on button at bounding box center [165, 203] width 18 height 15
click at [105, 204] on input "**" at bounding box center [121, 203] width 64 height 15
type input "*"
type input "**"
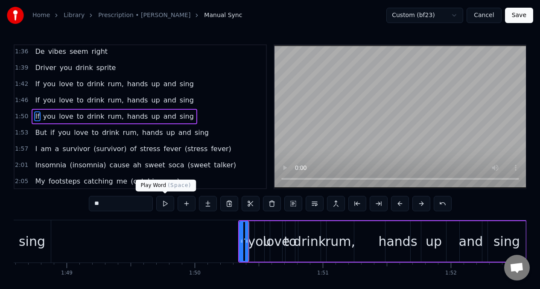
click at [163, 206] on button at bounding box center [165, 203] width 18 height 15
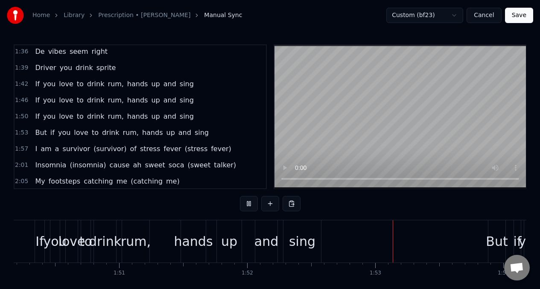
scroll to position [0, 14350]
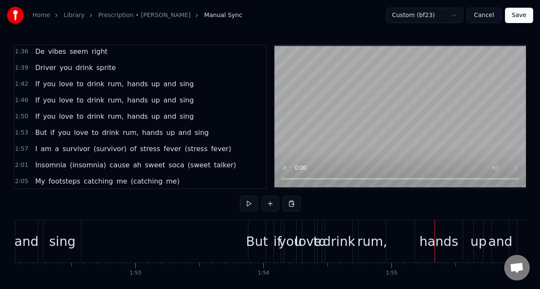
click at [257, 239] on div "But" at bounding box center [257, 241] width 22 height 19
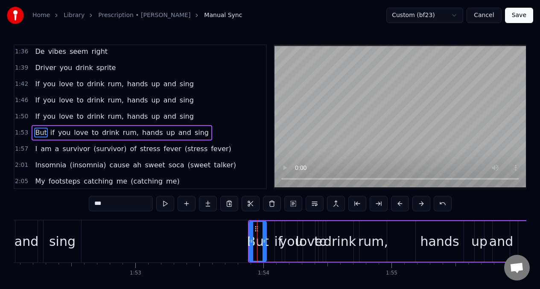
scroll to position [521, 0]
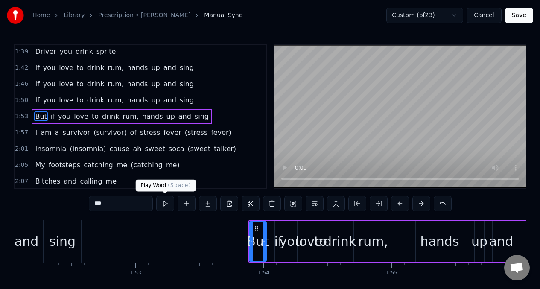
click at [164, 204] on button at bounding box center [165, 203] width 18 height 15
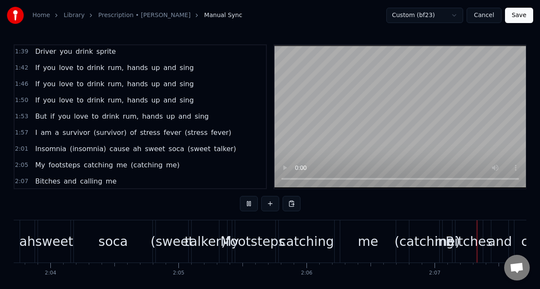
scroll to position [0, 16175]
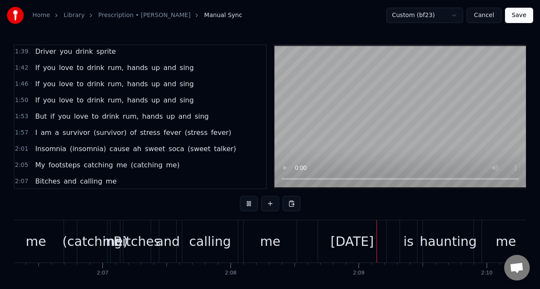
click at [48, 149] on span "Insomnia" at bounding box center [50, 149] width 33 height 10
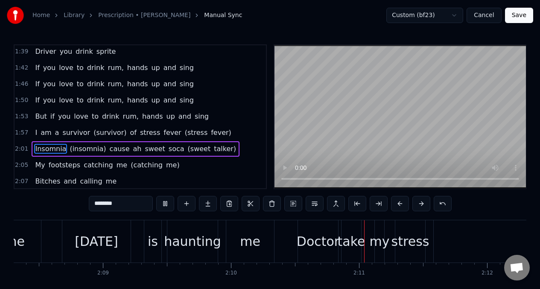
scroll to position [0, 16563]
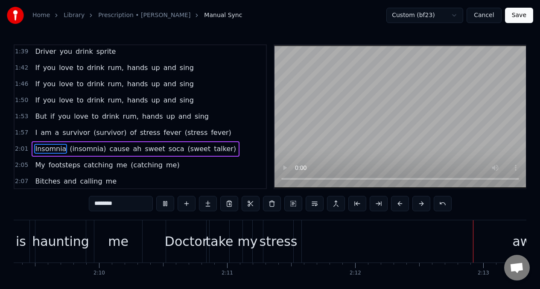
click at [37, 114] on span "But" at bounding box center [40, 116] width 13 height 10
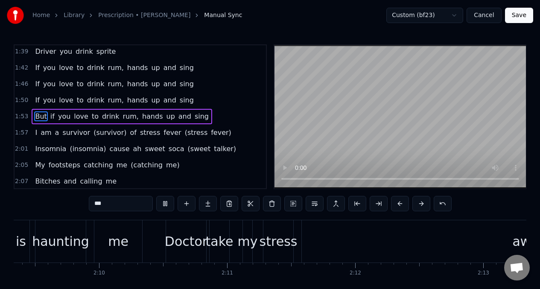
type input "***"
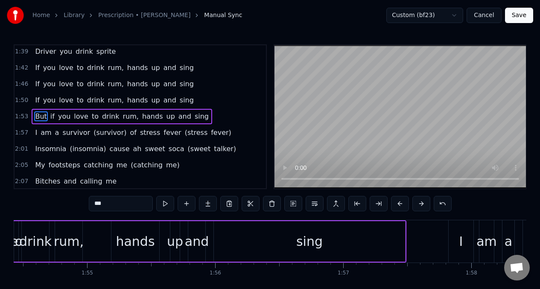
scroll to position [0, 14541]
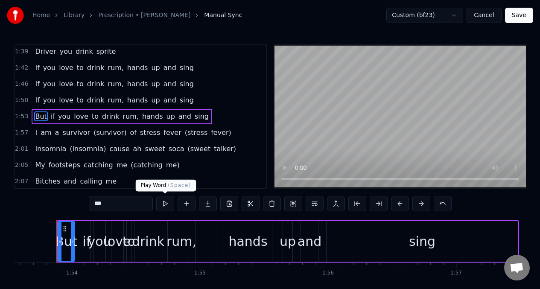
click at [163, 203] on button at bounding box center [165, 203] width 18 height 15
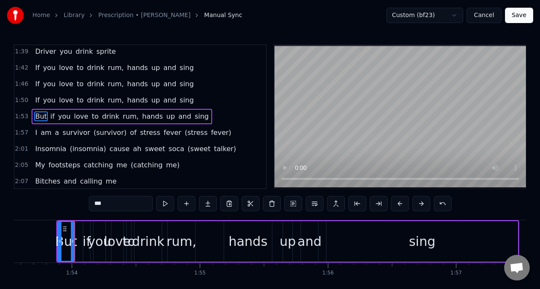
click at [162, 203] on button at bounding box center [165, 203] width 18 height 15
click at [270, 201] on button at bounding box center [272, 203] width 18 height 15
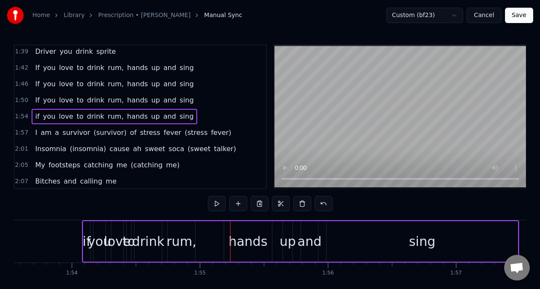
click at [84, 242] on div "if" at bounding box center [87, 241] width 8 height 19
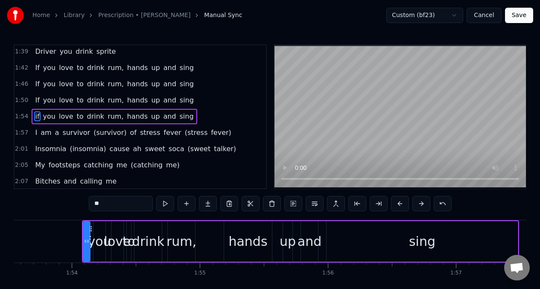
click at [100, 205] on input "**" at bounding box center [121, 203] width 64 height 15
type input "*"
type input "**"
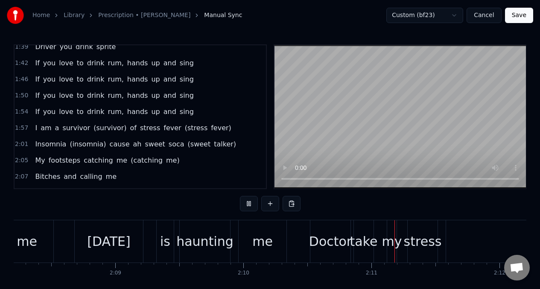
scroll to position [528, 0]
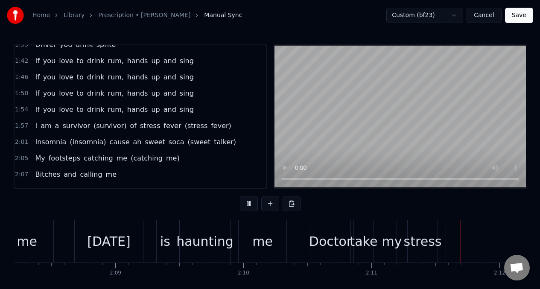
click at [37, 159] on span "My" at bounding box center [40, 158] width 12 height 10
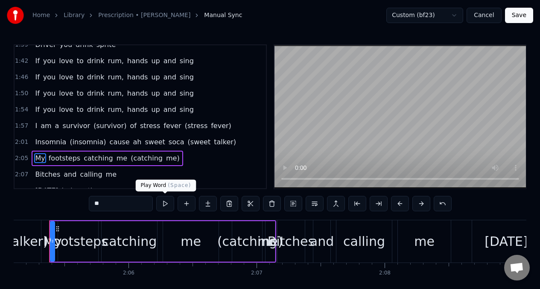
scroll to position [0, 16014]
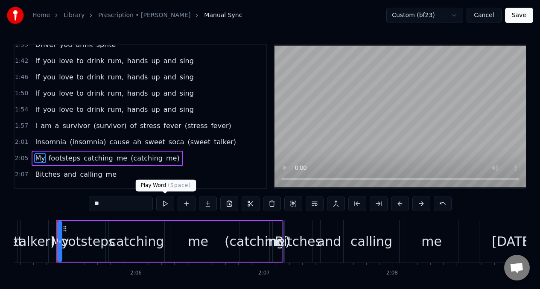
click at [164, 204] on button at bounding box center [165, 203] width 18 height 15
click at [162, 204] on button at bounding box center [165, 203] width 18 height 15
click at [58, 161] on span "footsteps" at bounding box center [64, 158] width 33 height 10
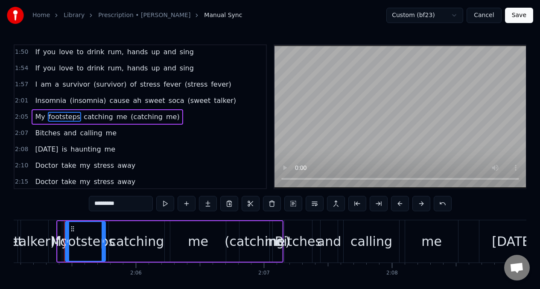
scroll to position [569, 0]
click at [166, 201] on button at bounding box center [165, 203] width 18 height 15
click at [165, 201] on button at bounding box center [165, 203] width 18 height 15
click at [163, 202] on button at bounding box center [165, 203] width 18 height 15
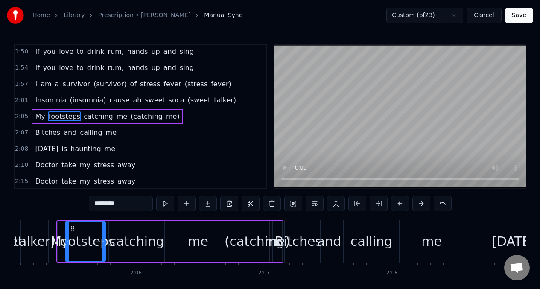
click at [163, 202] on button at bounding box center [165, 203] width 18 height 15
click at [94, 119] on span "catching" at bounding box center [98, 116] width 31 height 10
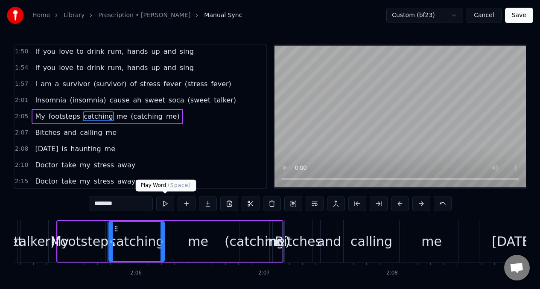
click at [163, 201] on button at bounding box center [165, 203] width 18 height 15
click at [34, 104] on span "Insomnia" at bounding box center [50, 100] width 33 height 10
type input "********"
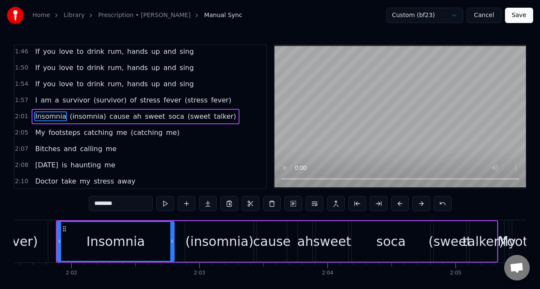
scroll to position [0, 15566]
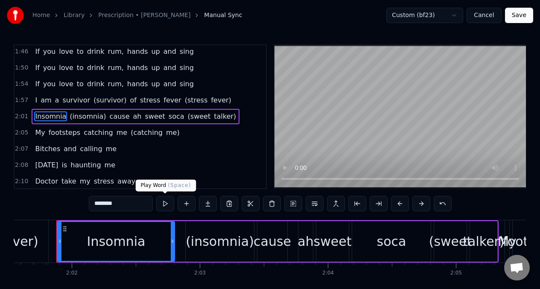
click at [163, 204] on button at bounding box center [165, 203] width 18 height 15
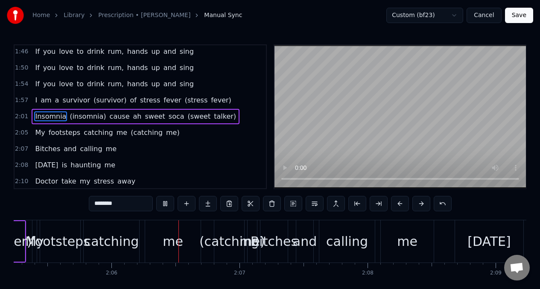
scroll to position [0, 16043]
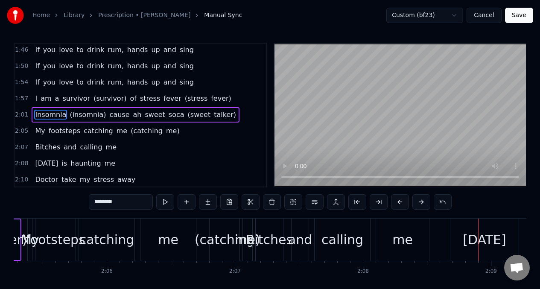
click at [94, 135] on span "catching" at bounding box center [98, 131] width 31 height 10
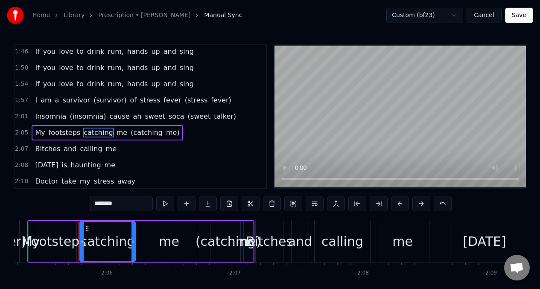
scroll to position [569, 0]
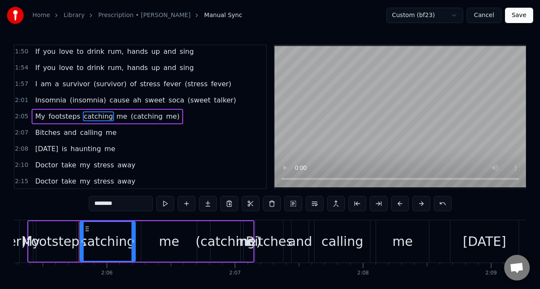
click at [121, 204] on input "********" at bounding box center [121, 203] width 64 height 15
type input "*"
click at [168, 244] on div "me" at bounding box center [169, 241] width 20 height 19
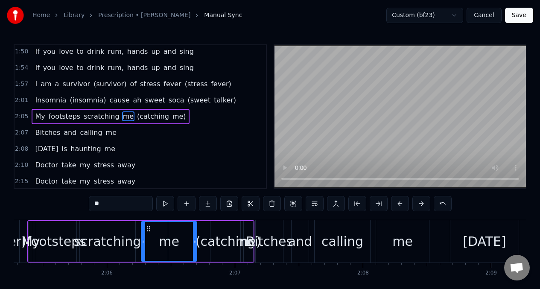
click at [111, 206] on input "**" at bounding box center [121, 203] width 64 height 15
type input "***"
click at [33, 116] on div "My footsteps scratching meh (catching me)" at bounding box center [113, 116] width 162 height 15
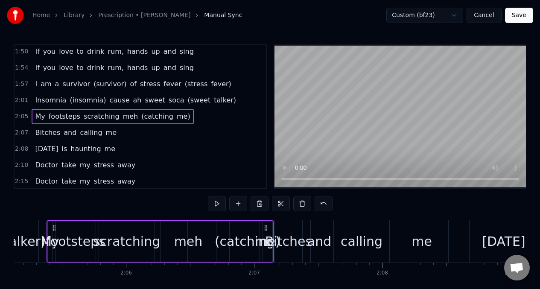
scroll to position [0, 16014]
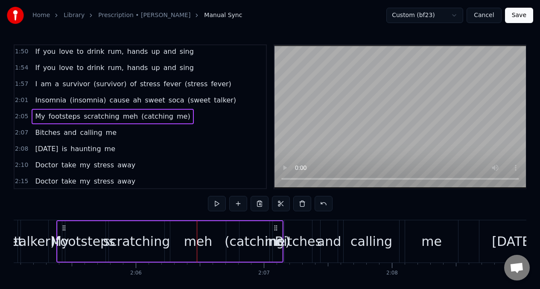
click at [34, 102] on span "Insomnia" at bounding box center [50, 100] width 33 height 10
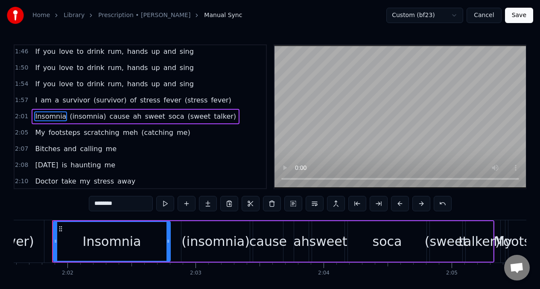
scroll to position [0, 15566]
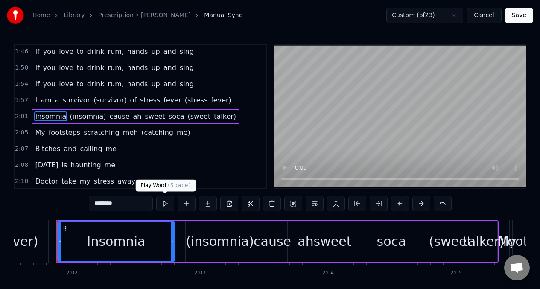
click at [162, 203] on button at bounding box center [165, 203] width 18 height 15
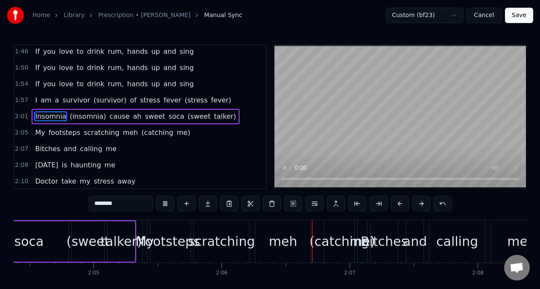
scroll to position [0, 16061]
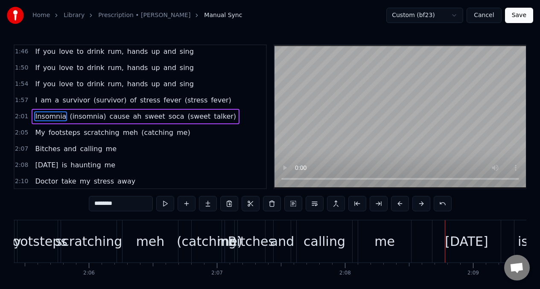
click at [37, 132] on span "My" at bounding box center [40, 133] width 12 height 10
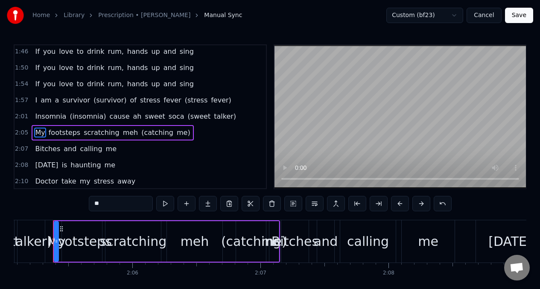
scroll to position [0, 16014]
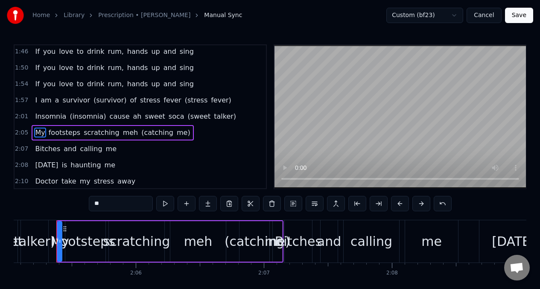
click at [113, 206] on input "**" at bounding box center [121, 203] width 64 height 15
click at [34, 132] on span "Meh" at bounding box center [42, 133] width 16 height 10
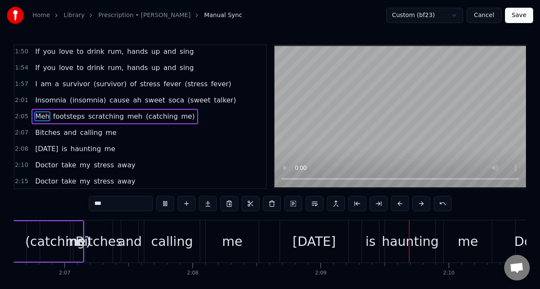
scroll to position [0, 16449]
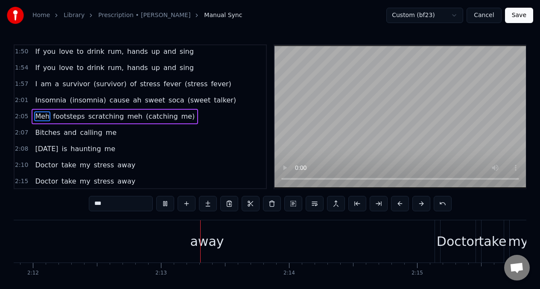
click at [45, 137] on span "Bitches" at bounding box center [47, 133] width 27 height 10
type input "*******"
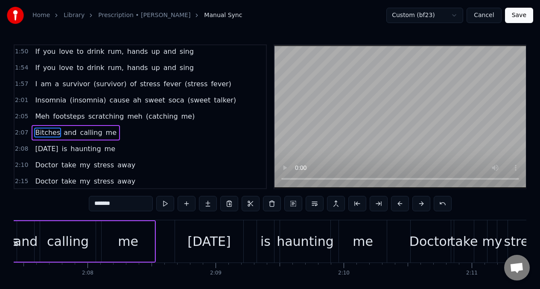
scroll to position [0, 16242]
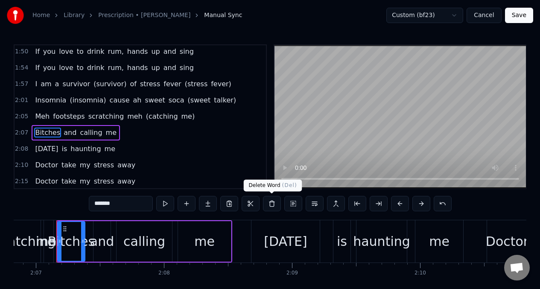
click at [270, 203] on button at bounding box center [272, 203] width 18 height 15
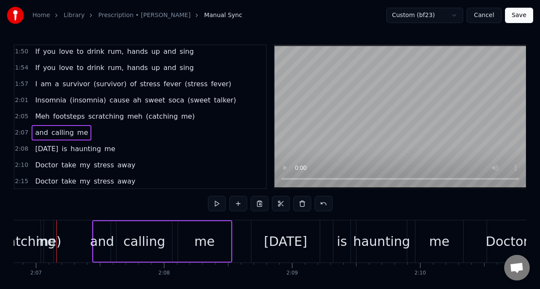
click at [40, 131] on span "and" at bounding box center [41, 133] width 15 height 10
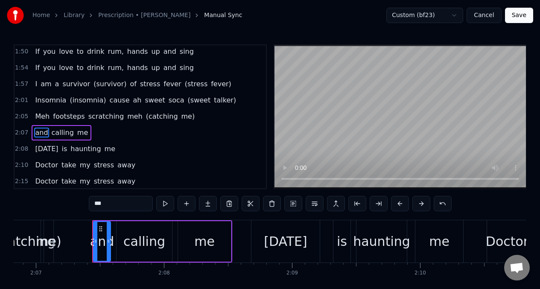
scroll to position [586, 0]
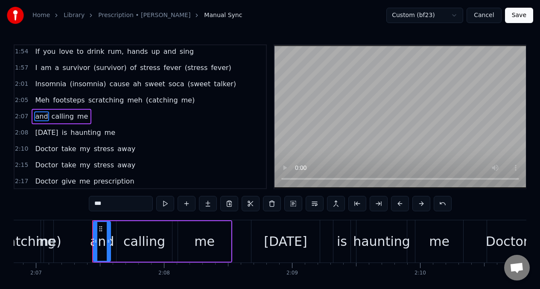
click at [115, 209] on input "***" at bounding box center [121, 203] width 64 height 15
type input "*"
click at [164, 202] on button at bounding box center [165, 203] width 18 height 15
drag, startPoint x: 96, startPoint y: 234, endPoint x: 91, endPoint y: 234, distance: 4.3
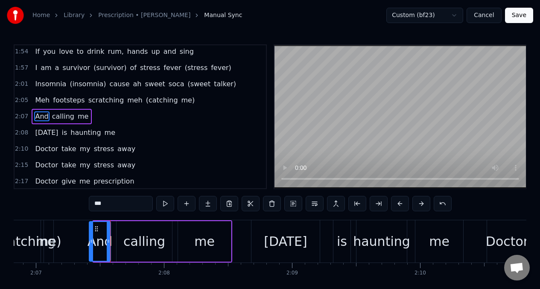
click at [91, 234] on div at bounding box center [91, 241] width 3 height 39
click at [164, 204] on button at bounding box center [165, 203] width 18 height 15
click at [88, 236] on div at bounding box center [88, 241] width 3 height 39
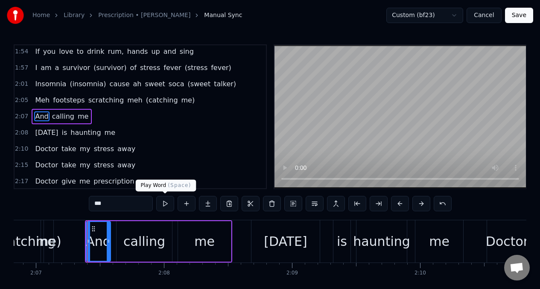
click at [165, 205] on button at bounding box center [165, 203] width 18 height 15
click at [150, 247] on div "calling" at bounding box center [144, 241] width 42 height 19
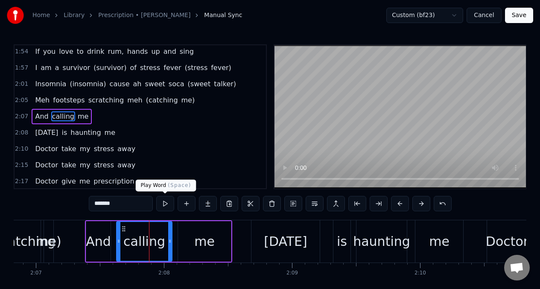
click at [167, 205] on button at bounding box center [165, 203] width 18 height 15
click at [197, 245] on div "me" at bounding box center [204, 241] width 20 height 19
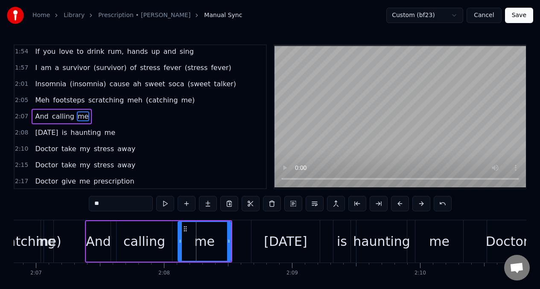
click at [111, 204] on input "**" at bounding box center [121, 203] width 64 height 15
type input "***"
click at [164, 206] on button at bounding box center [165, 203] width 18 height 15
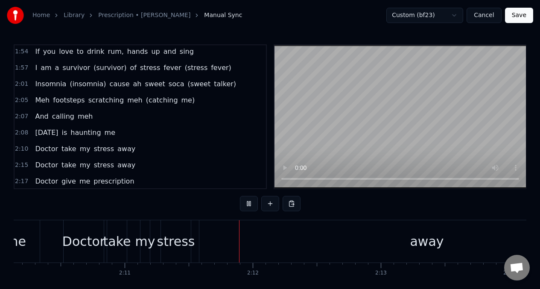
scroll to position [0, 16721]
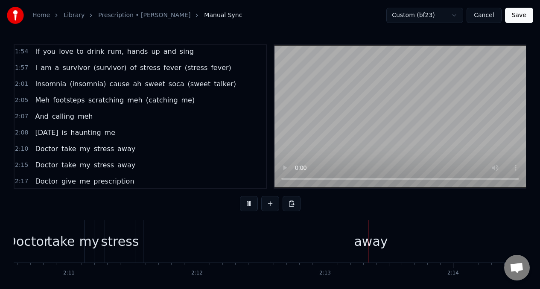
click at [34, 113] on span "And" at bounding box center [41, 116] width 15 height 10
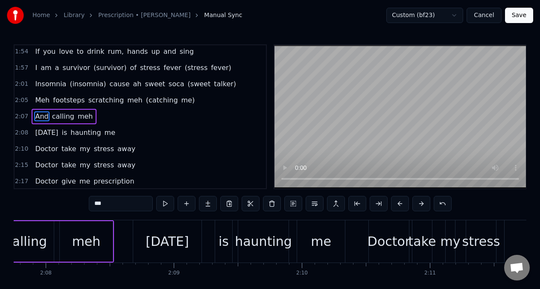
scroll to position [0, 16271]
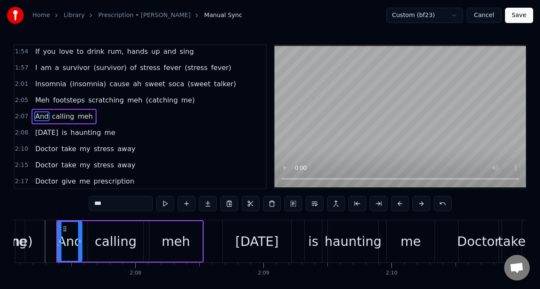
click at [311, 245] on div "is" at bounding box center [313, 241] width 10 height 19
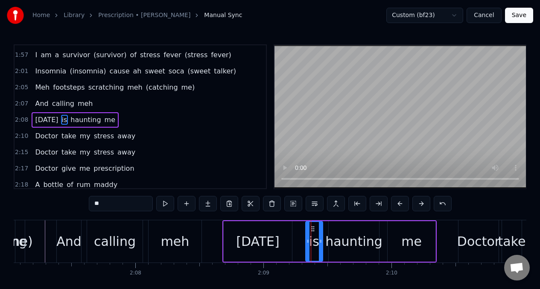
scroll to position [602, 0]
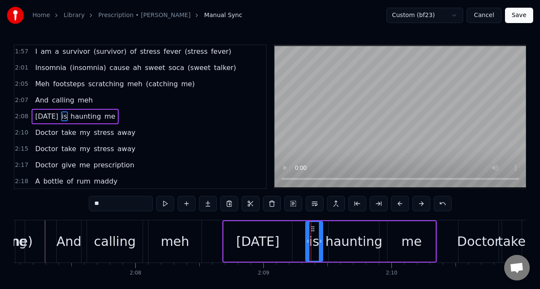
click at [101, 204] on input "**" at bounding box center [121, 203] width 64 height 15
click at [102, 204] on input "**" at bounding box center [121, 203] width 64 height 15
type input "*"
click at [257, 237] on div "[DATE]" at bounding box center [257, 241] width 43 height 19
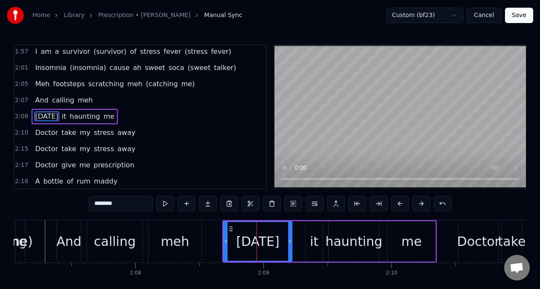
click at [131, 205] on input "********" at bounding box center [121, 203] width 64 height 15
click at [408, 243] on div "me" at bounding box center [411, 241] width 20 height 19
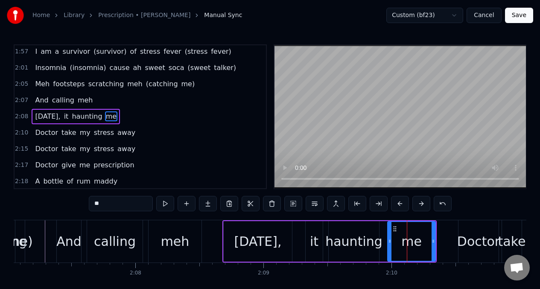
click at [106, 206] on input "**" at bounding box center [121, 203] width 64 height 15
click at [39, 87] on span "Meh" at bounding box center [42, 84] width 16 height 10
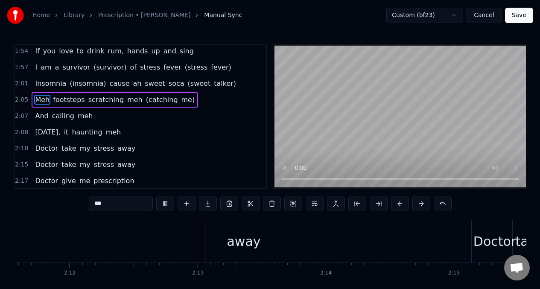
scroll to position [0, 16890]
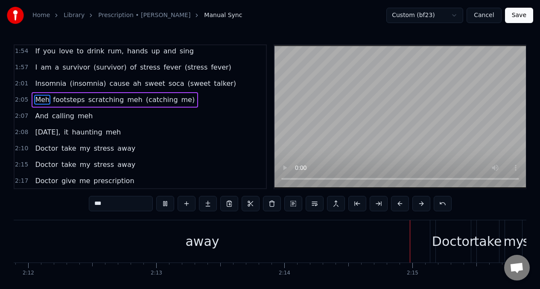
click at [57, 99] on span "footsteps" at bounding box center [68, 100] width 33 height 10
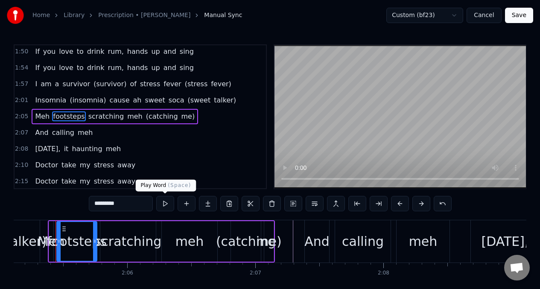
scroll to position [0, 16022]
click at [164, 204] on button at bounding box center [165, 203] width 18 height 15
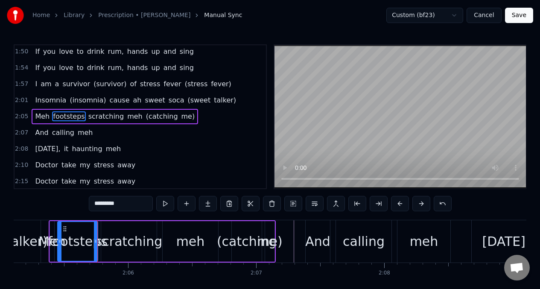
click at [164, 204] on button at bounding box center [165, 203] width 18 height 15
click at [131, 207] on input "*********" at bounding box center [121, 203] width 64 height 15
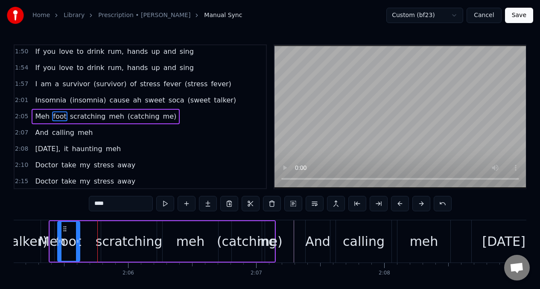
drag, startPoint x: 95, startPoint y: 234, endPoint x: 77, endPoint y: 236, distance: 18.1
click at [77, 236] on div at bounding box center [77, 241] width 3 height 39
type input "****"
click at [185, 204] on button at bounding box center [187, 203] width 18 height 15
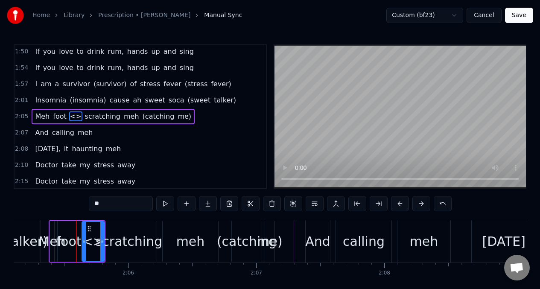
click at [106, 207] on input "**" at bounding box center [121, 203] width 64 height 15
type input "*"
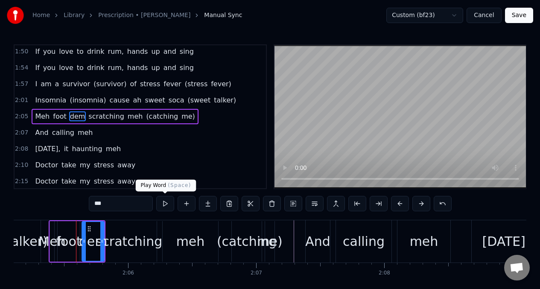
click at [164, 206] on button at bounding box center [165, 203] width 18 height 15
click at [163, 205] on button at bounding box center [165, 203] width 18 height 15
click at [50, 226] on div "Meh" at bounding box center [52, 241] width 4 height 41
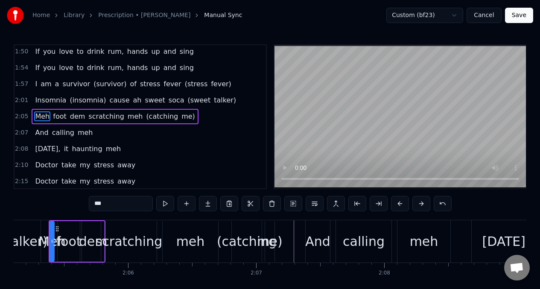
scroll to position [0, 16015]
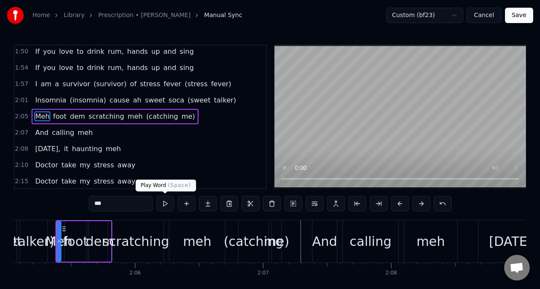
click at [164, 203] on button at bounding box center [165, 203] width 18 height 15
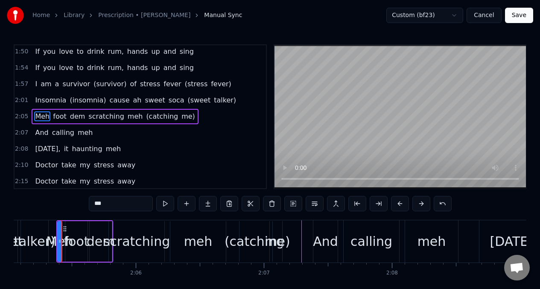
click at [163, 203] on button at bounding box center [165, 203] width 18 height 15
click at [74, 242] on div "foot" at bounding box center [76, 241] width 25 height 19
type input "****"
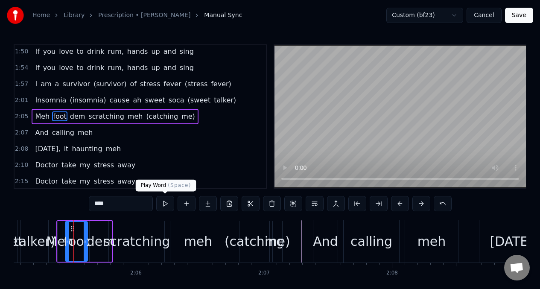
click at [164, 204] on button at bounding box center [165, 203] width 18 height 15
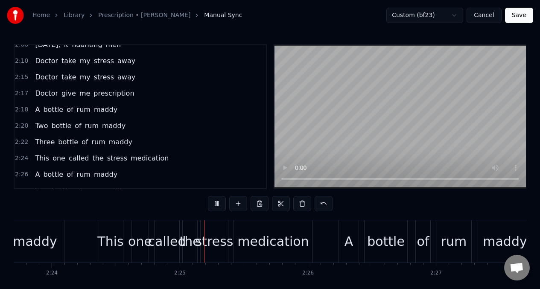
scroll to position [0, 18420]
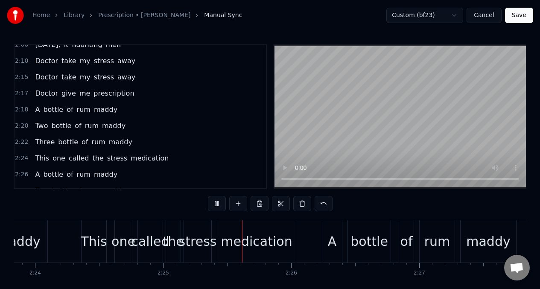
click at [35, 113] on span "A" at bounding box center [37, 110] width 6 height 10
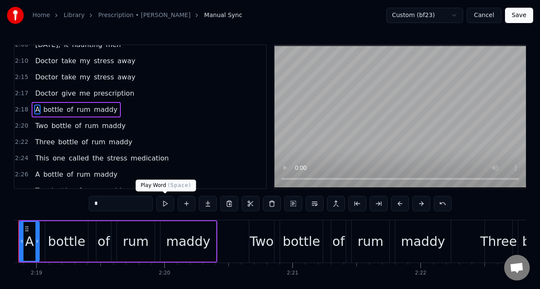
scroll to position [0, 17740]
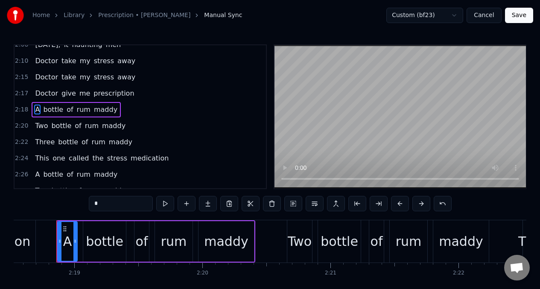
click at [109, 206] on input "*" at bounding box center [121, 203] width 64 height 15
click at [70, 110] on span "of" at bounding box center [74, 110] width 8 height 10
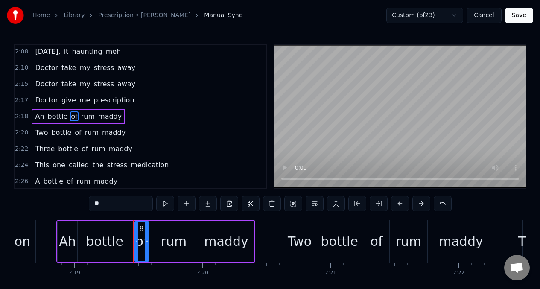
click at [109, 203] on input "**" at bounding box center [121, 203] width 64 height 15
type input "*"
click at [223, 246] on div "maddy" at bounding box center [226, 241] width 44 height 19
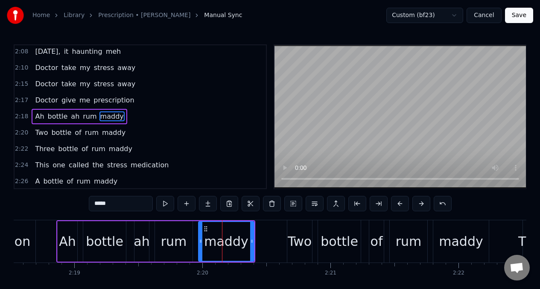
click at [117, 207] on input "*****" at bounding box center [121, 203] width 64 height 15
click at [185, 248] on div "rum" at bounding box center [174, 241] width 38 height 41
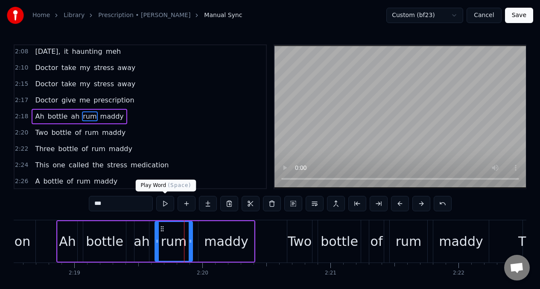
click at [165, 204] on button at bounding box center [165, 203] width 18 height 15
click at [207, 234] on div "maddy" at bounding box center [226, 241] width 55 height 41
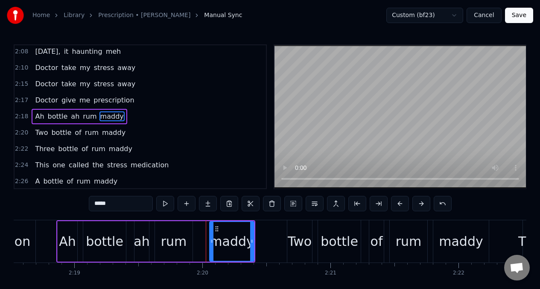
drag, startPoint x: 201, startPoint y: 235, endPoint x: 213, endPoint y: 236, distance: 11.1
click at [213, 236] on div at bounding box center [211, 241] width 3 height 39
click at [163, 208] on button at bounding box center [165, 203] width 18 height 15
click at [163, 207] on button at bounding box center [165, 203] width 18 height 15
click at [176, 250] on div "rum" at bounding box center [174, 241] width 26 height 19
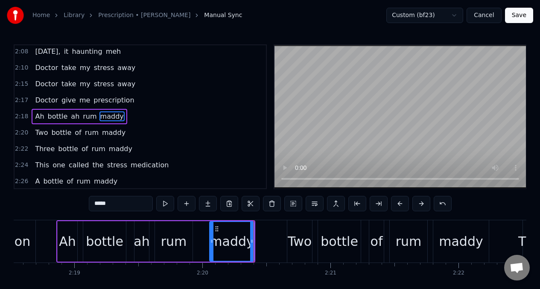
type input "***"
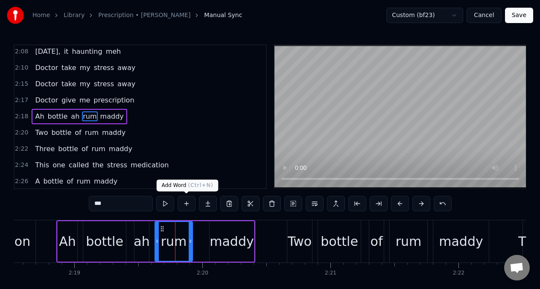
click at [184, 204] on button at bounding box center [187, 203] width 18 height 15
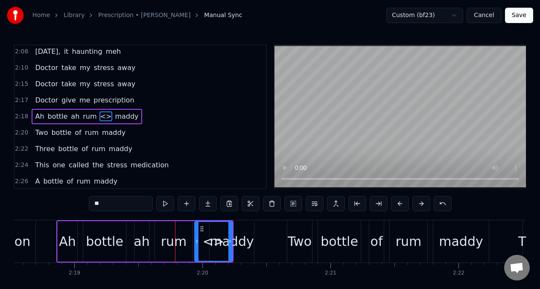
click at [114, 204] on input "**" at bounding box center [121, 203] width 64 height 15
type input "*"
click at [172, 238] on div "rum" at bounding box center [174, 241] width 26 height 19
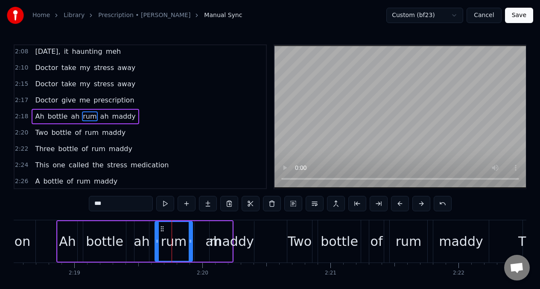
click at [202, 241] on div "ah" at bounding box center [214, 241] width 38 height 41
type input "**"
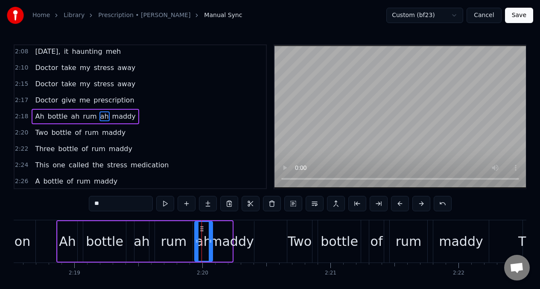
drag, startPoint x: 230, startPoint y: 233, endPoint x: 210, endPoint y: 237, distance: 20.1
click at [210, 237] on div at bounding box center [210, 241] width 3 height 39
drag, startPoint x: 198, startPoint y: 236, endPoint x: 155, endPoint y: 250, distance: 44.7
click at [194, 236] on div at bounding box center [192, 241] width 3 height 39
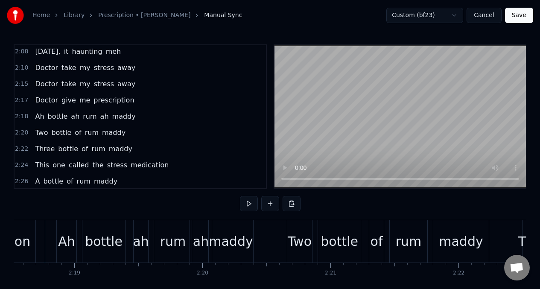
scroll to position [0, 17729]
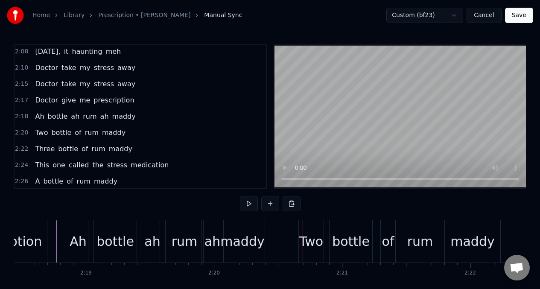
click at [235, 245] on div "maddy" at bounding box center [242, 241] width 44 height 19
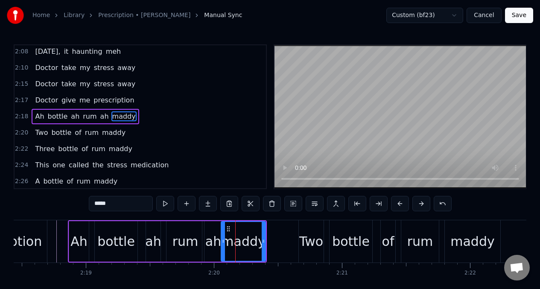
click at [118, 204] on input "*****" at bounding box center [121, 203] width 64 height 15
type input "*"
click at [216, 245] on div "ah" at bounding box center [213, 241] width 16 height 19
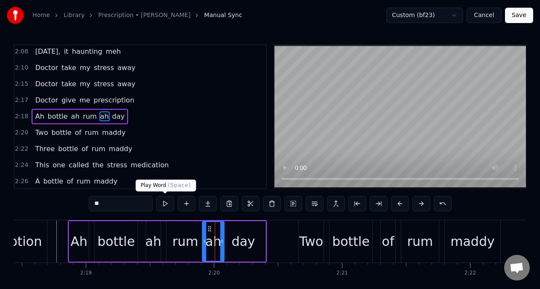
click at [162, 205] on button at bounding box center [165, 203] width 18 height 15
click at [243, 235] on div "day" at bounding box center [242, 241] width 23 height 19
type input "***"
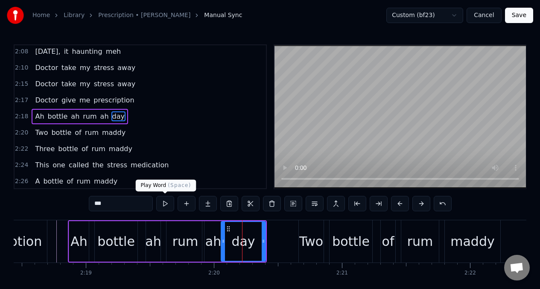
click at [164, 204] on button at bounding box center [165, 203] width 18 height 15
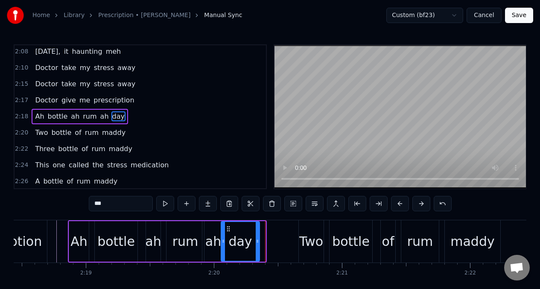
drag, startPoint x: 265, startPoint y: 242, endPoint x: 257, endPoint y: 242, distance: 7.7
click at [259, 242] on icon at bounding box center [257, 241] width 3 height 7
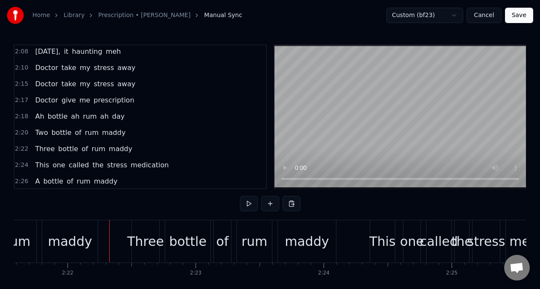
scroll to position [0, 18184]
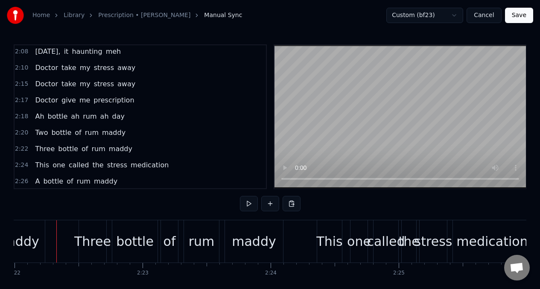
click at [76, 134] on span "of" at bounding box center [78, 133] width 8 height 10
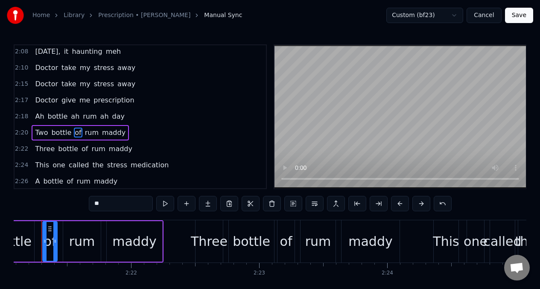
scroll to position [0, 18053]
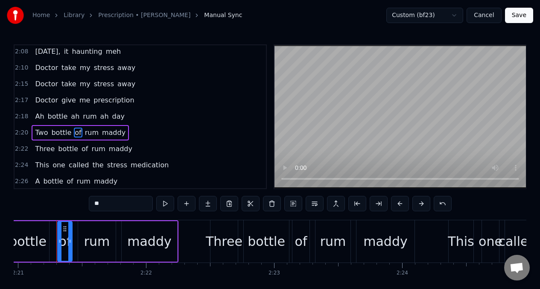
click at [112, 206] on input "**" at bounding box center [121, 203] width 64 height 15
type input "*"
click at [97, 152] on span "rum" at bounding box center [97, 149] width 15 height 10
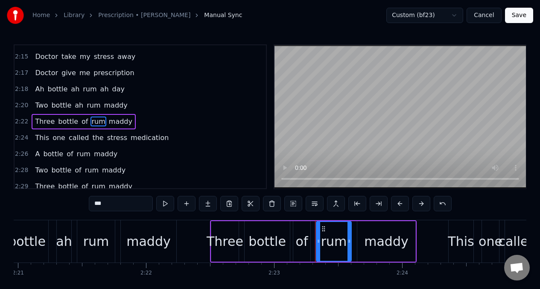
scroll to position [699, 0]
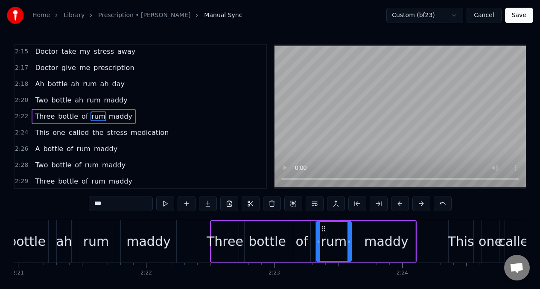
drag, startPoint x: 357, startPoint y: 240, endPoint x: 362, endPoint y: 240, distance: 4.7
click at [362, 240] on div "maddy" at bounding box center [386, 241] width 58 height 41
type input "*****"
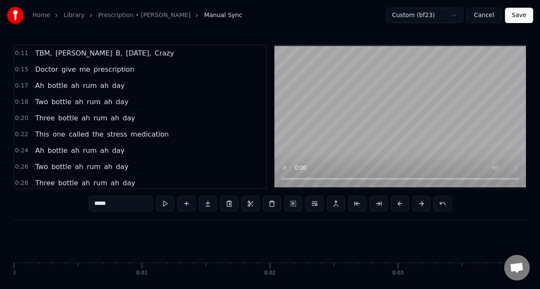
scroll to position [0, 18053]
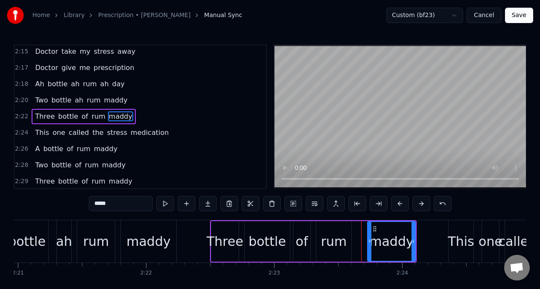
click at [371, 236] on div at bounding box center [369, 241] width 3 height 39
click at [337, 241] on div "rum" at bounding box center [334, 241] width 26 height 19
type input "***"
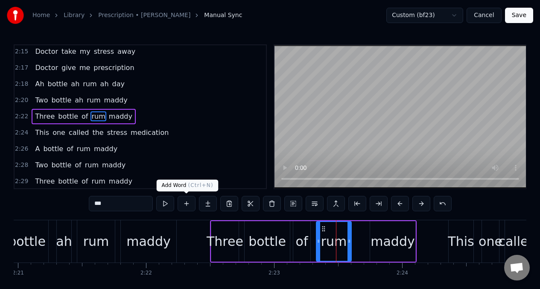
click at [185, 202] on button at bounding box center [187, 203] width 18 height 15
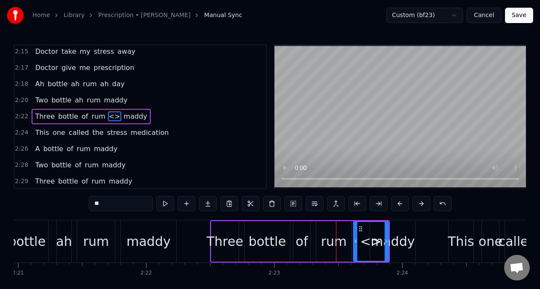
click at [112, 205] on input "**" at bounding box center [121, 203] width 64 height 15
type input "*"
click at [164, 206] on button at bounding box center [165, 203] width 18 height 15
drag, startPoint x: 387, startPoint y: 233, endPoint x: 371, endPoint y: 236, distance: 16.2
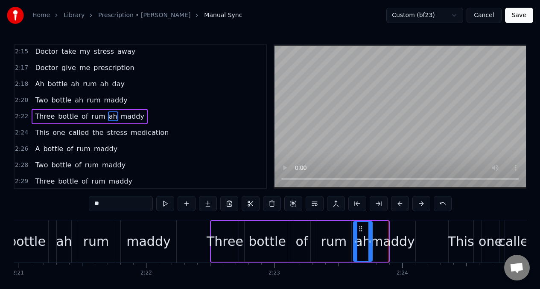
click at [371, 236] on div at bounding box center [369, 241] width 3 height 39
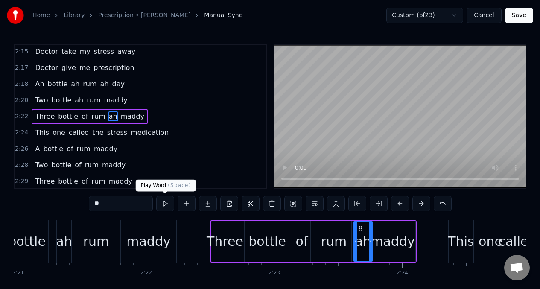
click at [165, 204] on button at bounding box center [165, 203] width 18 height 15
click at [164, 203] on button at bounding box center [165, 203] width 18 height 15
click at [368, 231] on div at bounding box center [367, 241] width 3 height 39
click at [394, 236] on div "maddy" at bounding box center [393, 241] width 44 height 19
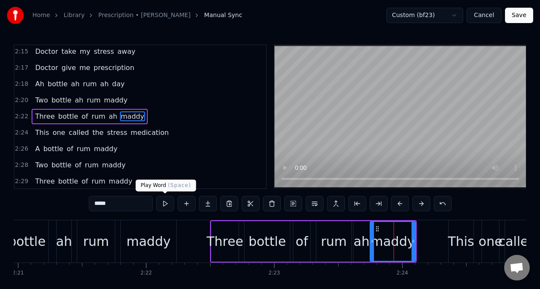
click at [161, 204] on button at bounding box center [165, 203] width 18 height 15
click at [117, 206] on input "*****" at bounding box center [121, 203] width 64 height 15
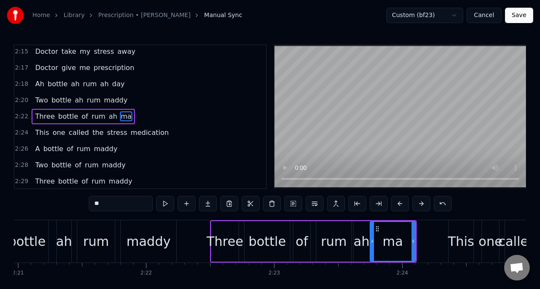
type input "*"
click at [44, 119] on span "Three" at bounding box center [44, 116] width 21 height 10
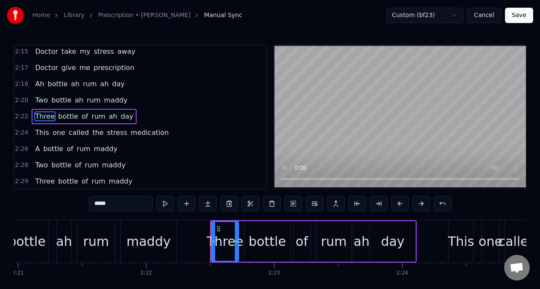
click at [88, 100] on span "rum" at bounding box center [93, 100] width 15 height 10
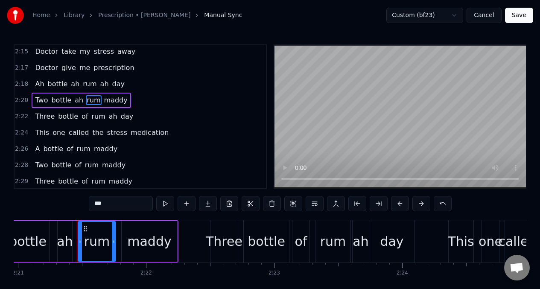
scroll to position [683, 0]
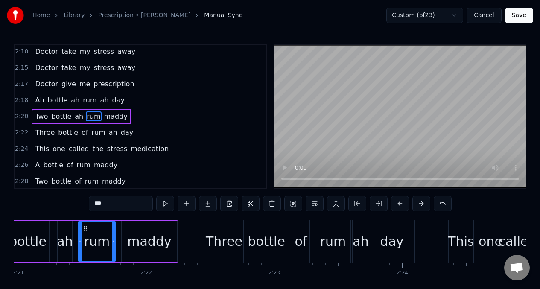
click at [38, 101] on span "Ah" at bounding box center [39, 100] width 11 height 10
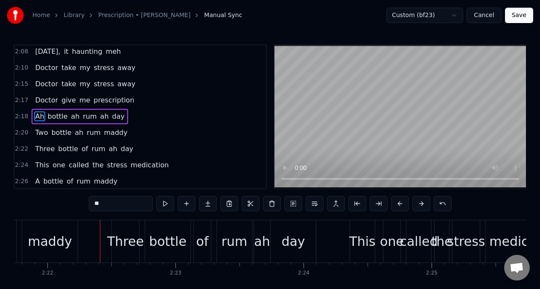
scroll to position [0, 18169]
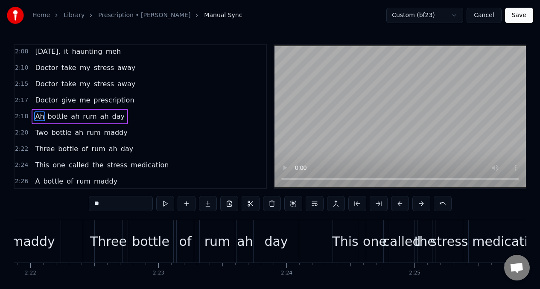
click at [88, 132] on span "rum" at bounding box center [93, 133] width 15 height 10
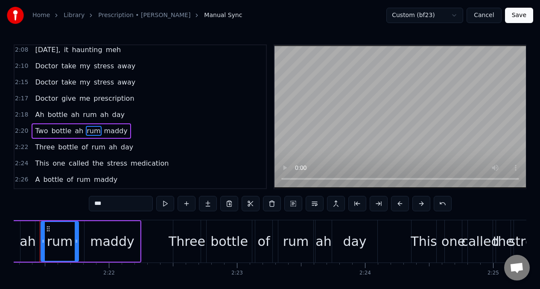
scroll to position [0, 18073]
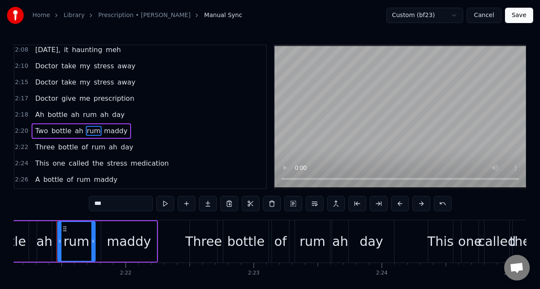
click at [105, 235] on div "maddy" at bounding box center [128, 241] width 55 height 41
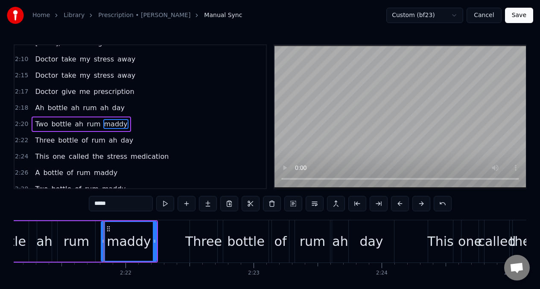
scroll to position [683, 0]
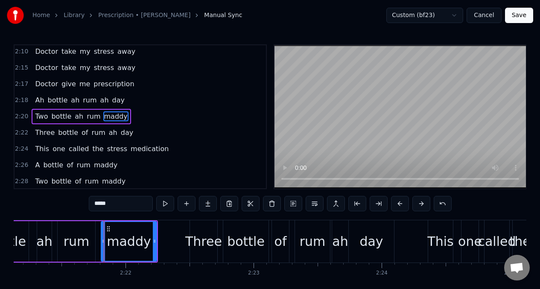
click at [82, 242] on div "rum" at bounding box center [77, 241] width 26 height 19
type input "***"
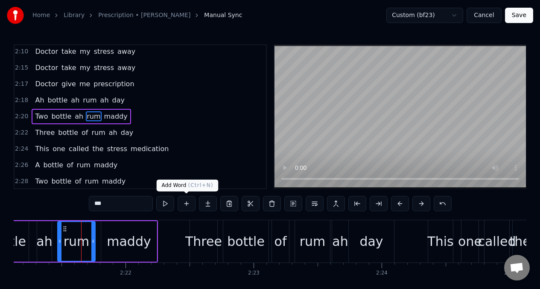
click at [188, 204] on button at bounding box center [187, 203] width 18 height 15
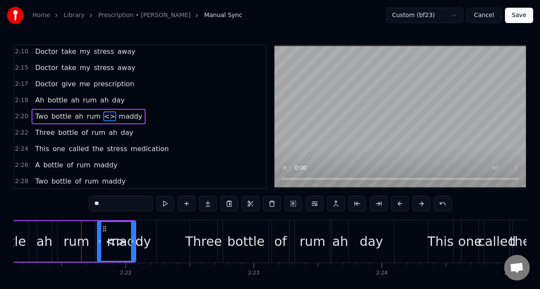
click at [108, 206] on input "**" at bounding box center [121, 203] width 64 height 15
type input "*"
click at [165, 204] on button at bounding box center [165, 203] width 18 height 15
drag, startPoint x: 133, startPoint y: 232, endPoint x: 111, endPoint y: 233, distance: 22.2
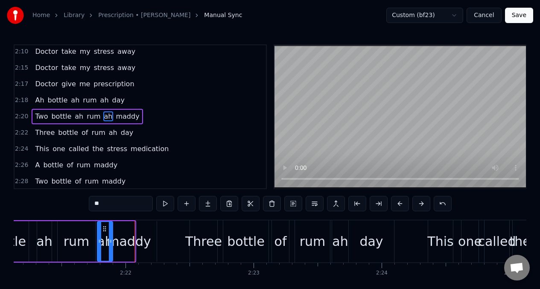
click at [111, 233] on div at bounding box center [110, 241] width 3 height 39
click at [95, 236] on div at bounding box center [95, 241] width 3 height 39
click at [110, 236] on div "ah" at bounding box center [103, 241] width 20 height 41
click at [110, 234] on div "ah" at bounding box center [103, 241] width 20 height 41
click at [113, 232] on div "maddy" at bounding box center [129, 241] width 44 height 19
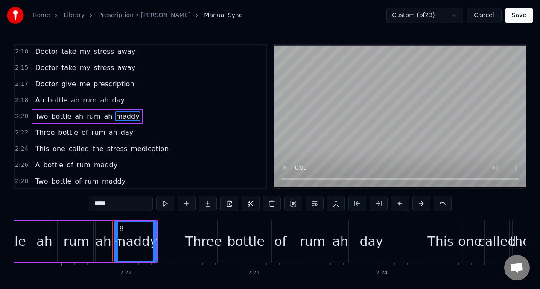
drag, startPoint x: 103, startPoint y: 232, endPoint x: 111, endPoint y: 231, distance: 8.5
click at [116, 231] on div at bounding box center [115, 241] width 3 height 39
click at [103, 231] on div "ah" at bounding box center [103, 241] width 19 height 41
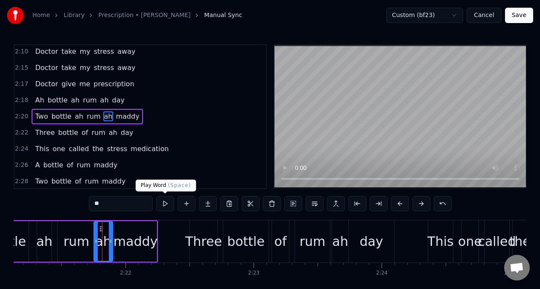
click at [164, 205] on button at bounding box center [165, 203] width 18 height 15
click at [167, 202] on button at bounding box center [165, 203] width 18 height 15
click at [132, 242] on div "maddy" at bounding box center [136, 241] width 44 height 19
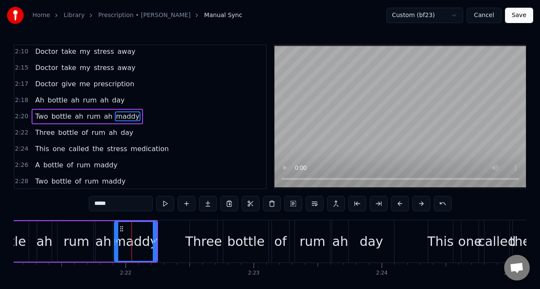
click at [117, 207] on input "*****" at bounding box center [121, 203] width 64 height 15
type input "*"
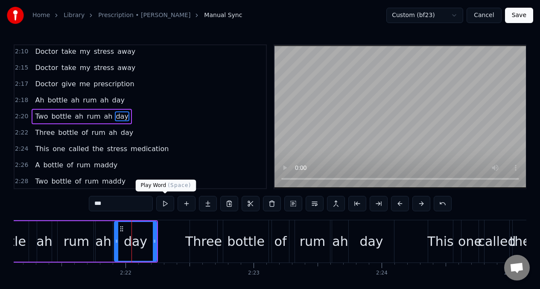
click at [167, 203] on button at bounding box center [165, 203] width 18 height 15
click at [35, 113] on span "Two" at bounding box center [41, 116] width 15 height 10
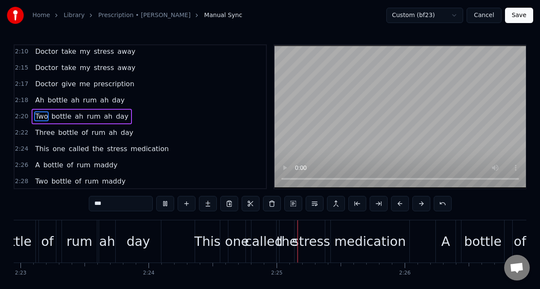
scroll to position [0, 18428]
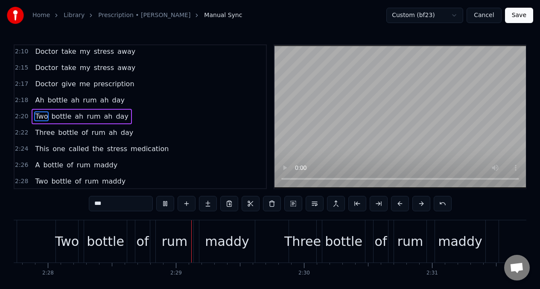
click at [41, 147] on span "This" at bounding box center [42, 149] width 16 height 10
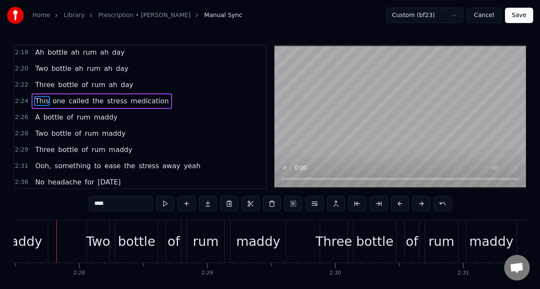
scroll to position [762, 0]
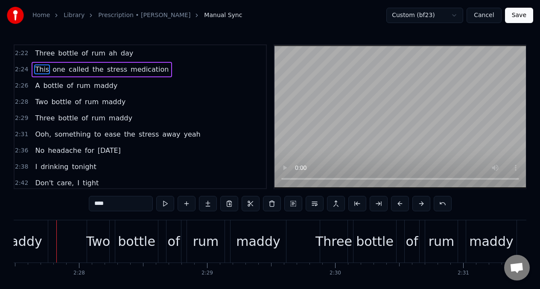
click at [38, 86] on span "A" at bounding box center [37, 86] width 6 height 10
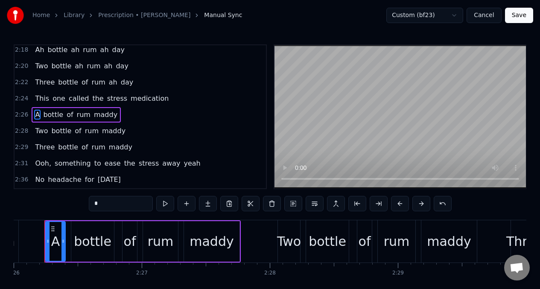
scroll to position [0, 18686]
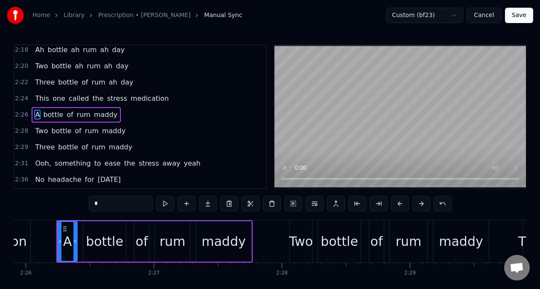
click at [116, 210] on input "*" at bounding box center [121, 203] width 64 height 15
click at [70, 117] on span "of" at bounding box center [74, 115] width 8 height 10
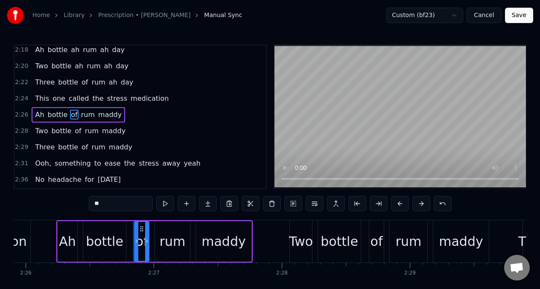
scroll to position [732, 0]
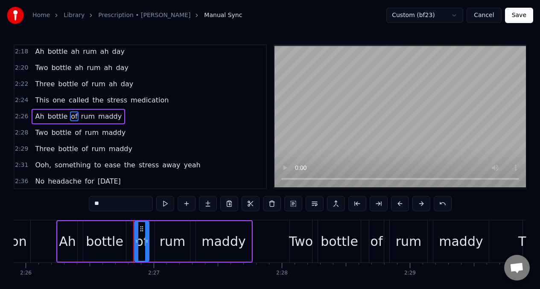
click at [105, 208] on input "**" at bounding box center [121, 203] width 64 height 15
type input "*"
click at [166, 242] on div "rum" at bounding box center [173, 241] width 26 height 19
type input "***"
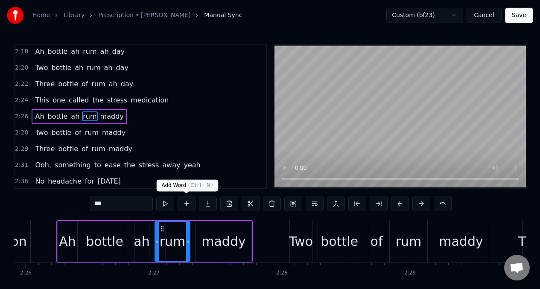
click at [185, 203] on button at bounding box center [187, 203] width 18 height 15
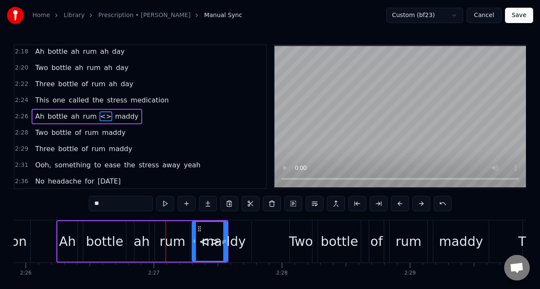
click at [110, 206] on input "**" at bounding box center [121, 203] width 64 height 15
type input "*"
click at [164, 204] on button at bounding box center [165, 203] width 18 height 15
drag, startPoint x: 225, startPoint y: 231, endPoint x: 195, endPoint y: 236, distance: 30.7
click at [207, 234] on div at bounding box center [206, 241] width 3 height 39
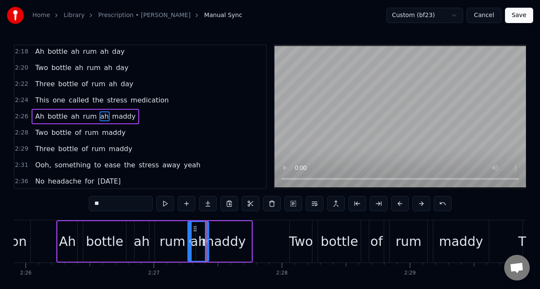
drag, startPoint x: 193, startPoint y: 236, endPoint x: 199, endPoint y: 233, distance: 5.9
click at [189, 236] on div at bounding box center [189, 241] width 3 height 39
click at [204, 234] on div at bounding box center [202, 241] width 3 height 39
click at [39, 119] on span "Ah" at bounding box center [39, 116] width 11 height 10
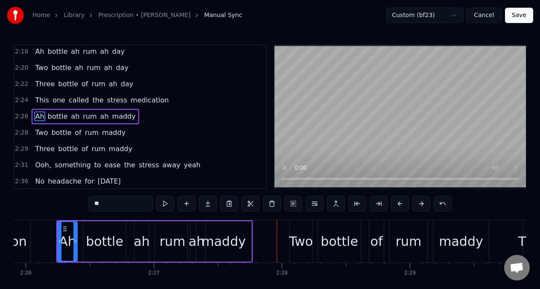
click at [122, 116] on span "maddy" at bounding box center [123, 116] width 25 height 10
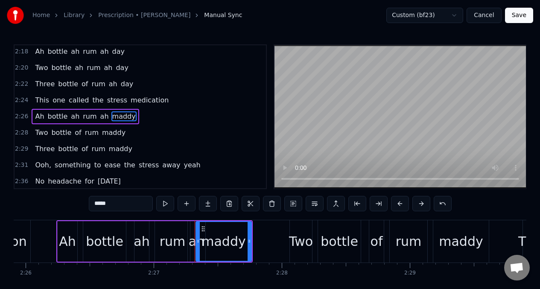
click at [123, 206] on input "*****" at bounding box center [121, 203] width 64 height 15
type input "*"
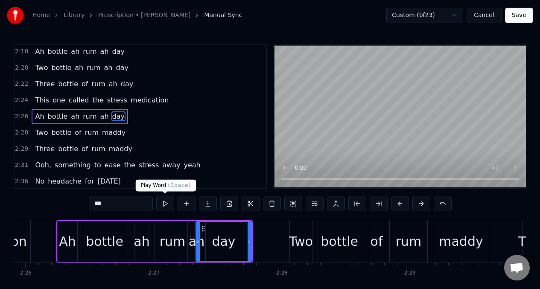
click at [168, 206] on button at bounding box center [165, 203] width 18 height 15
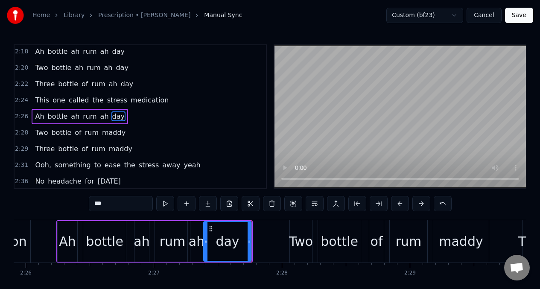
drag, startPoint x: 199, startPoint y: 236, endPoint x: 207, endPoint y: 238, distance: 8.8
click at [207, 238] on div at bounding box center [205, 241] width 3 height 39
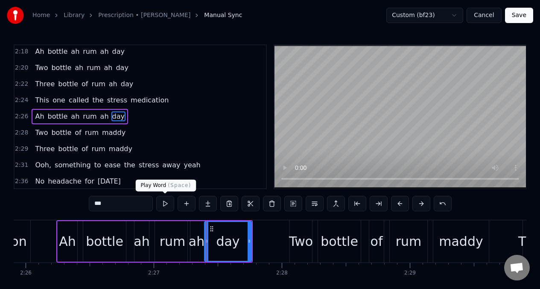
click at [164, 205] on button at bounding box center [165, 203] width 18 height 15
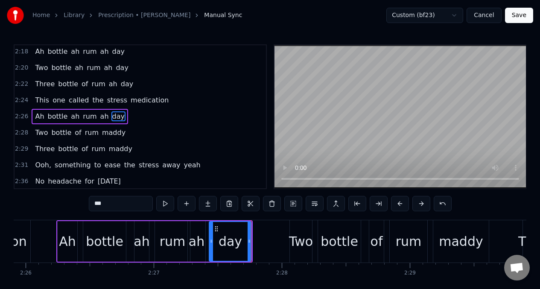
drag, startPoint x: 206, startPoint y: 235, endPoint x: 211, endPoint y: 236, distance: 5.3
click at [211, 236] on div at bounding box center [211, 241] width 3 height 39
click at [162, 203] on button at bounding box center [165, 203] width 18 height 15
click at [201, 234] on div "ah" at bounding box center [197, 241] width 16 height 19
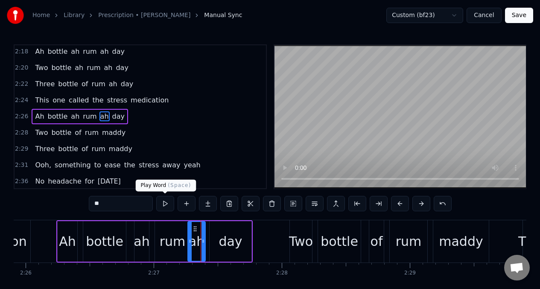
click at [165, 205] on button at bounding box center [165, 203] width 18 height 15
click at [74, 134] on span "of" at bounding box center [78, 133] width 8 height 10
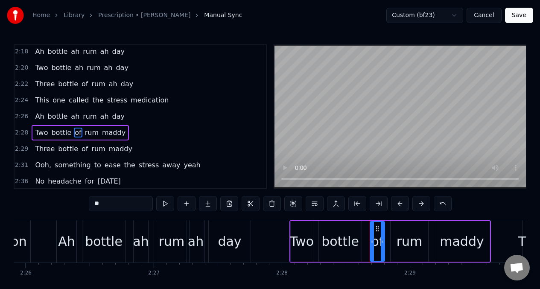
scroll to position [748, 0]
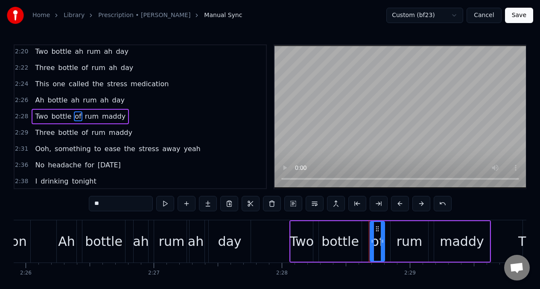
click at [105, 202] on input "**" at bounding box center [121, 203] width 64 height 15
type input "*"
click at [89, 119] on span "rum" at bounding box center [93, 116] width 15 height 10
type input "***"
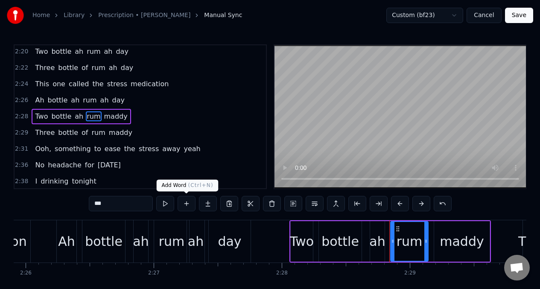
click at [185, 200] on button at bounding box center [187, 203] width 18 height 15
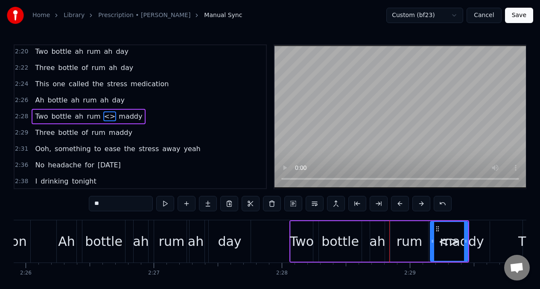
click at [116, 206] on input "**" at bounding box center [121, 203] width 64 height 15
type input "*"
click at [165, 203] on button at bounding box center [165, 203] width 18 height 15
click at [413, 239] on div "rum" at bounding box center [410, 241] width 26 height 19
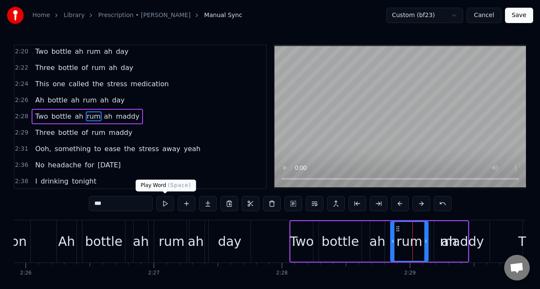
click at [164, 203] on button at bounding box center [165, 203] width 18 height 15
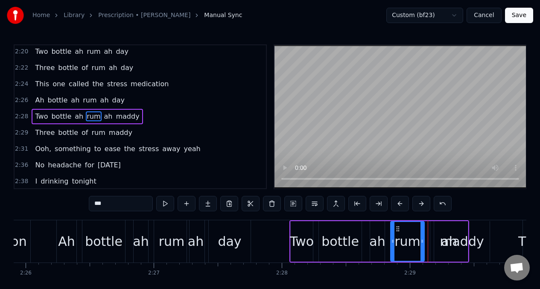
click at [423, 233] on div at bounding box center [421, 241] width 3 height 39
click at [420, 235] on div at bounding box center [420, 241] width 3 height 39
click at [449, 232] on div "maddy" at bounding box center [462, 241] width 44 height 19
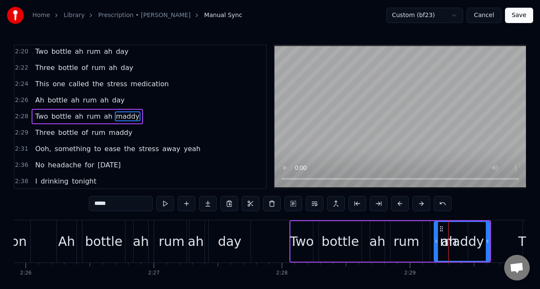
click at [102, 205] on input "*****" at bounding box center [121, 203] width 64 height 15
click at [409, 241] on div "rum" at bounding box center [407, 241] width 26 height 19
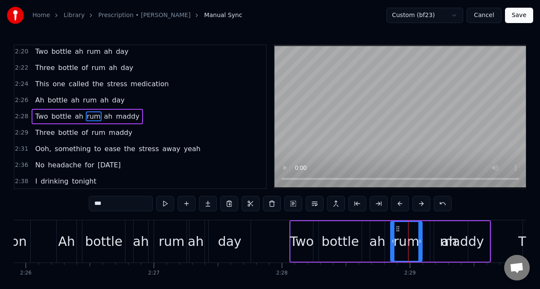
click at [449, 243] on div "maddy" at bounding box center [462, 241] width 44 height 19
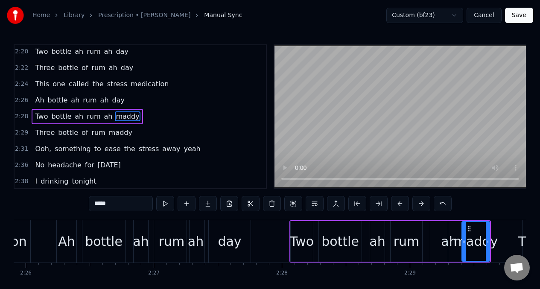
drag, startPoint x: 438, startPoint y: 235, endPoint x: 465, endPoint y: 234, distance: 27.8
click at [465, 234] on div at bounding box center [463, 241] width 3 height 39
click at [443, 234] on div "ah" at bounding box center [449, 241] width 16 height 19
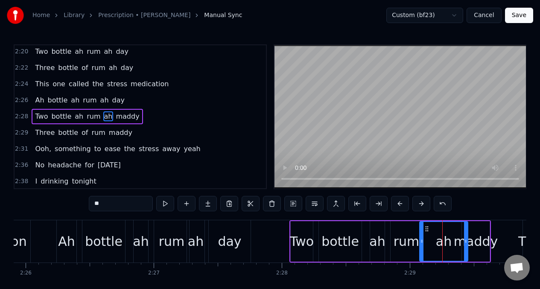
drag, startPoint x: 432, startPoint y: 237, endPoint x: 421, endPoint y: 237, distance: 11.1
click at [421, 237] on div at bounding box center [421, 241] width 3 height 39
drag, startPoint x: 467, startPoint y: 232, endPoint x: 436, endPoint y: 236, distance: 30.6
click at [436, 236] on div at bounding box center [435, 241] width 3 height 39
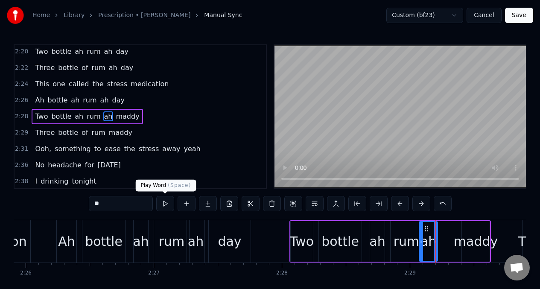
click at [166, 205] on button at bounding box center [165, 203] width 18 height 15
click at [165, 205] on button at bounding box center [165, 203] width 18 height 15
click at [470, 245] on div "maddy" at bounding box center [476, 241] width 44 height 19
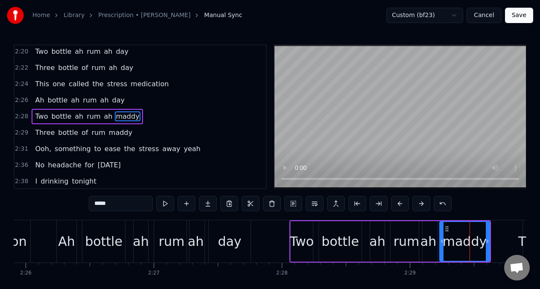
drag, startPoint x: 465, startPoint y: 232, endPoint x: 438, endPoint y: 232, distance: 26.9
click at [443, 233] on div at bounding box center [441, 241] width 3 height 39
click at [115, 204] on input "*****" at bounding box center [121, 203] width 64 height 15
type input "*"
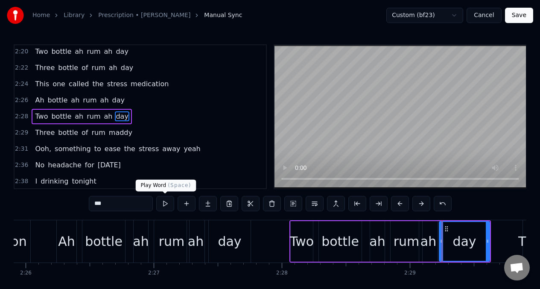
click at [163, 204] on button at bounding box center [165, 203] width 18 height 15
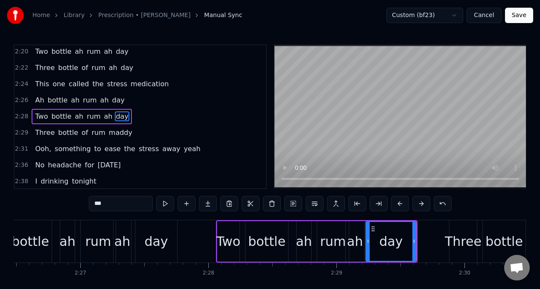
click at [163, 204] on button at bounding box center [165, 203] width 18 height 15
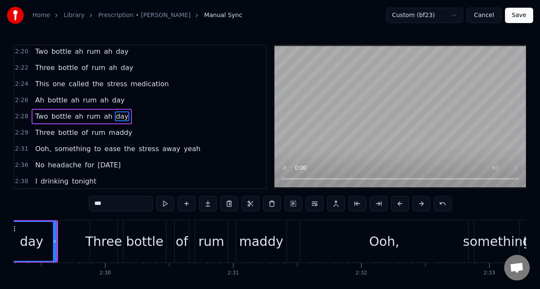
scroll to position [0, 19114]
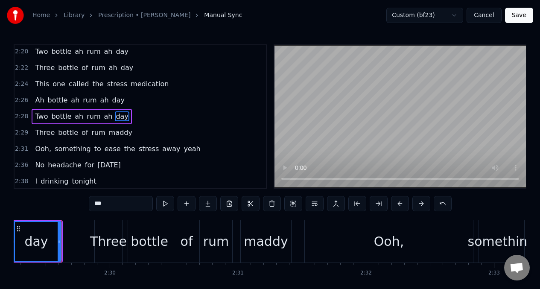
click at [162, 204] on button at bounding box center [165, 203] width 18 height 15
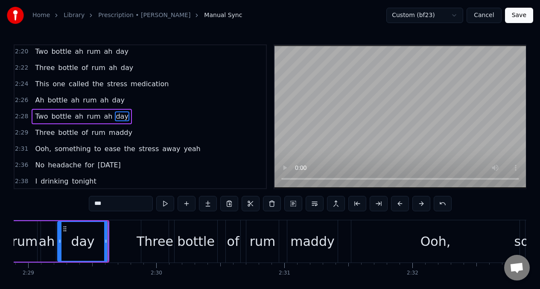
click at [162, 204] on button at bounding box center [165, 203] width 18 height 15
drag, startPoint x: 59, startPoint y: 236, endPoint x: 67, endPoint y: 237, distance: 7.7
click at [67, 237] on div at bounding box center [67, 241] width 3 height 39
click at [44, 236] on div "ah" at bounding box center [47, 241] width 16 height 19
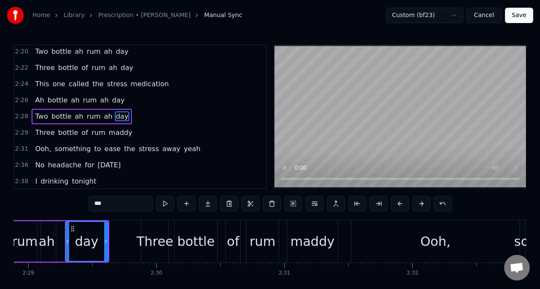
type input "**"
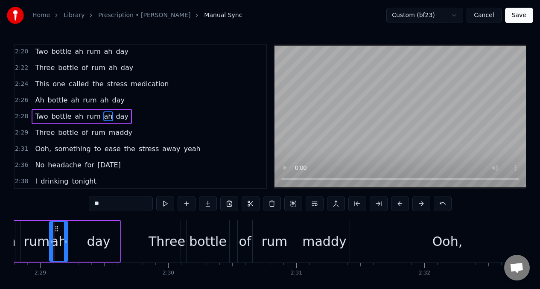
scroll to position [0, 19054]
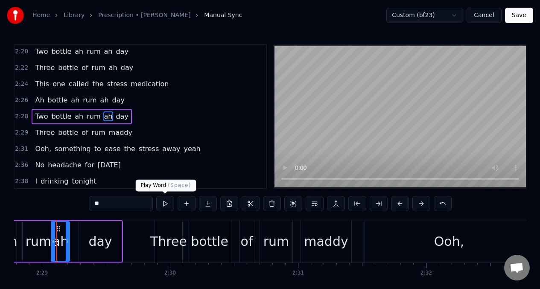
click at [166, 205] on button at bounding box center [165, 203] width 18 height 15
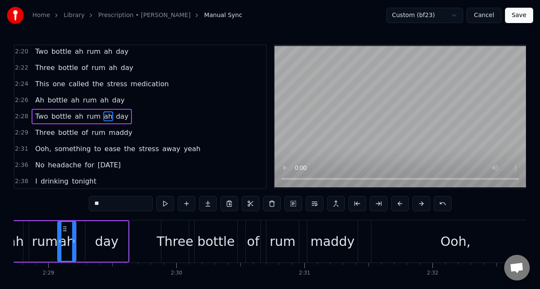
click at [166, 205] on button at bounding box center [165, 203] width 18 height 15
click at [76, 233] on div at bounding box center [76, 241] width 3 height 39
click at [163, 204] on button at bounding box center [165, 203] width 18 height 15
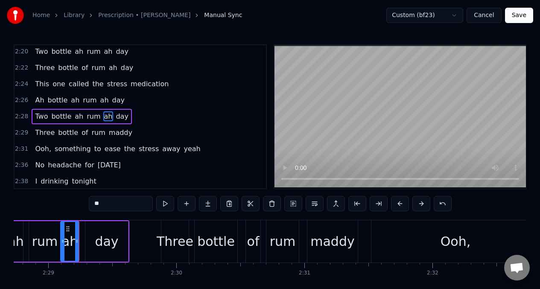
click at [63, 235] on div at bounding box center [62, 241] width 3 height 39
click at [166, 203] on button at bounding box center [165, 203] width 18 height 15
click at [26, 234] on div "Two bottle ah rum ah day" at bounding box center [28, 241] width 201 height 42
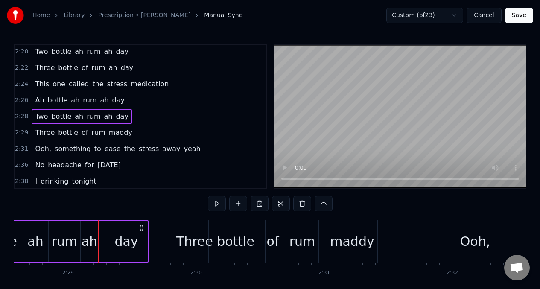
scroll to position [0, 19017]
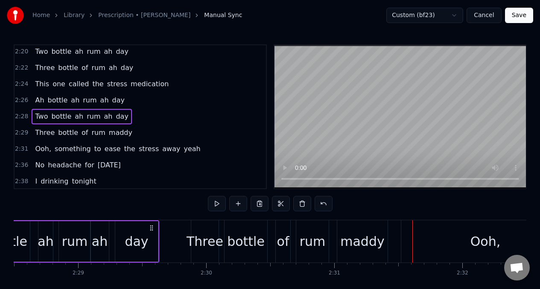
click at [81, 135] on span "of" at bounding box center [85, 133] width 8 height 10
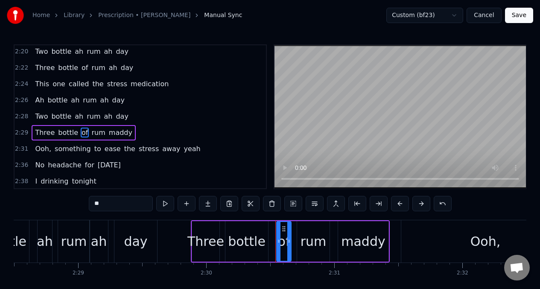
scroll to position [764, 0]
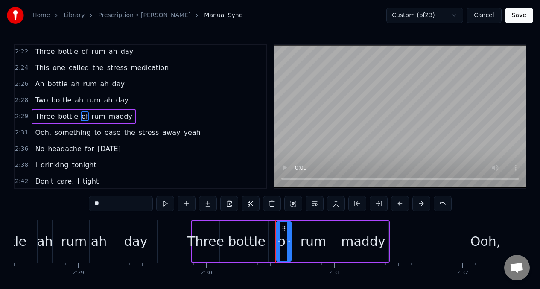
click at [108, 210] on input "**" at bounding box center [121, 203] width 64 height 15
type input "*"
click at [322, 251] on div "rum" at bounding box center [313, 241] width 32 height 41
type input "***"
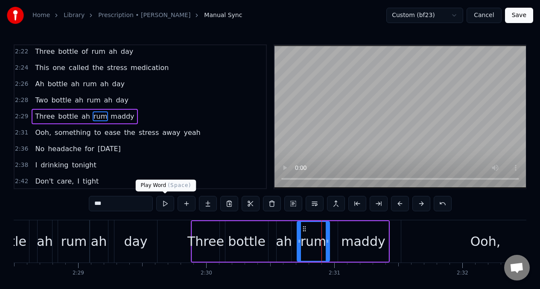
click at [166, 204] on button at bounding box center [165, 203] width 18 height 15
click at [187, 205] on button at bounding box center [187, 203] width 18 height 15
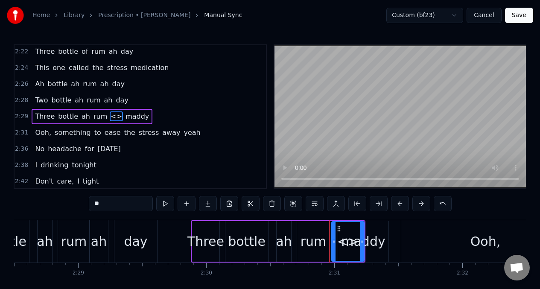
click at [112, 204] on input "**" at bounding box center [121, 203] width 64 height 15
type input "*"
drag, startPoint x: 362, startPoint y: 233, endPoint x: 345, endPoint y: 233, distance: 16.6
click at [345, 233] on div at bounding box center [344, 241] width 3 height 39
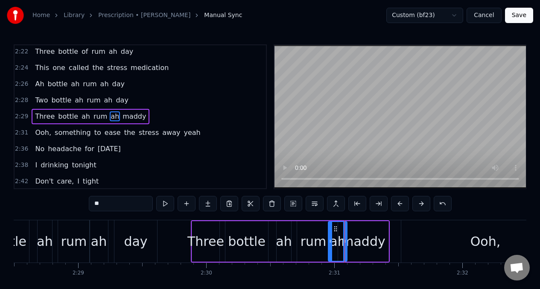
drag, startPoint x: 333, startPoint y: 237, endPoint x: 342, endPoint y: 236, distance: 8.3
click at [330, 237] on div at bounding box center [330, 241] width 3 height 39
click at [165, 203] on button at bounding box center [165, 203] width 18 height 15
click at [165, 204] on button at bounding box center [165, 203] width 18 height 15
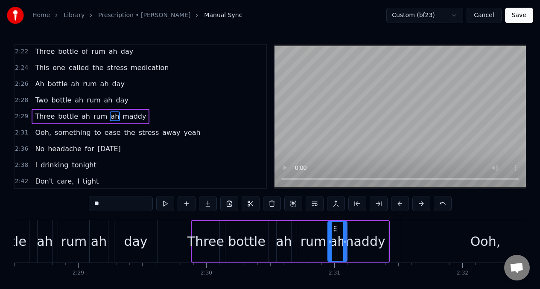
click at [362, 239] on div "maddy" at bounding box center [363, 241] width 44 height 19
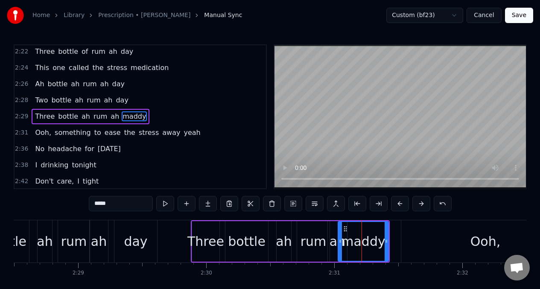
click at [123, 205] on input "*****" at bounding box center [121, 203] width 64 height 15
type input "*"
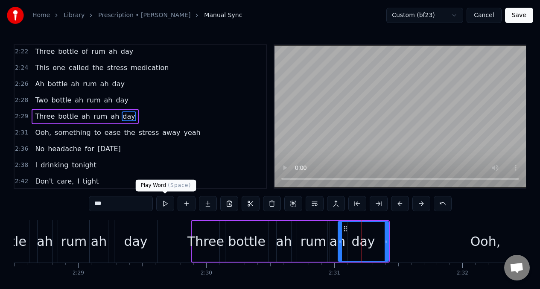
type input "***"
click at [166, 206] on button at bounding box center [165, 203] width 18 height 15
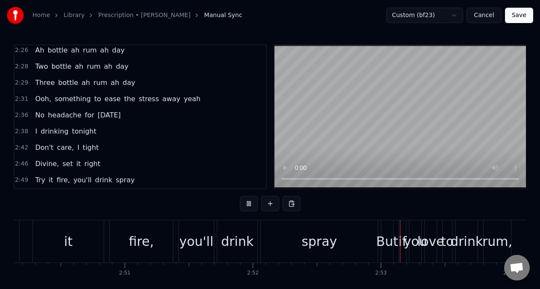
scroll to position [890, 0]
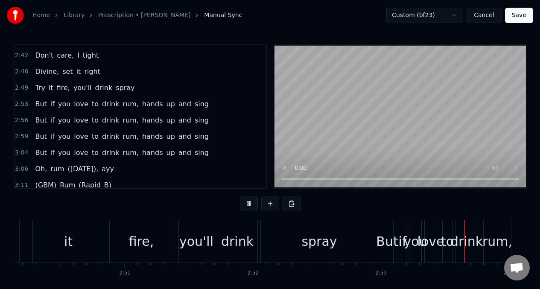
click at [45, 75] on span "Divine," at bounding box center [47, 72] width 26 height 10
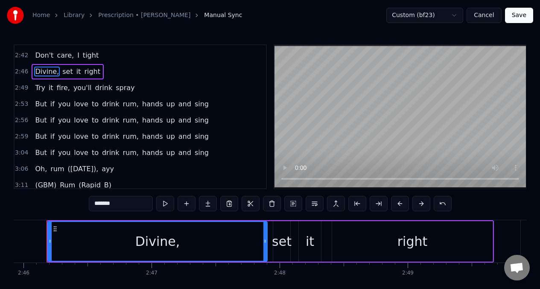
scroll to position [0, 21239]
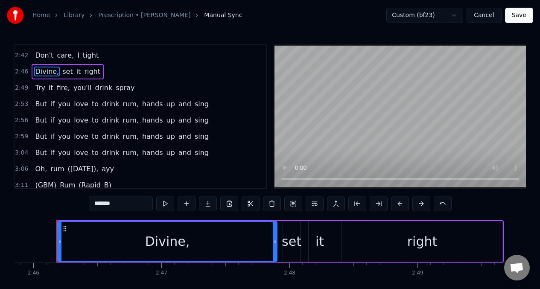
click at [124, 207] on input "*******" at bounding box center [121, 203] width 64 height 15
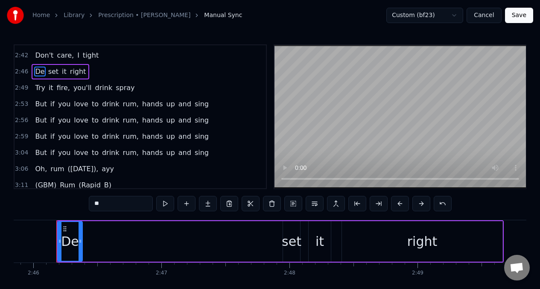
drag, startPoint x: 275, startPoint y: 236, endPoint x: 91, endPoint y: 242, distance: 184.1
click at [81, 246] on div at bounding box center [80, 241] width 3 height 39
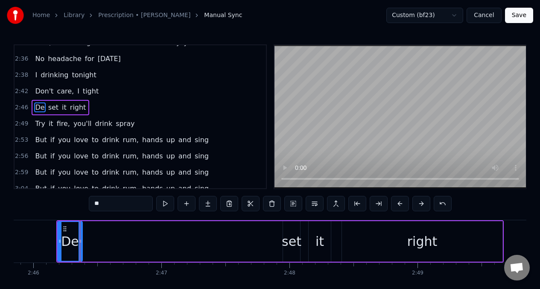
scroll to position [845, 0]
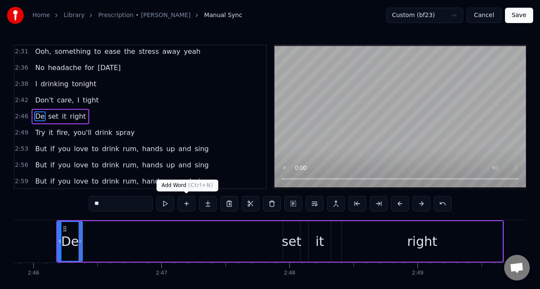
type input "**"
click at [184, 203] on button at bounding box center [187, 203] width 18 height 15
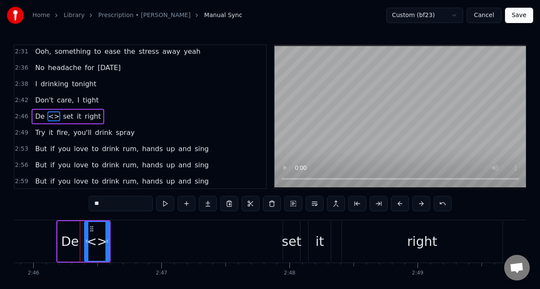
click at [110, 207] on input "**" at bounding box center [121, 203] width 64 height 15
type input "*"
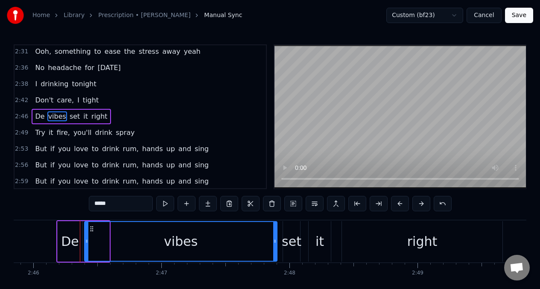
drag, startPoint x: 108, startPoint y: 232, endPoint x: 239, endPoint y: 245, distance: 132.5
click at [275, 233] on div at bounding box center [274, 241] width 3 height 39
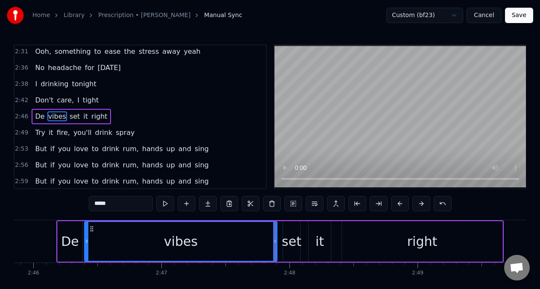
type input "*****"
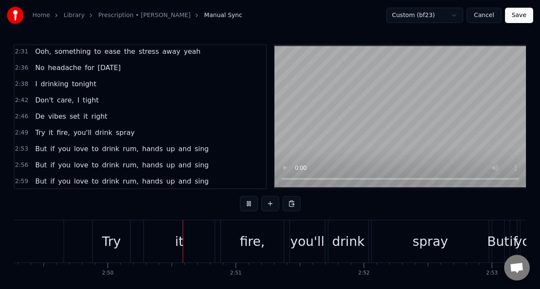
scroll to position [0, 21679]
click at [75, 116] on span "set" at bounding box center [75, 116] width 12 height 10
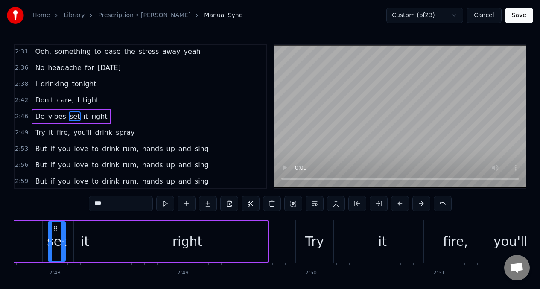
scroll to position [0, 21465]
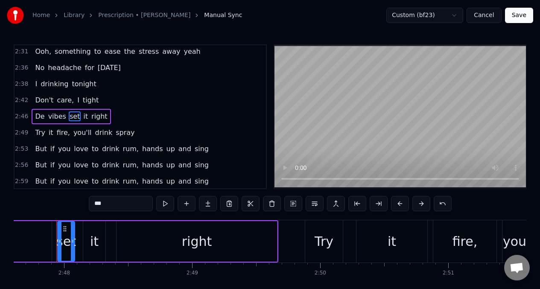
click at [96, 242] on div "it" at bounding box center [94, 241] width 9 height 19
type input "**"
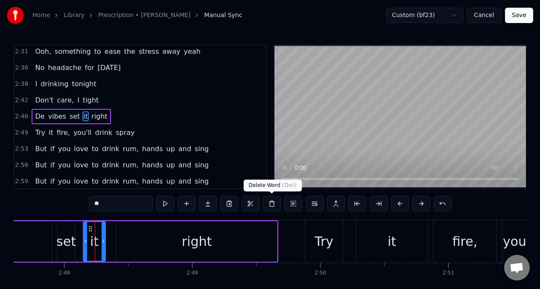
click at [271, 206] on button at bounding box center [272, 203] width 18 height 15
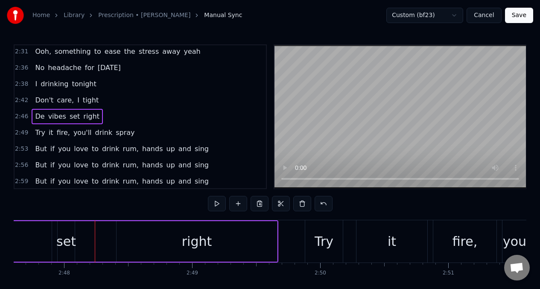
click at [63, 239] on div "set" at bounding box center [66, 241] width 20 height 19
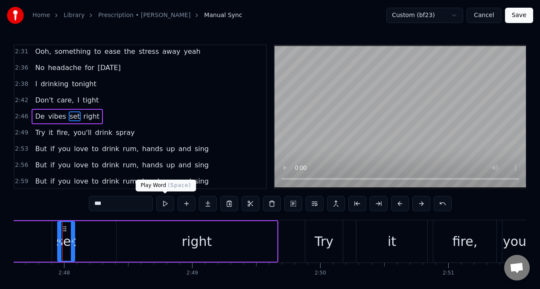
click at [164, 204] on button at bounding box center [165, 203] width 18 height 15
click at [163, 204] on button at bounding box center [165, 203] width 18 height 15
click at [163, 205] on button at bounding box center [165, 203] width 18 height 15
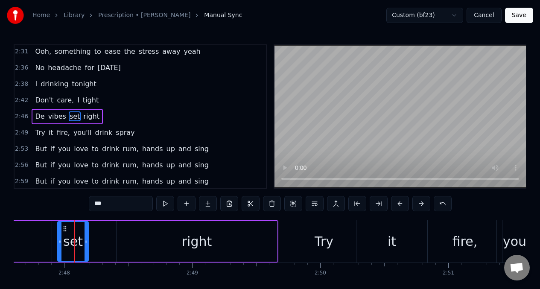
drag, startPoint x: 71, startPoint y: 236, endPoint x: 85, endPoint y: 237, distance: 13.7
click at [85, 237] on div at bounding box center [86, 241] width 3 height 39
click at [165, 203] on button at bounding box center [165, 203] width 18 height 15
click at [164, 203] on button at bounding box center [165, 203] width 18 height 15
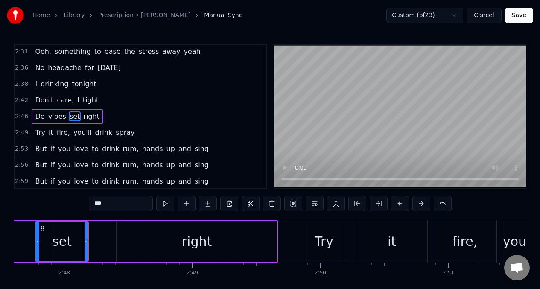
drag, startPoint x: 60, startPoint y: 238, endPoint x: 52, endPoint y: 234, distance: 9.5
click at [38, 241] on icon at bounding box center [37, 241] width 3 height 7
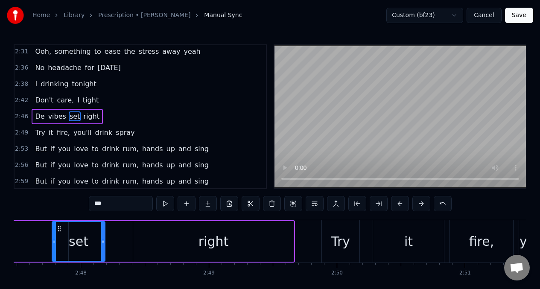
scroll to position [0, 21445]
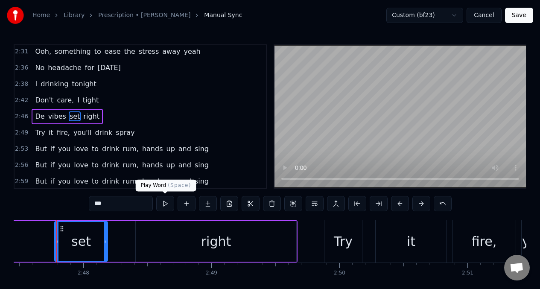
click at [165, 205] on button at bounding box center [165, 203] width 18 height 15
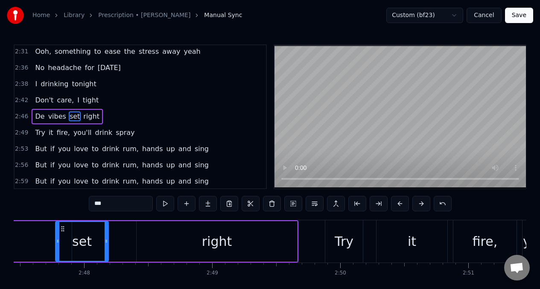
click at [165, 205] on button at bounding box center [165, 203] width 18 height 15
click at [164, 205] on button at bounding box center [165, 203] width 18 height 15
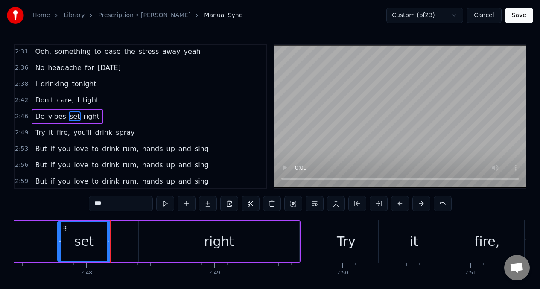
click at [164, 205] on button at bounding box center [165, 203] width 18 height 15
drag, startPoint x: 59, startPoint y: 241, endPoint x: 13, endPoint y: 245, distance: 46.7
click at [13, 245] on div "Home Library Prescription • Ravi B Manual Sync Custom (bf23) Cancel Save 0:11 T…" at bounding box center [270, 153] width 540 height 306
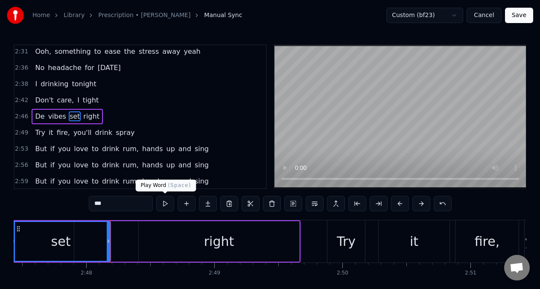
click at [163, 204] on button at bounding box center [165, 203] width 18 height 15
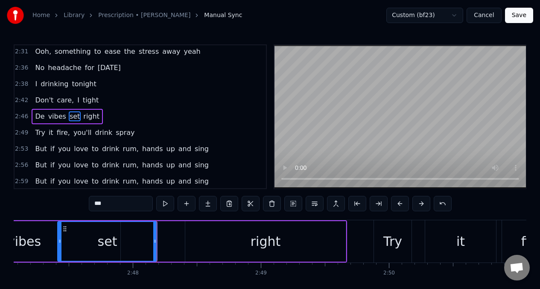
click at [163, 204] on button at bounding box center [165, 203] width 18 height 15
drag, startPoint x: 61, startPoint y: 238, endPoint x: 108, endPoint y: 234, distance: 46.7
click at [108, 234] on div "set" at bounding box center [107, 241] width 99 height 39
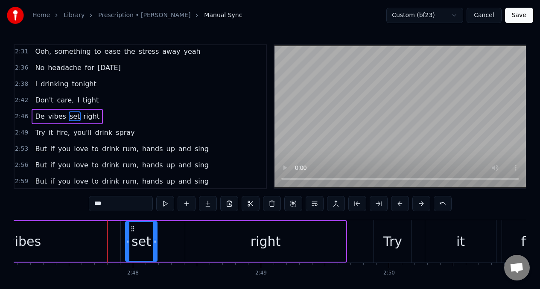
drag, startPoint x: 58, startPoint y: 243, endPoint x: 126, endPoint y: 236, distance: 68.3
click at [126, 236] on div at bounding box center [127, 241] width 3 height 39
click at [164, 205] on button at bounding box center [165, 203] width 18 height 15
click at [163, 205] on button at bounding box center [165, 203] width 18 height 15
drag, startPoint x: 155, startPoint y: 239, endPoint x: 172, endPoint y: 236, distance: 17.3
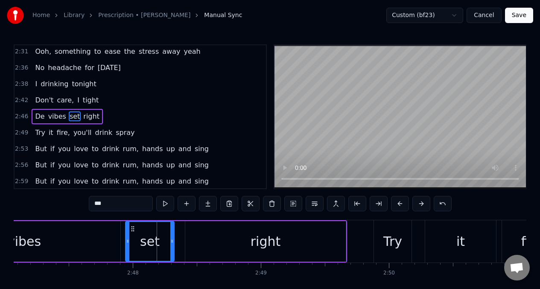
click at [172, 236] on div at bounding box center [171, 241] width 3 height 39
click at [165, 202] on button at bounding box center [165, 203] width 18 height 15
click at [163, 204] on button at bounding box center [165, 203] width 18 height 15
click at [113, 205] on input "***" at bounding box center [121, 203] width 64 height 15
